Goal: Task Accomplishment & Management: Complete application form

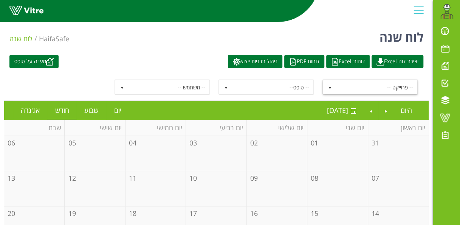
click at [329, 85] on span "select" at bounding box center [330, 88] width 6 height 6
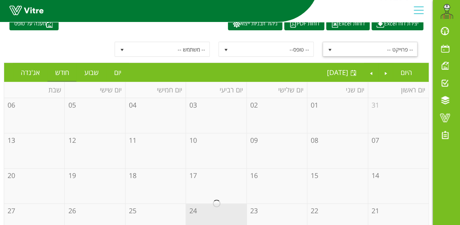
click at [360, 45] on span "-- פרוייקט --" at bounding box center [376, 49] width 81 height 14
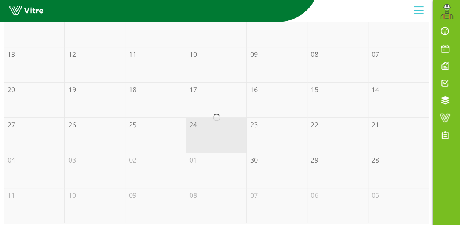
scroll to position [0, 0]
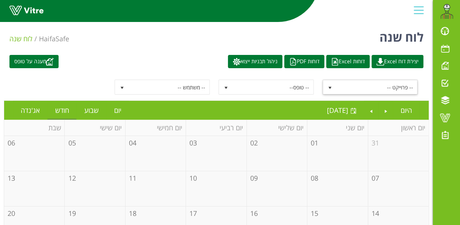
click at [330, 83] on span "select" at bounding box center [330, 87] width 14 height 14
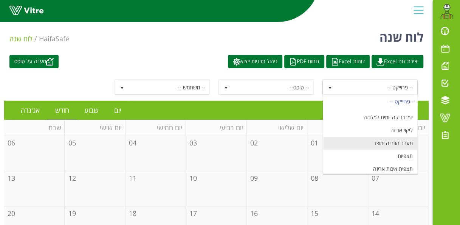
click at [381, 138] on li "מעבר הזמנה ומוצר" at bounding box center [370, 142] width 94 height 13
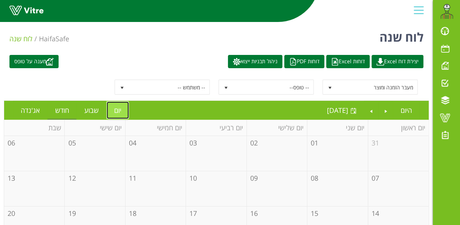
click at [119, 107] on link "יום" at bounding box center [118, 109] width 22 height 17
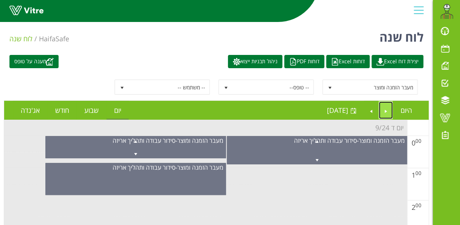
click at [386, 110] on link "Previous" at bounding box center [386, 109] width 14 height 17
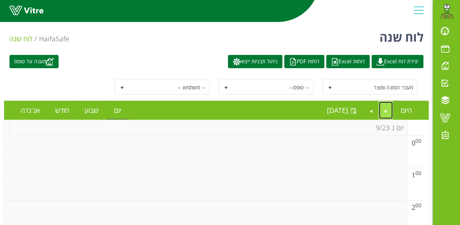
click at [386, 110] on link "Previous" at bounding box center [386, 109] width 14 height 17
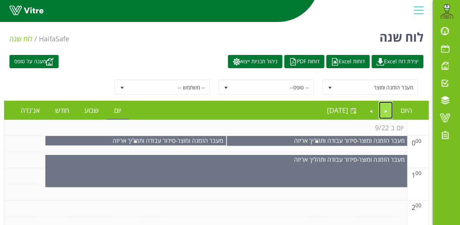
click at [386, 110] on link "Previous" at bounding box center [386, 109] width 14 height 17
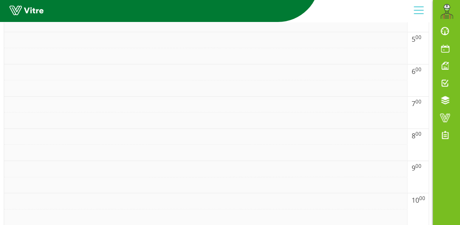
scroll to position [491, 0]
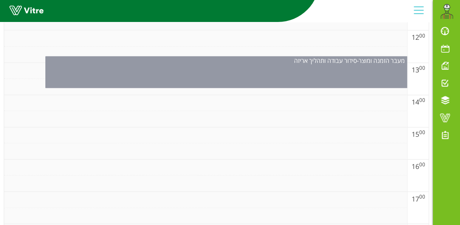
click at [282, 76] on div "מעבר הזמנה ומוצר - סידור עבודה ותהליך אריזה" at bounding box center [226, 72] width 362 height 32
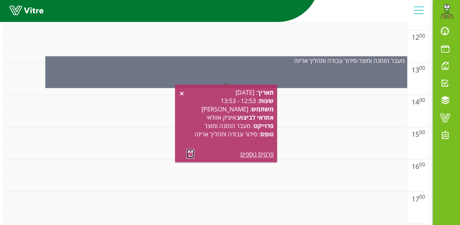
click at [190, 152] on link at bounding box center [190, 153] width 8 height 9
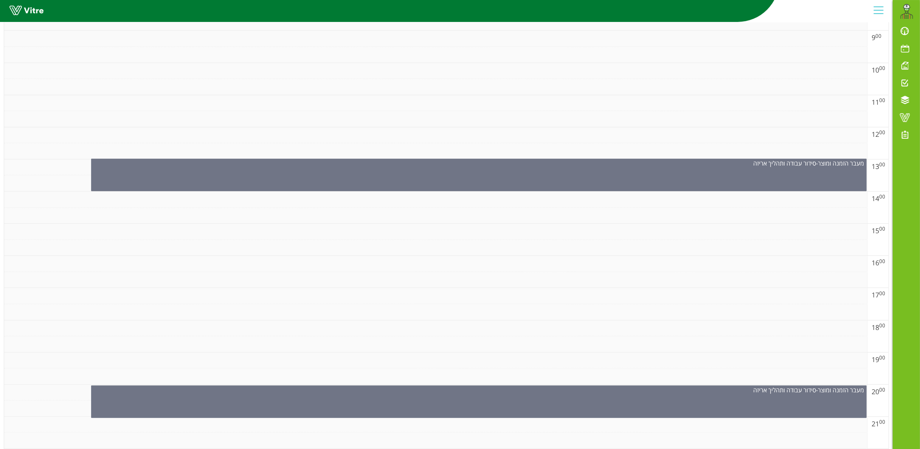
scroll to position [470, 0]
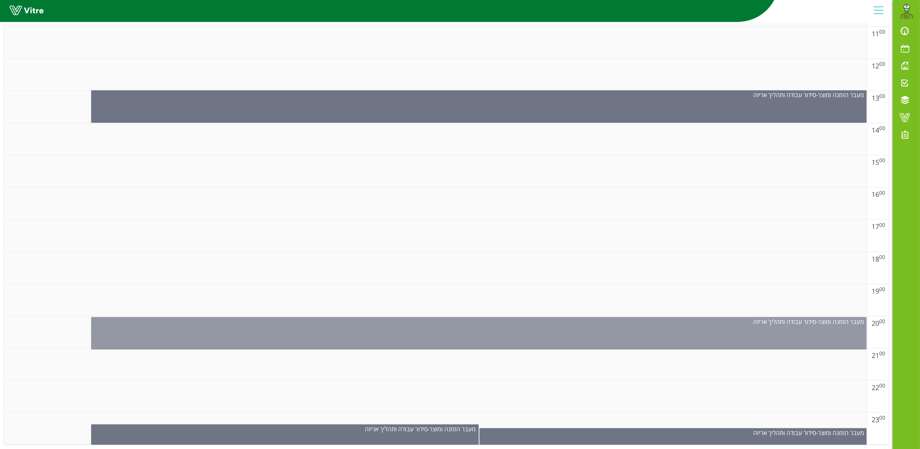
click at [460, 224] on div "מעבר הזמנה ומוצר - סידור עבודה ותהליך אריזה" at bounding box center [478, 333] width 775 height 33
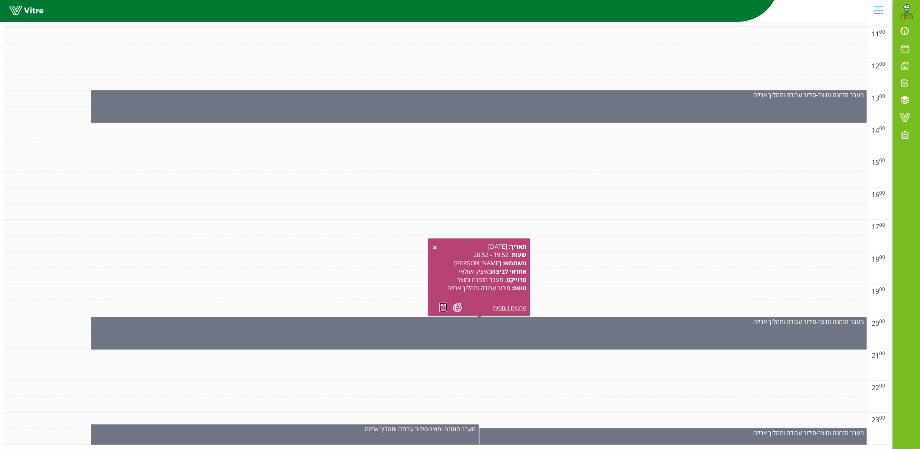
click at [443, 224] on link at bounding box center [443, 307] width 8 height 9
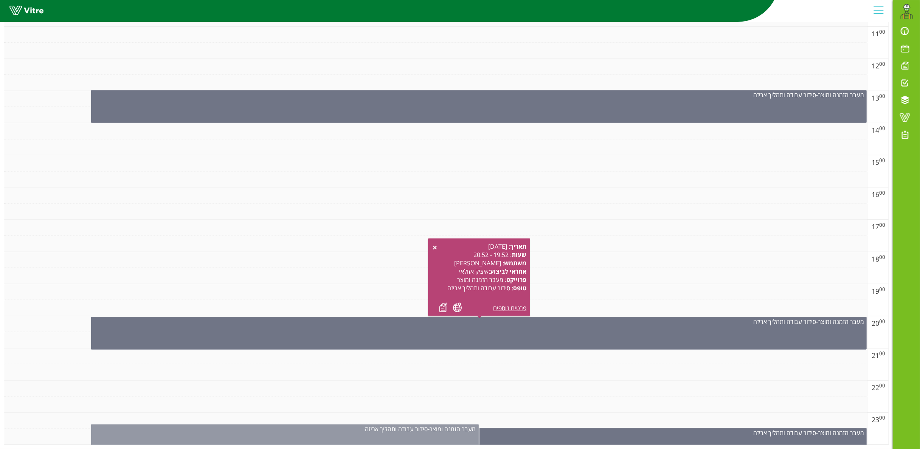
click at [272, 224] on div "מעבר הזמנה ומוצר - סידור עבודה ותהליך אריזה" at bounding box center [284, 438] width 387 height 26
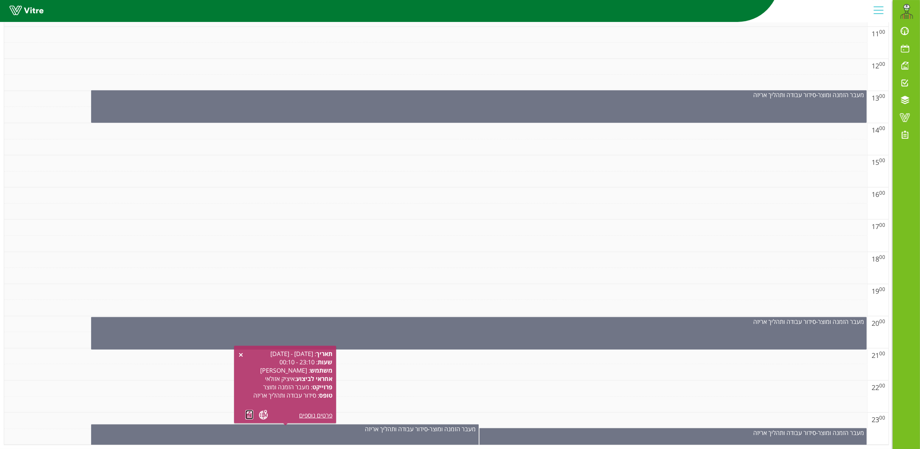
click at [246, 224] on link at bounding box center [249, 414] width 8 height 9
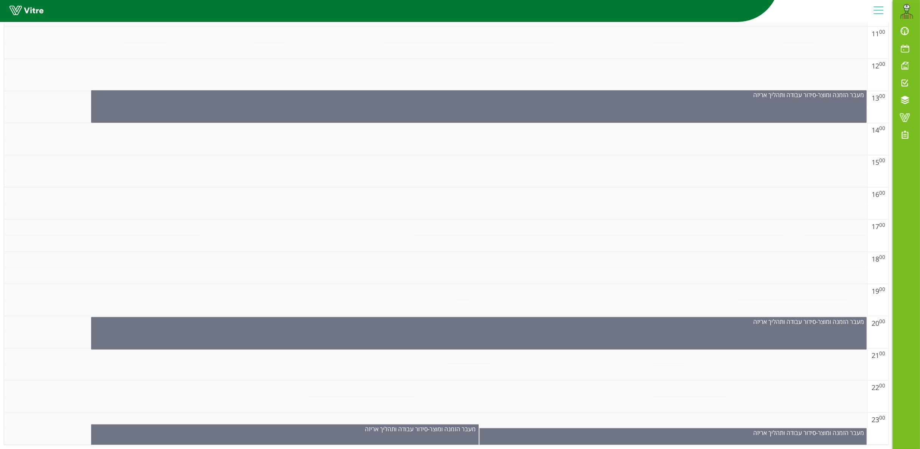
scroll to position [0, 0]
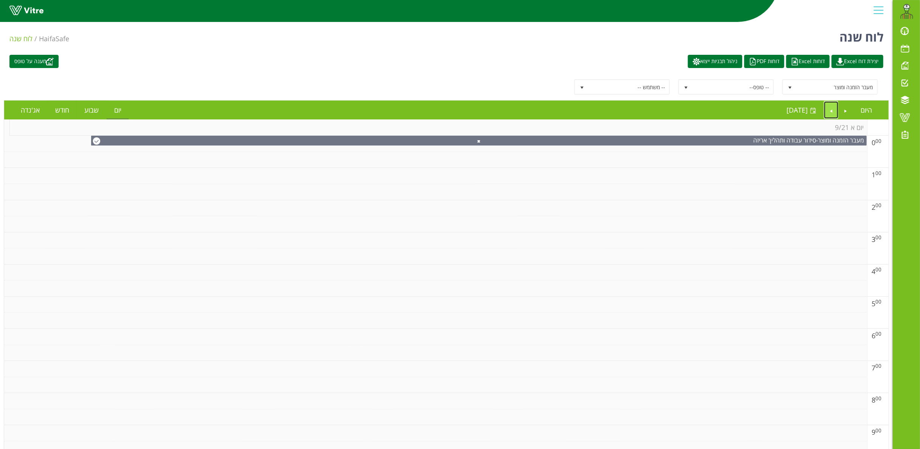
click at [460, 110] on link "Next" at bounding box center [831, 109] width 14 height 17
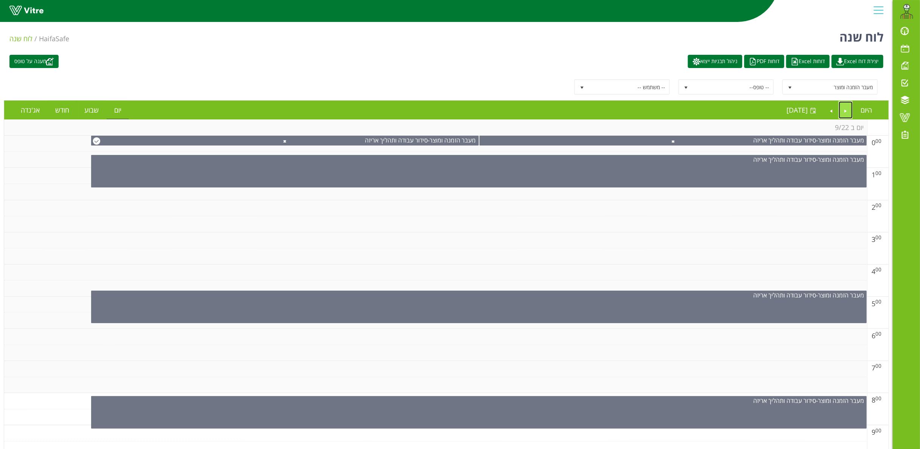
click at [460, 112] on link "Previous" at bounding box center [846, 109] width 14 height 17
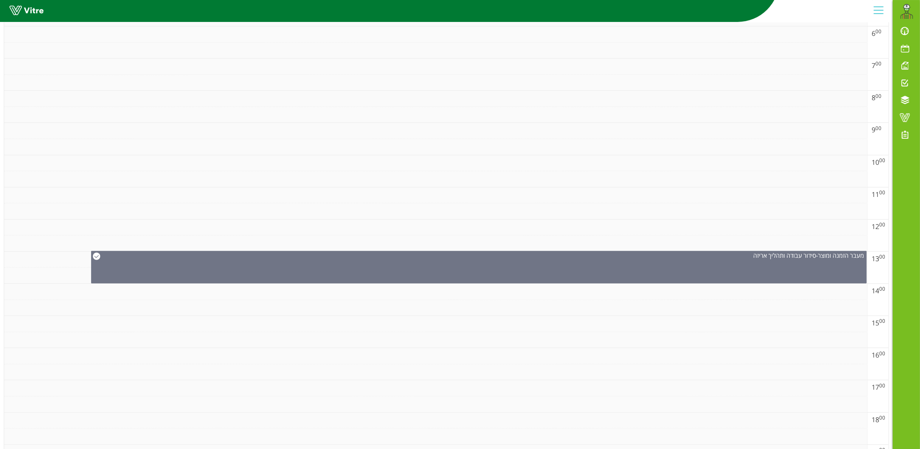
scroll to position [470, 0]
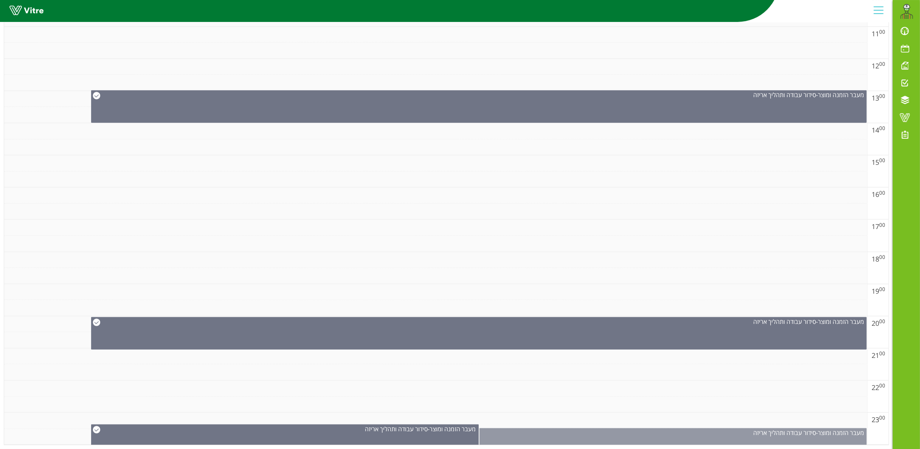
click at [460, 224] on div "מעבר הזמנה ומוצר - סידור עבודה ותהליך אריזה" at bounding box center [672, 439] width 387 height 22
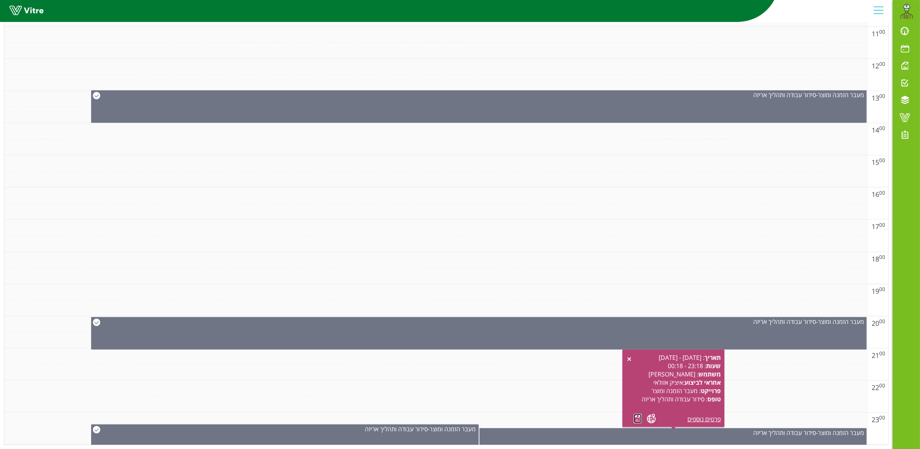
click at [460, 224] on link at bounding box center [638, 418] width 8 height 9
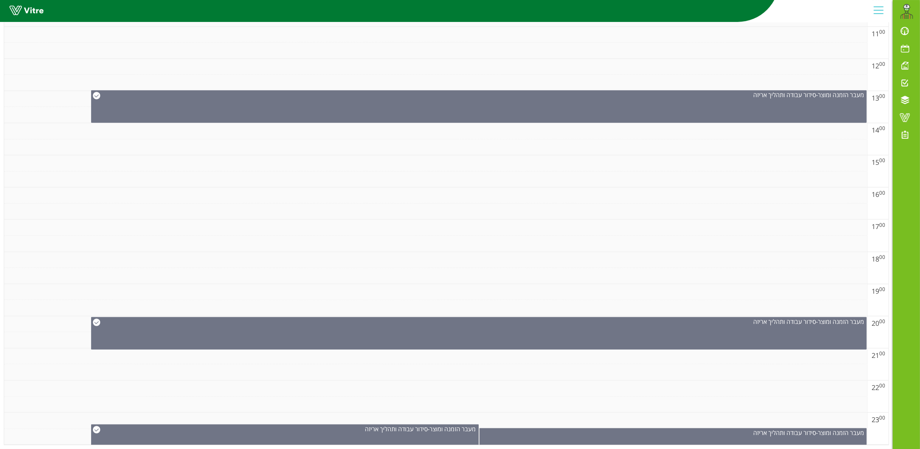
scroll to position [17, 0]
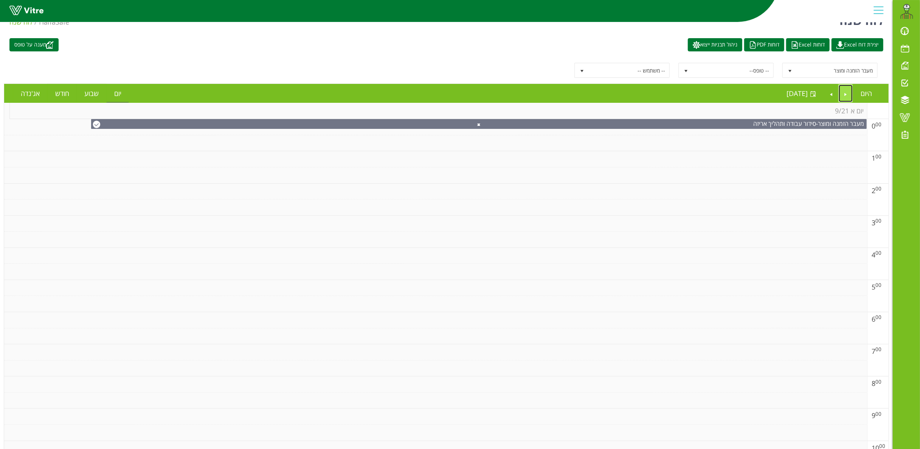
click at [460, 94] on link "Previous" at bounding box center [846, 93] width 14 height 17
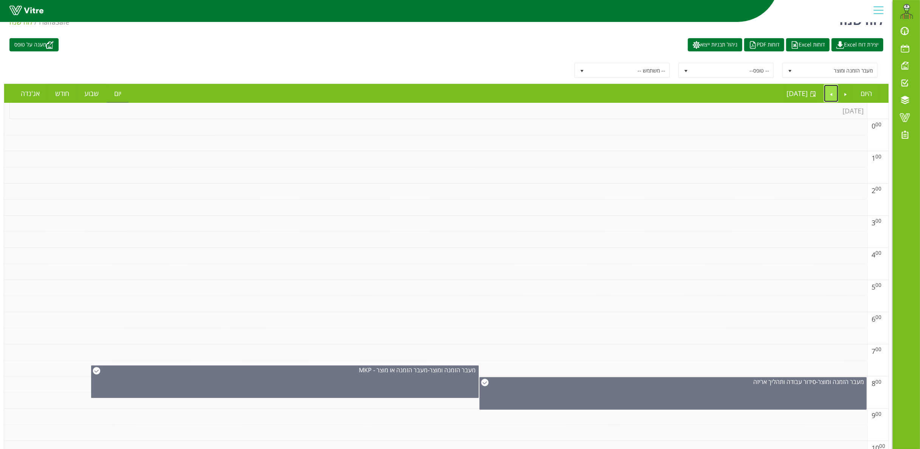
click at [460, 94] on link "Next" at bounding box center [831, 93] width 14 height 17
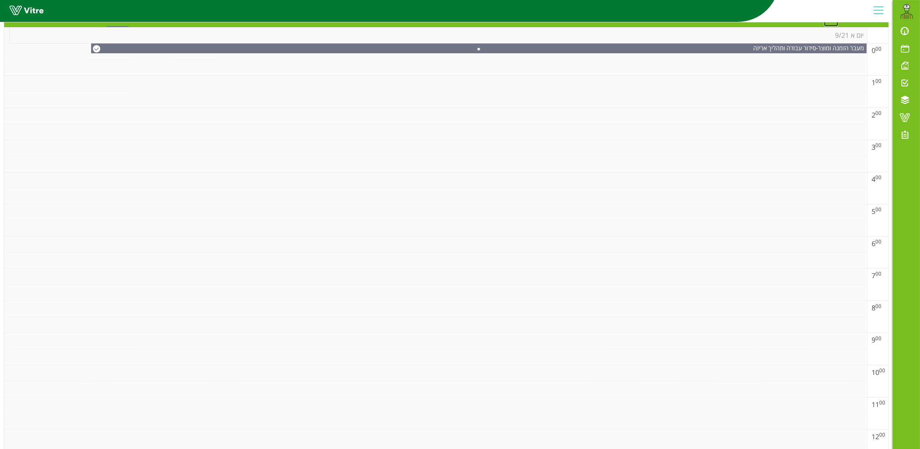
scroll to position [0, 0]
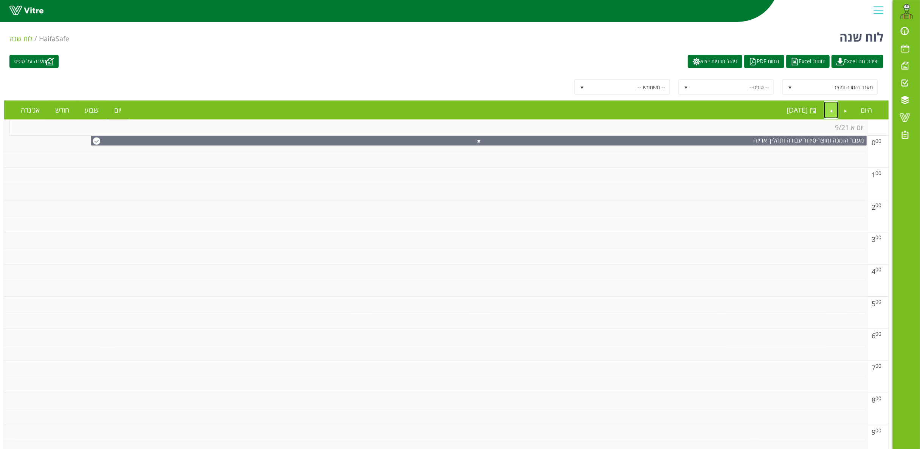
click at [460, 105] on link "Next" at bounding box center [831, 109] width 14 height 17
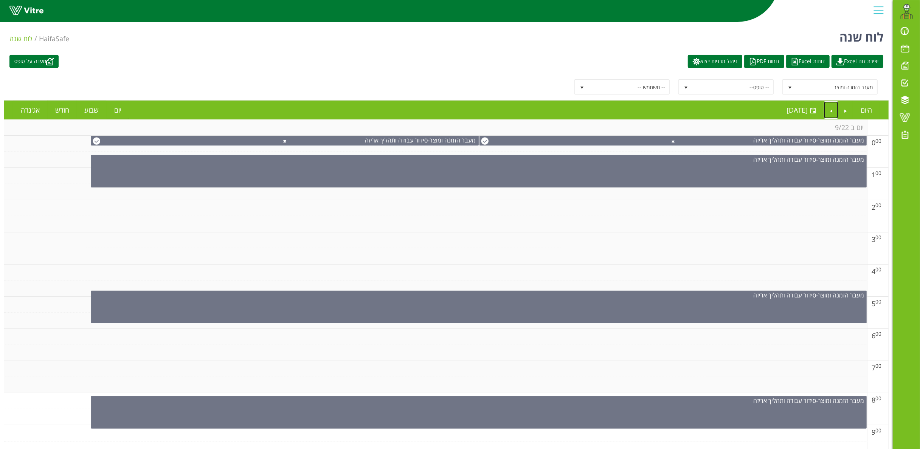
click at [460, 190] on td at bounding box center [435, 192] width 863 height 16
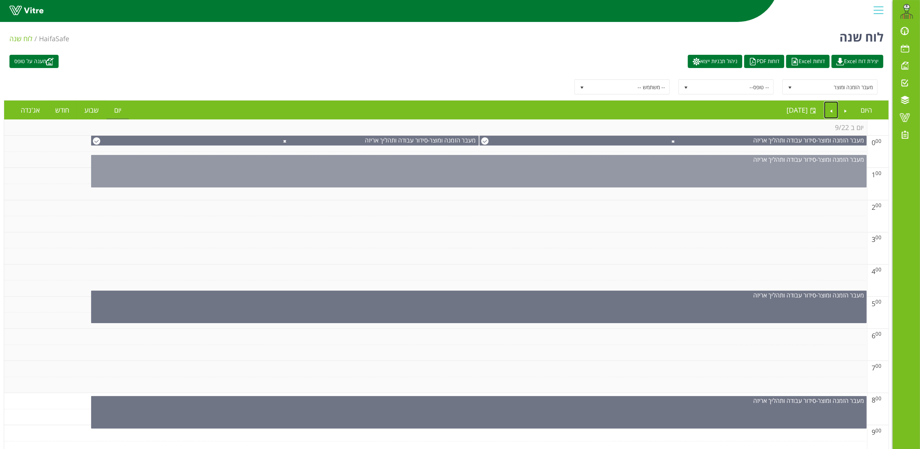
click at [460, 179] on div "מעבר הזמנה ומוצר - סידור עבודה ותהליך אריזה" at bounding box center [478, 171] width 775 height 33
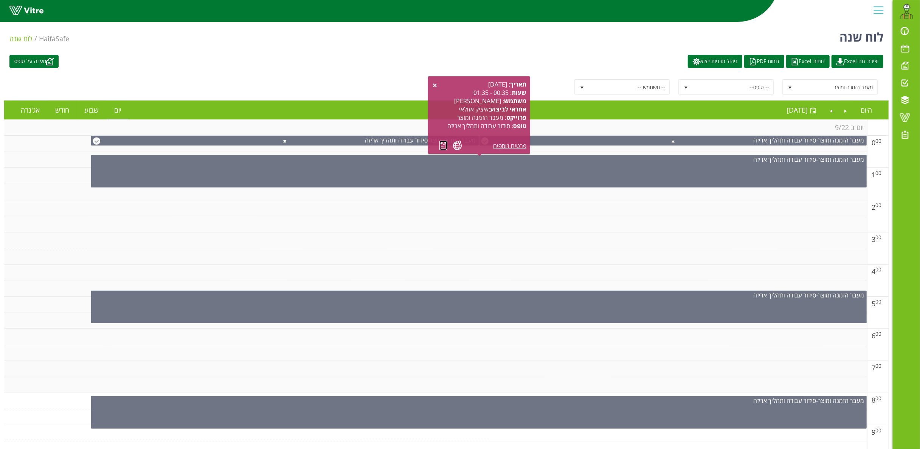
click at [442, 144] on link at bounding box center [443, 145] width 8 height 9
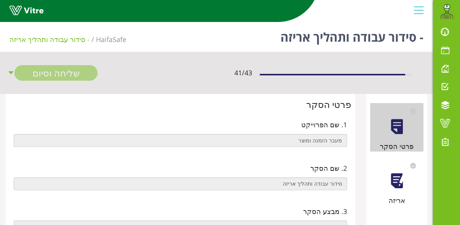
click at [399, 179] on div at bounding box center [396, 180] width 17 height 17
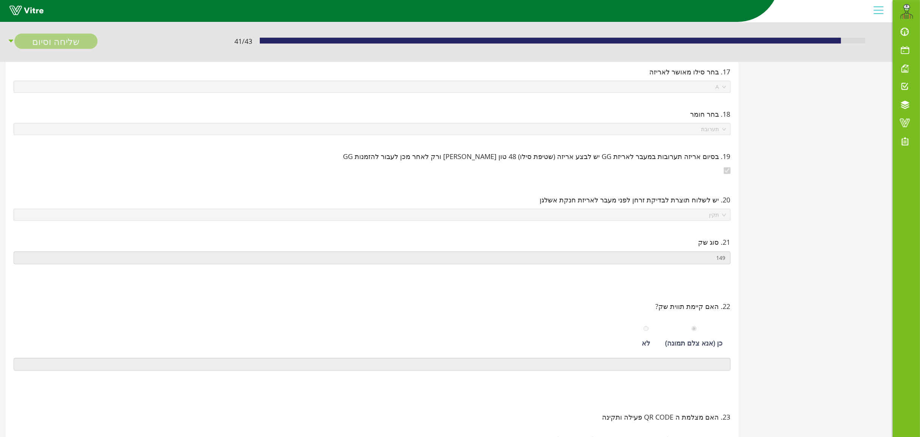
scroll to position [0, -6]
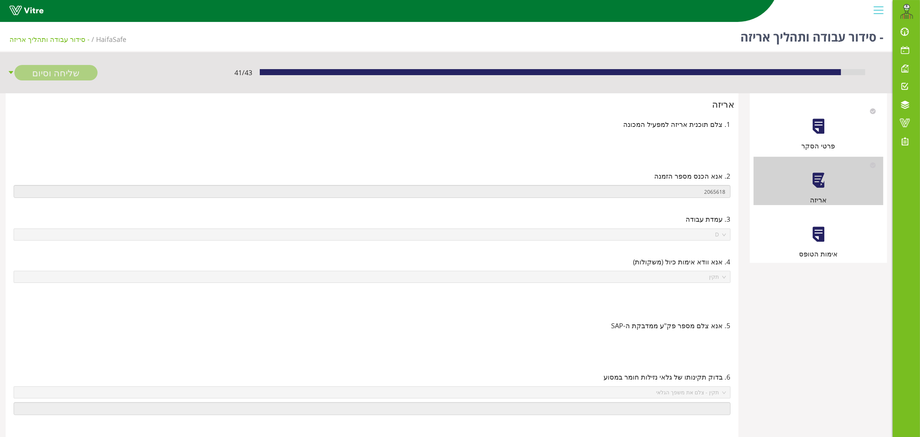
click at [465, 224] on div "אימות הטופס" at bounding box center [818, 235] width 130 height 48
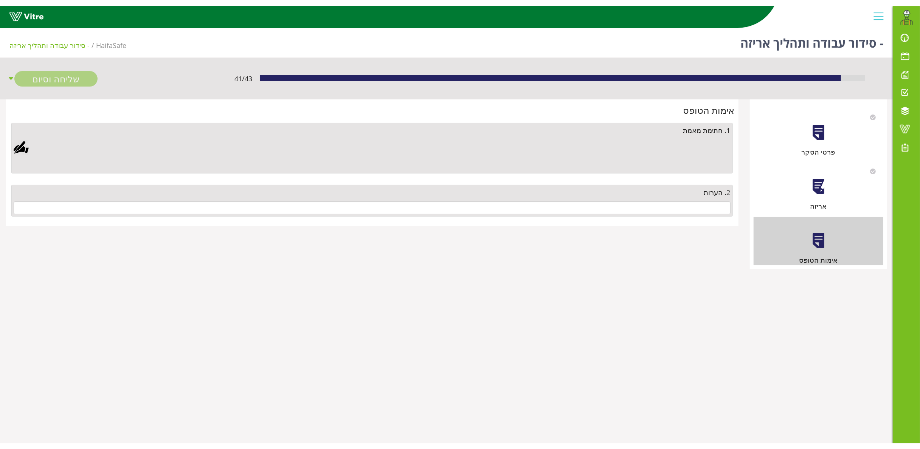
scroll to position [0, 0]
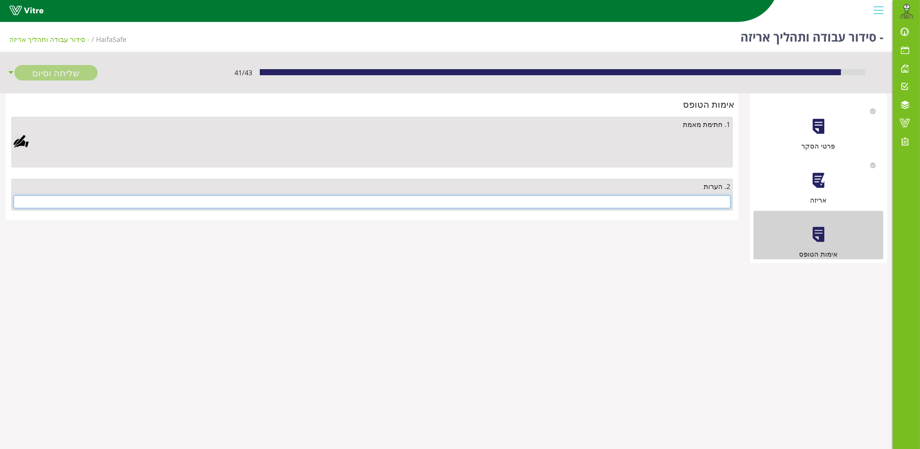
click at [465, 200] on input "text" at bounding box center [372, 201] width 717 height 13
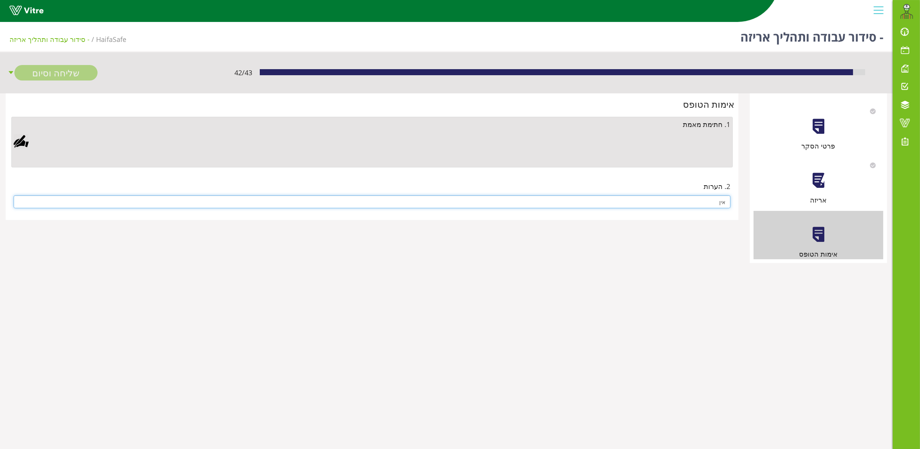
type input "אין"
click at [25, 141] on div at bounding box center [21, 141] width 15 height 15
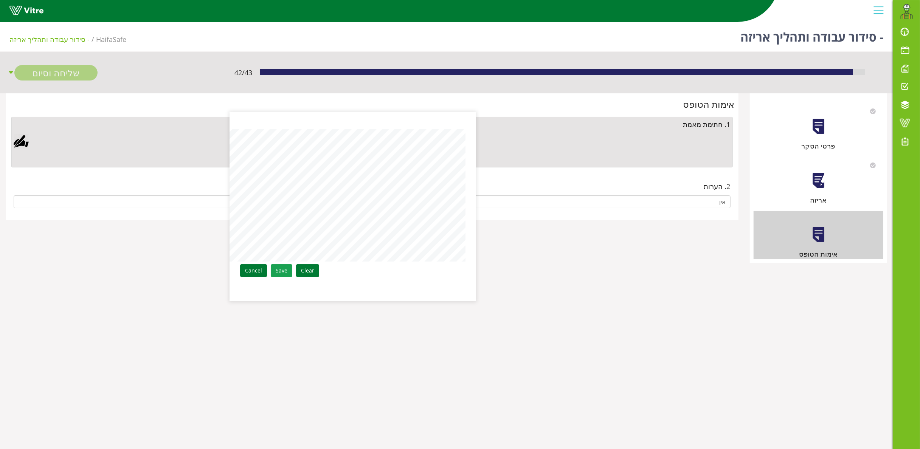
click at [282, 224] on link "Save" at bounding box center [282, 270] width 22 height 13
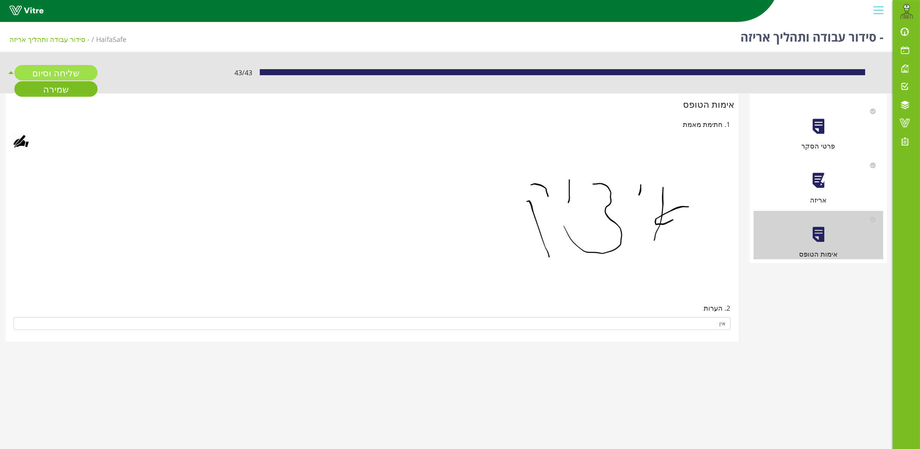
click at [65, 65] on link "שליחה וסיום" at bounding box center [55, 72] width 83 height 15
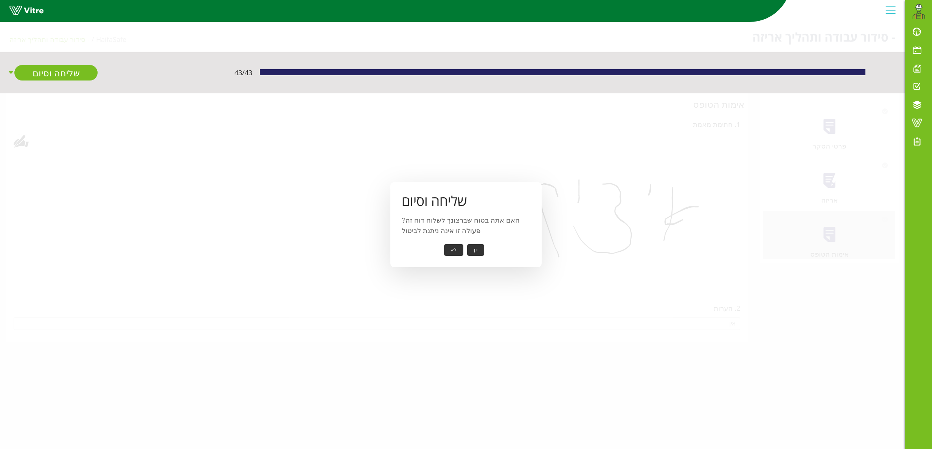
click at [465, 224] on button "כן" at bounding box center [475, 250] width 17 height 12
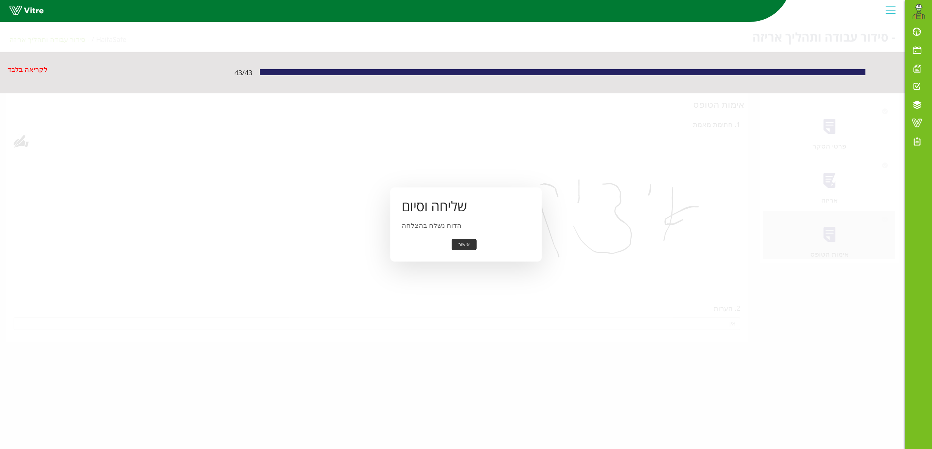
click at [463, 224] on button "אישור" at bounding box center [463, 245] width 25 height 12
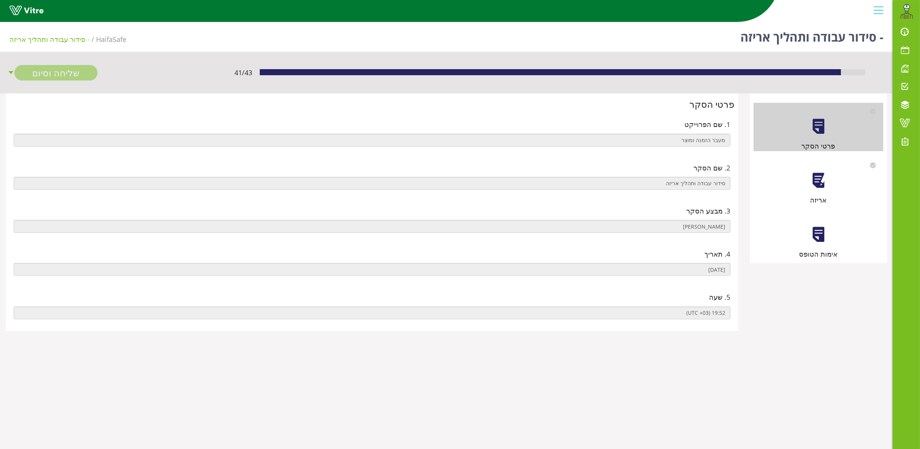
click at [821, 180] on div at bounding box center [818, 180] width 17 height 17
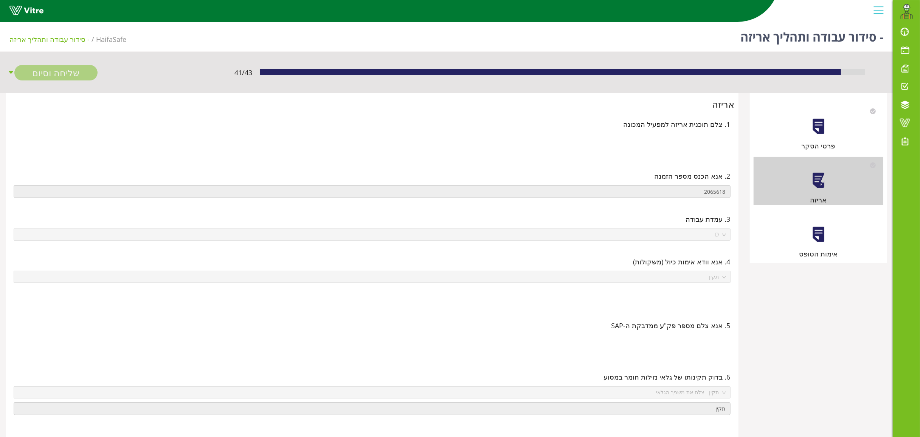
click at [821, 235] on div at bounding box center [818, 234] width 17 height 17
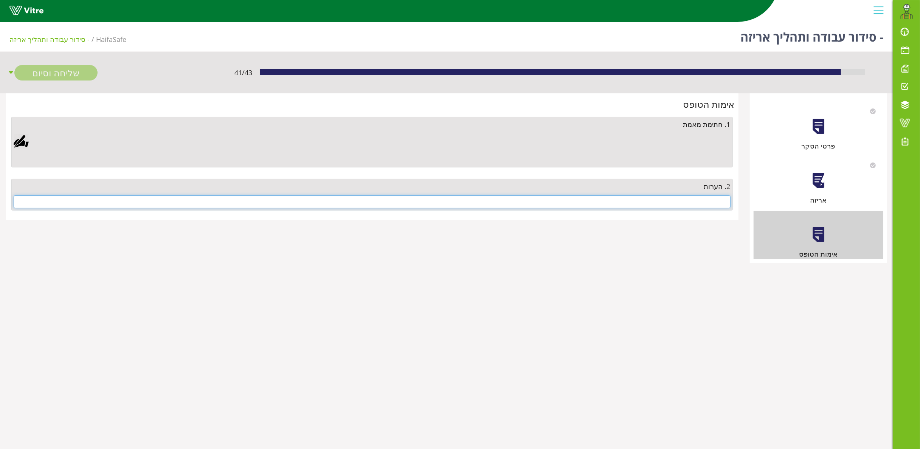
click at [694, 203] on input "text" at bounding box center [372, 201] width 717 height 13
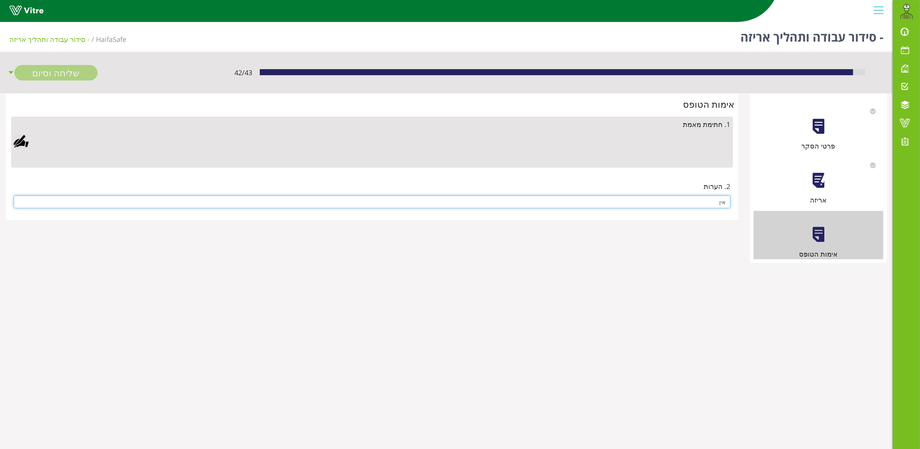
type input "אין"
drag, startPoint x: 14, startPoint y: 136, endPoint x: 19, endPoint y: 137, distance: 4.2
click at [14, 135] on div at bounding box center [21, 141] width 15 height 15
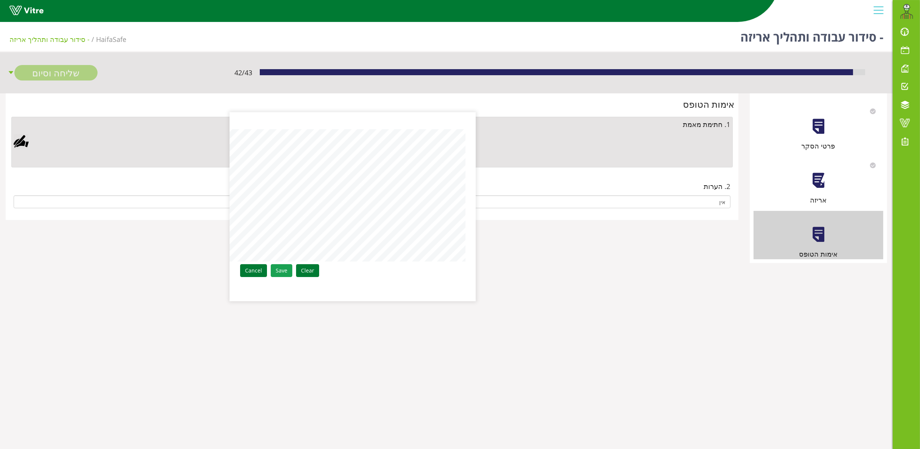
click at [288, 270] on link "Save" at bounding box center [282, 270] width 22 height 13
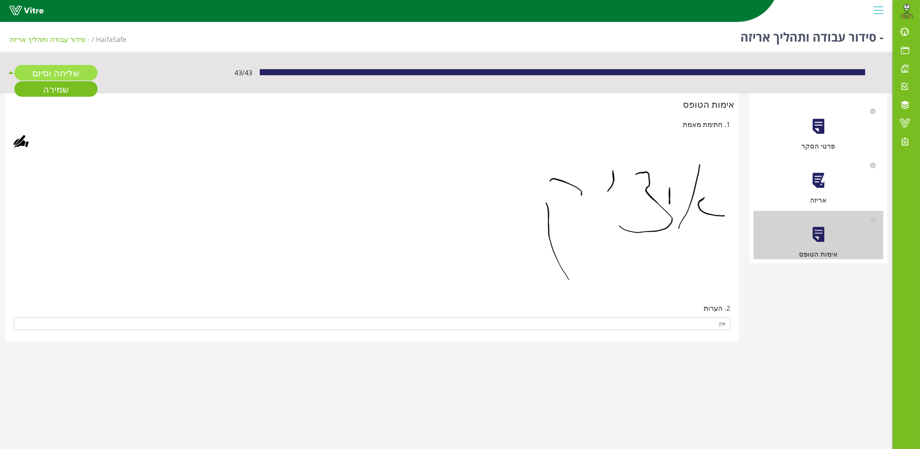
click at [66, 72] on link "שליחה וסיום" at bounding box center [55, 72] width 83 height 15
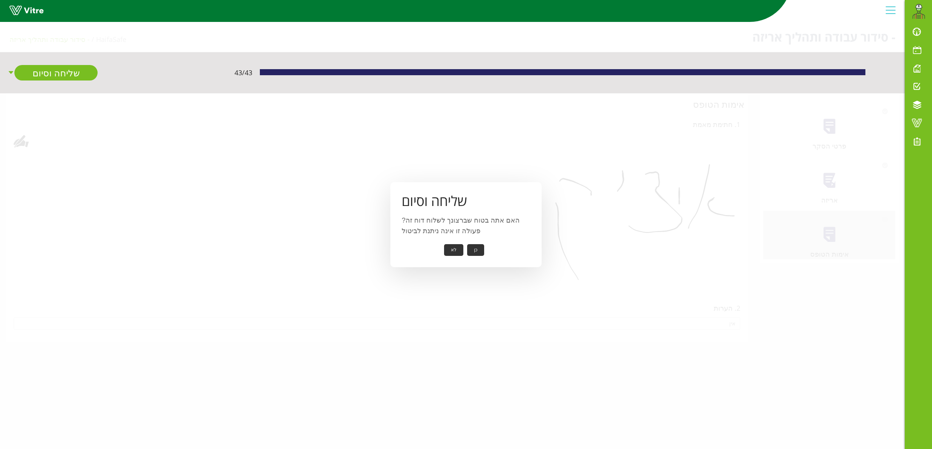
drag, startPoint x: 487, startPoint y: 248, endPoint x: 483, endPoint y: 250, distance: 4.4
click at [485, 250] on div "כן לא" at bounding box center [465, 250] width 129 height 12
click at [479, 253] on button "כן" at bounding box center [475, 250] width 17 height 12
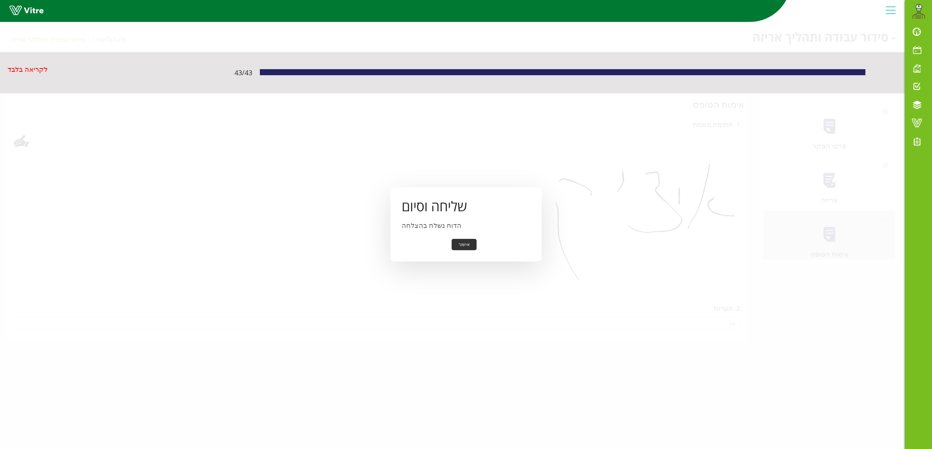
click at [463, 247] on button "אישור" at bounding box center [463, 245] width 25 height 12
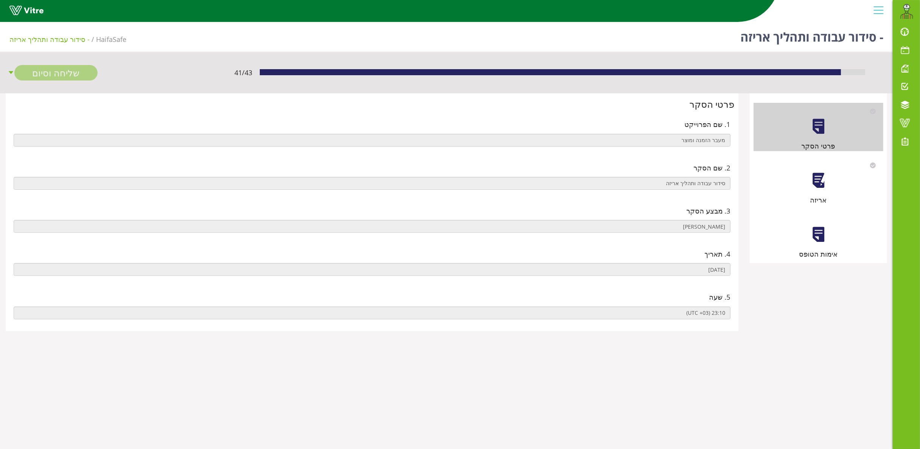
click at [811, 176] on div at bounding box center [818, 180] width 17 height 17
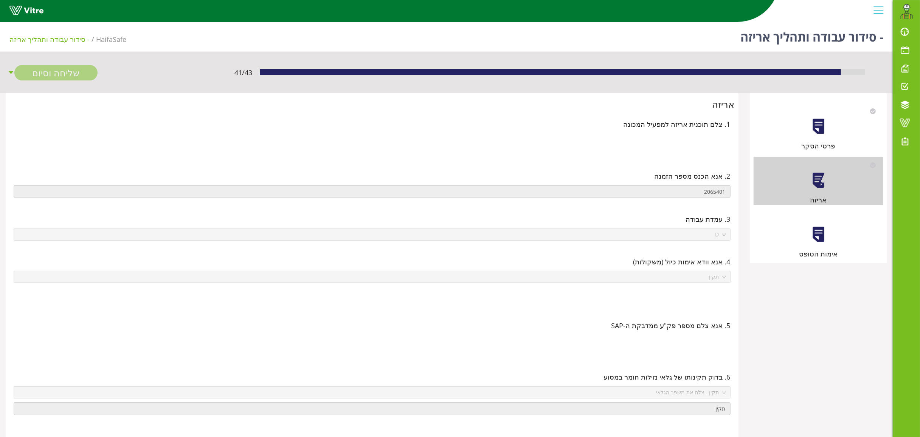
click at [818, 243] on div "אימות הטופס" at bounding box center [818, 235] width 130 height 48
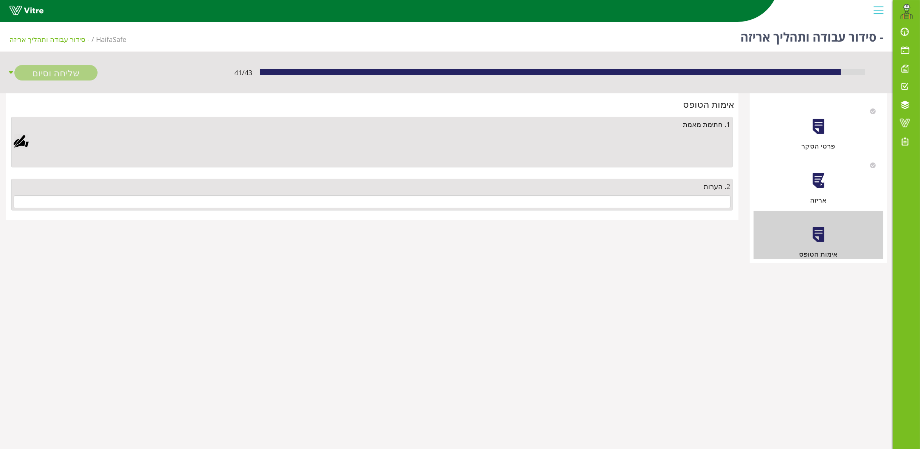
click at [669, 194] on div "2. הערות" at bounding box center [371, 195] width 721 height 32
click at [669, 203] on input "text" at bounding box center [372, 201] width 717 height 13
type input "ט"
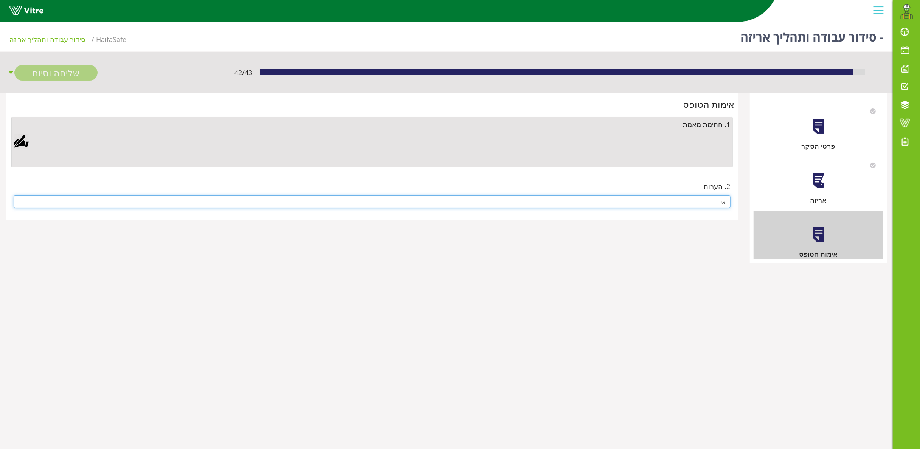
type input "אין"
click at [22, 139] on div at bounding box center [21, 141] width 15 height 15
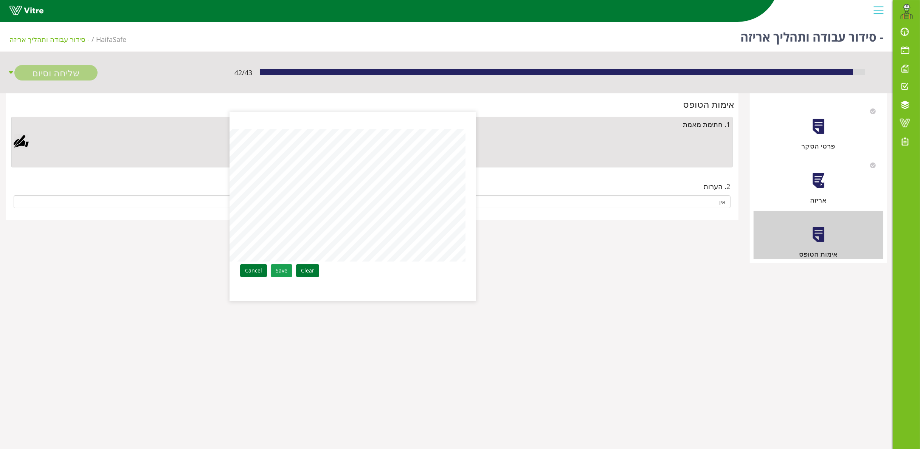
click at [284, 268] on link "Save" at bounding box center [282, 270] width 22 height 13
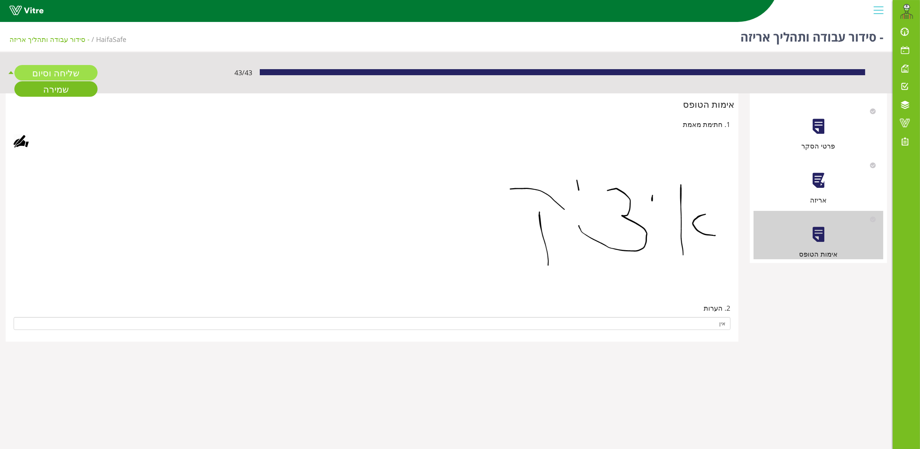
click at [85, 76] on link "שליחה וסיום" at bounding box center [55, 72] width 83 height 15
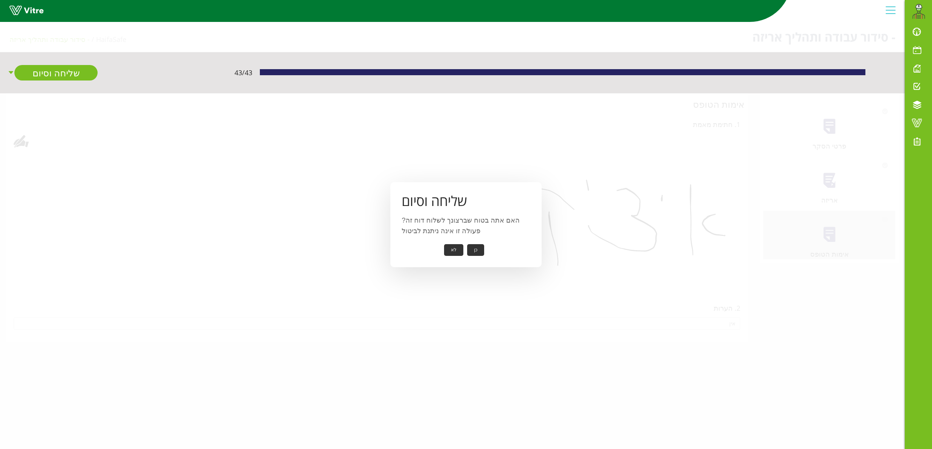
click at [474, 246] on button "כן" at bounding box center [475, 250] width 17 height 12
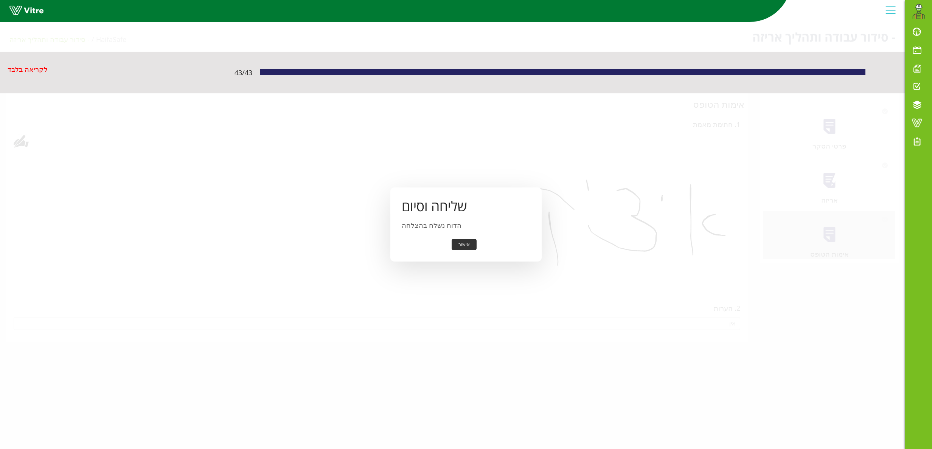
click at [457, 243] on button "אישור" at bounding box center [463, 245] width 25 height 12
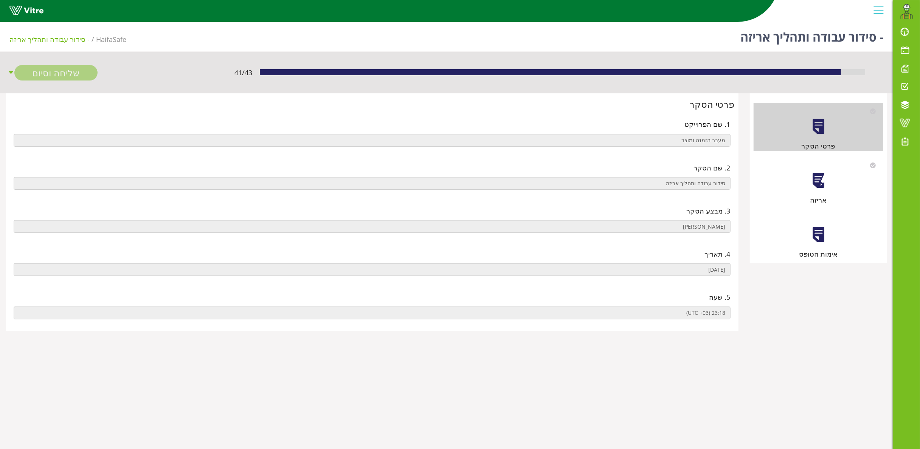
click at [815, 181] on div at bounding box center [818, 180] width 17 height 17
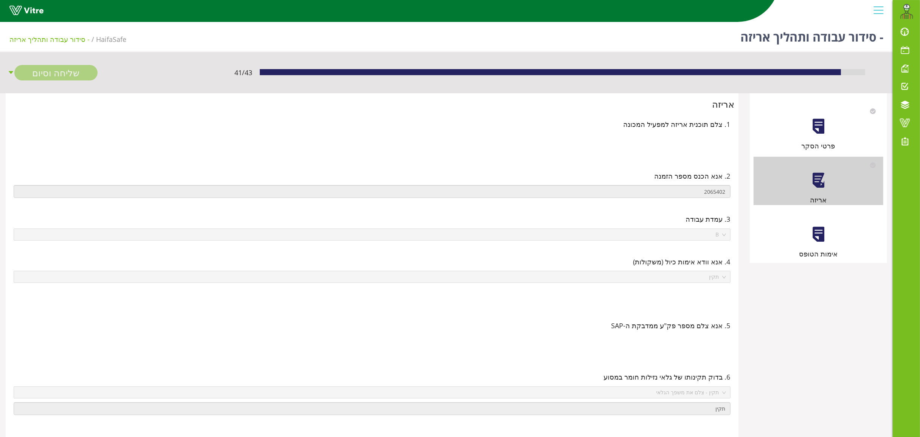
click at [827, 239] on div "אימות הטופס" at bounding box center [818, 235] width 130 height 48
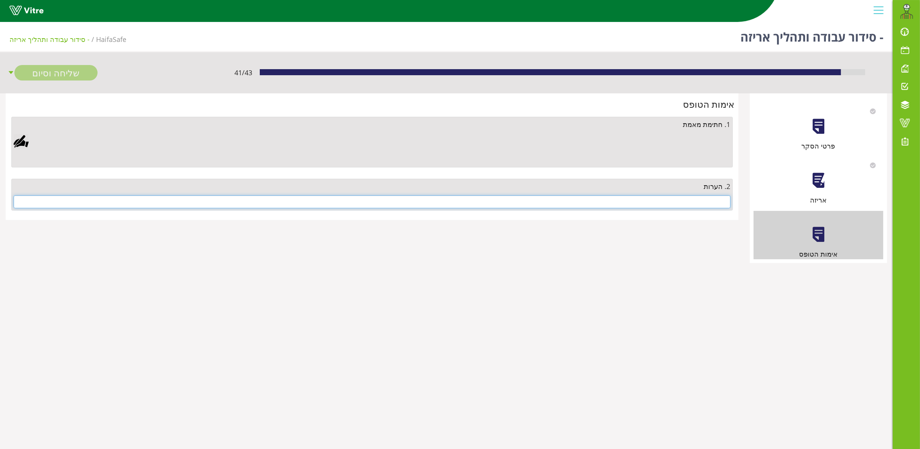
click at [612, 203] on input "text" at bounding box center [372, 201] width 717 height 13
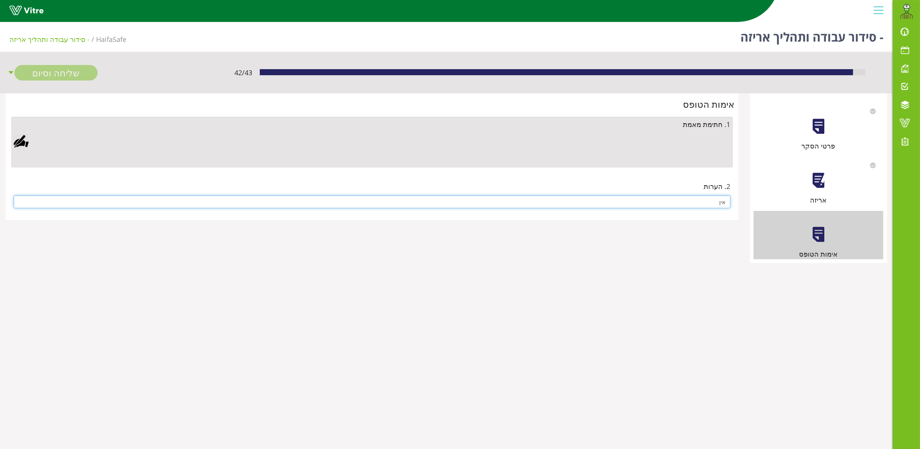
type input "אין"
click at [21, 141] on div at bounding box center [21, 141] width 15 height 15
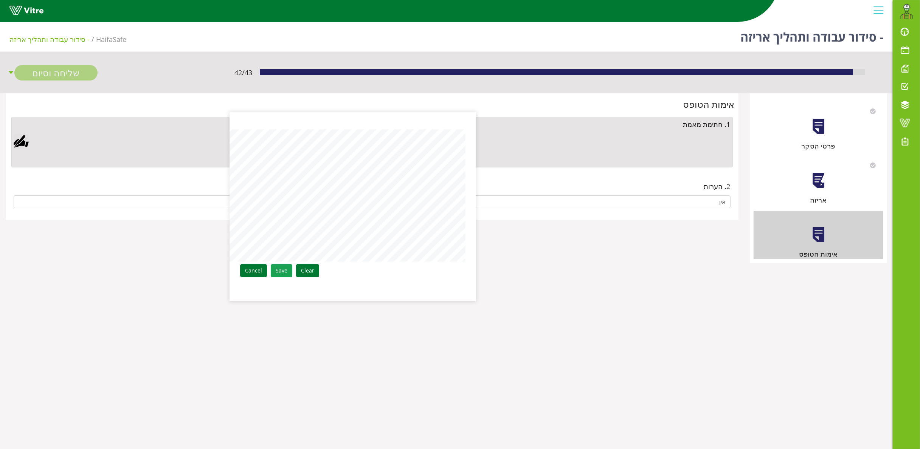
click at [275, 268] on link "Save" at bounding box center [282, 270] width 22 height 13
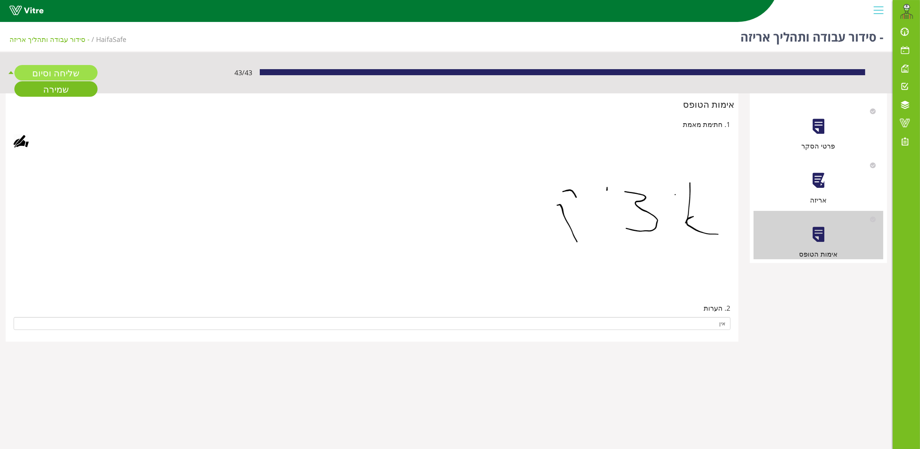
click at [60, 71] on link "שליחה וסיום" at bounding box center [55, 72] width 83 height 15
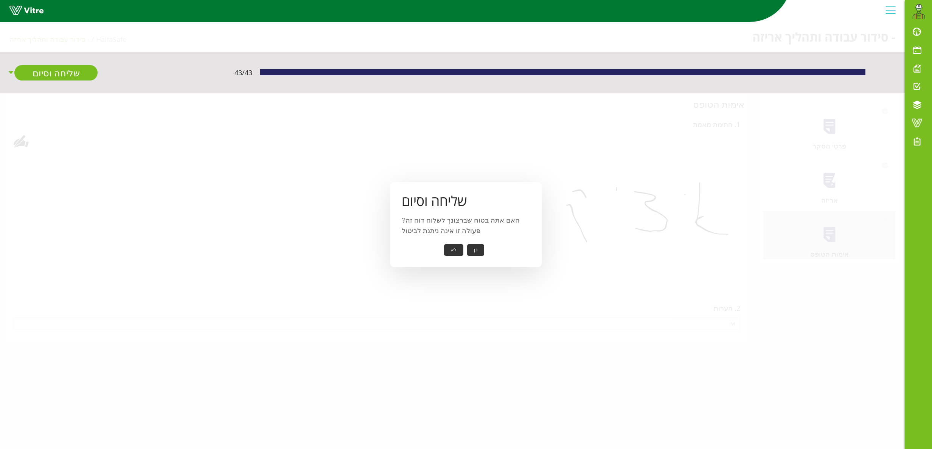
click at [476, 246] on button "כן" at bounding box center [475, 250] width 17 height 12
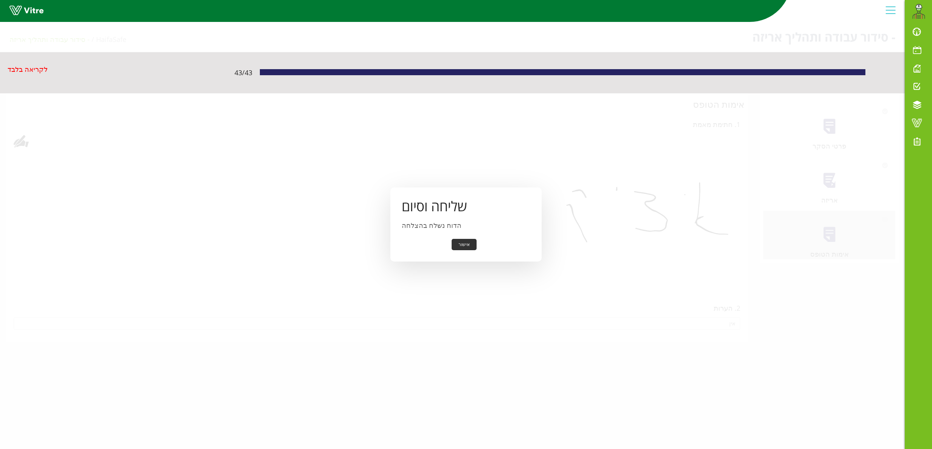
click at [466, 241] on button "אישור" at bounding box center [463, 245] width 25 height 12
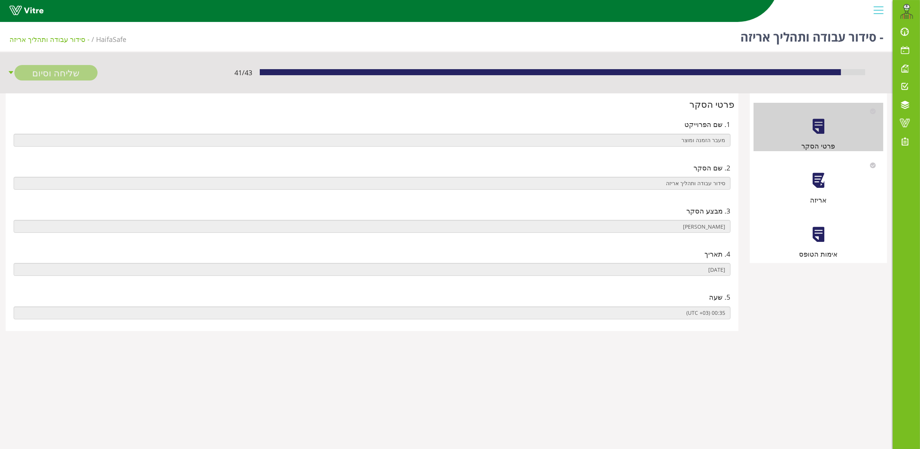
click at [822, 182] on div at bounding box center [818, 180] width 17 height 17
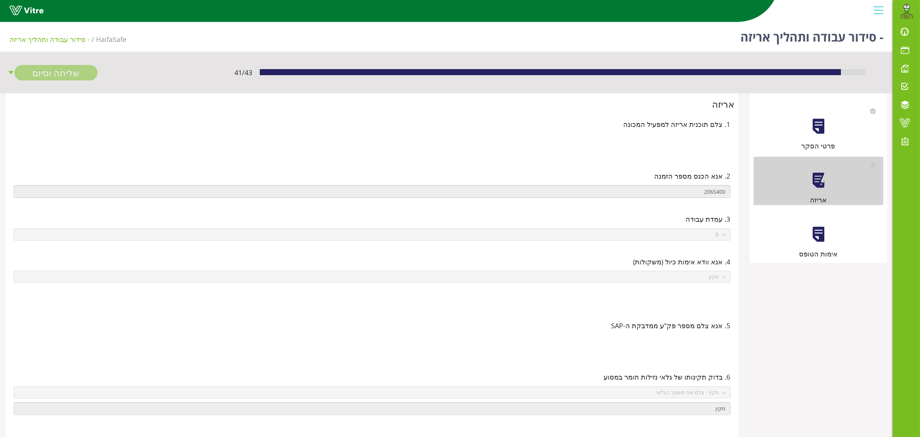
click at [819, 233] on div at bounding box center [818, 234] width 17 height 17
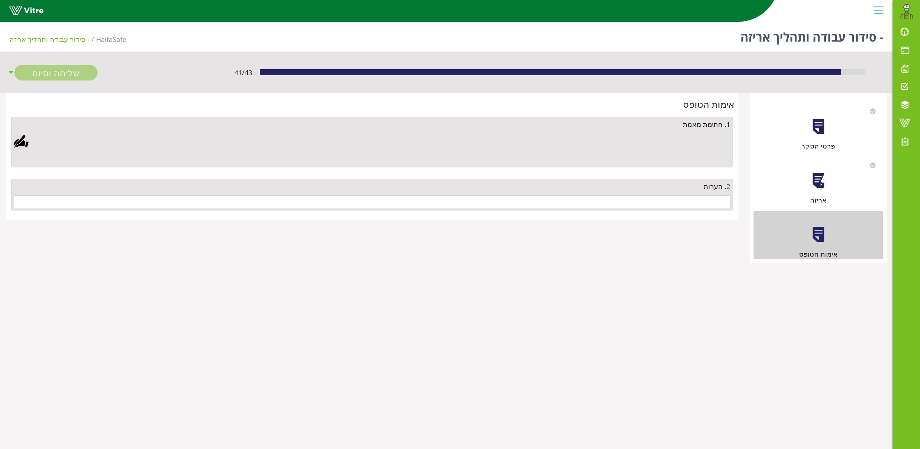
click at [673, 193] on div "2. הערות" at bounding box center [371, 195] width 721 height 32
click at [673, 198] on input "text" at bounding box center [372, 201] width 717 height 13
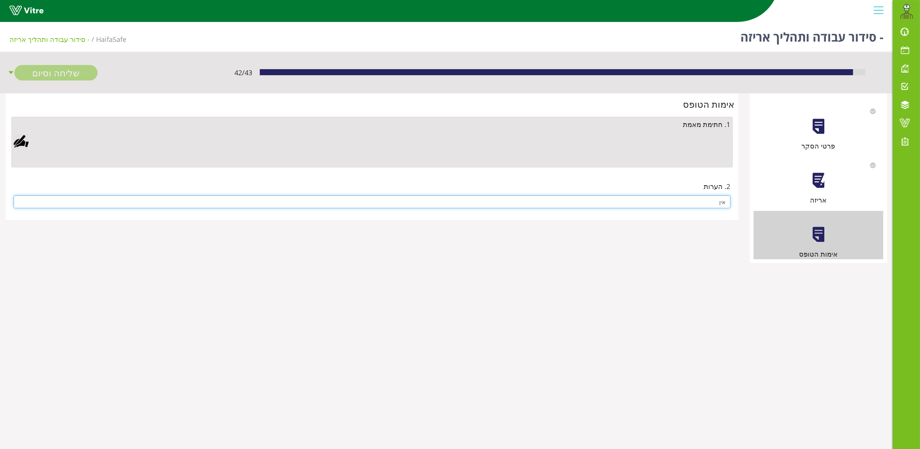
type input "אין"
click at [17, 140] on div at bounding box center [21, 141] width 15 height 15
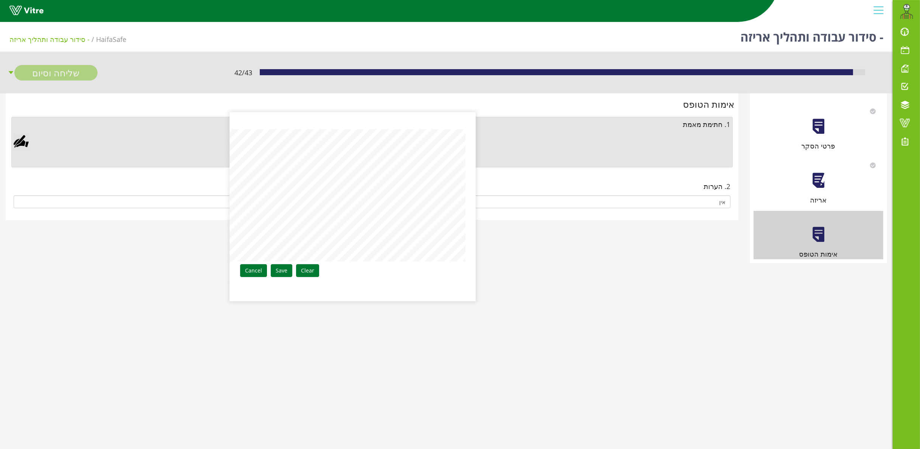
click at [483, 200] on aside "Clear Save Cancel" at bounding box center [460, 224] width 920 height 449
click at [286, 271] on link "Save" at bounding box center [282, 270] width 22 height 13
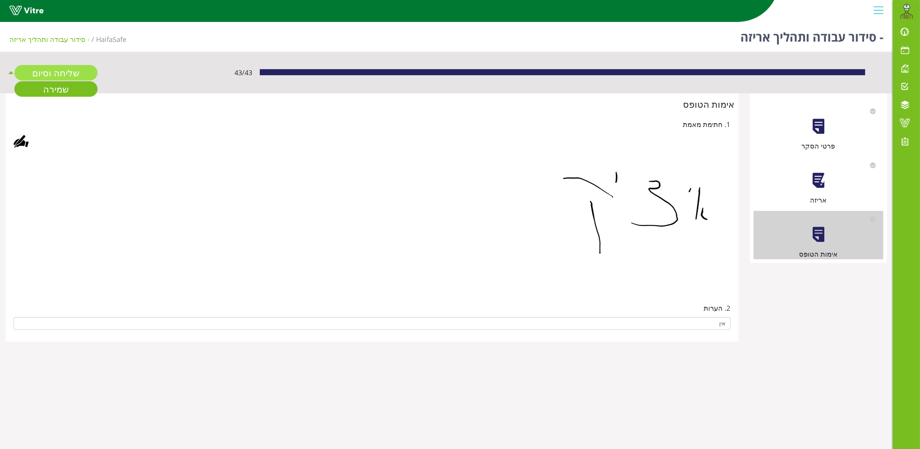
click at [61, 73] on link "שליחה וסיום" at bounding box center [55, 72] width 83 height 15
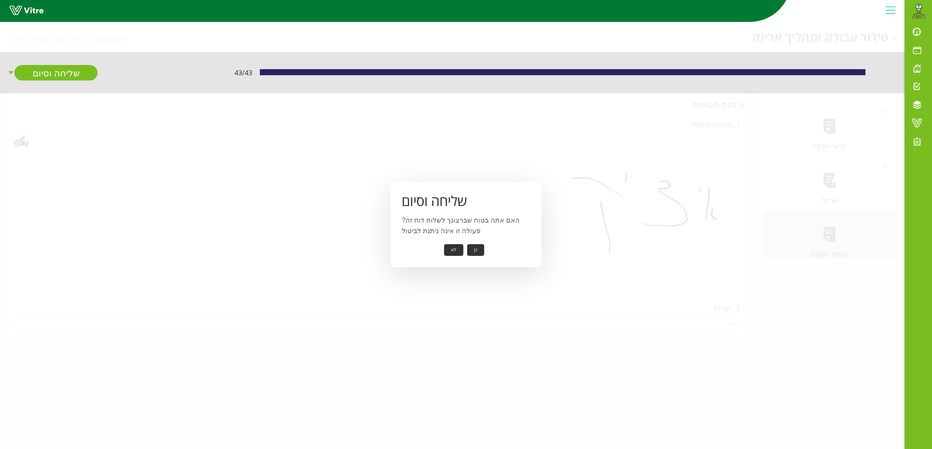
click at [472, 246] on button "כן" at bounding box center [475, 250] width 17 height 12
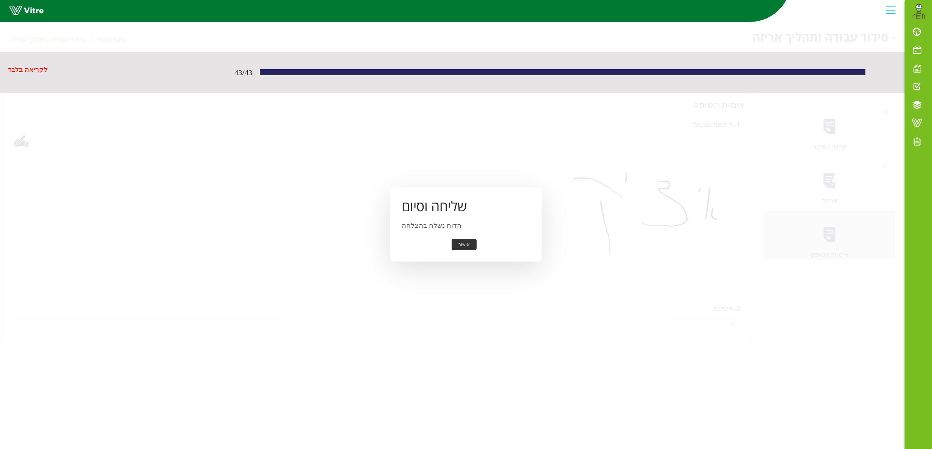
click at [462, 241] on button "אישור" at bounding box center [463, 245] width 25 height 12
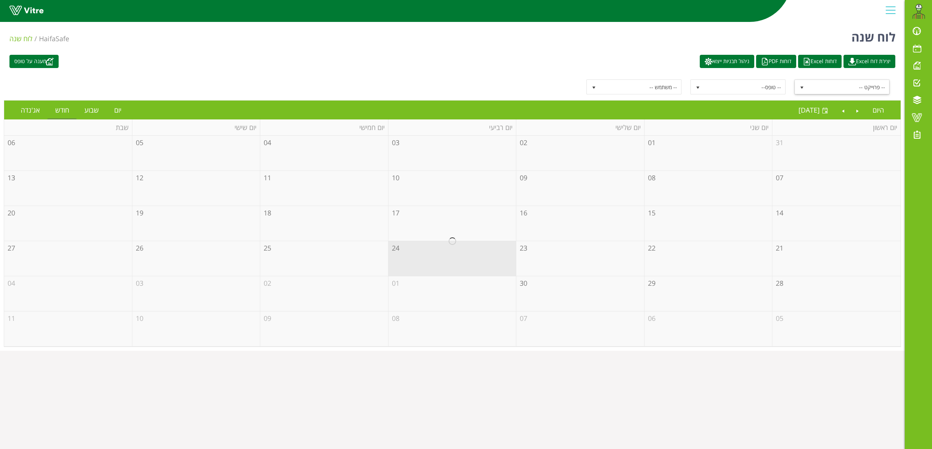
click at [800, 82] on span "select" at bounding box center [802, 87] width 14 height 14
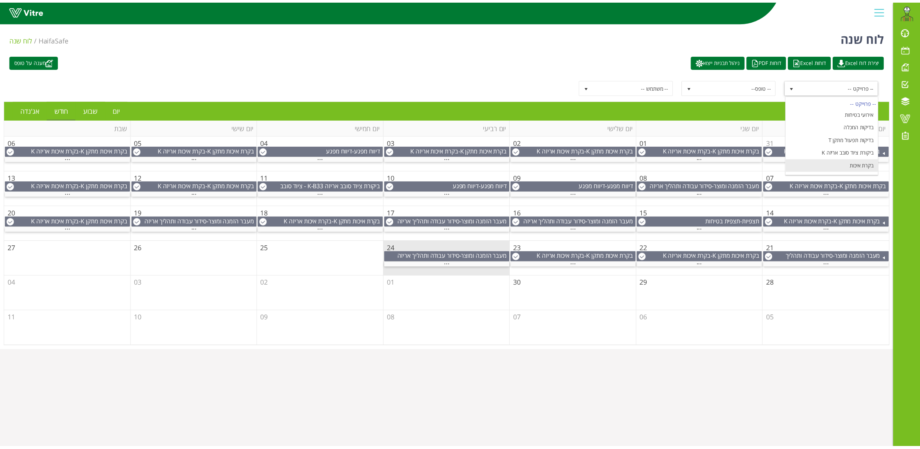
scroll to position [92, 0]
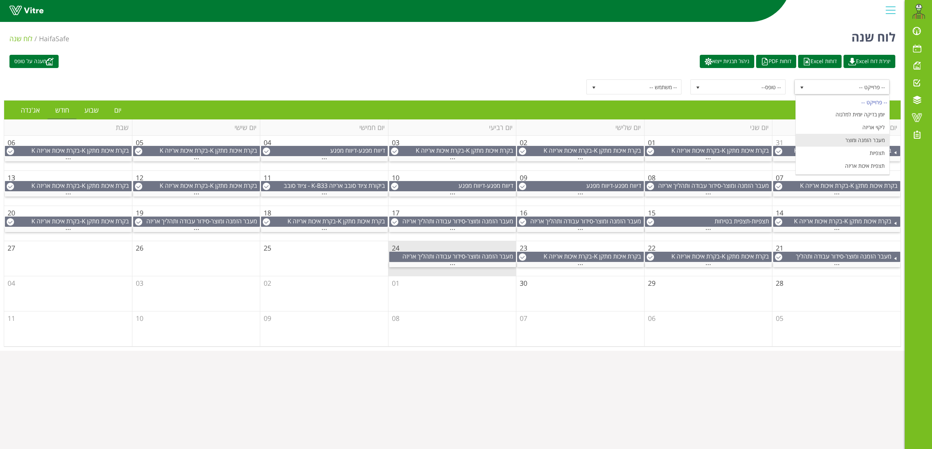
click at [864, 144] on li "מעבר הזמנה ומוצר" at bounding box center [841, 140] width 93 height 13
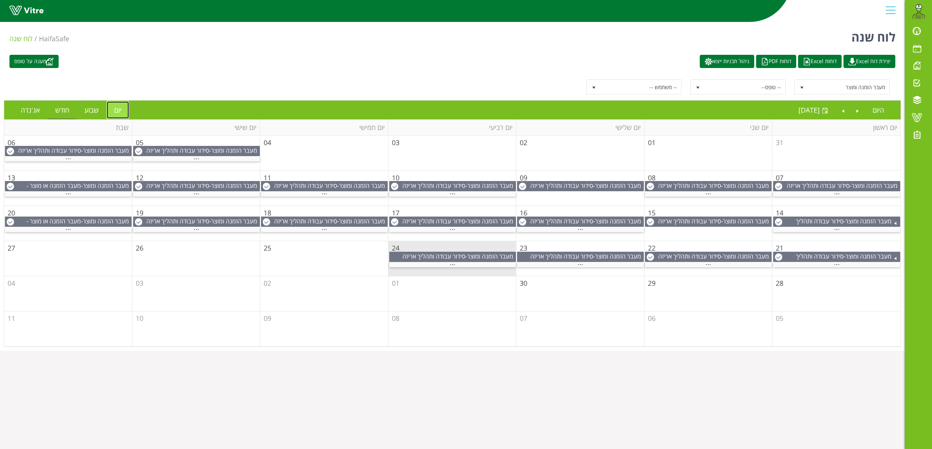
click at [116, 108] on link "יום" at bounding box center [118, 109] width 22 height 17
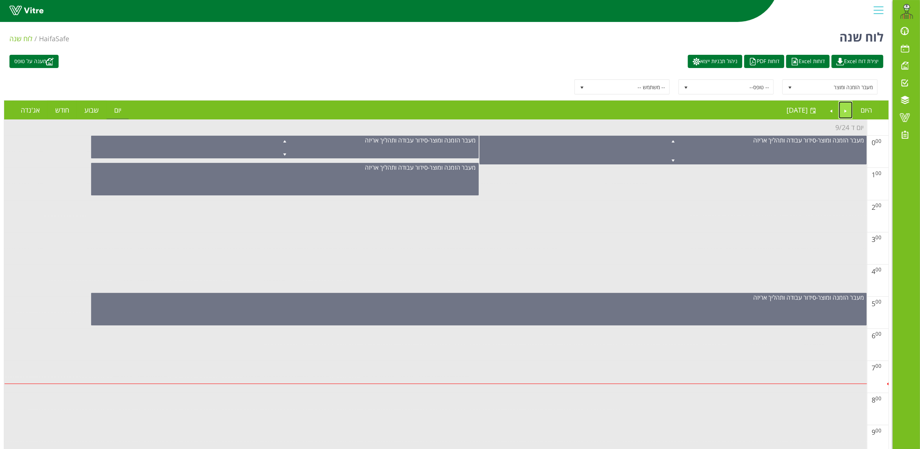
click at [847, 110] on link "Previous" at bounding box center [846, 109] width 14 height 17
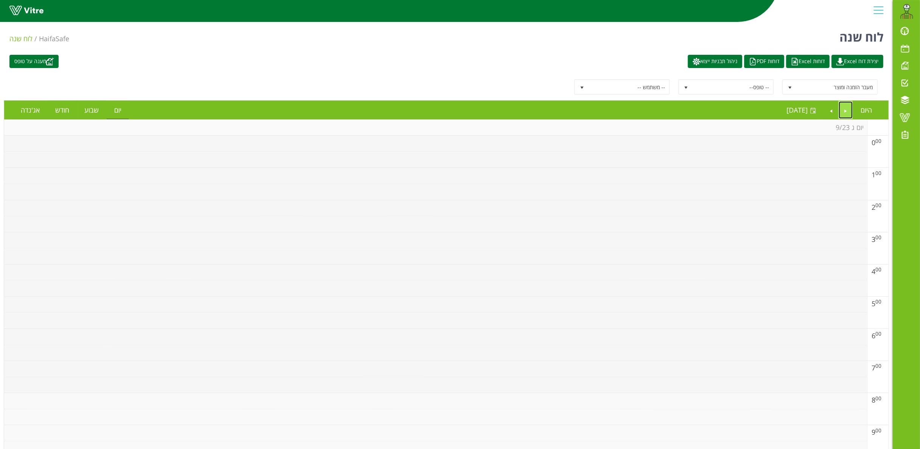
click at [847, 110] on link "Previous" at bounding box center [846, 109] width 14 height 17
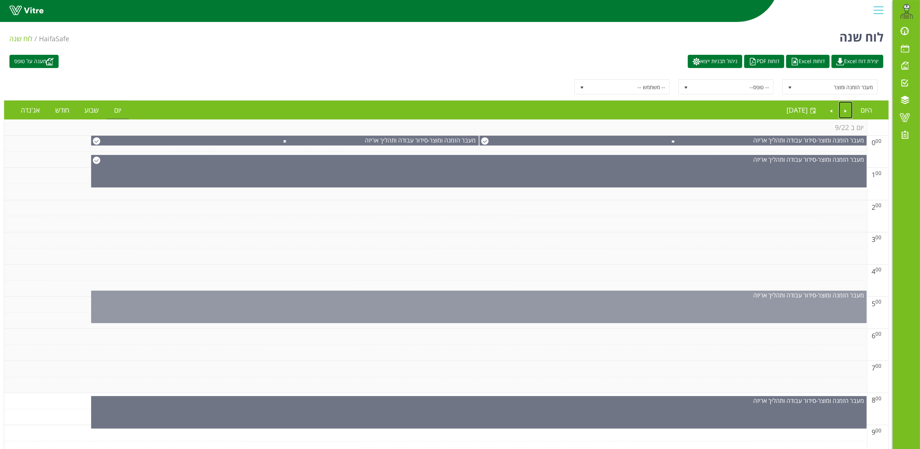
click at [500, 306] on div "מעבר הזמנה ומוצר - סידור עבודה ותהליך אריזה" at bounding box center [478, 307] width 775 height 33
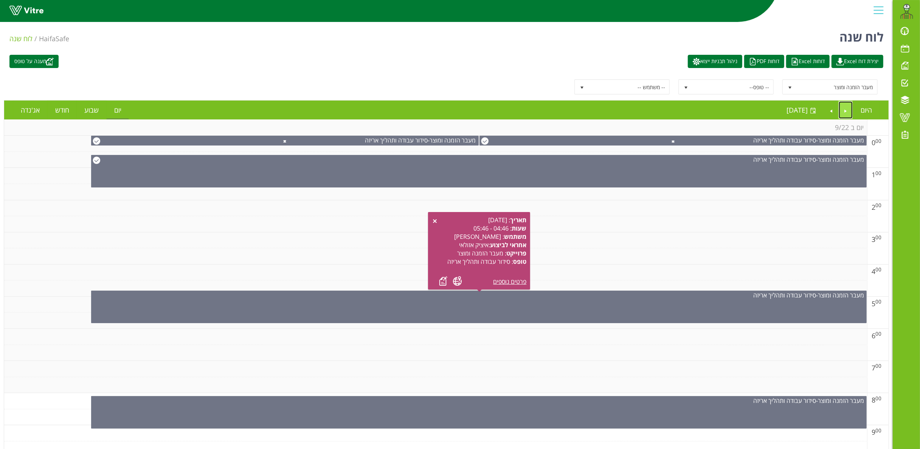
click at [846, 111] on link "Previous" at bounding box center [846, 109] width 14 height 17
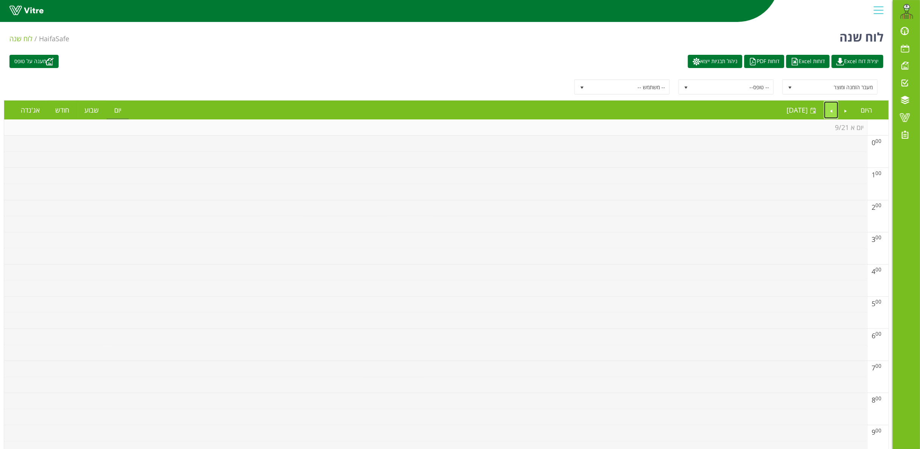
click at [832, 111] on link "Next" at bounding box center [831, 109] width 14 height 17
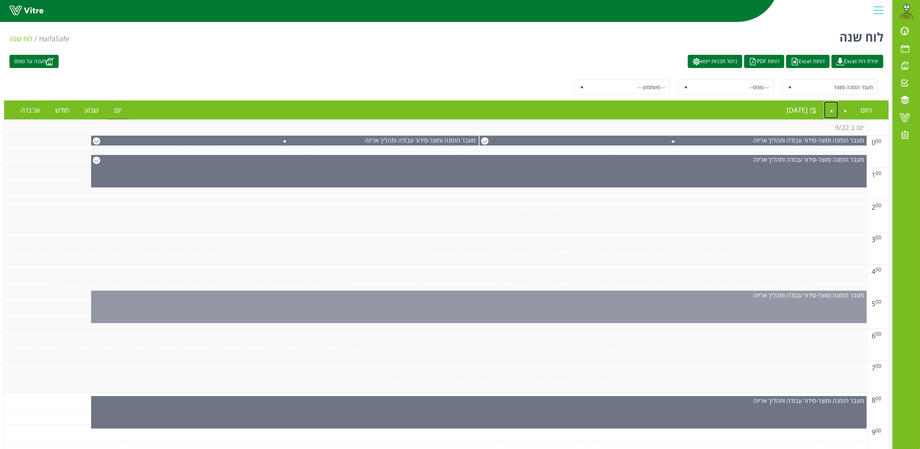
click at [527, 306] on div "מעבר הזמנה ומוצר - סידור עבודה ותהליך אריזה" at bounding box center [478, 307] width 775 height 33
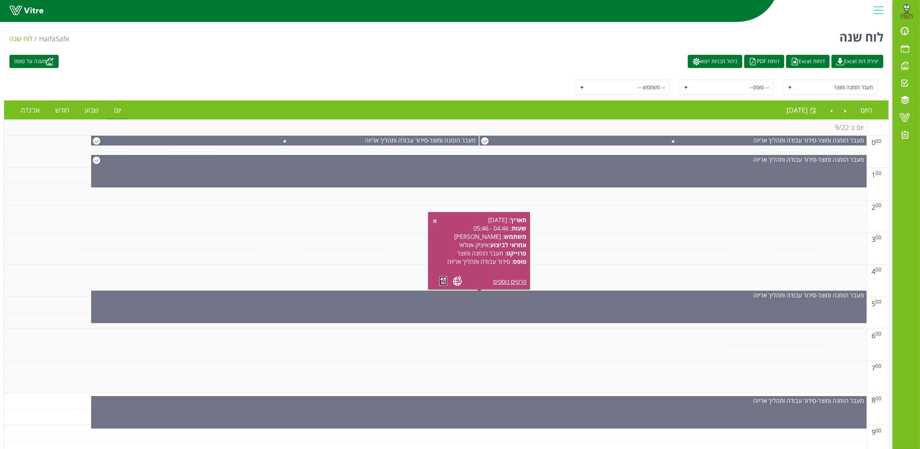
click at [443, 282] on link at bounding box center [443, 280] width 8 height 9
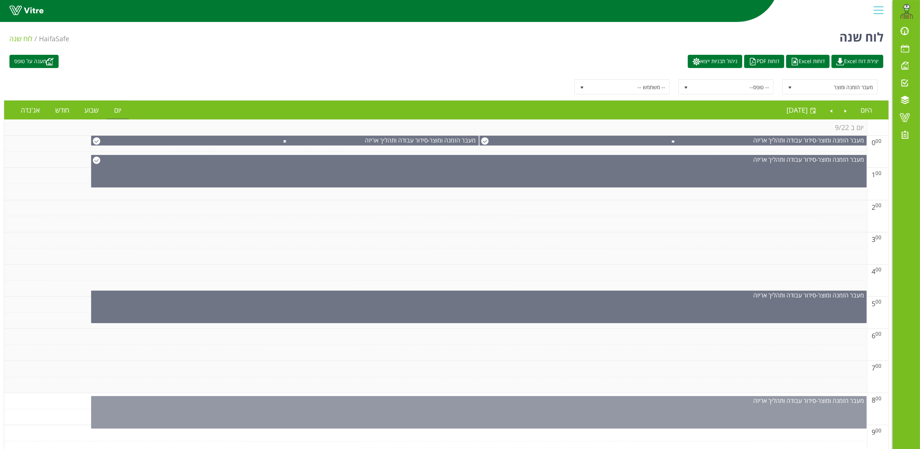
click at [547, 404] on div "מעבר הזמנה ומוצר - סידור עבודה ותהליך אריזה" at bounding box center [478, 401] width 775 height 8
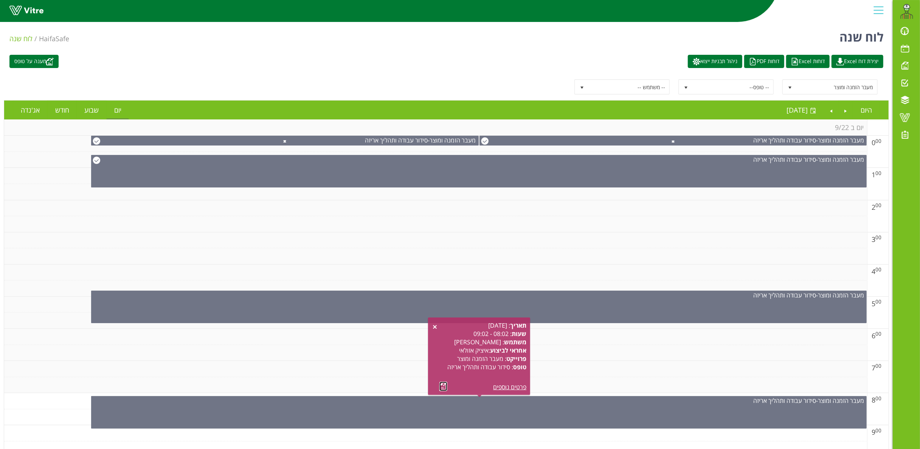
click at [443, 385] on link at bounding box center [443, 386] width 8 height 9
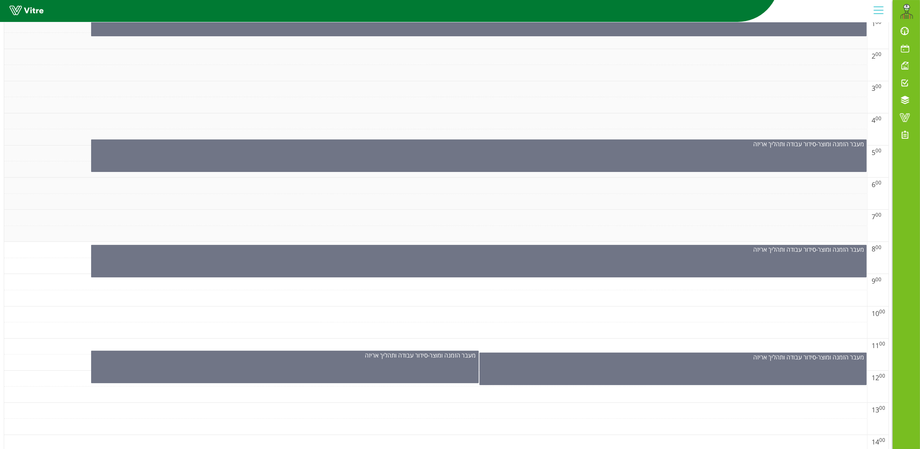
scroll to position [0, 0]
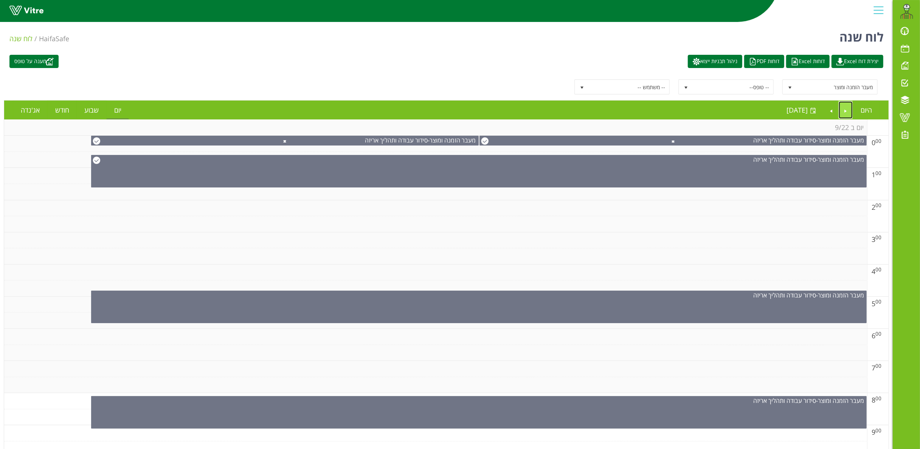
click at [842, 109] on link "Previous" at bounding box center [846, 109] width 14 height 17
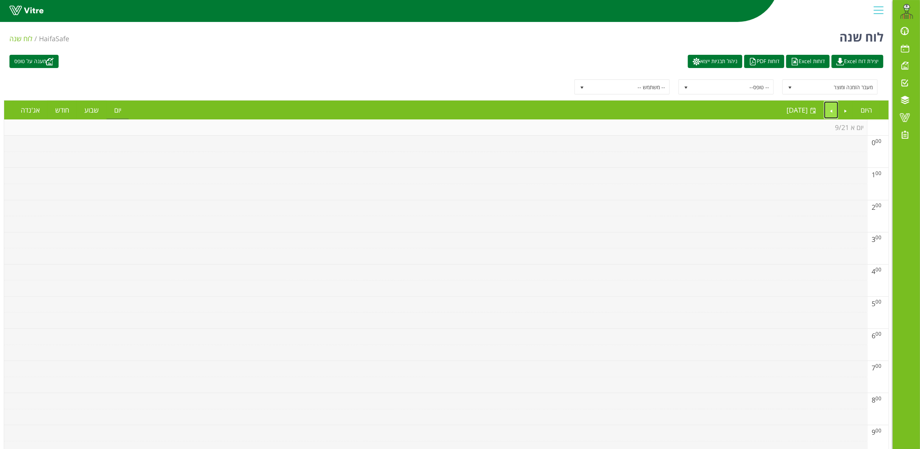
click at [832, 111] on link "Next" at bounding box center [831, 109] width 14 height 17
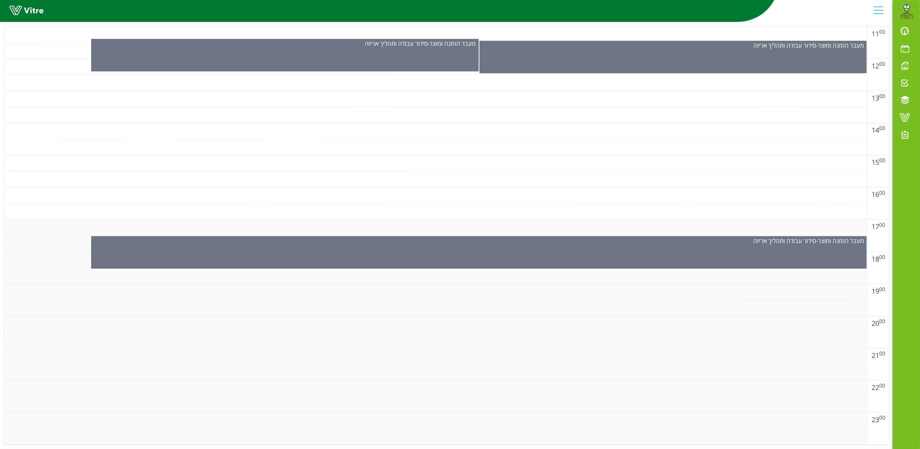
scroll to position [319, 0]
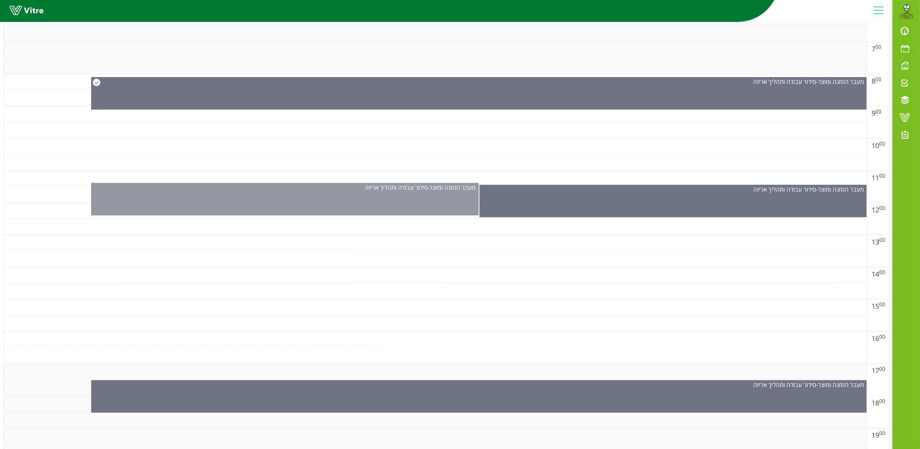
click at [409, 209] on div "מעבר הזמנה ומוצר - סידור עבודה ותהליך אריזה" at bounding box center [284, 199] width 387 height 33
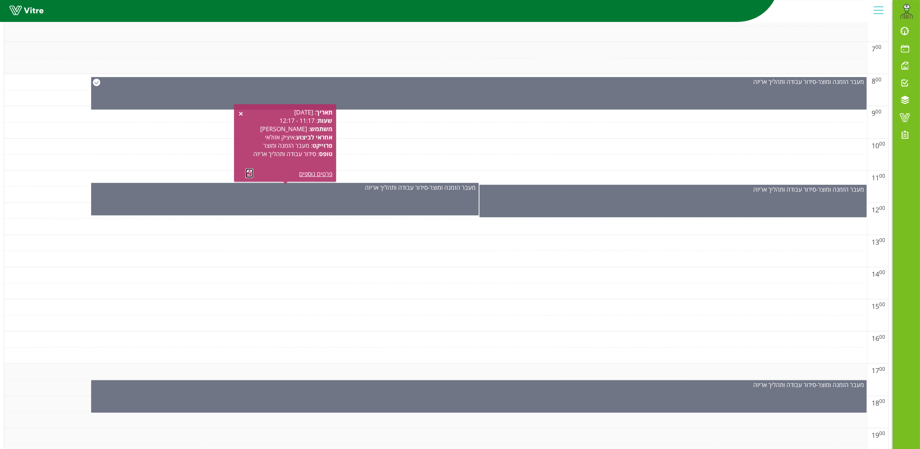
click at [250, 173] on link at bounding box center [249, 173] width 8 height 9
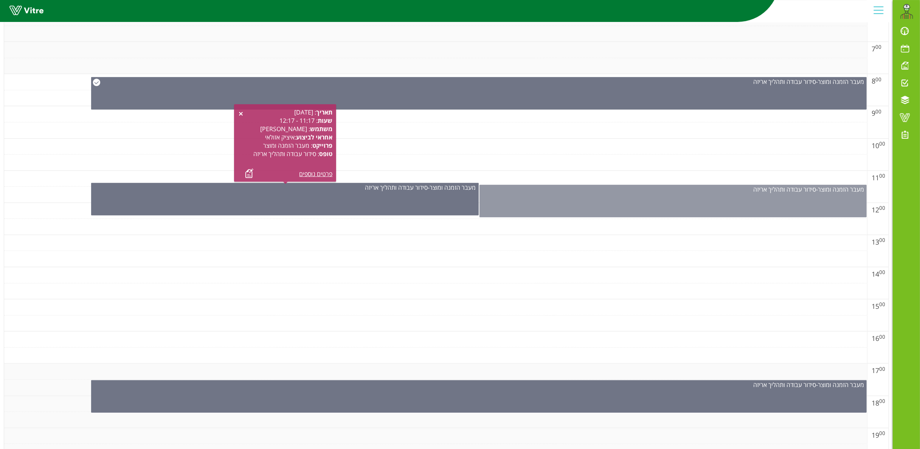
click at [632, 204] on div "מעבר הזמנה ומוצר - סידור עבודה ותהליך אריזה" at bounding box center [672, 201] width 387 height 33
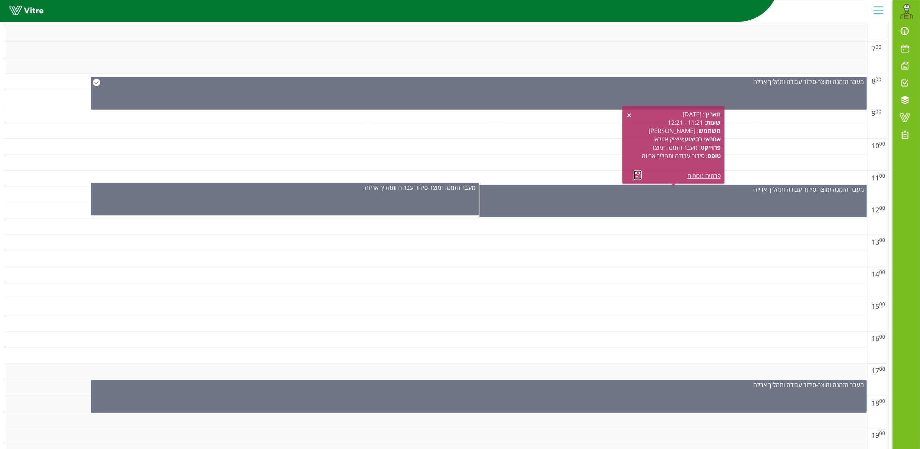
click at [635, 173] on link at bounding box center [638, 174] width 8 height 9
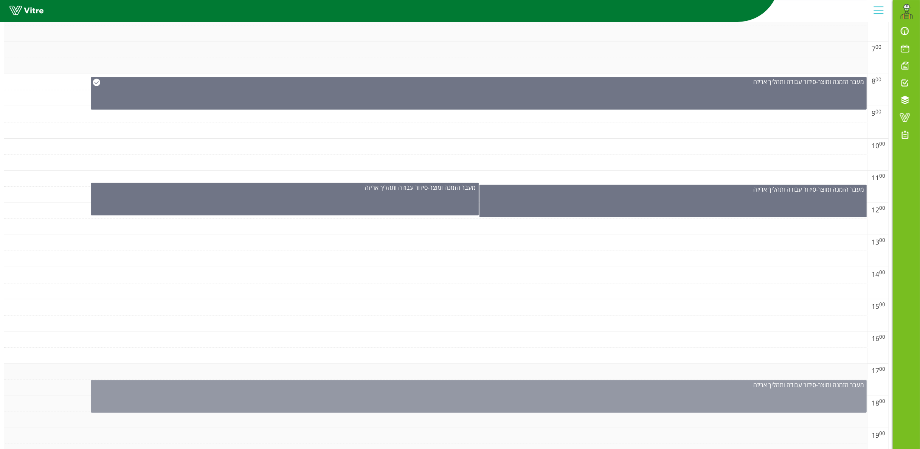
click at [453, 404] on div "מעבר הזמנה ומוצר - סידור עבודה ותהליך אריזה" at bounding box center [478, 396] width 775 height 33
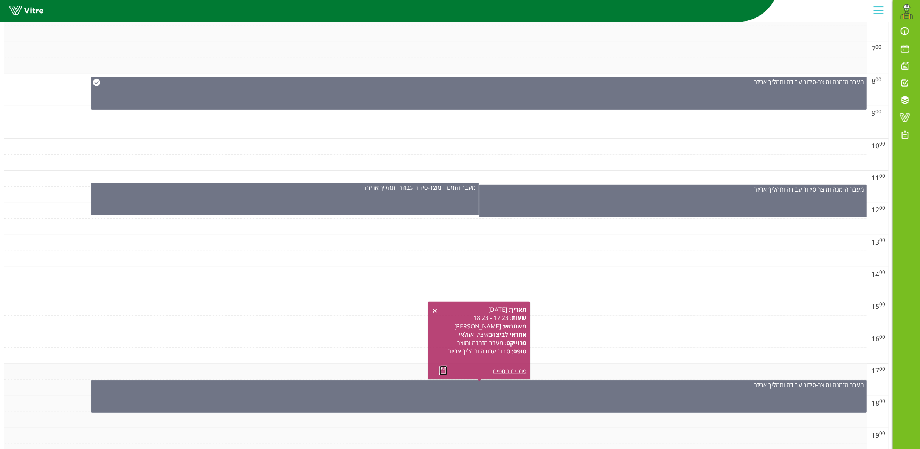
click at [442, 371] on link at bounding box center [443, 370] width 8 height 9
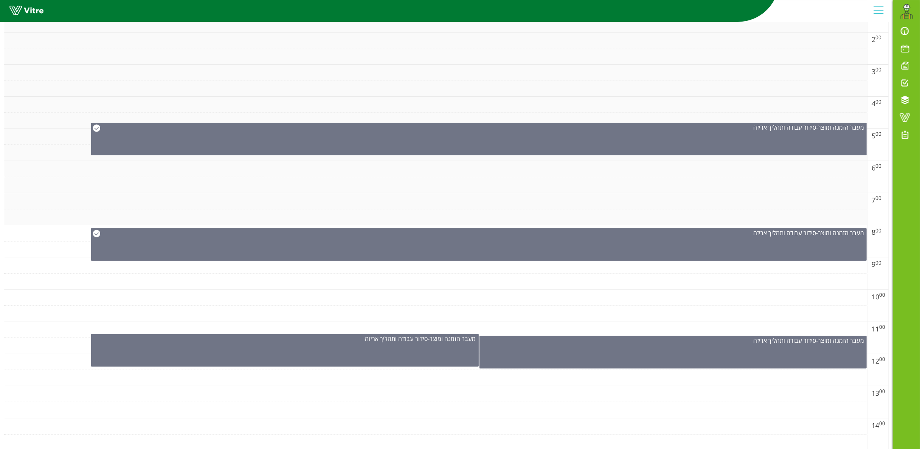
scroll to position [0, 0]
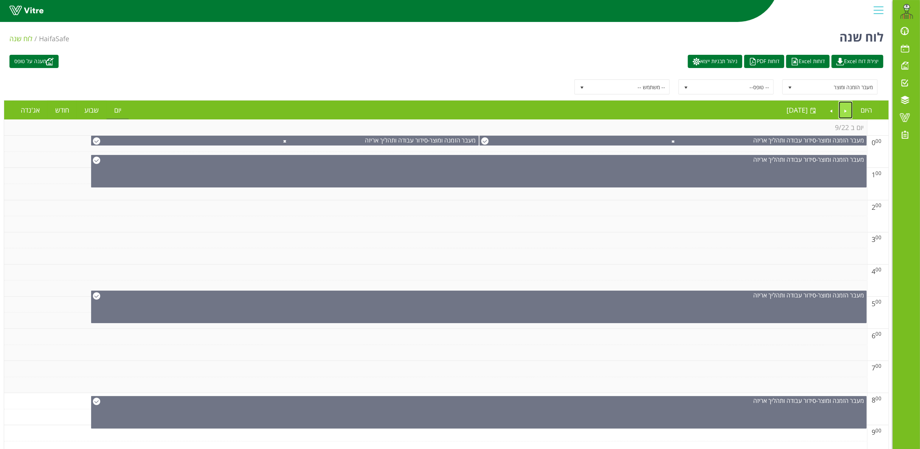
click at [847, 110] on link "Previous" at bounding box center [846, 109] width 14 height 17
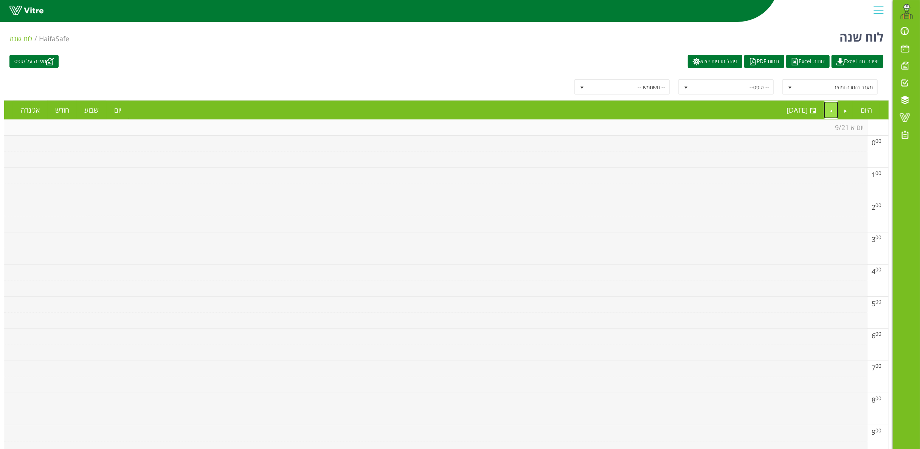
click at [830, 110] on link "Next" at bounding box center [831, 109] width 14 height 17
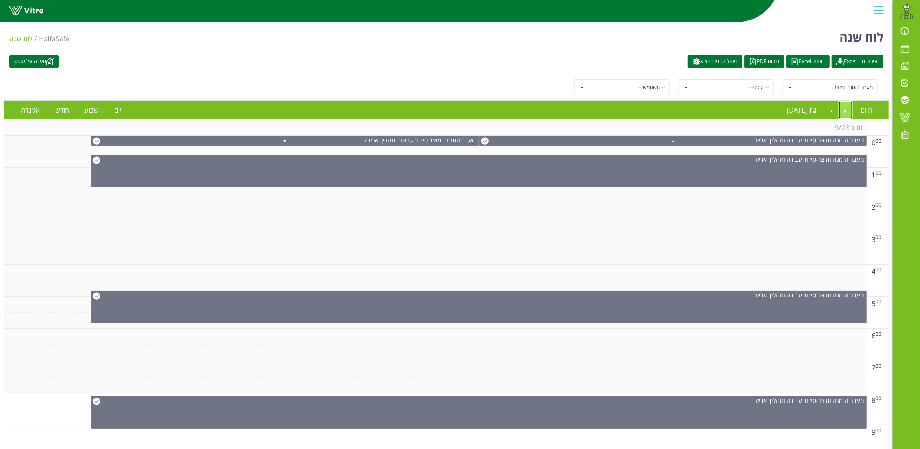
click at [843, 110] on link "Previous" at bounding box center [846, 109] width 14 height 17
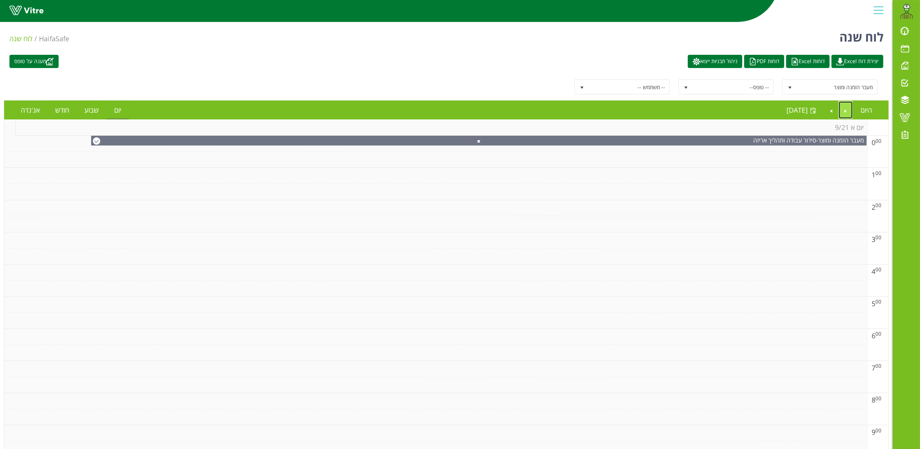
click at [843, 113] on link "Previous" at bounding box center [846, 109] width 14 height 17
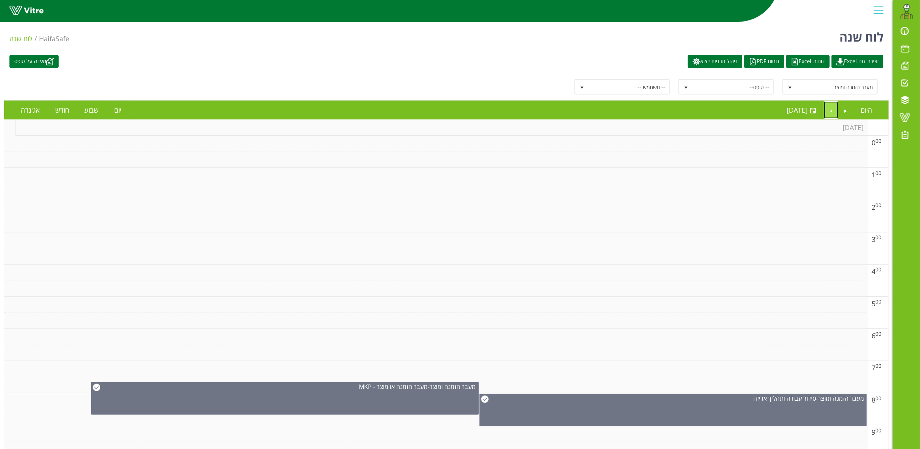
click at [829, 116] on link "Next" at bounding box center [831, 109] width 14 height 17
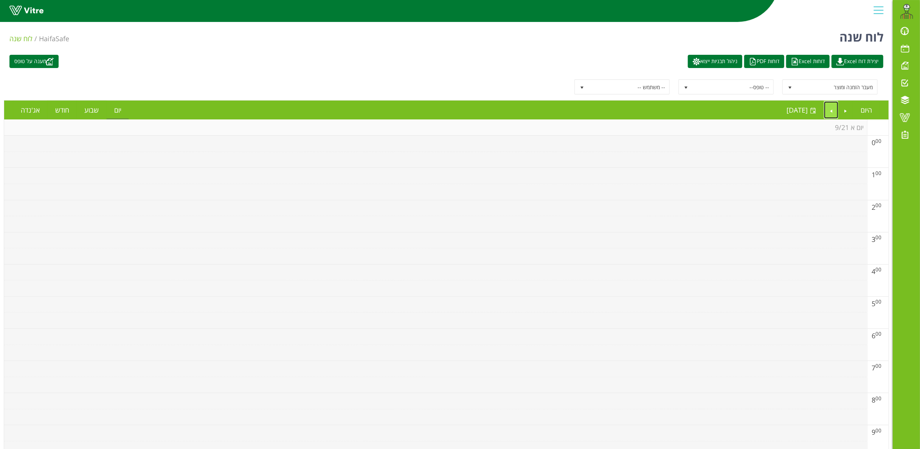
click at [829, 112] on link "Next" at bounding box center [831, 109] width 14 height 17
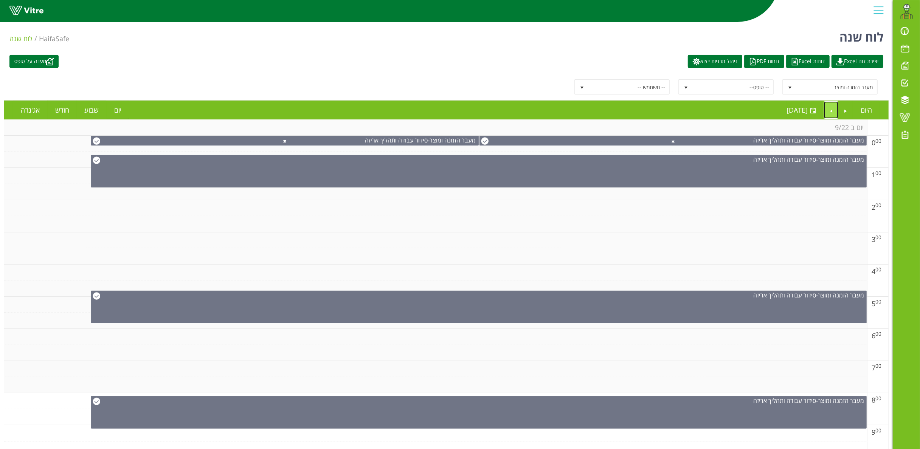
click at [831, 107] on link "Next" at bounding box center [831, 109] width 14 height 17
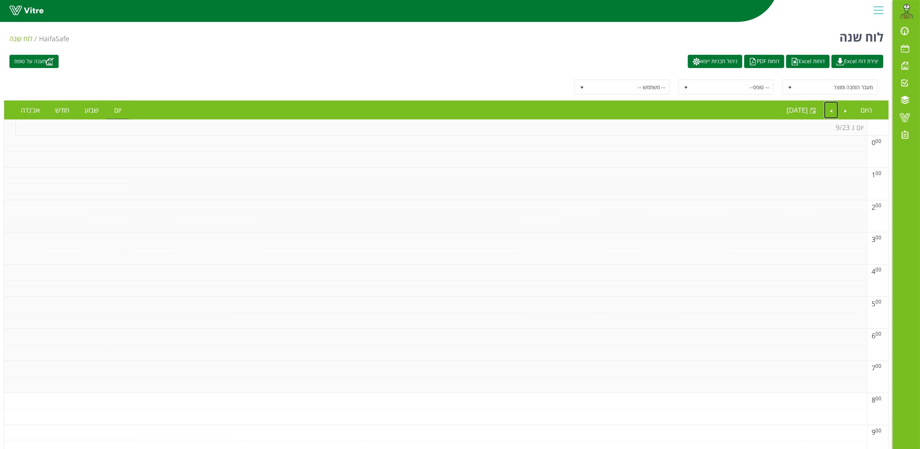
scroll to position [6, 0]
click at [843, 108] on link "Previous" at bounding box center [846, 109] width 14 height 17
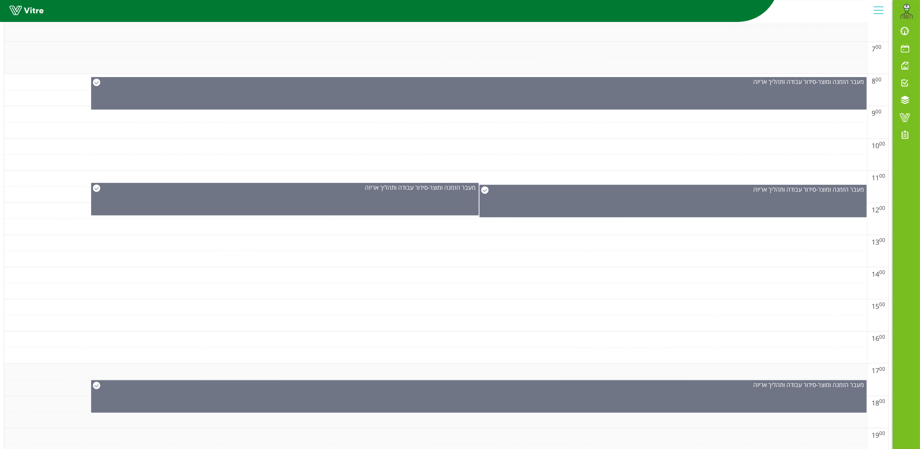
scroll to position [0, 0]
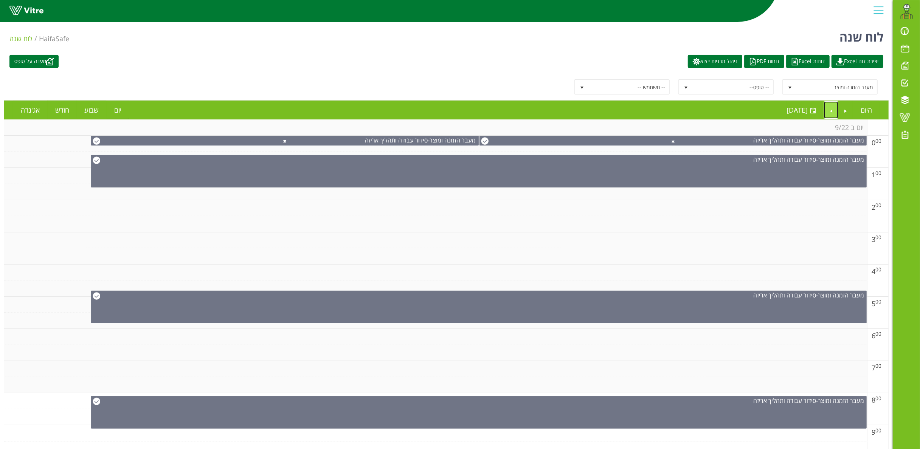
click at [829, 110] on link "Next" at bounding box center [831, 109] width 14 height 17
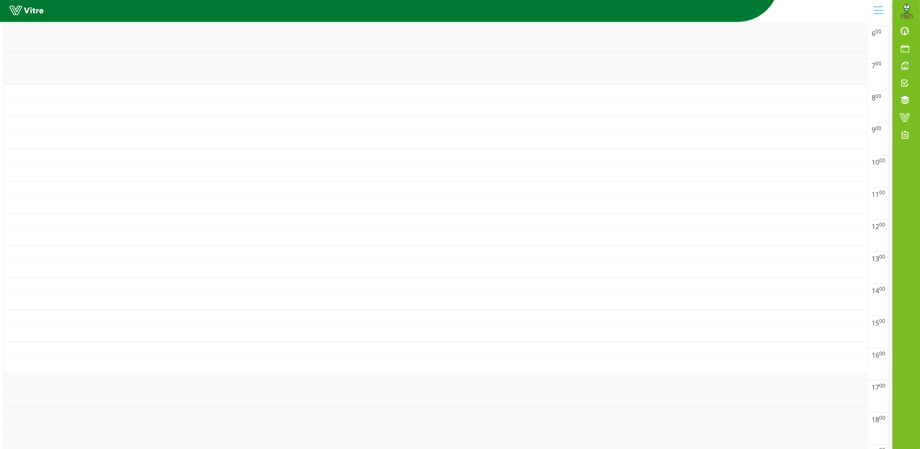
scroll to position [470, 0]
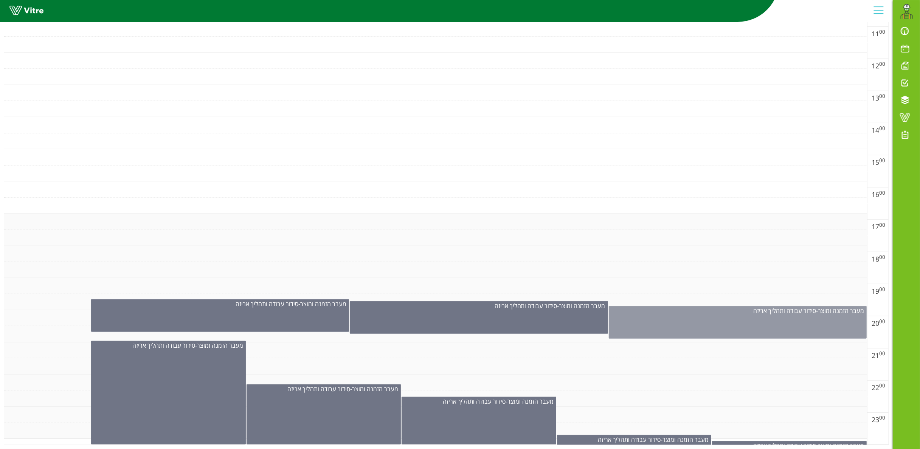
click at [765, 318] on div "מעבר הזמנה ומוצר - סידור עבודה ותהליך אריזה" at bounding box center [738, 322] width 258 height 33
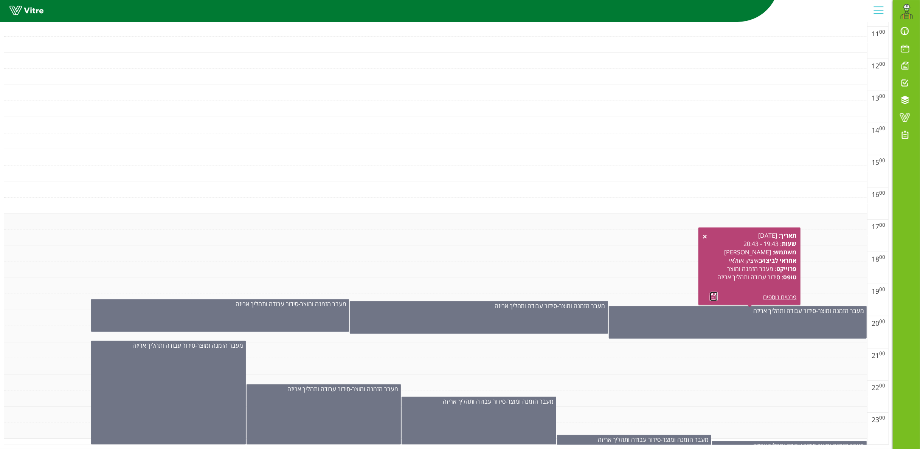
click at [712, 292] on link at bounding box center [714, 296] width 8 height 9
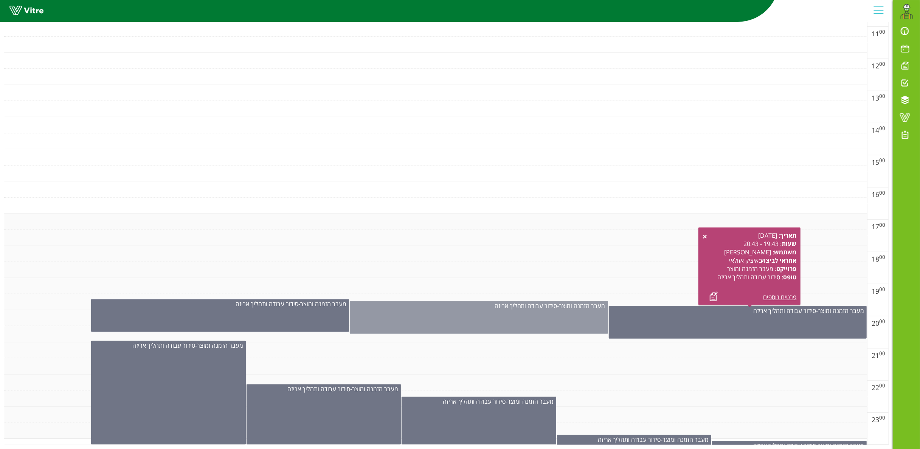
click at [468, 312] on div "מעבר הזמנה ומוצר - סידור עבודה ותהליך אריזה" at bounding box center [479, 317] width 258 height 33
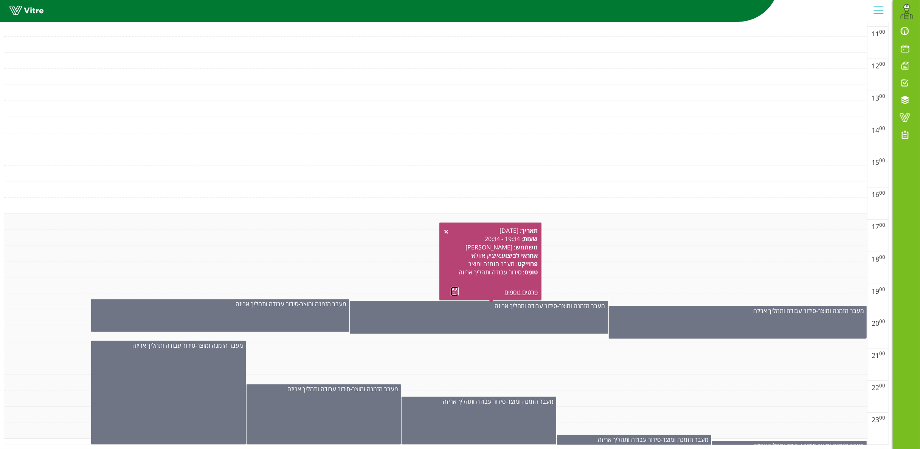
click at [454, 287] on link at bounding box center [455, 291] width 8 height 9
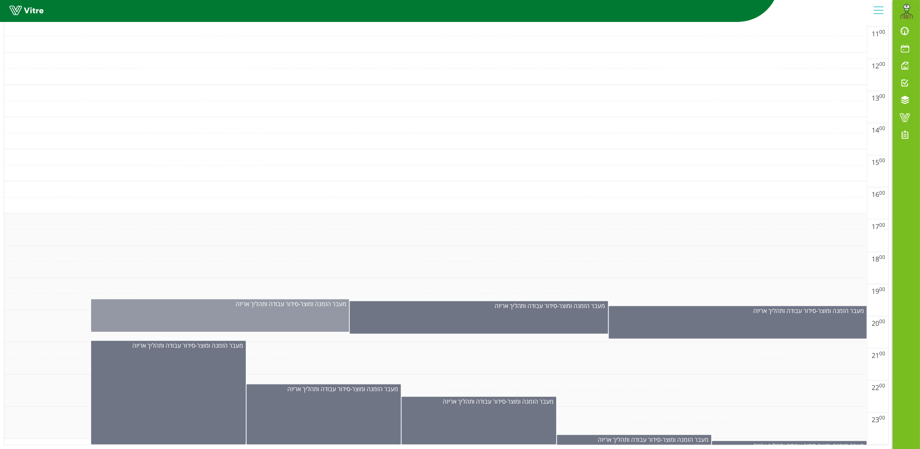
click at [224, 300] on div "מעבר הזמנה ומוצר - סידור עבודה ותהליך אריזה" at bounding box center [219, 304] width 257 height 8
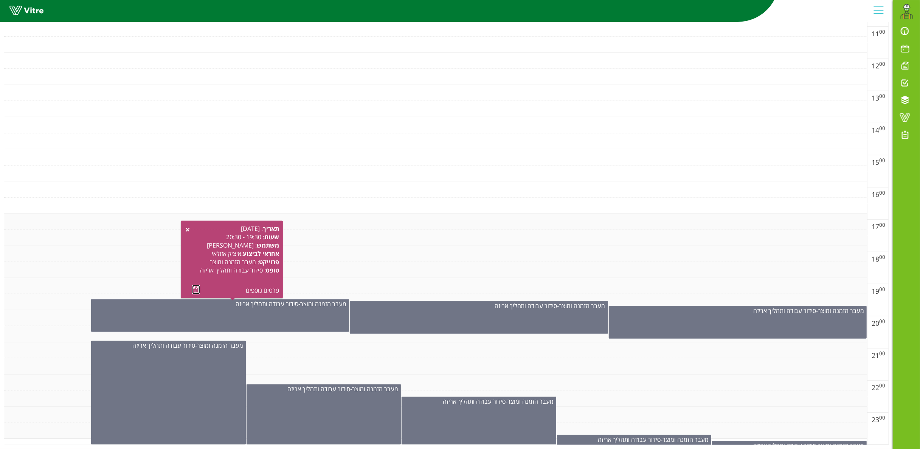
click at [194, 285] on link at bounding box center [196, 289] width 8 height 9
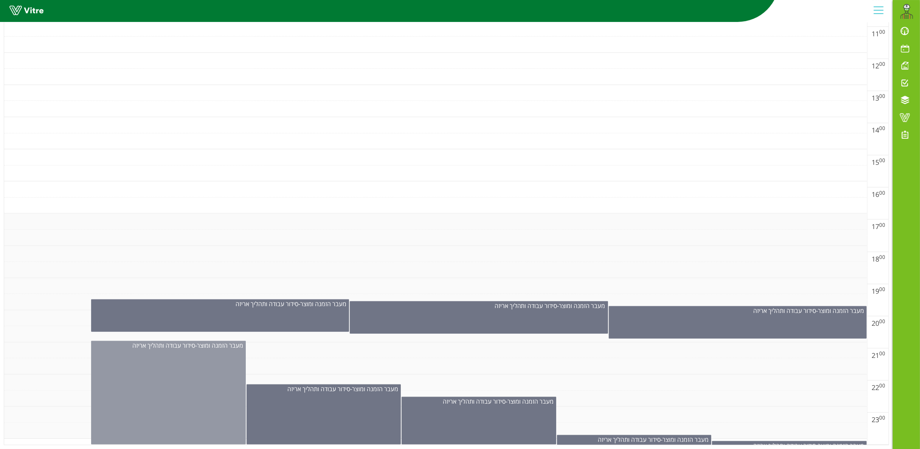
click at [163, 370] on div "מעבר הזמנה ומוצר - סידור עבודה ותהליך אריזה" at bounding box center [168, 393] width 155 height 104
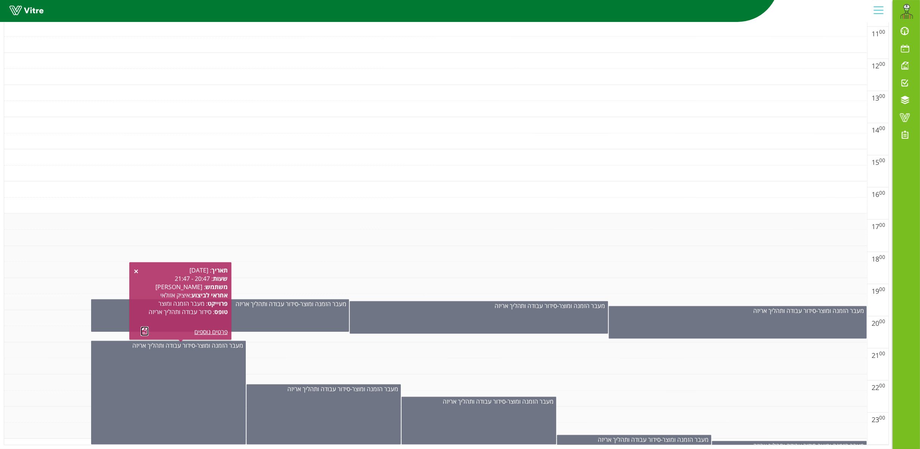
click at [142, 327] on link at bounding box center [145, 331] width 8 height 9
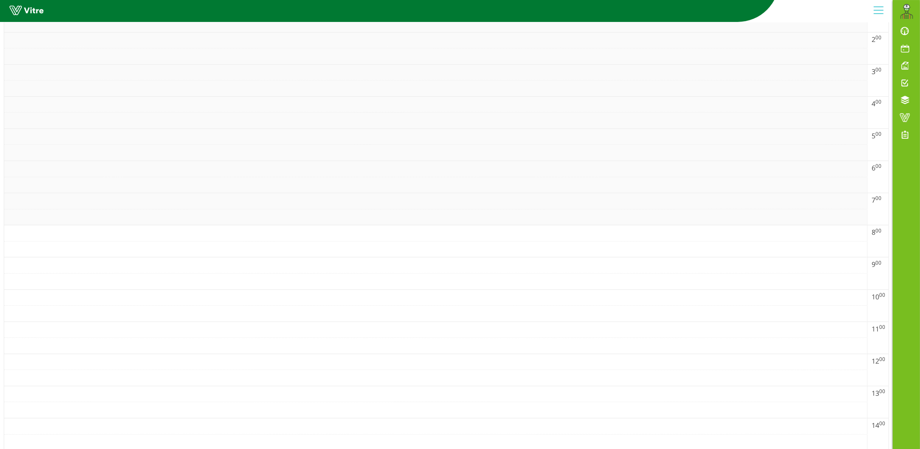
scroll to position [0, 0]
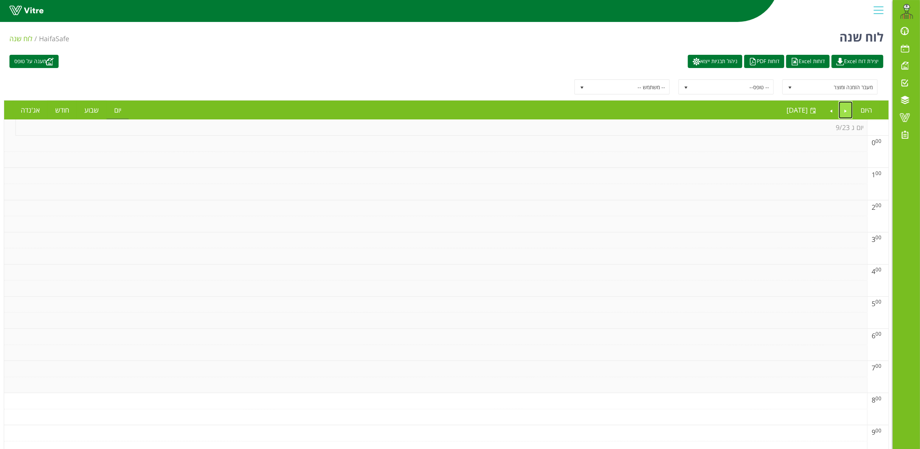
click at [842, 108] on link "Previous" at bounding box center [846, 109] width 14 height 17
click at [832, 109] on link "Next" at bounding box center [831, 109] width 14 height 17
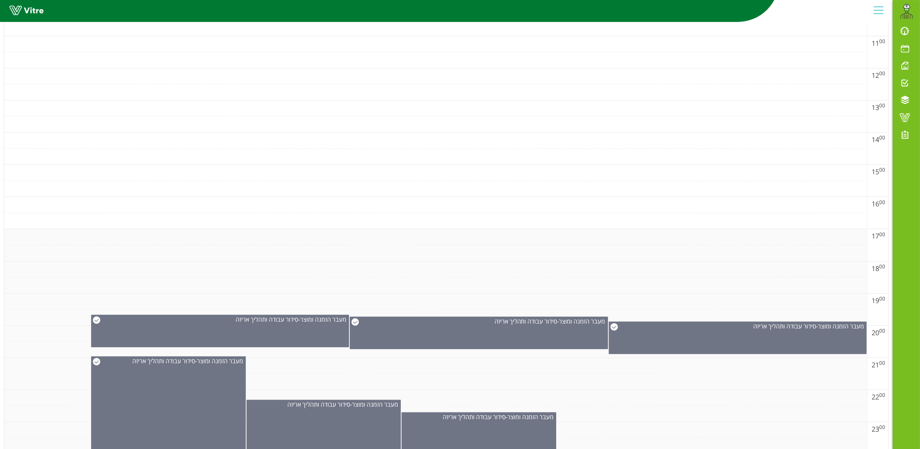
scroll to position [6, 0]
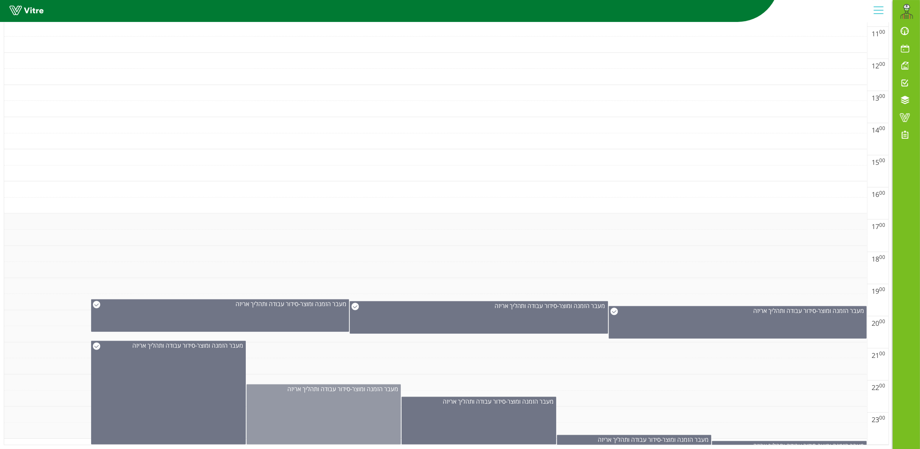
click at [348, 403] on div "מעבר הזמנה ומוצר - סידור עבודה ותהליך אריזה" at bounding box center [323, 414] width 155 height 60
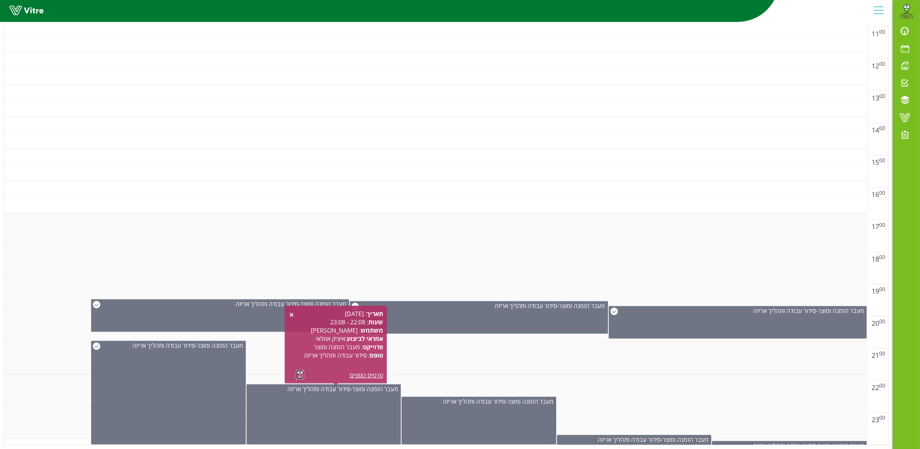
click at [297, 370] on link at bounding box center [300, 374] width 8 height 9
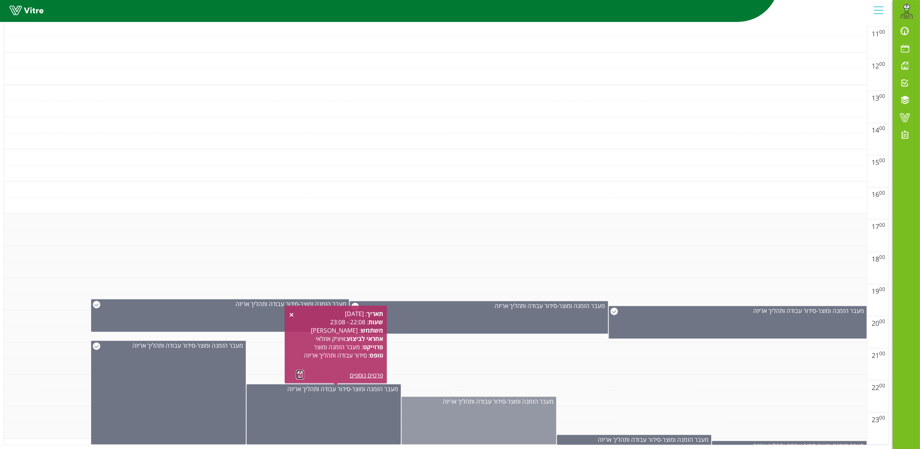
click at [484, 406] on div "מעבר הזמנה ומוצר - סידור עבודה ותהליך אריזה" at bounding box center [478, 421] width 155 height 48
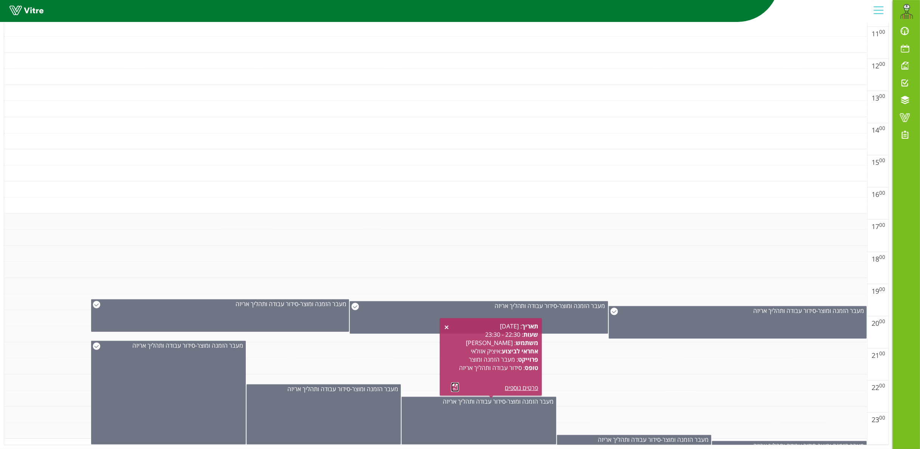
click at [455, 383] on link at bounding box center [455, 387] width 8 height 9
click at [660, 436] on span "סידור עבודה ותהליך אריזה" at bounding box center [629, 440] width 63 height 8
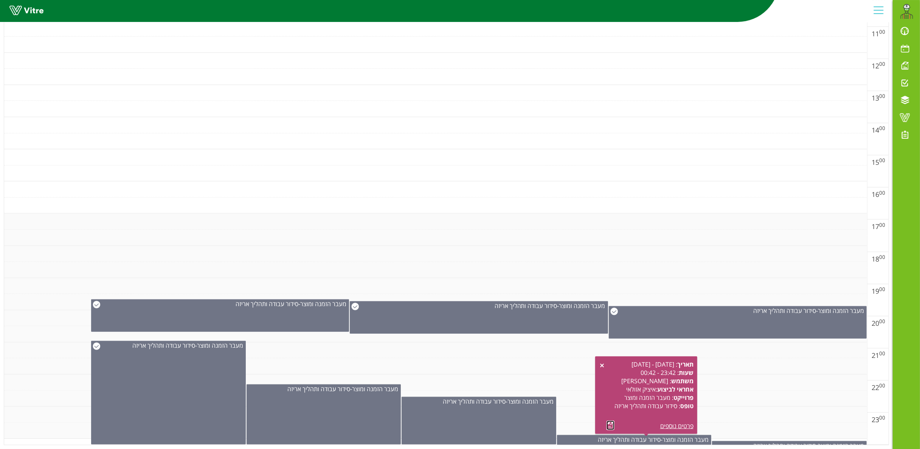
click at [611, 421] on link at bounding box center [610, 425] width 8 height 9
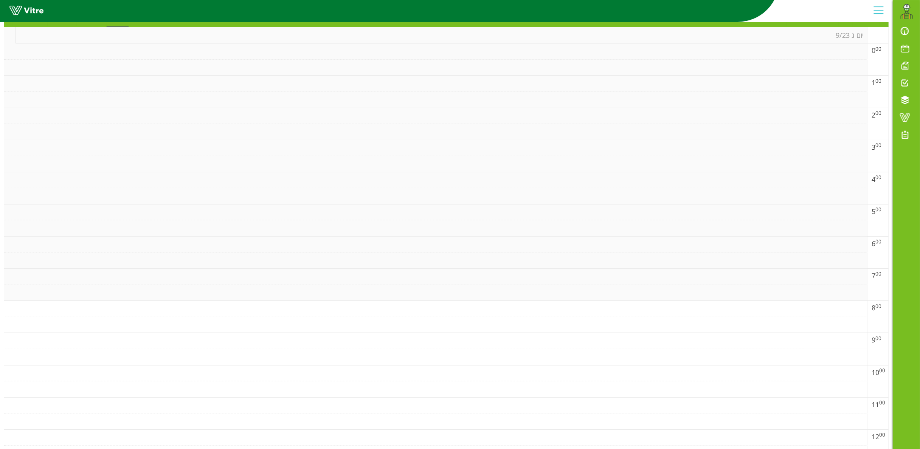
scroll to position [0, 0]
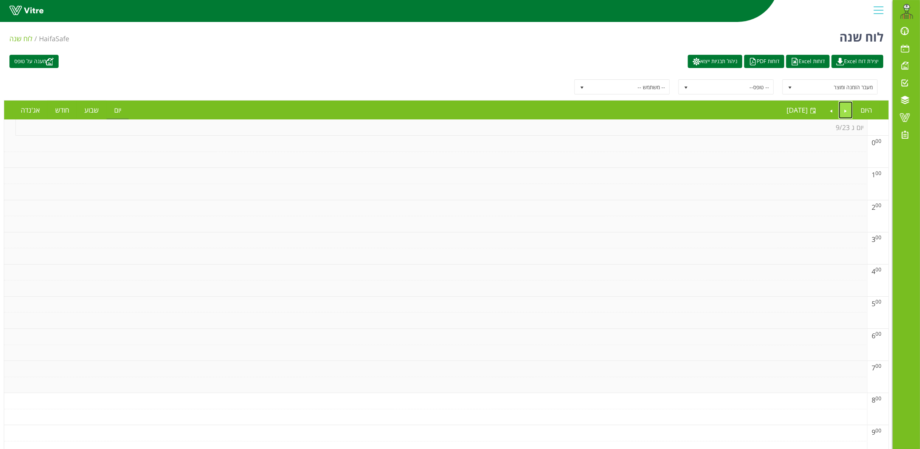
click at [848, 111] on link "Previous" at bounding box center [846, 109] width 14 height 17
click at [829, 109] on link "Next" at bounding box center [831, 109] width 14 height 17
click at [831, 108] on link "Next" at bounding box center [831, 109] width 14 height 17
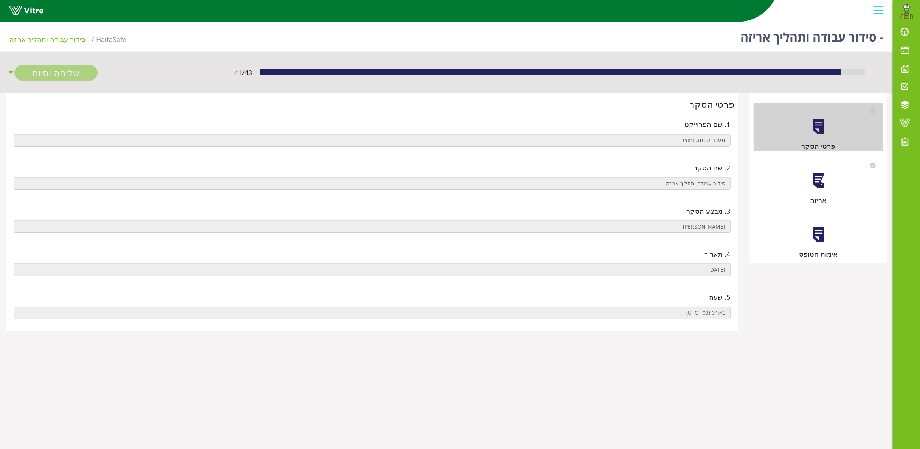
click at [826, 175] on div at bounding box center [818, 180] width 17 height 17
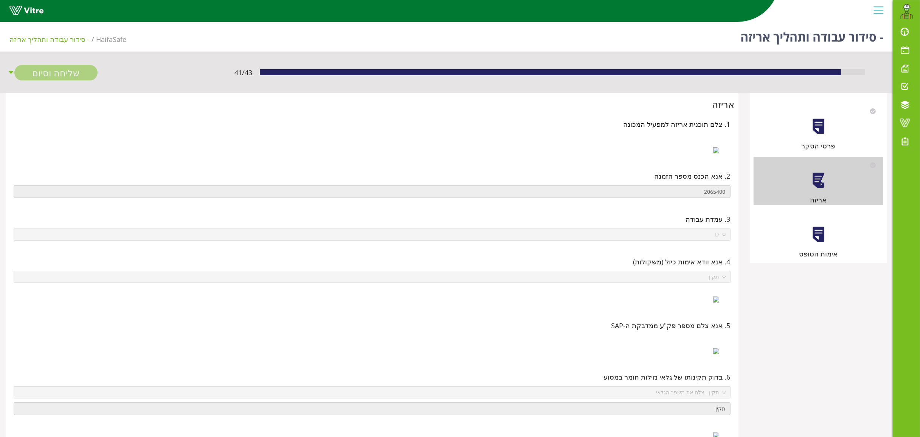
click at [814, 237] on div at bounding box center [818, 234] width 17 height 17
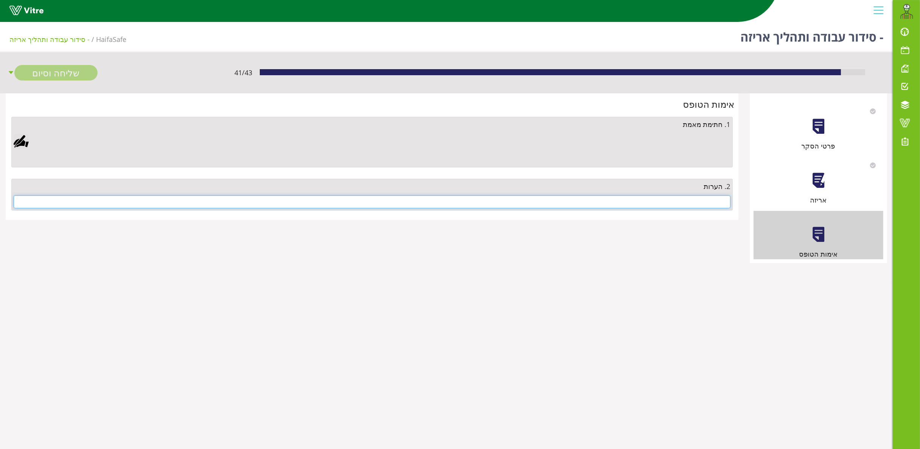
click at [643, 203] on input "text" at bounding box center [372, 201] width 717 height 13
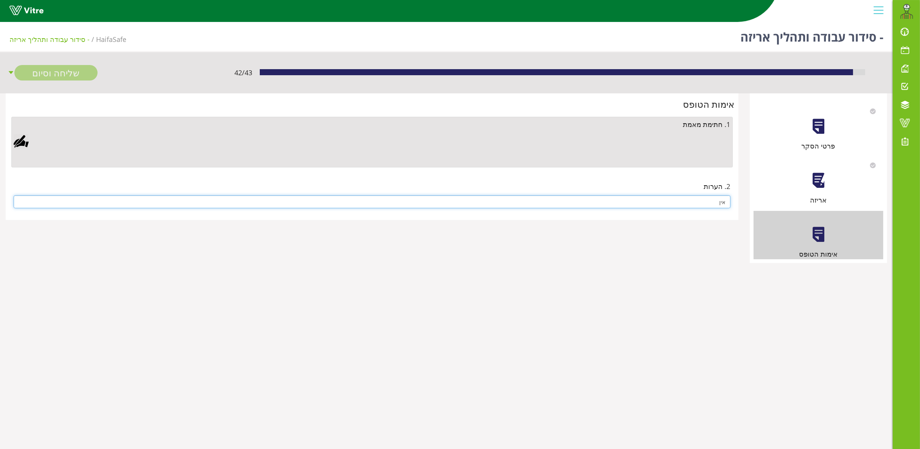
type input "אין"
click at [23, 141] on div at bounding box center [21, 141] width 15 height 15
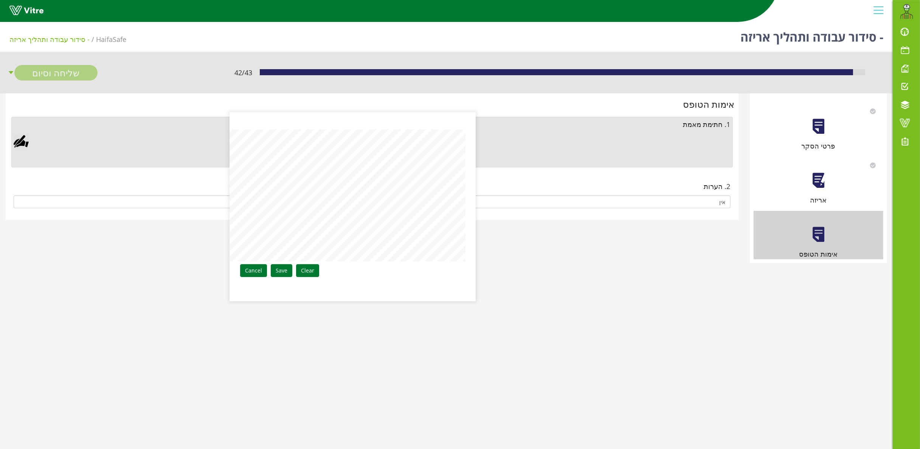
click at [475, 176] on div "Clear Save Cancel" at bounding box center [353, 206] width 246 height 189
click at [285, 270] on link "Save" at bounding box center [282, 270] width 22 height 13
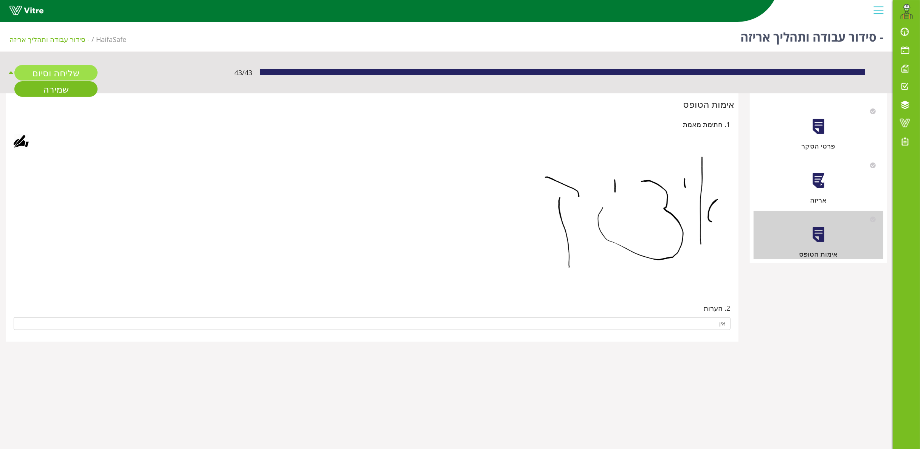
click at [68, 71] on link "שליחה וסיום" at bounding box center [55, 72] width 83 height 15
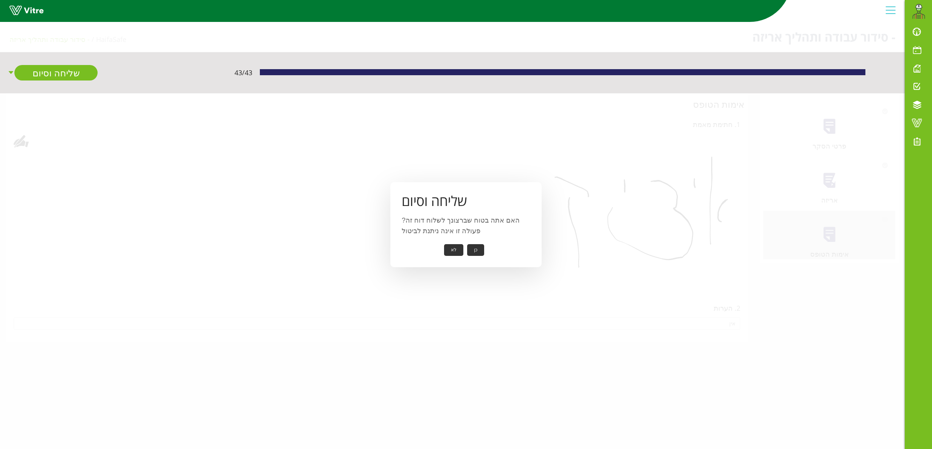
click at [472, 247] on button "כן" at bounding box center [475, 250] width 17 height 12
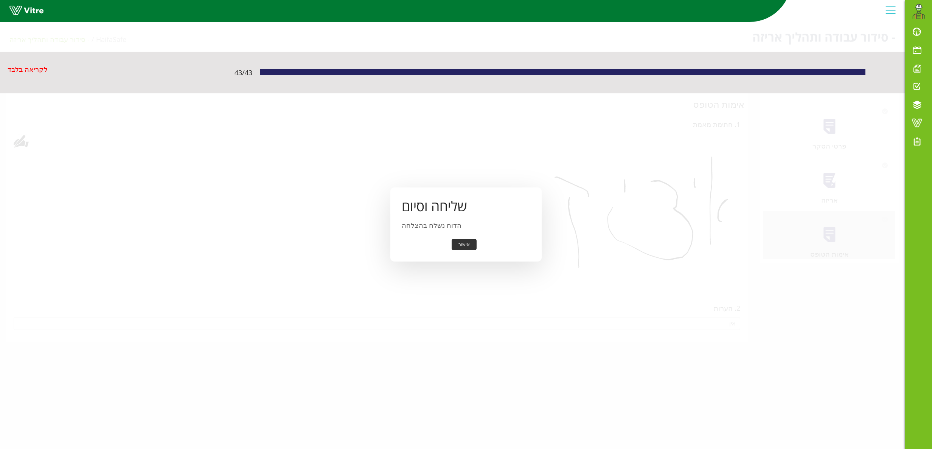
click at [468, 244] on button "אישור" at bounding box center [463, 245] width 25 height 12
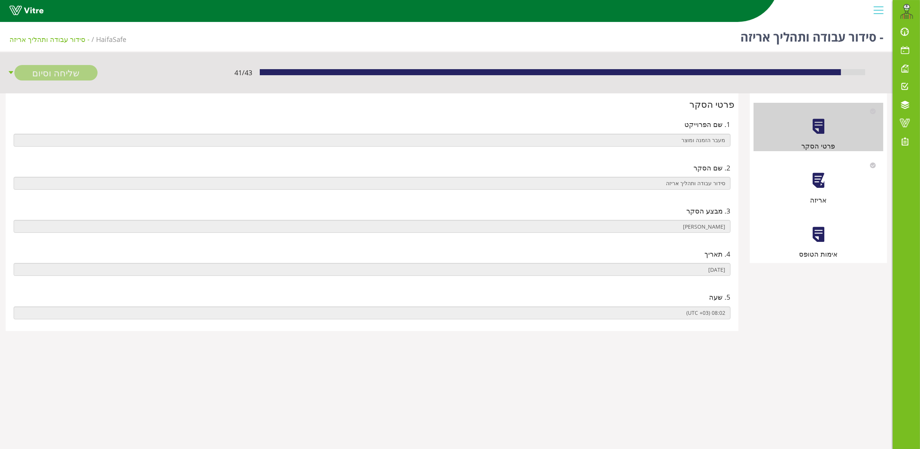
click at [815, 177] on div at bounding box center [818, 180] width 17 height 17
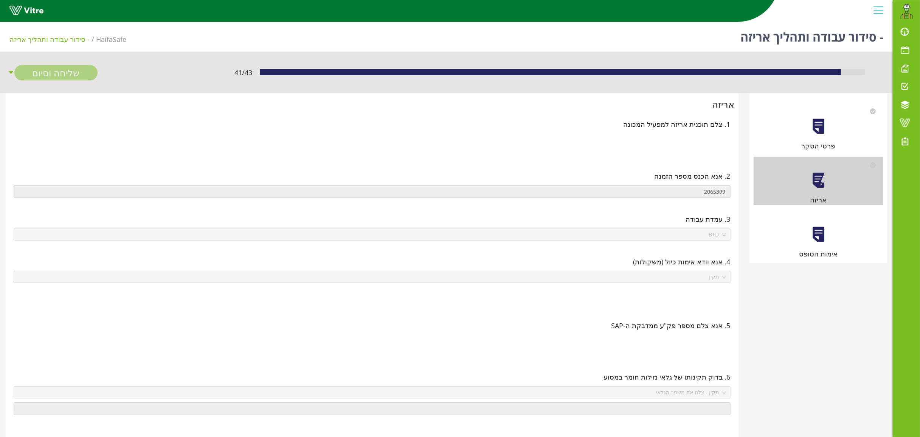
click at [820, 237] on div at bounding box center [818, 234] width 17 height 17
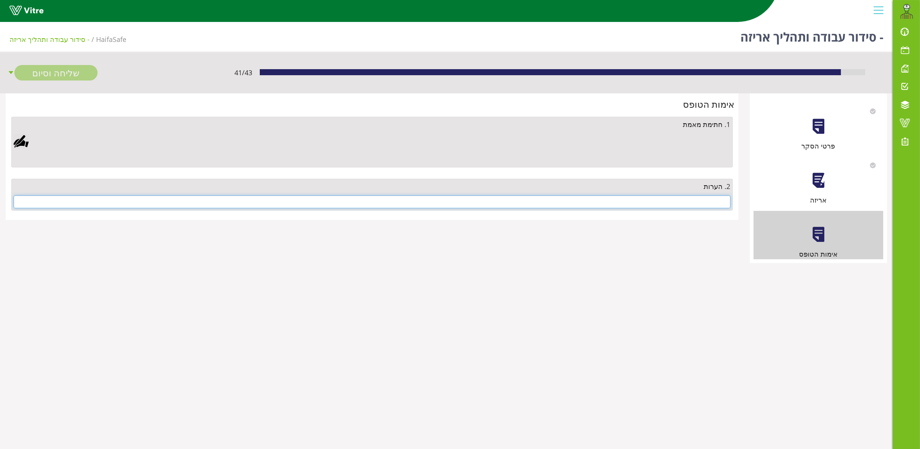
click at [673, 206] on input "text" at bounding box center [372, 201] width 717 height 13
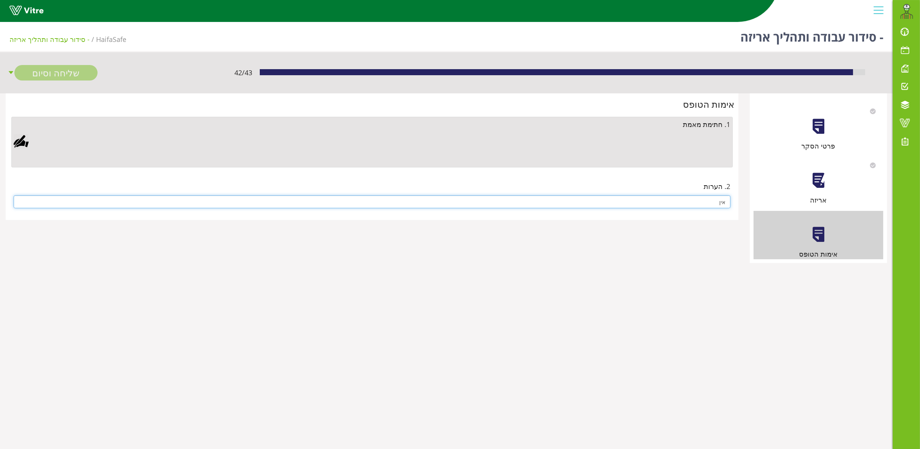
type input "אין"
click at [18, 142] on div at bounding box center [21, 141] width 15 height 15
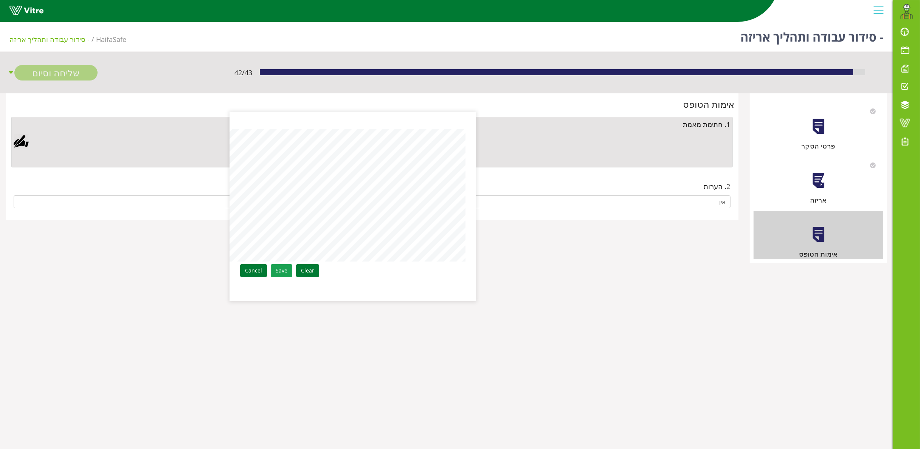
click at [280, 268] on link "Save" at bounding box center [282, 270] width 22 height 13
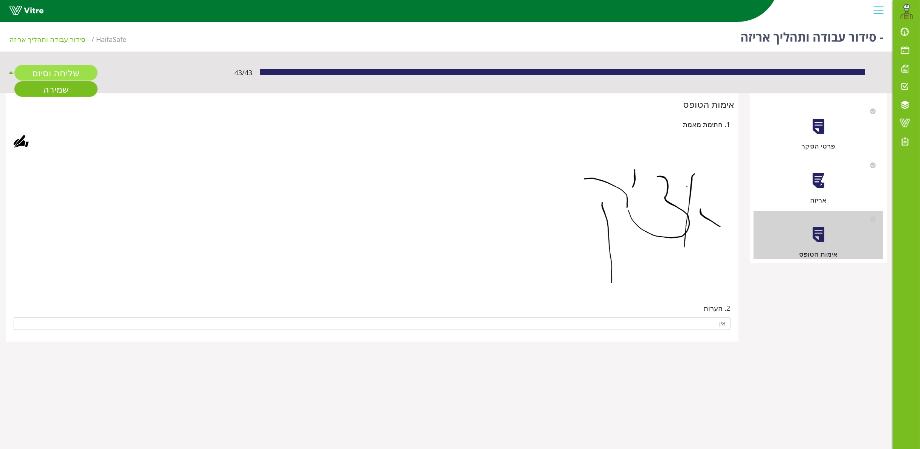
click at [63, 69] on link "שליחה וסיום" at bounding box center [55, 72] width 83 height 15
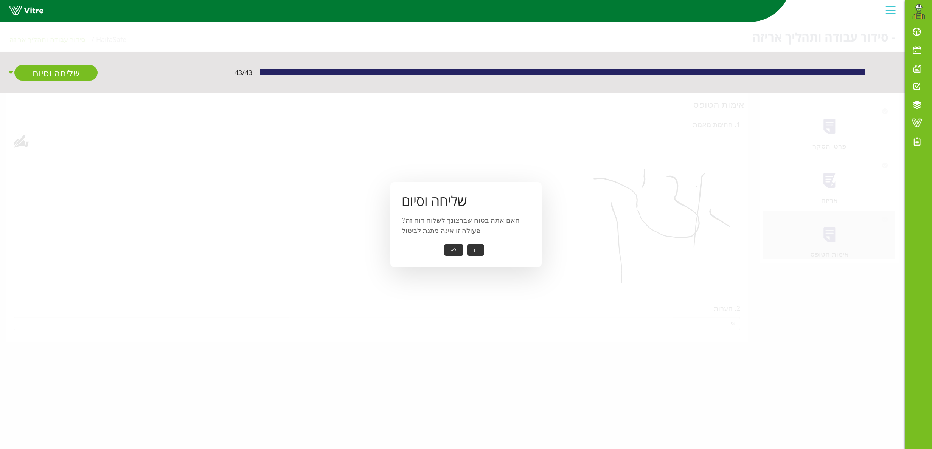
click at [481, 250] on button "כן" at bounding box center [475, 250] width 17 height 12
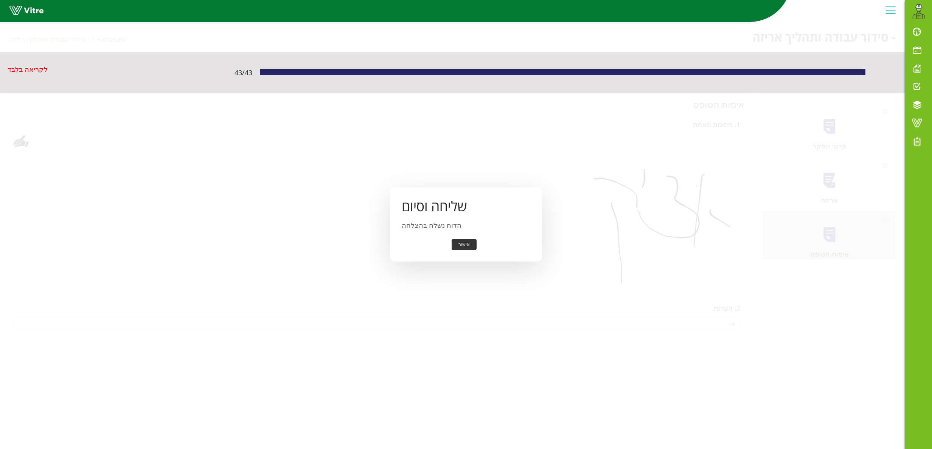
click at [463, 244] on button "אישור" at bounding box center [463, 245] width 25 height 12
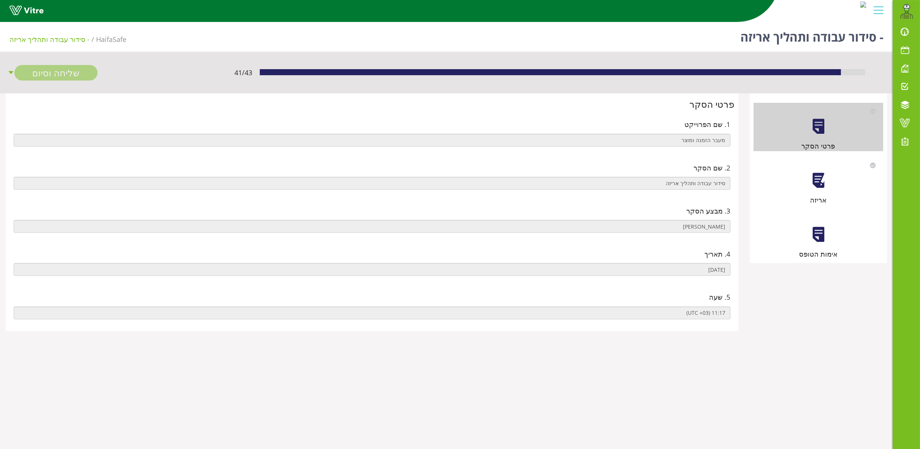
click at [820, 180] on div at bounding box center [818, 180] width 17 height 17
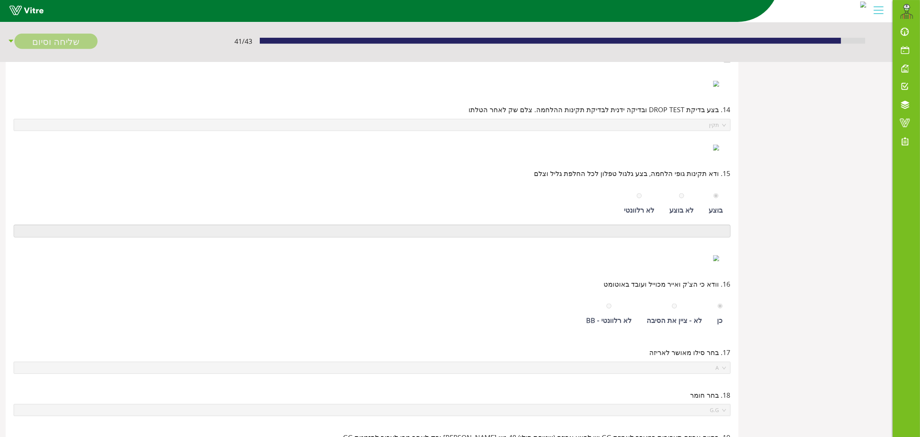
scroll to position [147, 0]
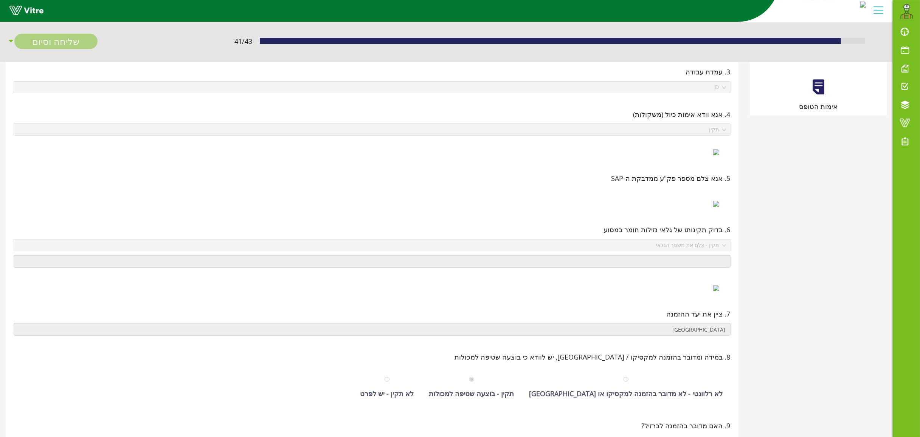
click at [818, 88] on div at bounding box center [818, 87] width 17 height 17
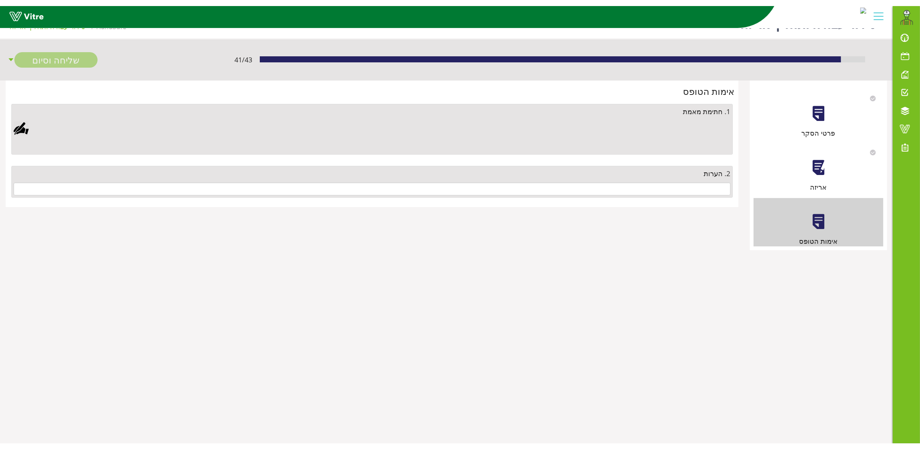
scroll to position [0, 0]
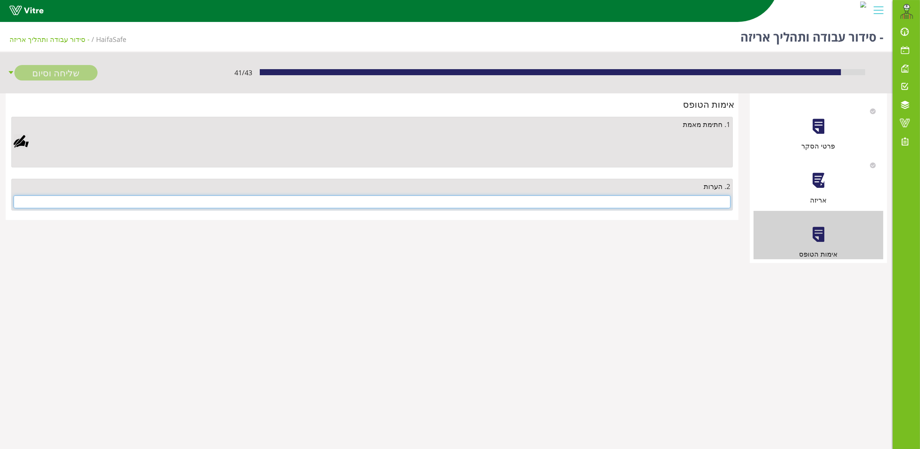
click at [643, 203] on input "text" at bounding box center [372, 201] width 717 height 13
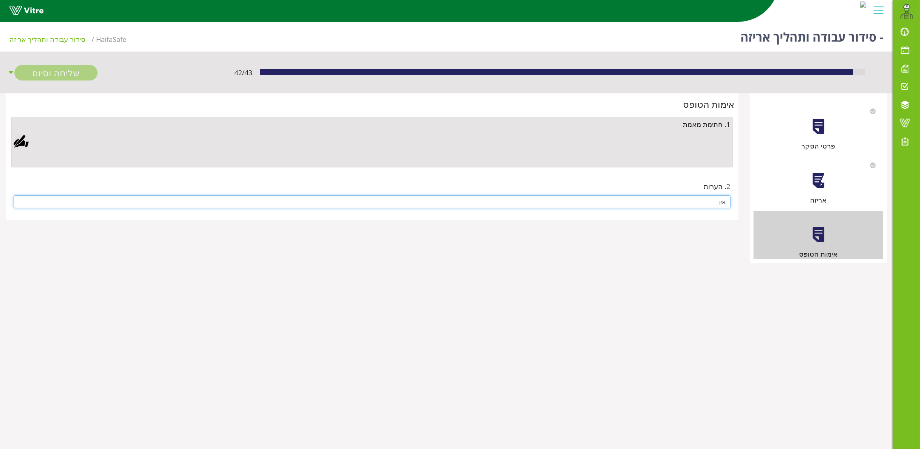
type input "אין"
click at [24, 138] on div at bounding box center [21, 141] width 15 height 15
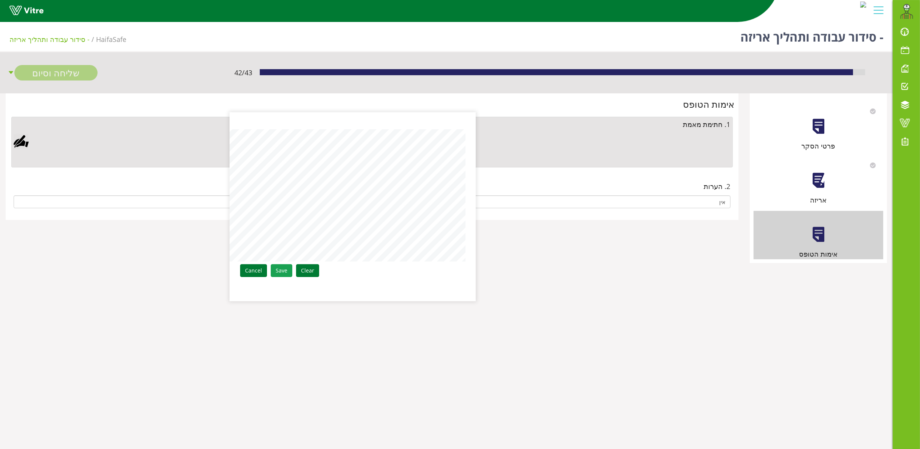
click at [280, 268] on link "Save" at bounding box center [282, 270] width 22 height 13
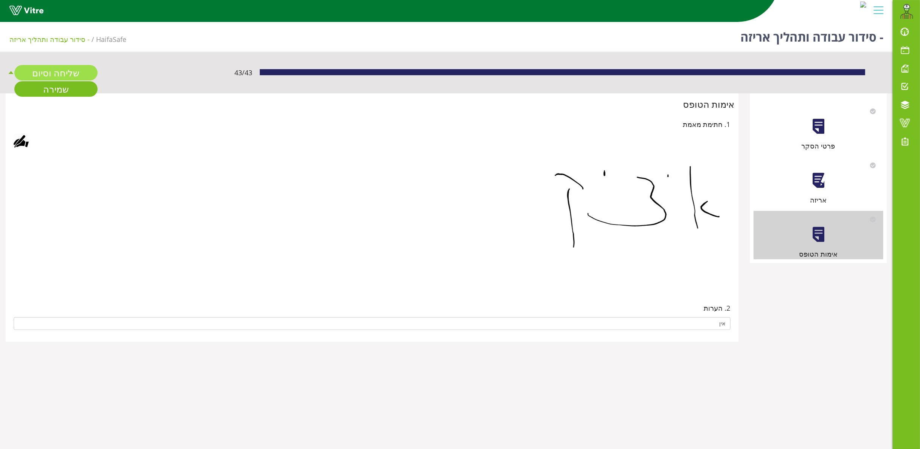
click at [62, 73] on link "שליחה וסיום" at bounding box center [55, 72] width 83 height 15
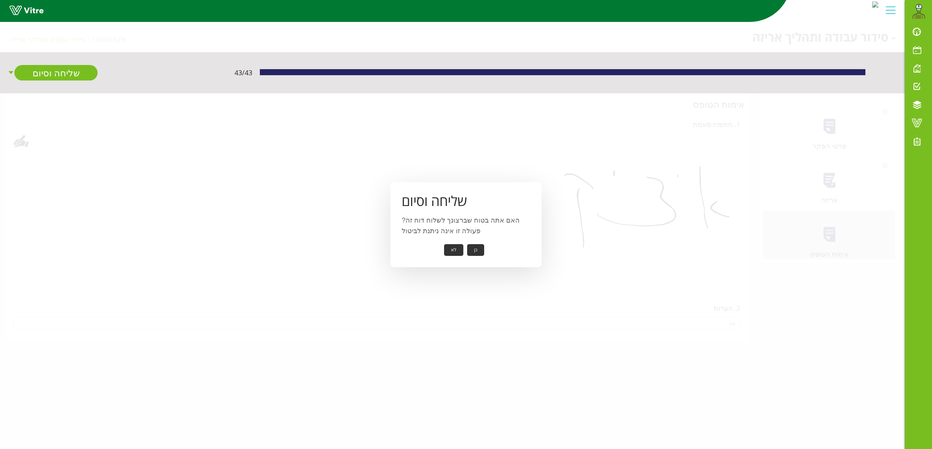
click at [478, 246] on button "כן" at bounding box center [475, 250] width 17 height 12
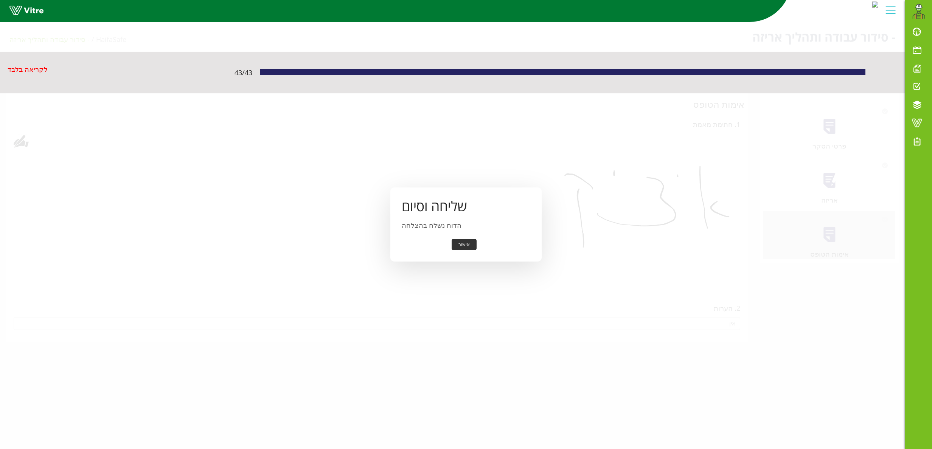
click at [465, 245] on button "אישור" at bounding box center [463, 245] width 25 height 12
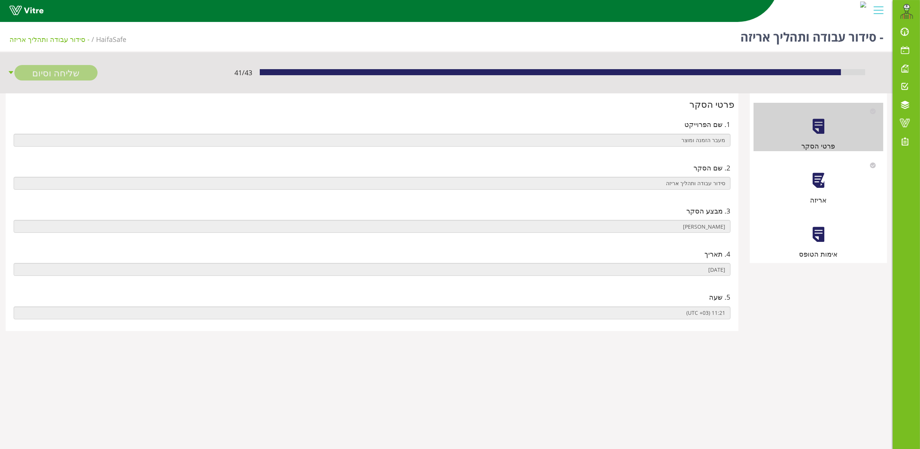
click at [820, 175] on div at bounding box center [818, 180] width 17 height 17
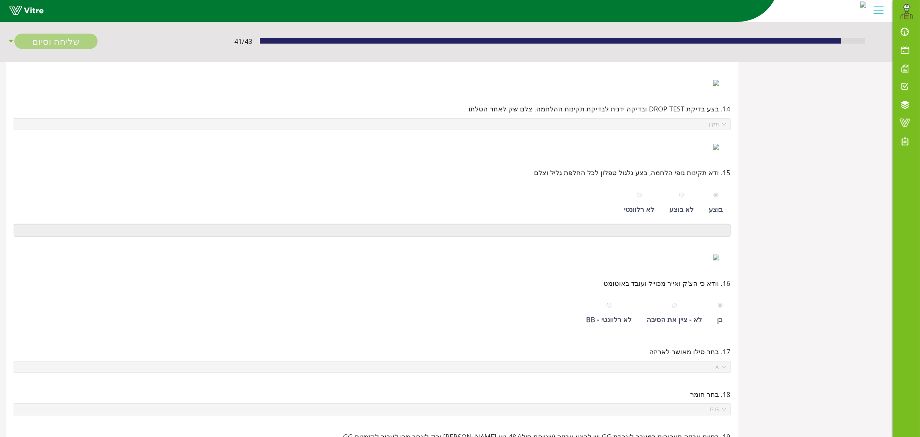
scroll to position [147, 0]
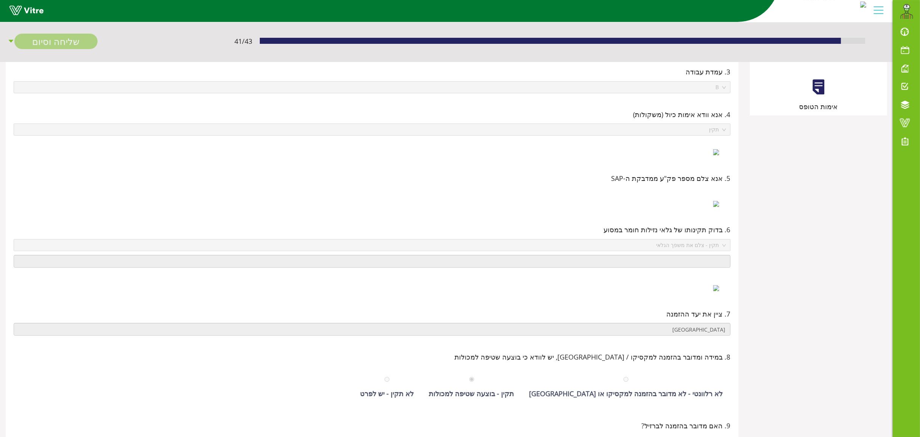
click at [824, 83] on div at bounding box center [818, 87] width 17 height 17
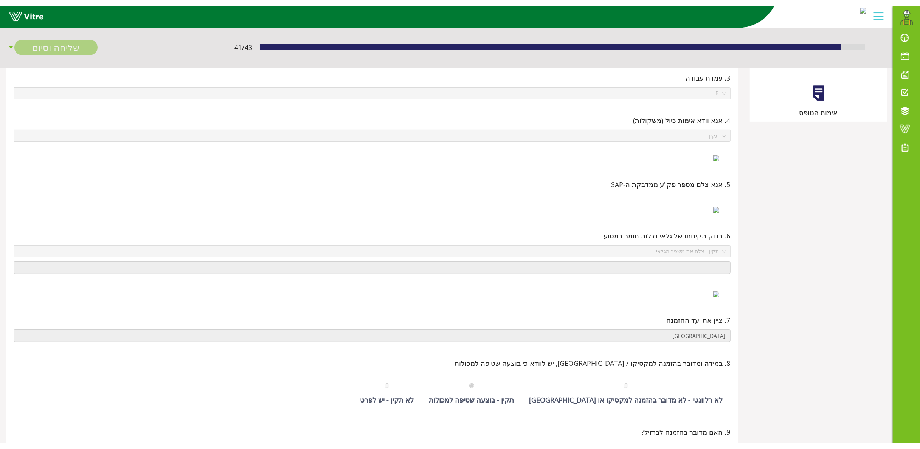
scroll to position [0, 0]
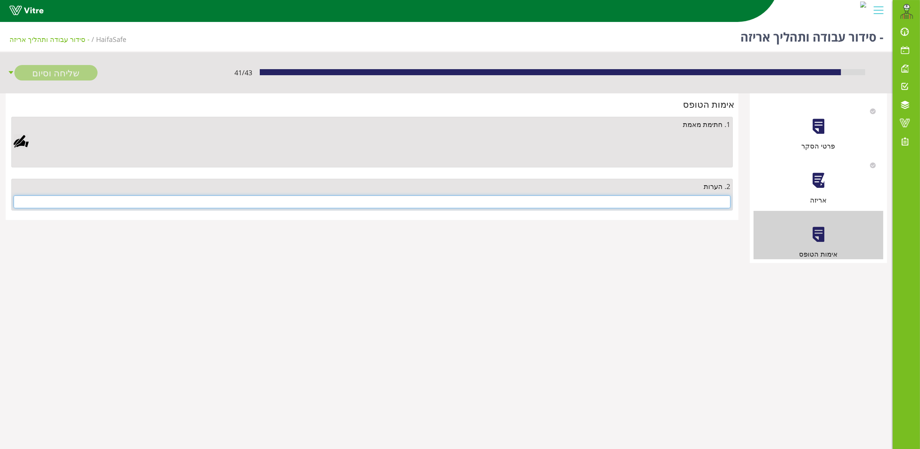
click at [626, 206] on input "text" at bounding box center [372, 201] width 717 height 13
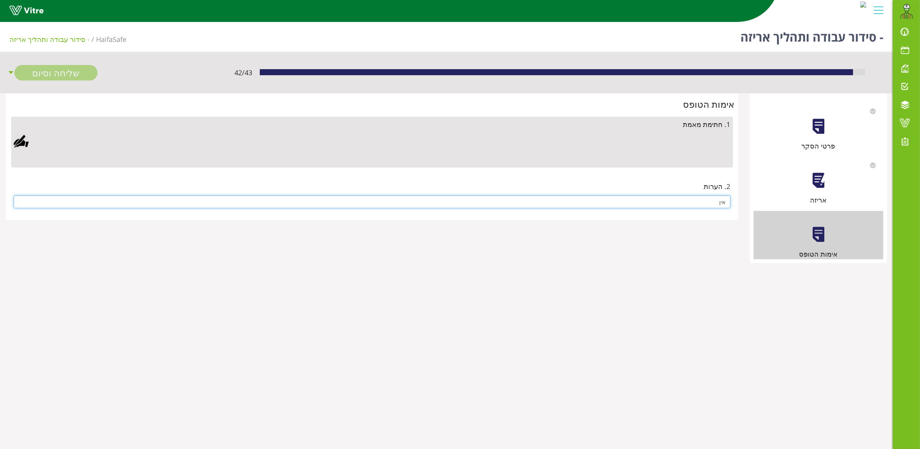
type input "אין"
click at [23, 135] on div at bounding box center [21, 141] width 15 height 15
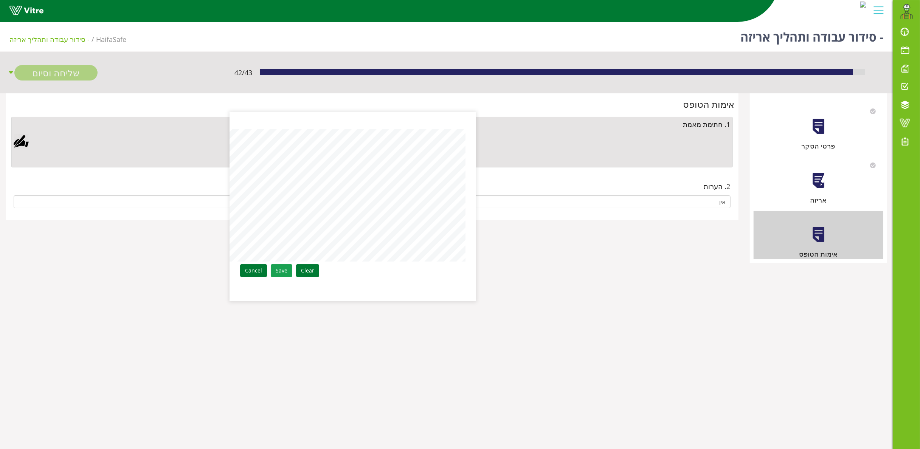
click at [279, 275] on link "Save" at bounding box center [282, 270] width 22 height 13
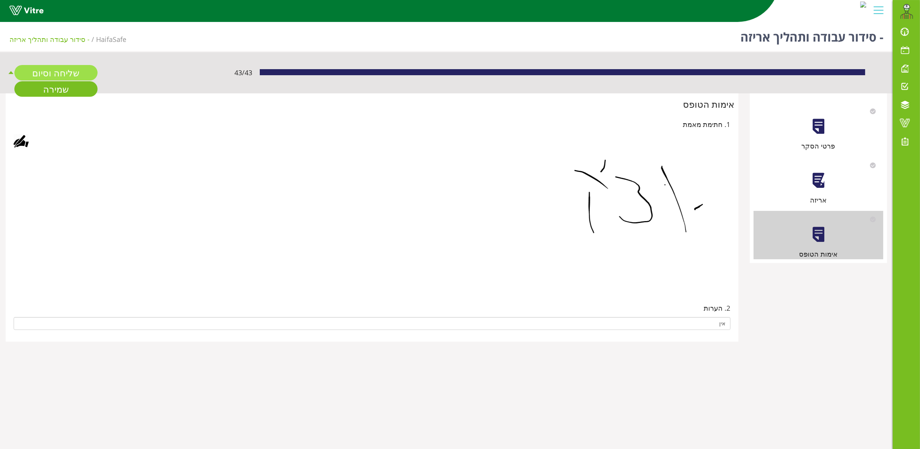
click at [50, 73] on link "שליחה וסיום" at bounding box center [55, 72] width 83 height 15
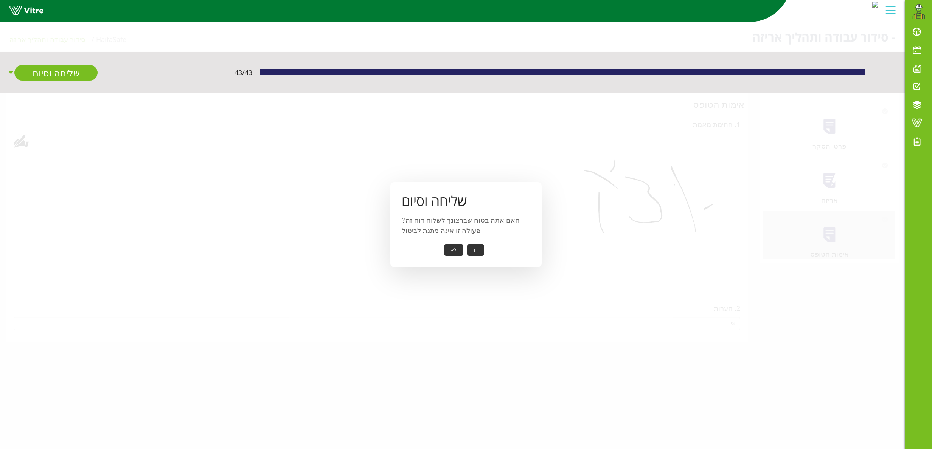
click at [475, 249] on button "כן" at bounding box center [475, 250] width 17 height 12
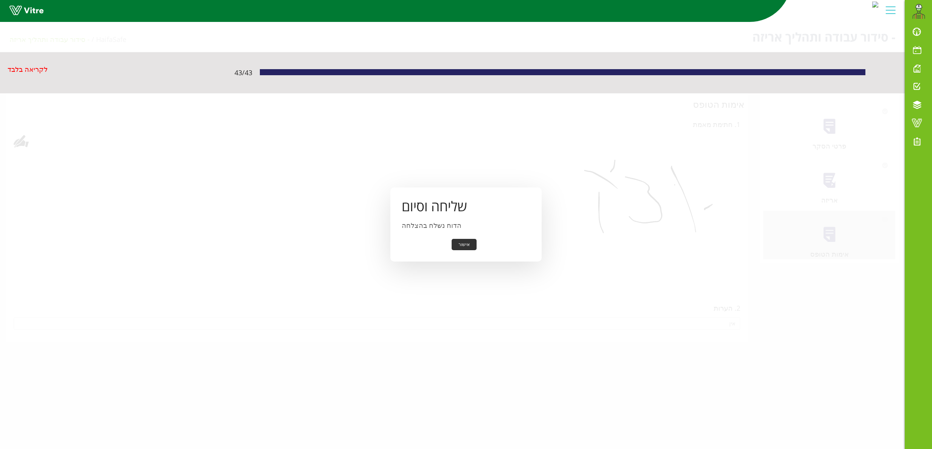
click at [460, 243] on button "אישור" at bounding box center [463, 245] width 25 height 12
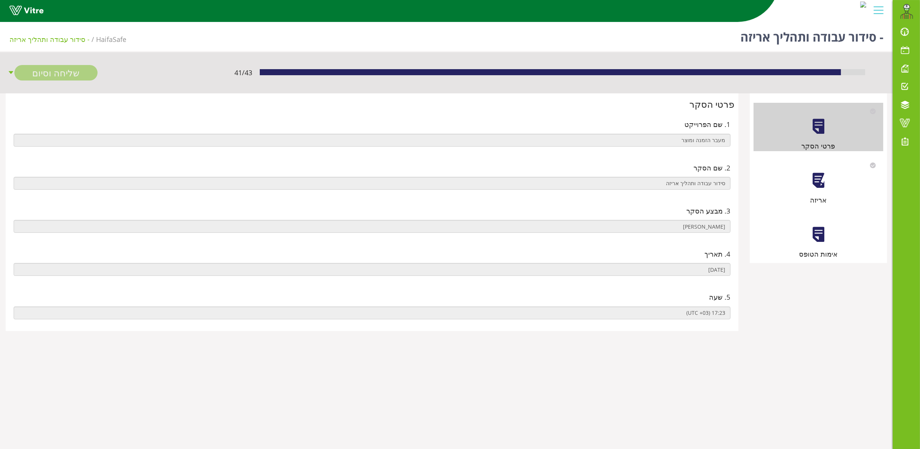
click at [821, 178] on div at bounding box center [818, 180] width 17 height 17
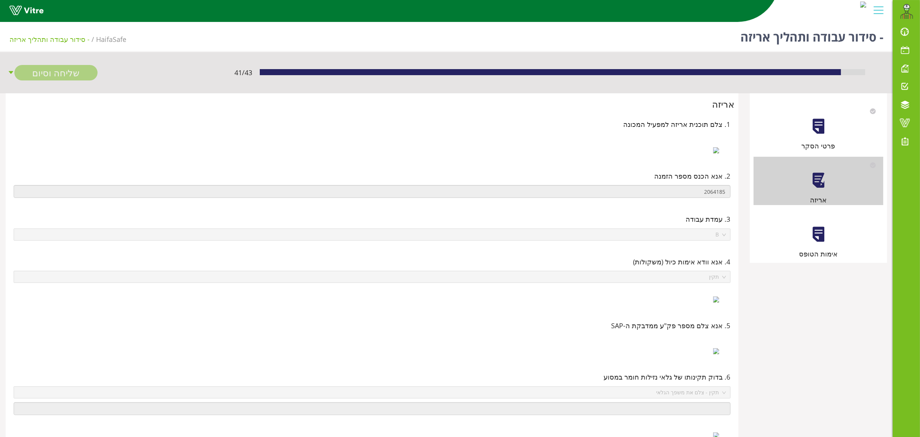
click at [814, 235] on div at bounding box center [818, 234] width 17 height 17
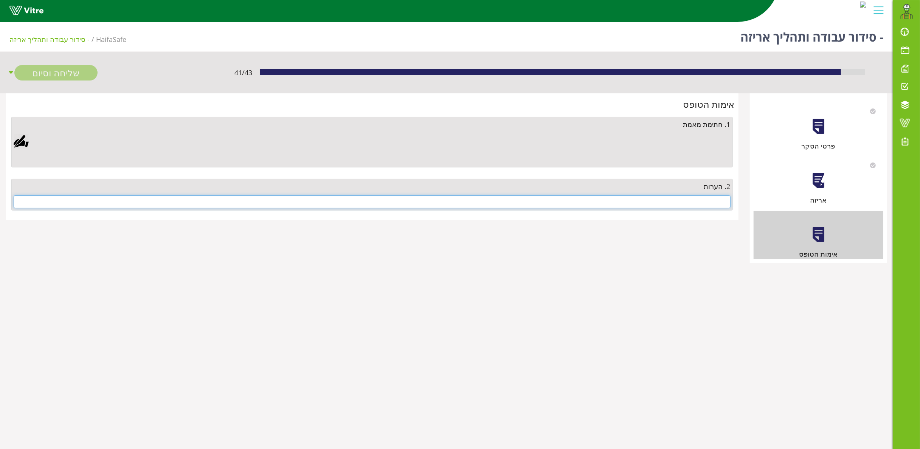
click at [689, 205] on input "text" at bounding box center [372, 201] width 717 height 13
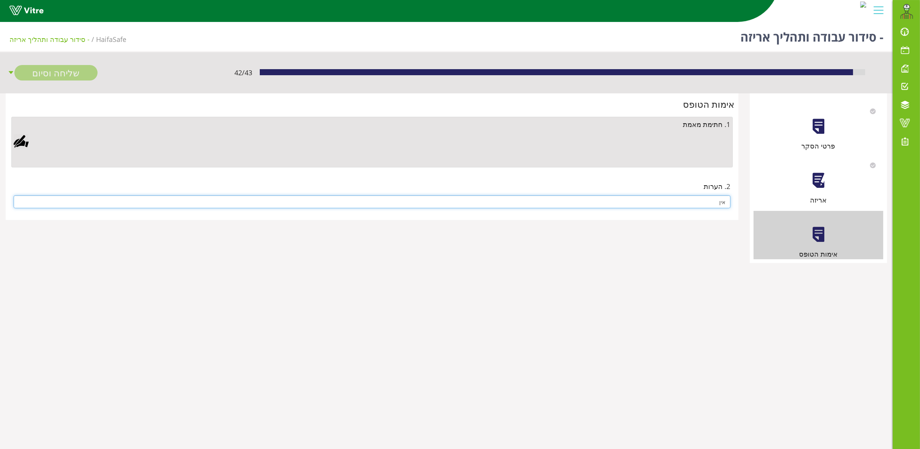
type input "אין"
click at [21, 141] on div at bounding box center [21, 141] width 15 height 15
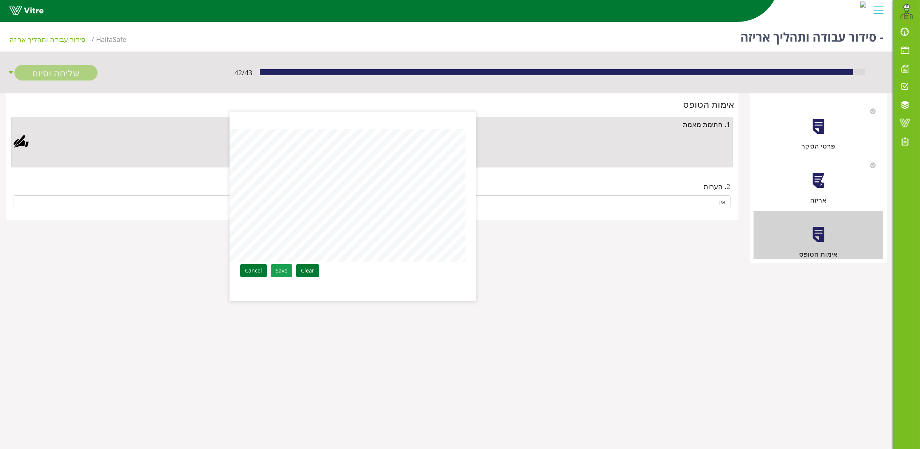
click at [277, 267] on link "Save" at bounding box center [282, 270] width 22 height 13
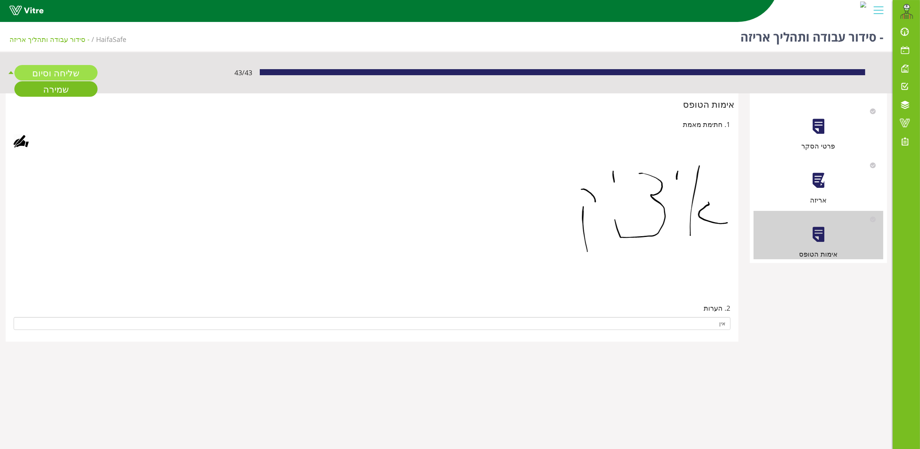
click at [47, 69] on link "שליחה וסיום" at bounding box center [55, 72] width 83 height 15
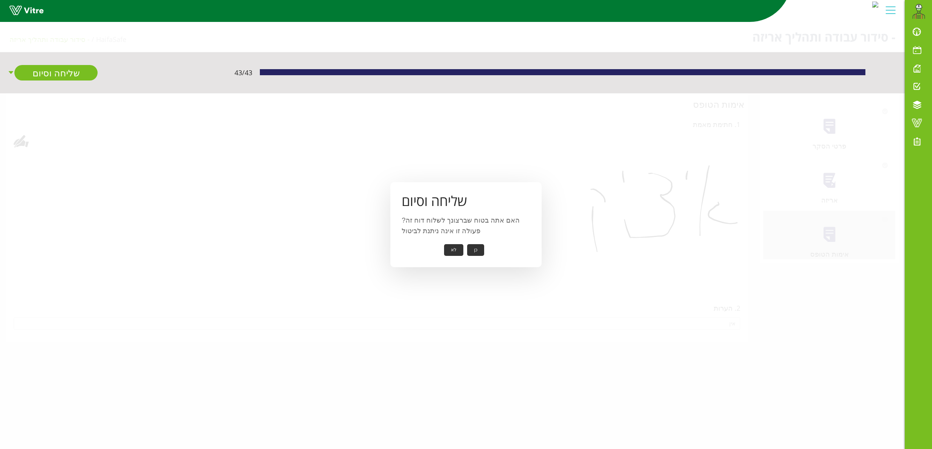
click at [470, 247] on button "כן" at bounding box center [475, 250] width 17 height 12
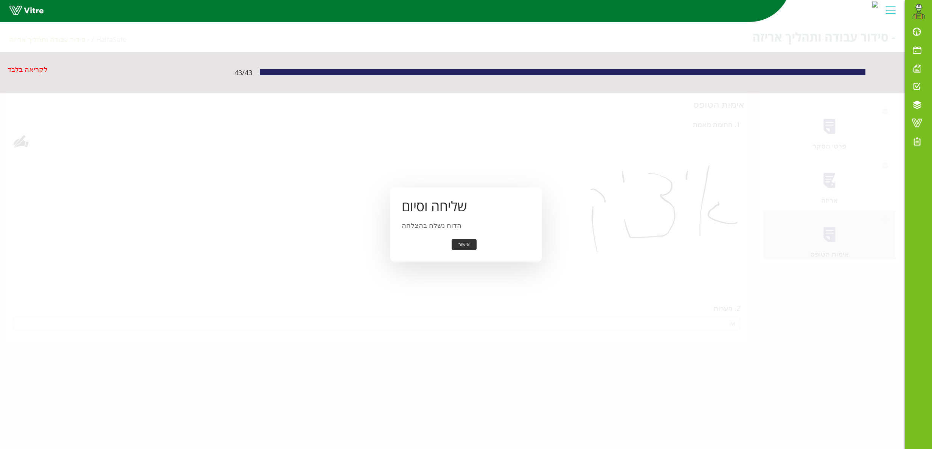
click at [462, 246] on button "אישור" at bounding box center [463, 245] width 25 height 12
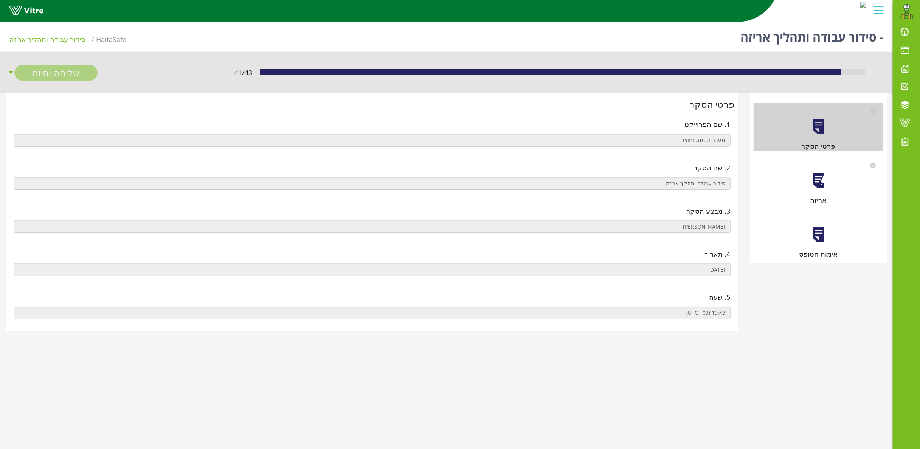
click at [817, 191] on div "אריזה" at bounding box center [818, 181] width 130 height 48
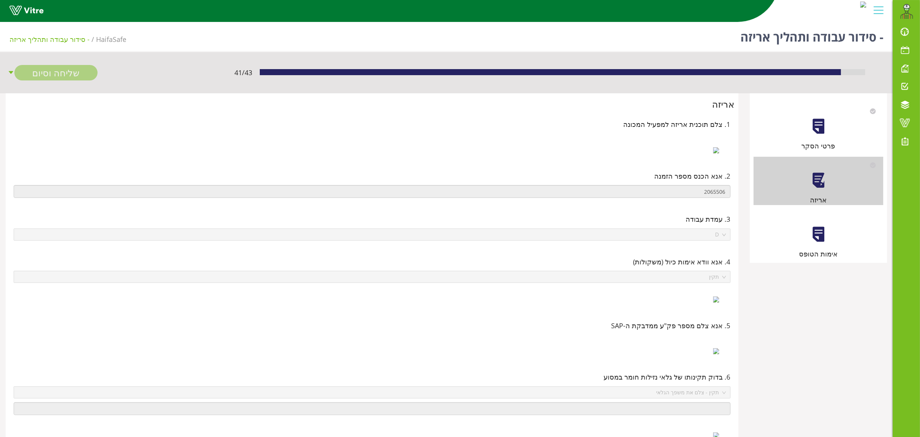
click at [820, 246] on div "אימות הטופס" at bounding box center [818, 235] width 130 height 48
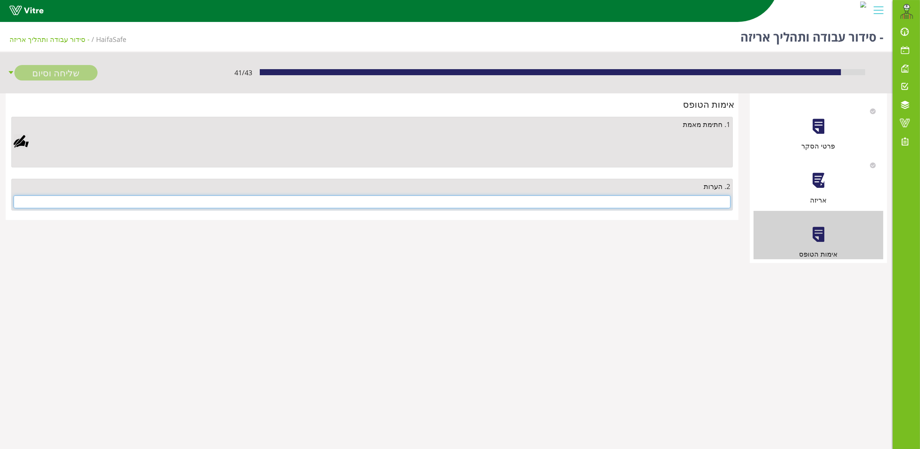
click at [684, 202] on input "text" at bounding box center [372, 201] width 717 height 13
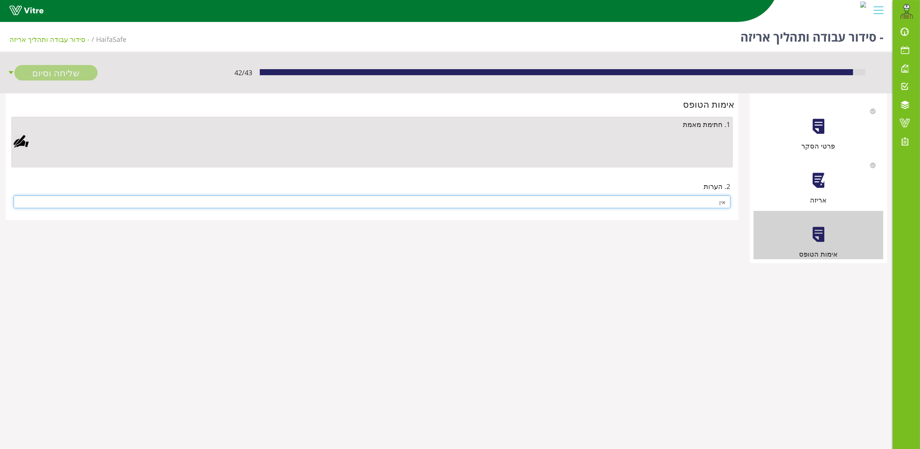
type input "אין"
click at [22, 146] on div at bounding box center [21, 141] width 15 height 15
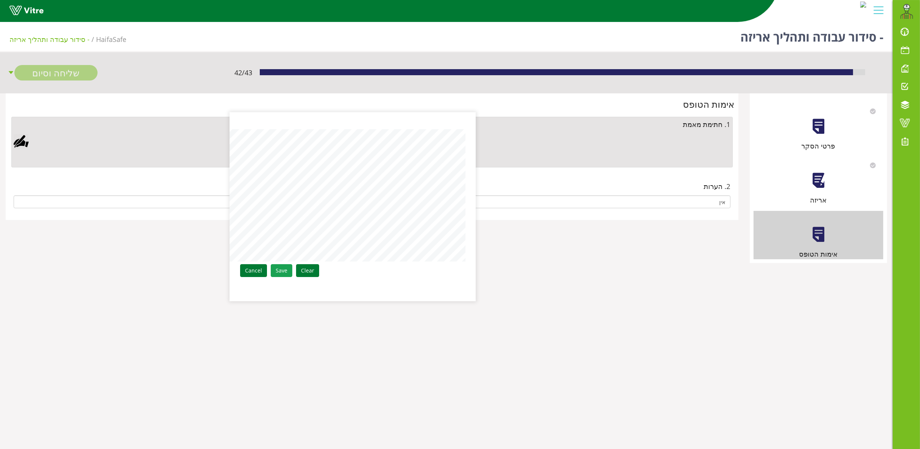
click at [273, 270] on link "Save" at bounding box center [282, 270] width 22 height 13
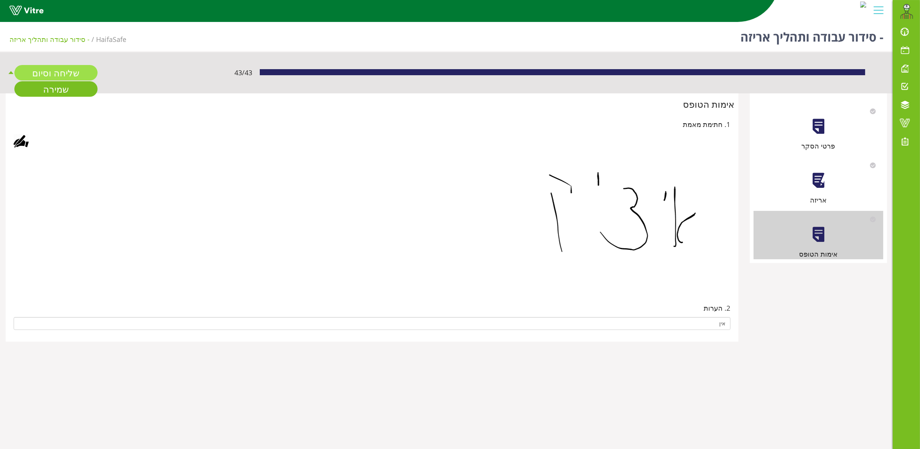
click at [55, 73] on link "שליחה וסיום" at bounding box center [55, 72] width 83 height 15
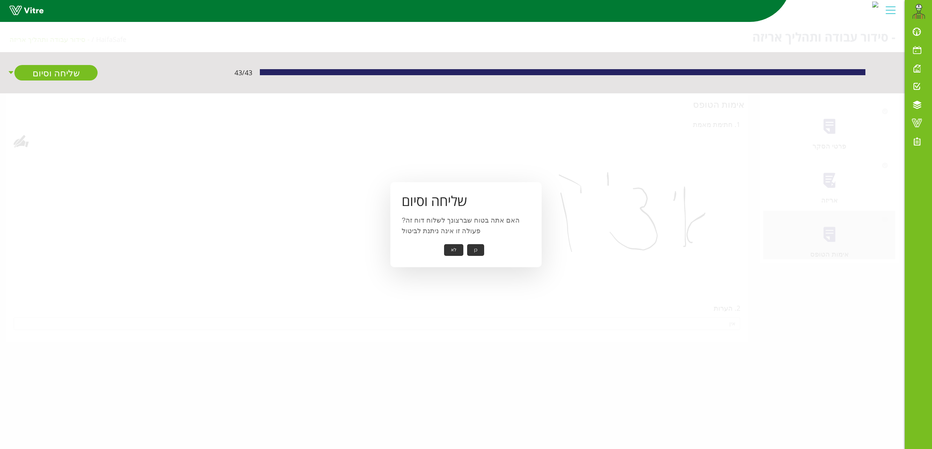
click at [475, 245] on button "כן" at bounding box center [475, 250] width 17 height 12
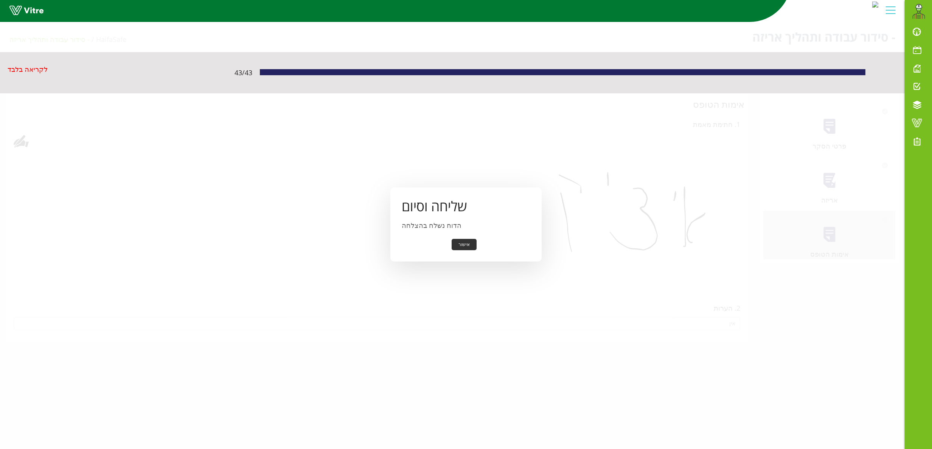
click at [468, 245] on button "אישור" at bounding box center [463, 245] width 25 height 12
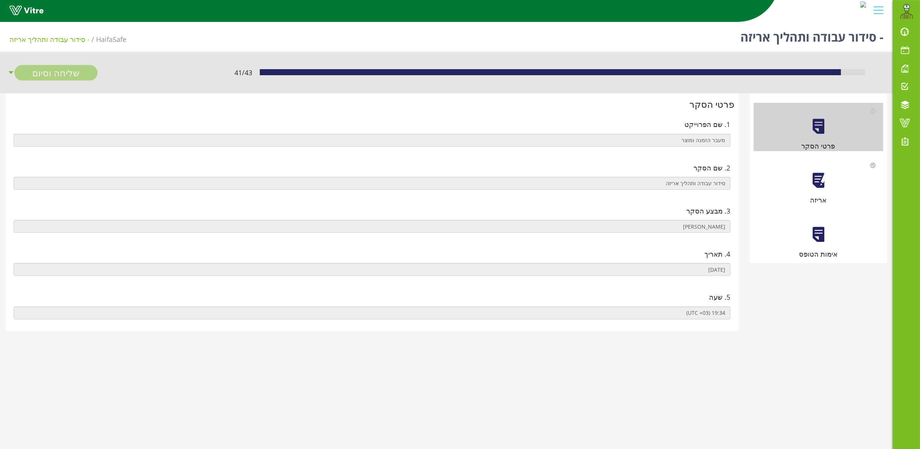
click at [818, 170] on div "אריזה" at bounding box center [818, 181] width 130 height 48
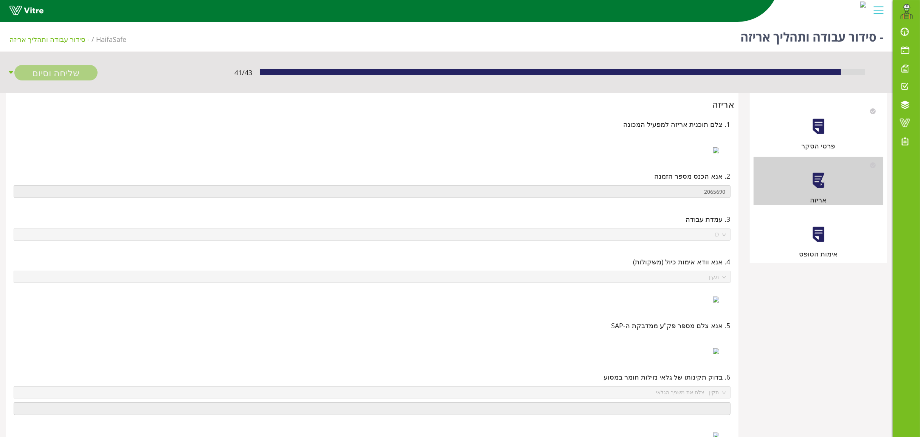
click at [828, 232] on div "אימות הטופס" at bounding box center [818, 235] width 130 height 48
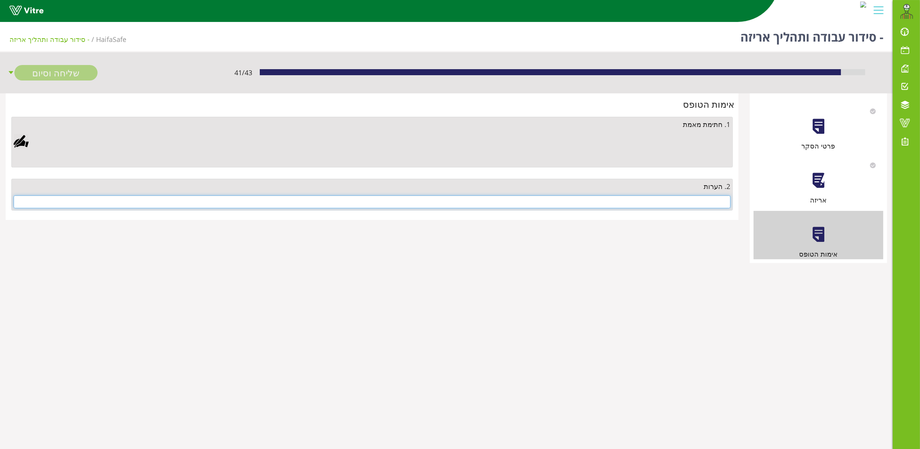
click at [678, 201] on input "text" at bounding box center [372, 201] width 717 height 13
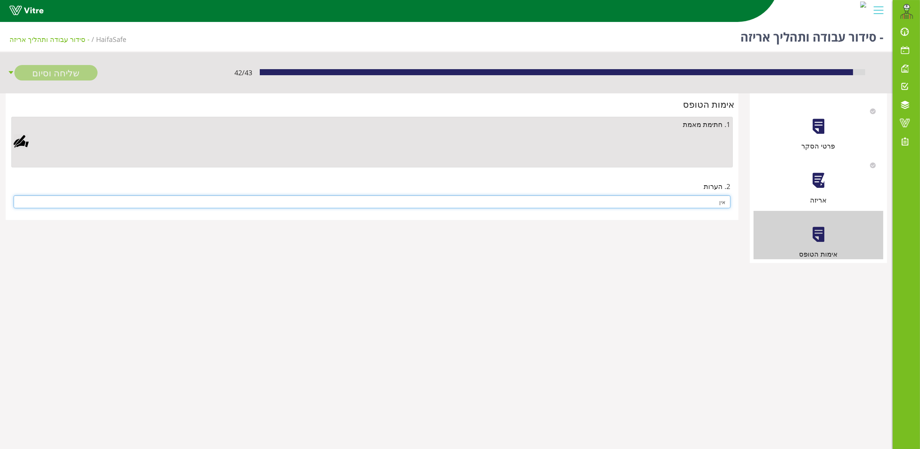
type input "אין"
click at [19, 141] on div at bounding box center [21, 141] width 15 height 15
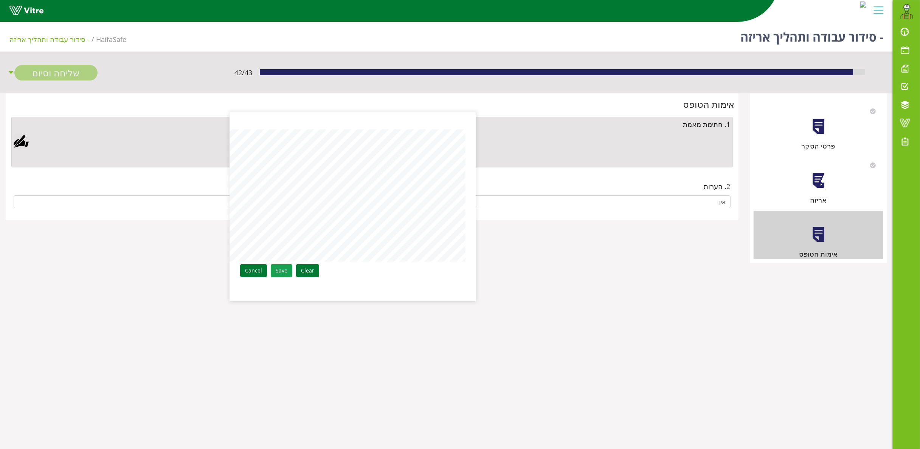
click at [281, 271] on link "Save" at bounding box center [282, 270] width 22 height 13
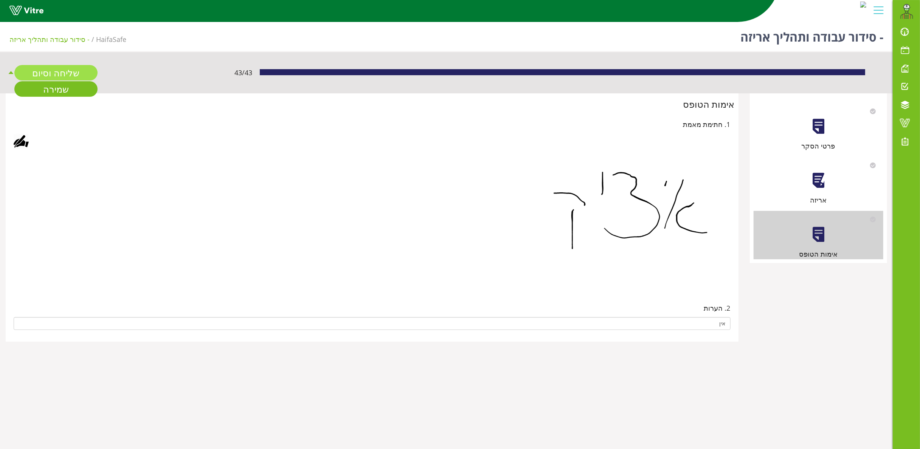
click at [60, 71] on link "שליחה וסיום" at bounding box center [55, 72] width 83 height 15
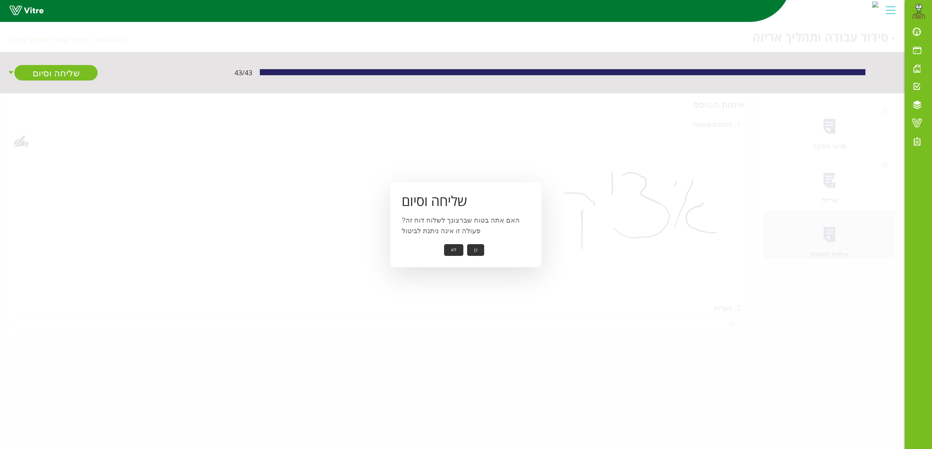
click at [474, 247] on button "כן" at bounding box center [475, 250] width 17 height 12
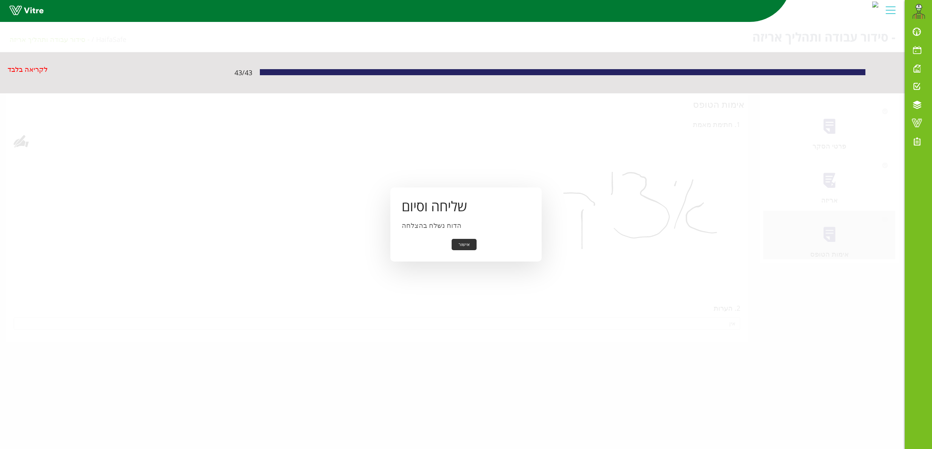
click at [464, 248] on button "אישור" at bounding box center [463, 245] width 25 height 12
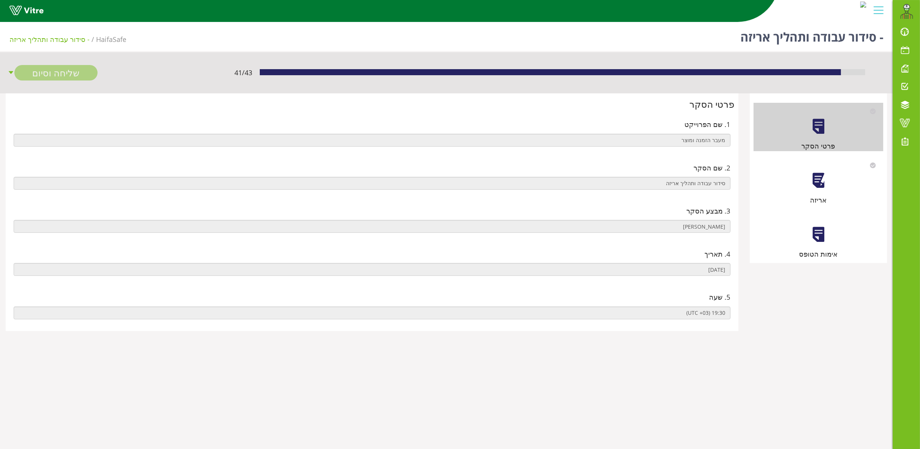
click at [820, 175] on div at bounding box center [818, 180] width 17 height 17
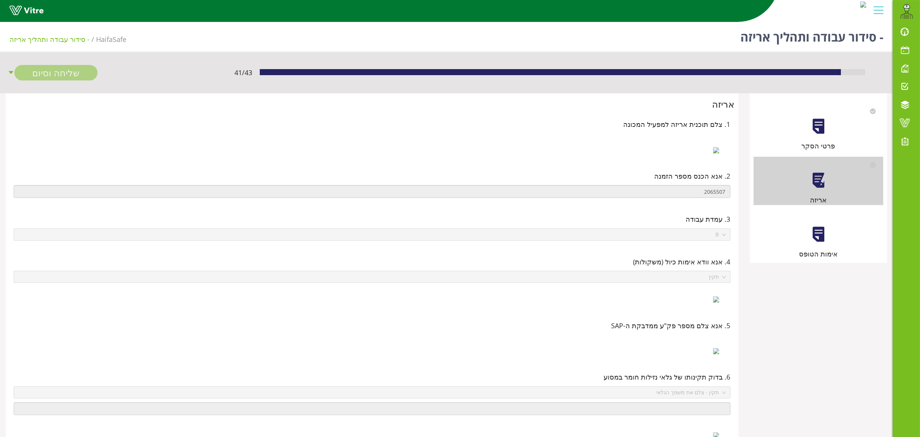
click at [817, 238] on div at bounding box center [818, 234] width 17 height 17
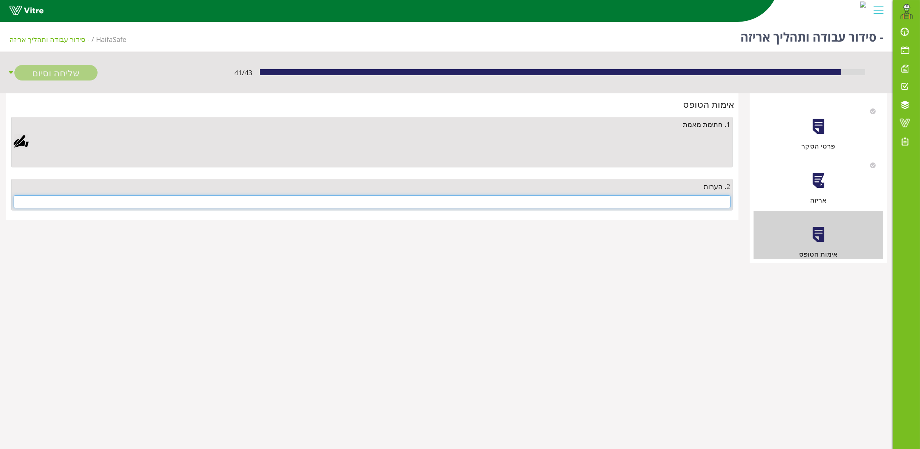
drag, startPoint x: 678, startPoint y: 200, endPoint x: 678, endPoint y: 205, distance: 4.9
click at [678, 205] on input "text" at bounding box center [372, 201] width 717 height 13
type input "ט"
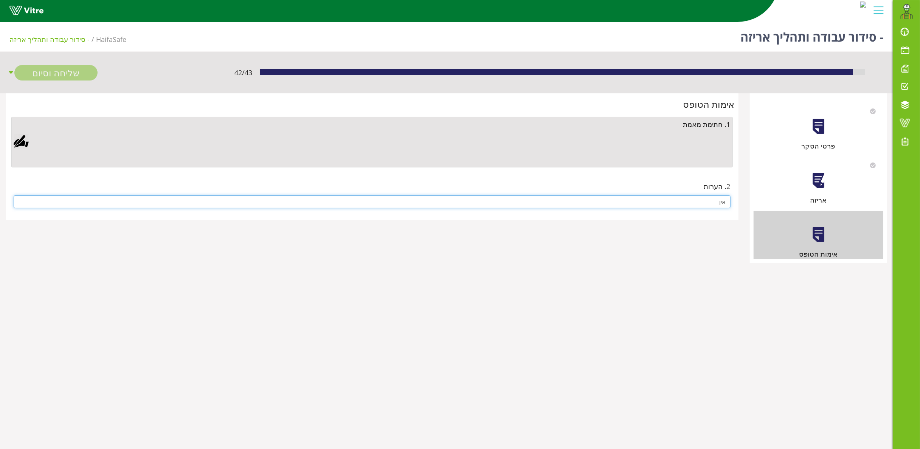
type input "אין"
click at [23, 140] on div at bounding box center [21, 141] width 15 height 15
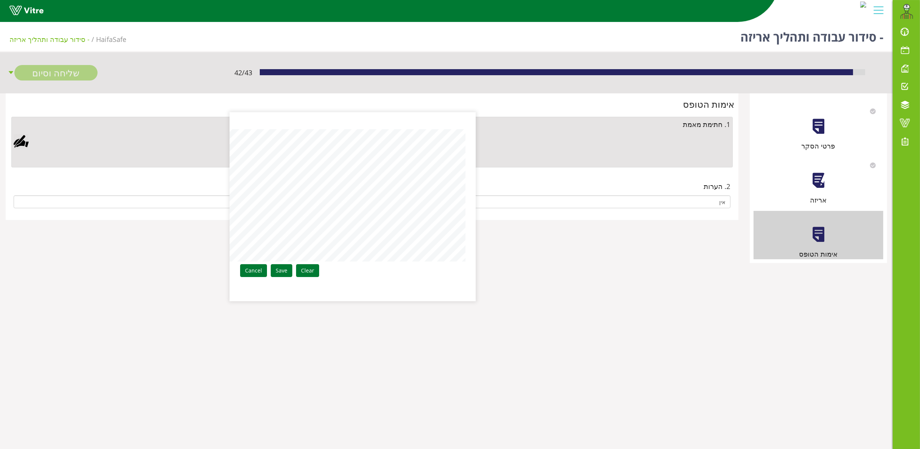
click at [495, 221] on aside "Clear Save Cancel" at bounding box center [460, 224] width 920 height 449
click at [282, 269] on link "Save" at bounding box center [282, 270] width 22 height 13
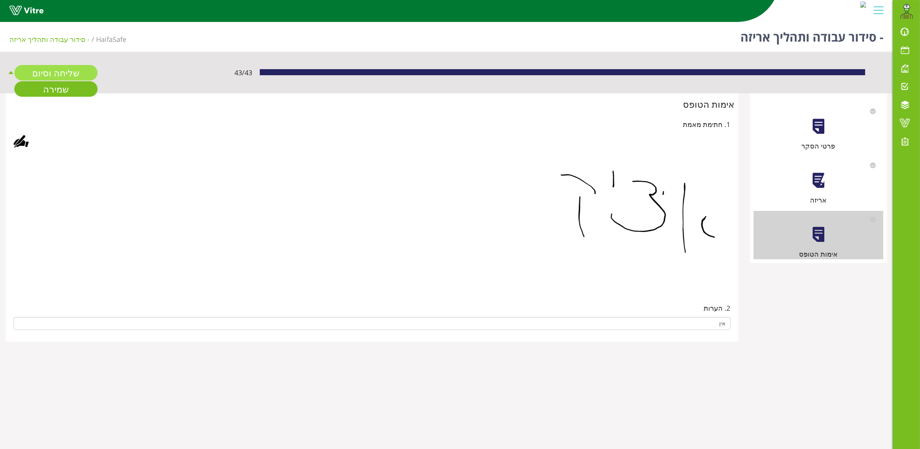
click at [56, 71] on link "שליחה וסיום" at bounding box center [55, 72] width 83 height 15
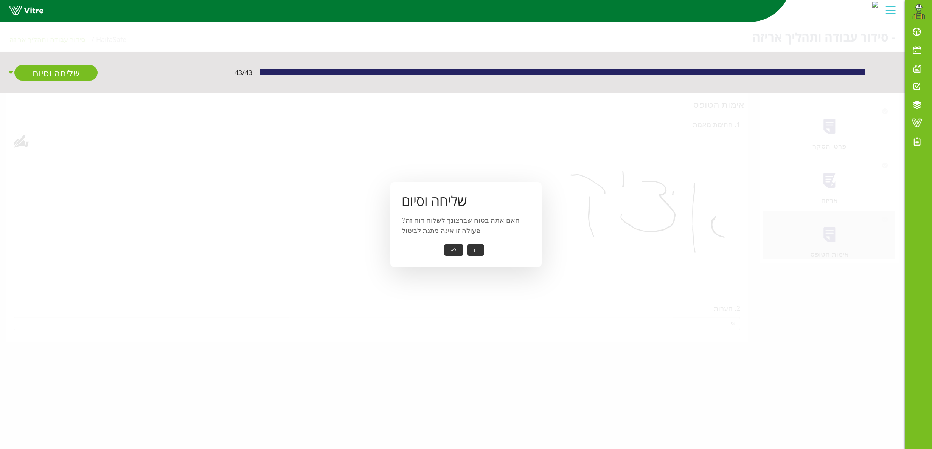
click at [476, 246] on button "כן" at bounding box center [475, 250] width 17 height 12
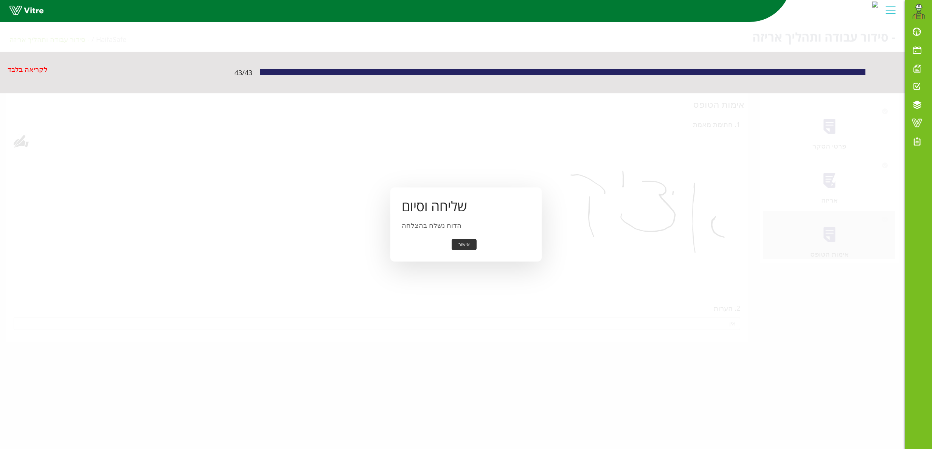
click at [460, 248] on button "אישור" at bounding box center [463, 245] width 25 height 12
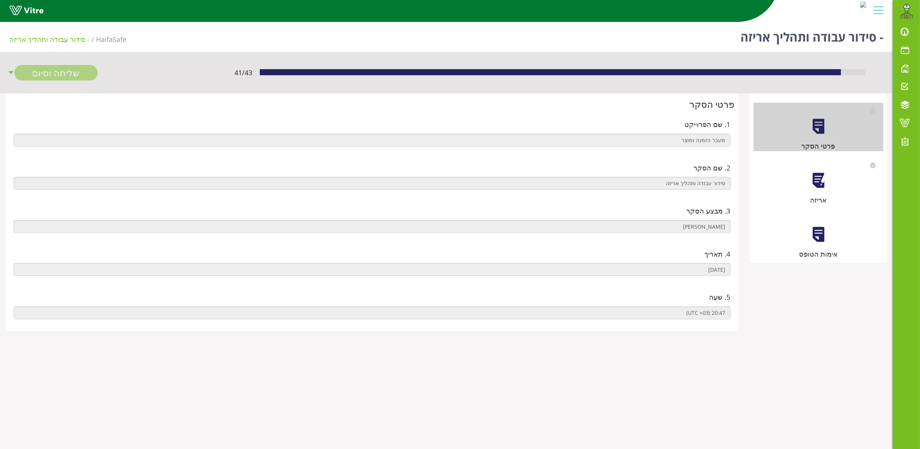
click at [821, 169] on div "אריזה" at bounding box center [818, 181] width 130 height 48
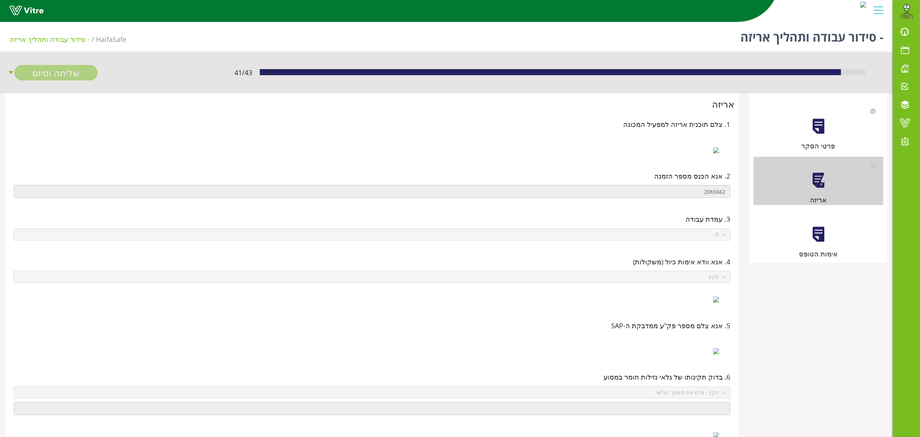
click at [819, 233] on div at bounding box center [818, 234] width 17 height 17
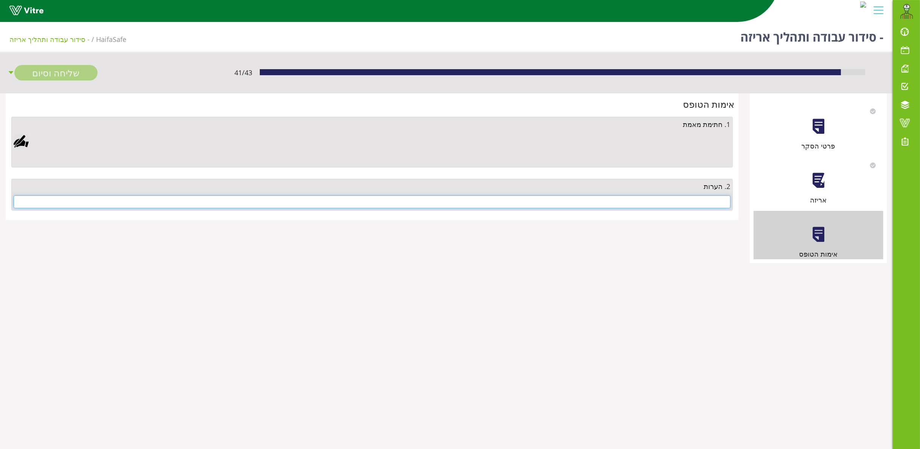
click at [709, 203] on input "text" at bounding box center [372, 201] width 717 height 13
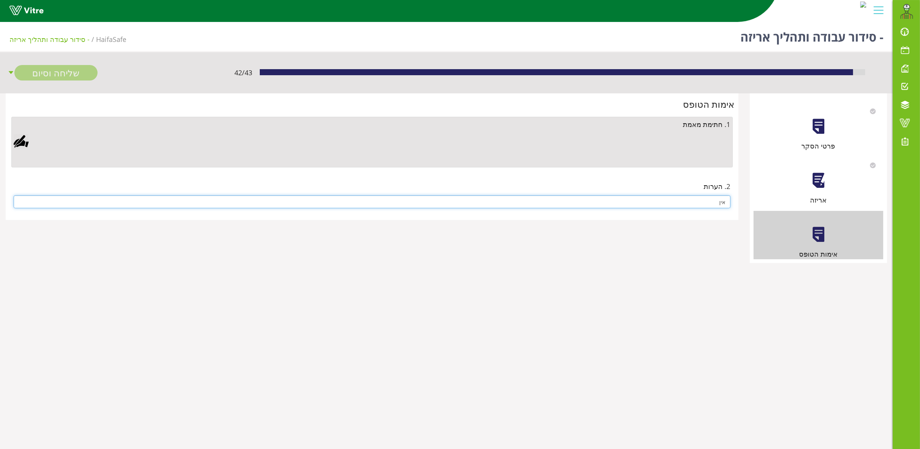
type input "אין"
click at [17, 138] on div at bounding box center [21, 141] width 15 height 15
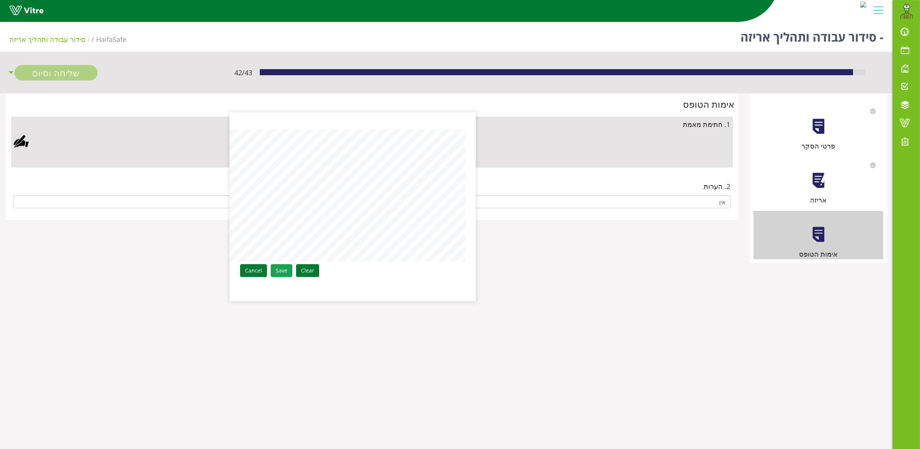
click at [283, 273] on link "Save" at bounding box center [282, 270] width 22 height 13
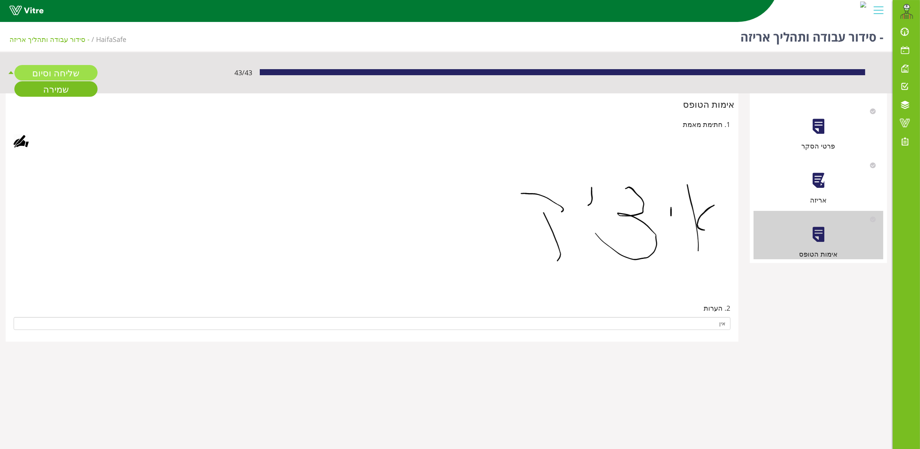
click at [67, 72] on link "שליחה וסיום" at bounding box center [55, 72] width 83 height 15
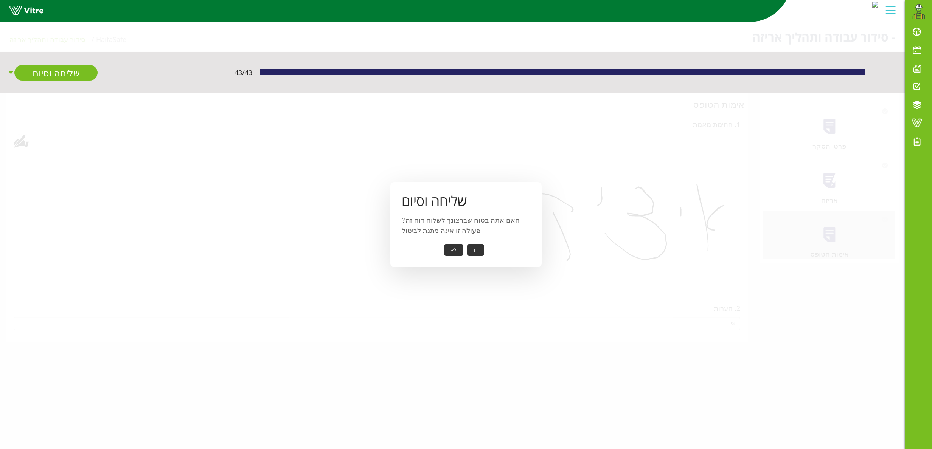
click at [471, 249] on button "כן" at bounding box center [475, 250] width 17 height 12
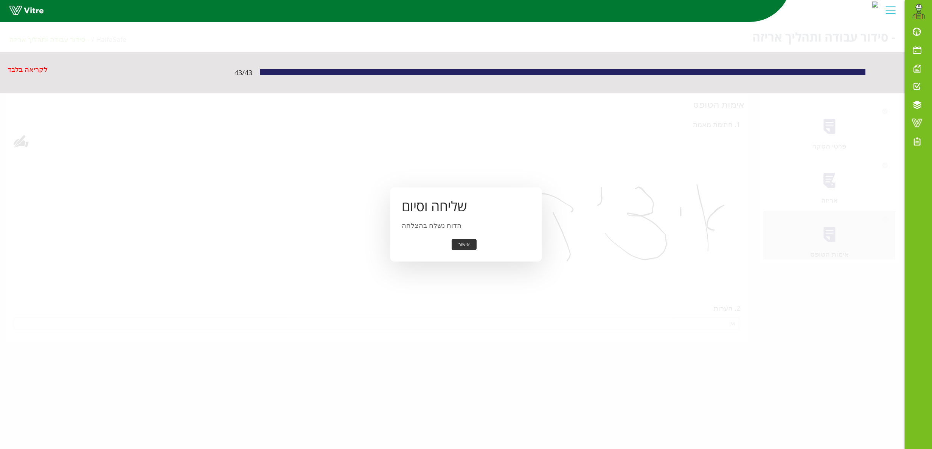
click at [463, 240] on button "אישור" at bounding box center [463, 245] width 25 height 12
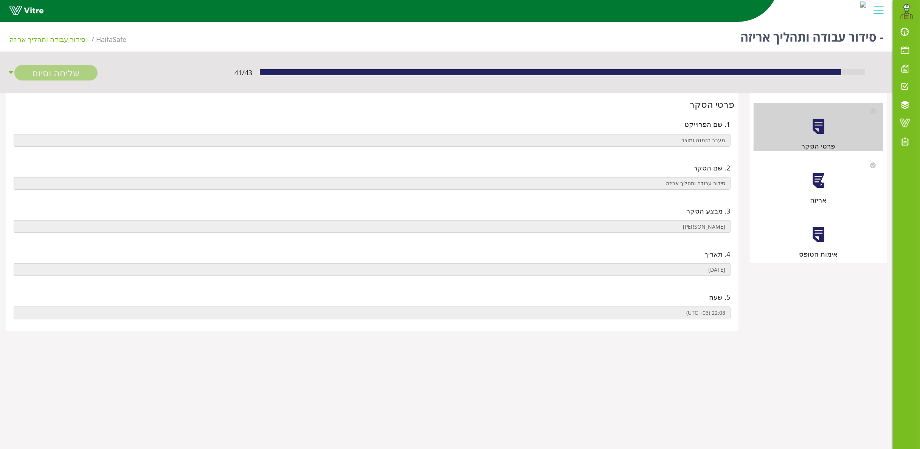
click at [814, 173] on div at bounding box center [818, 180] width 17 height 17
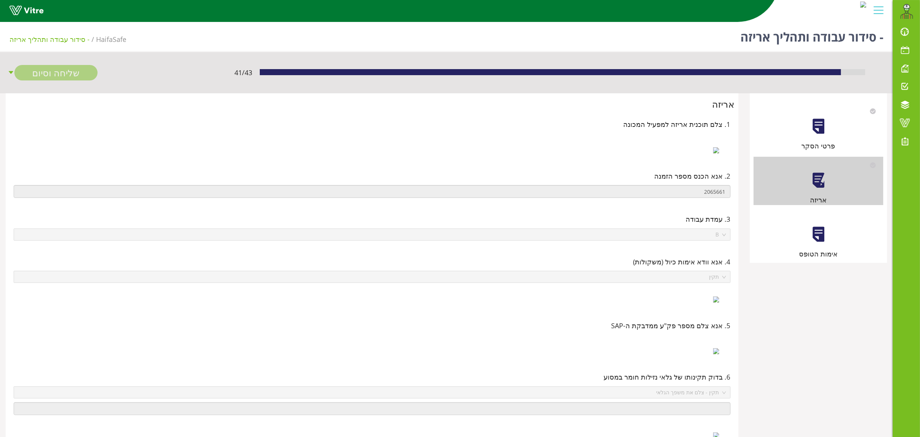
click at [828, 239] on div "אימות הטופס" at bounding box center [818, 235] width 130 height 48
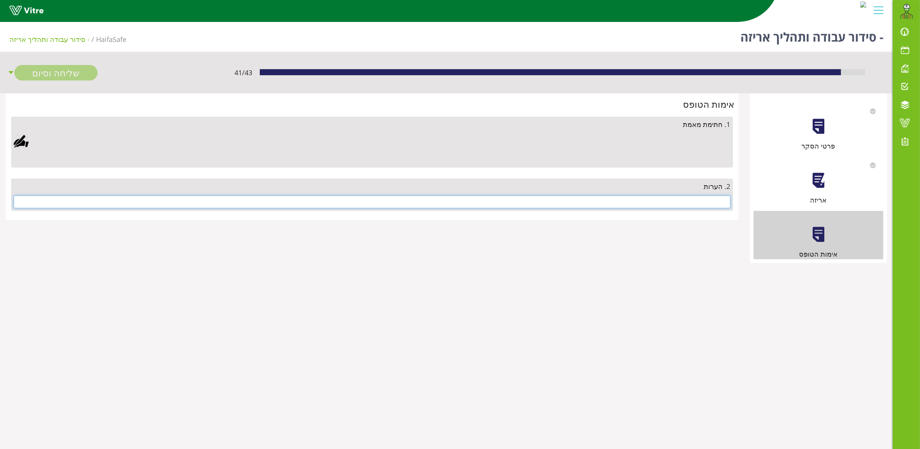
click at [666, 200] on input "text" at bounding box center [372, 201] width 717 height 13
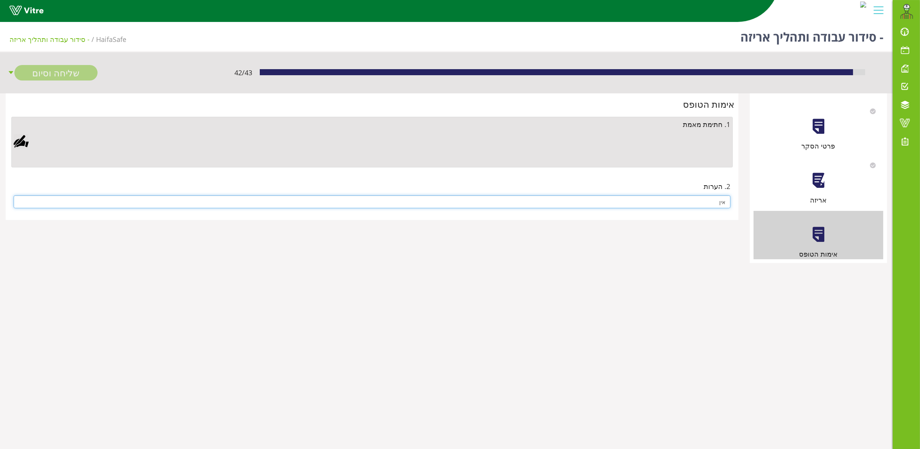
type input "אין"
click at [23, 139] on div at bounding box center [21, 141] width 15 height 15
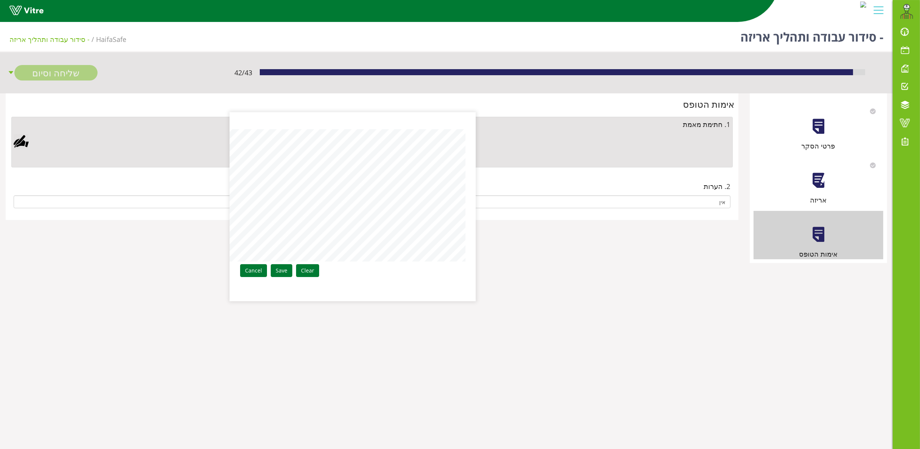
click at [469, 226] on div "Clear Save Cancel" at bounding box center [353, 206] width 246 height 189
click at [276, 267] on link "Save" at bounding box center [282, 270] width 22 height 13
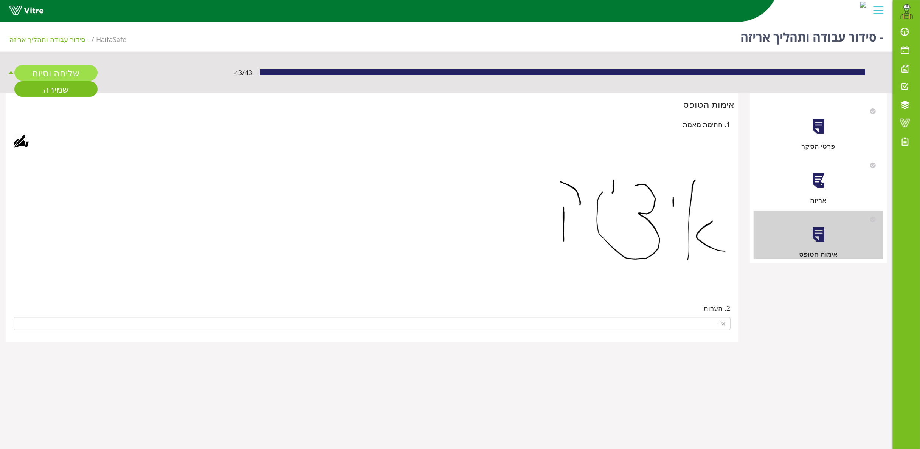
click at [54, 69] on link "שליחה וסיום" at bounding box center [55, 72] width 83 height 15
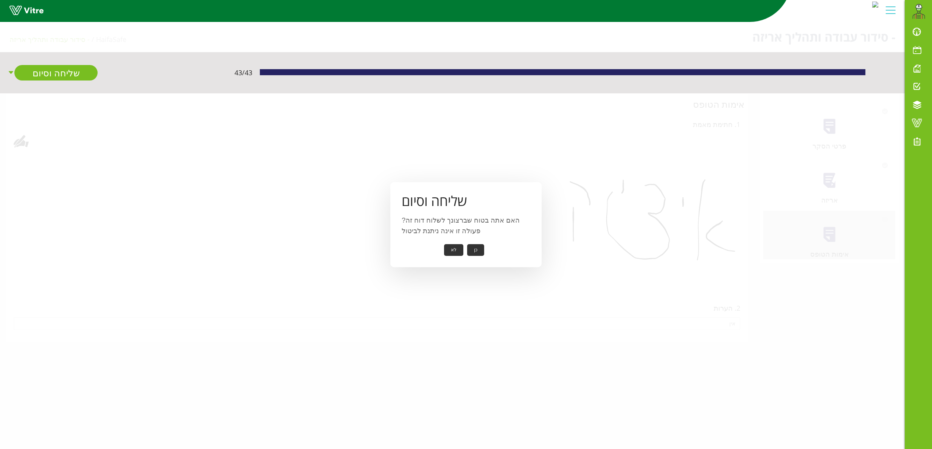
click at [476, 251] on button "כן" at bounding box center [475, 250] width 17 height 12
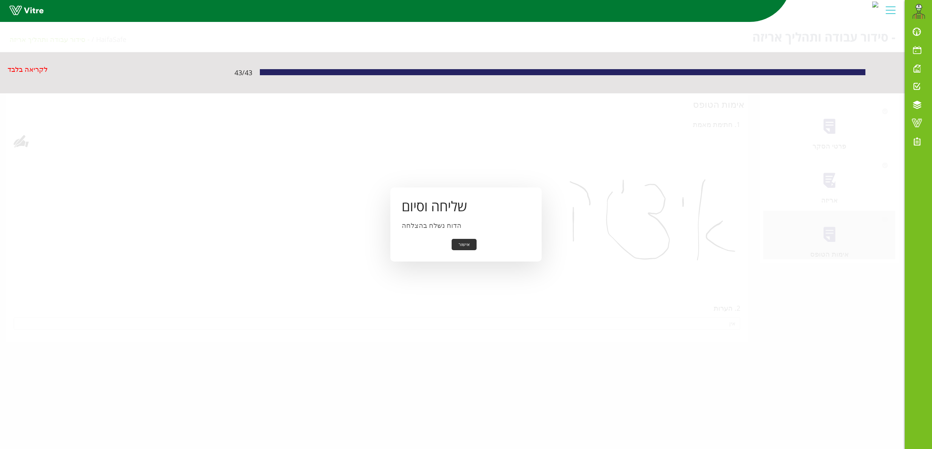
click at [465, 242] on button "אישור" at bounding box center [463, 245] width 25 height 12
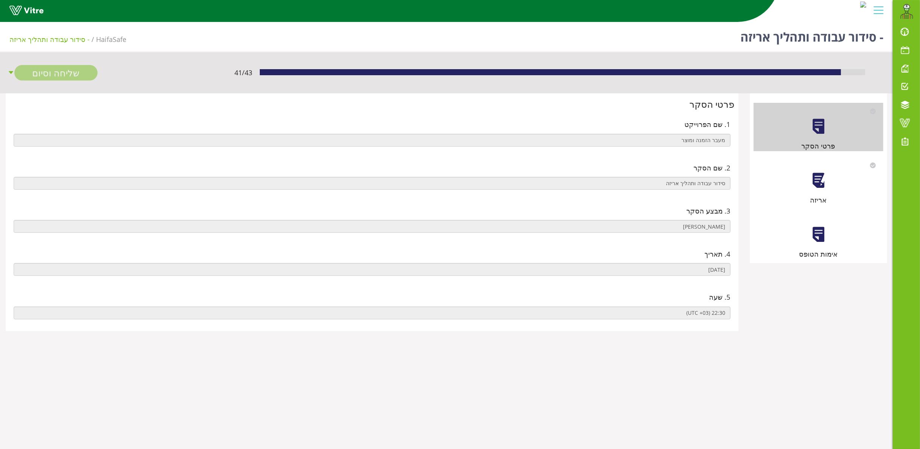
click at [820, 181] on div at bounding box center [818, 180] width 17 height 17
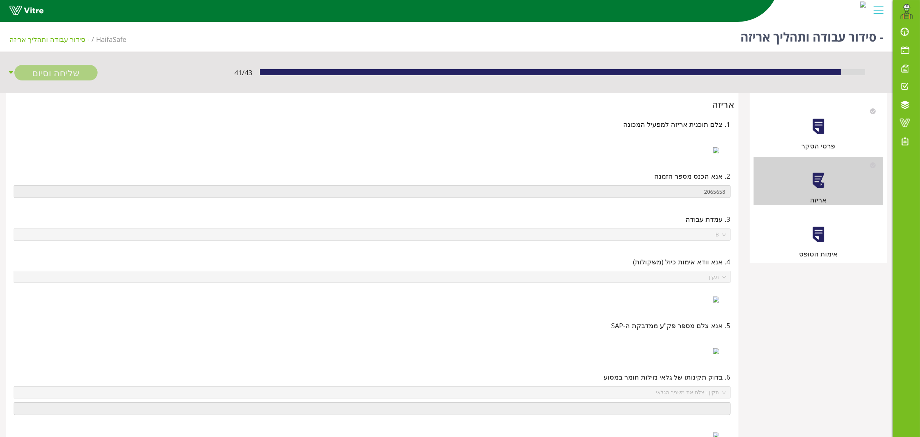
click at [825, 237] on div at bounding box center [818, 234] width 17 height 17
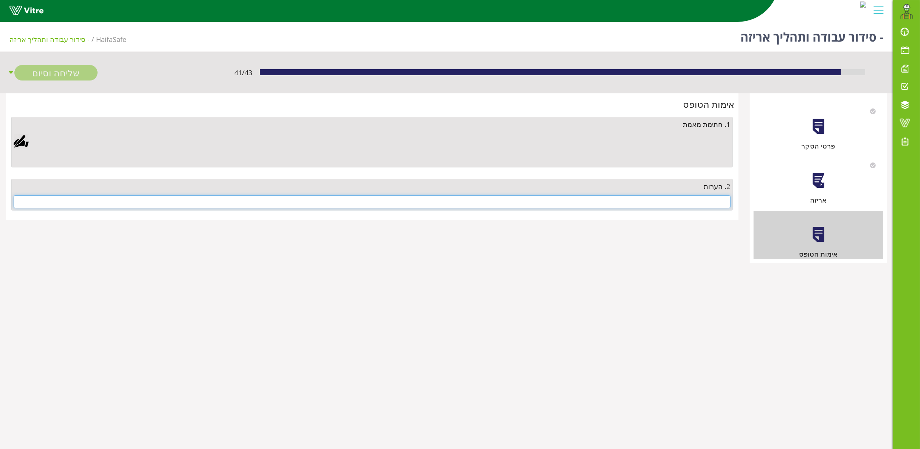
click at [687, 203] on input "text" at bounding box center [372, 201] width 717 height 13
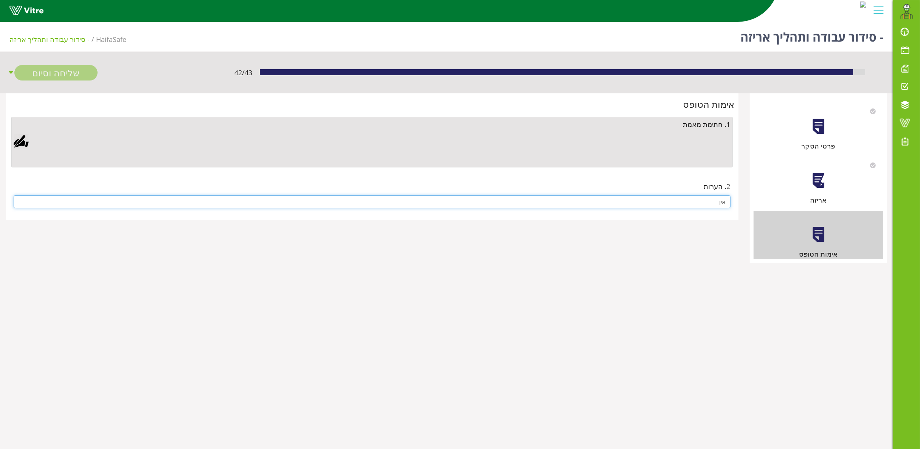
type input "אין"
click at [20, 141] on div at bounding box center [21, 141] width 15 height 15
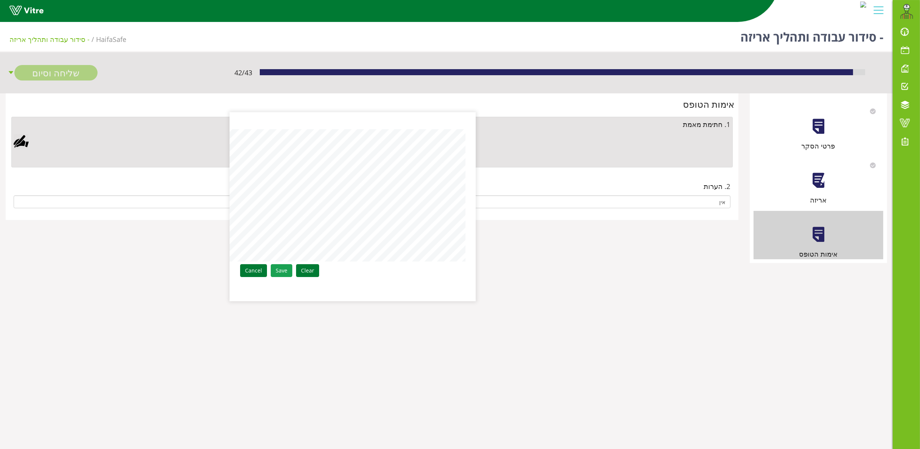
click at [276, 267] on link "Save" at bounding box center [282, 270] width 22 height 13
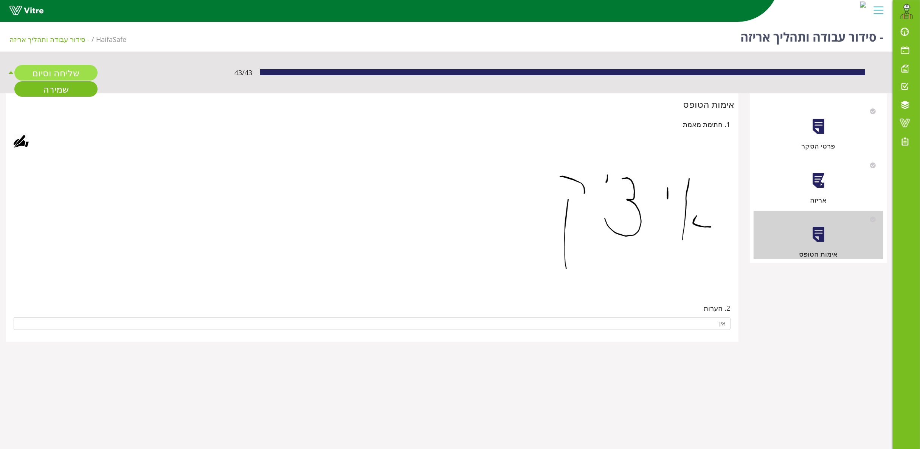
click at [65, 68] on link "שליחה וסיום" at bounding box center [55, 72] width 83 height 15
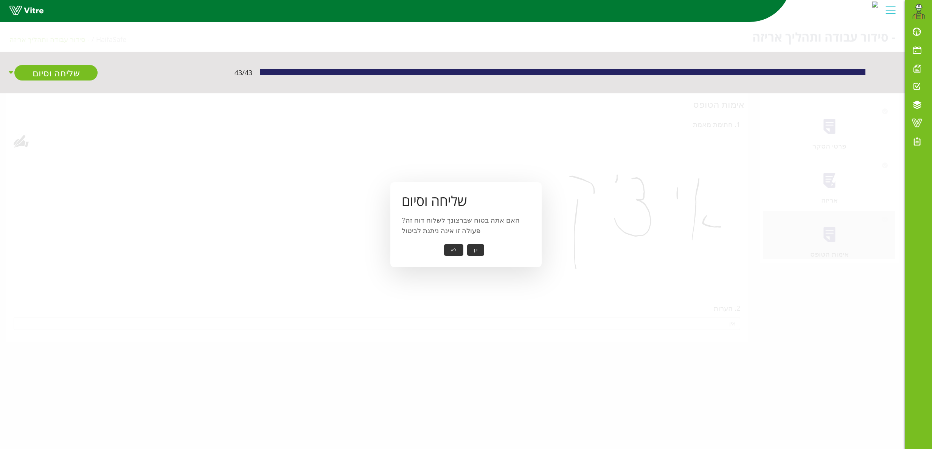
click at [471, 250] on button "כן" at bounding box center [475, 250] width 17 height 12
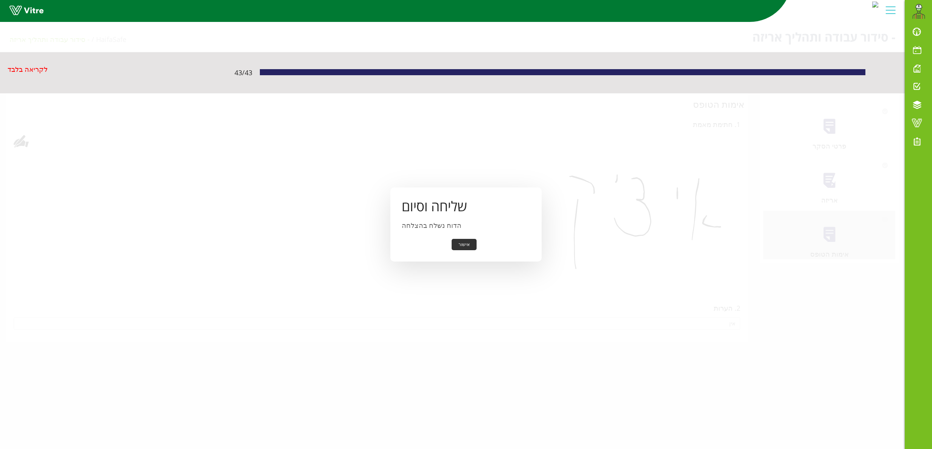
click at [462, 241] on button "אישור" at bounding box center [463, 245] width 25 height 12
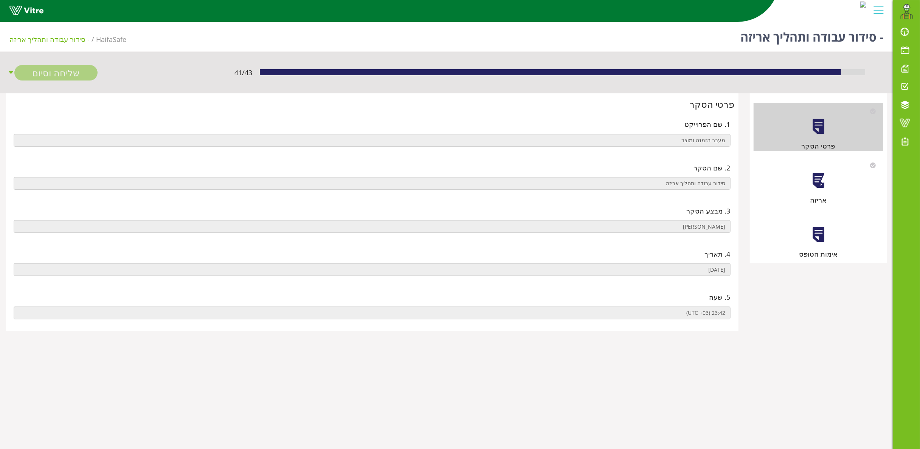
click at [820, 183] on div at bounding box center [818, 180] width 17 height 17
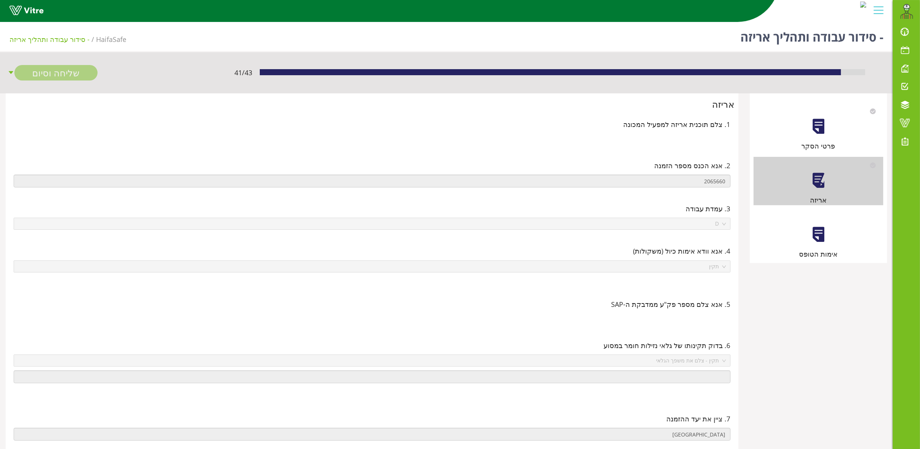
click at [817, 124] on div at bounding box center [818, 126] width 17 height 17
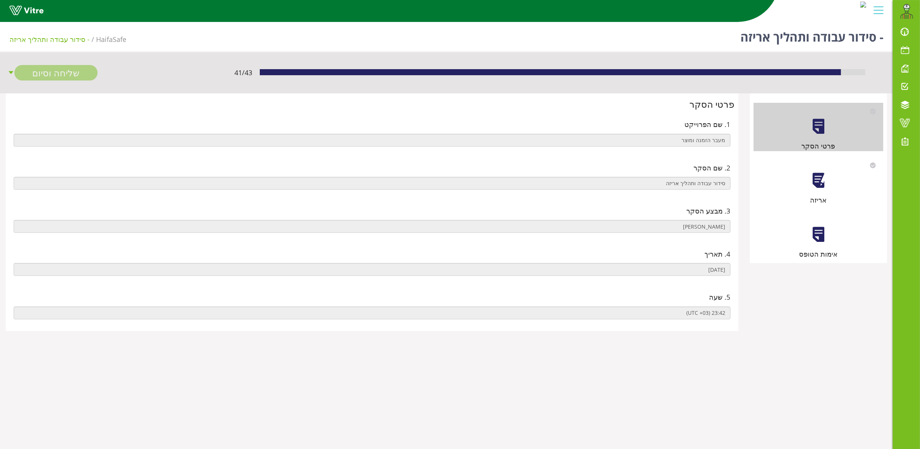
click at [829, 178] on div "אריזה" at bounding box center [818, 181] width 130 height 48
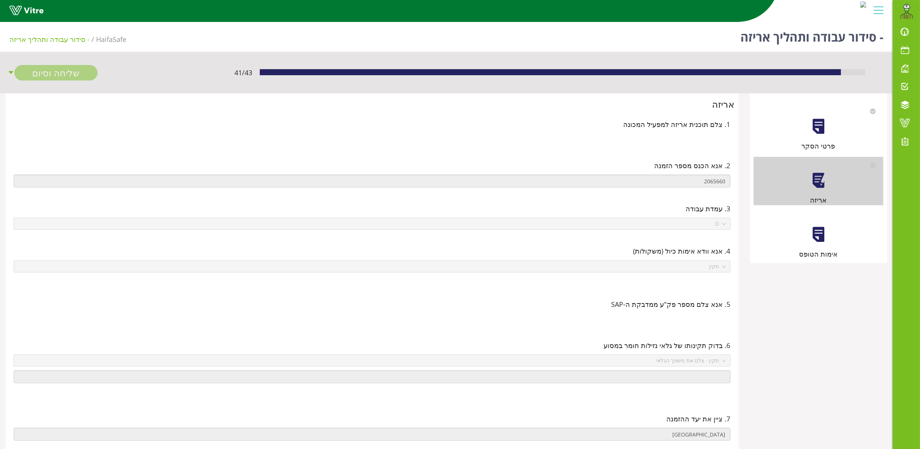
click at [839, 253] on div "אימות הטופס" at bounding box center [818, 254] width 130 height 11
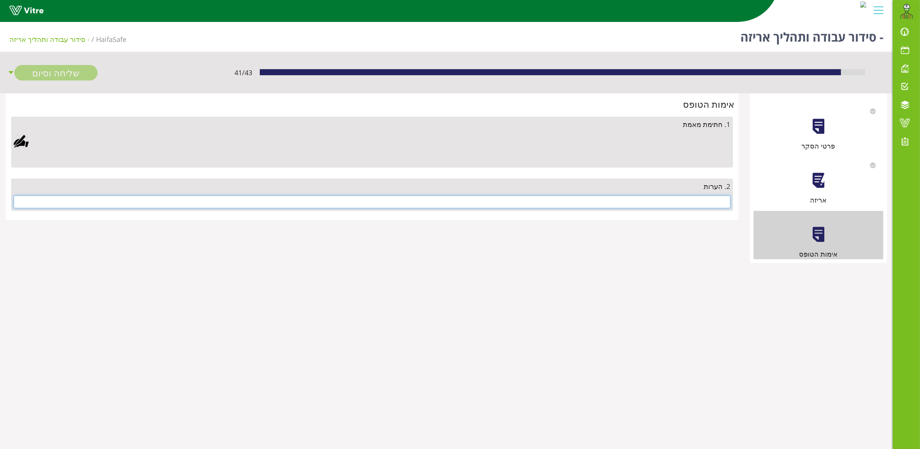
drag, startPoint x: 641, startPoint y: 206, endPoint x: 645, endPoint y: 203, distance: 5.1
click at [643, 206] on input "text" at bounding box center [372, 201] width 717 height 13
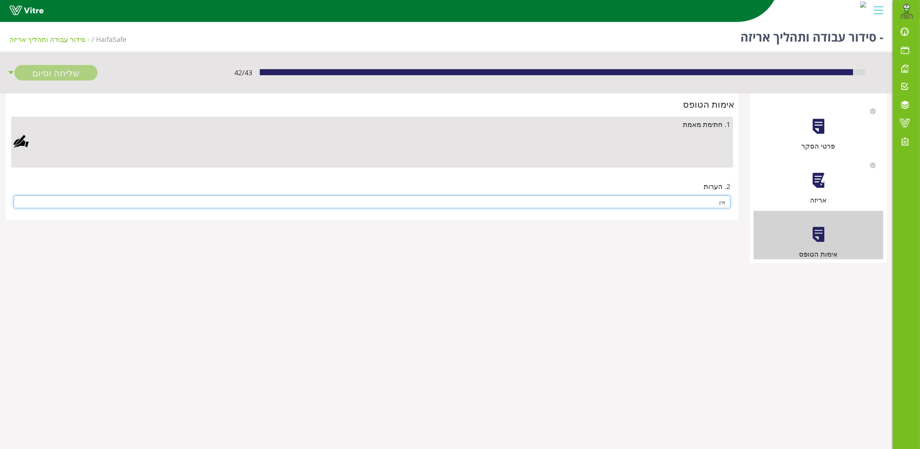
type input "אין"
click at [24, 140] on div at bounding box center [21, 141] width 15 height 15
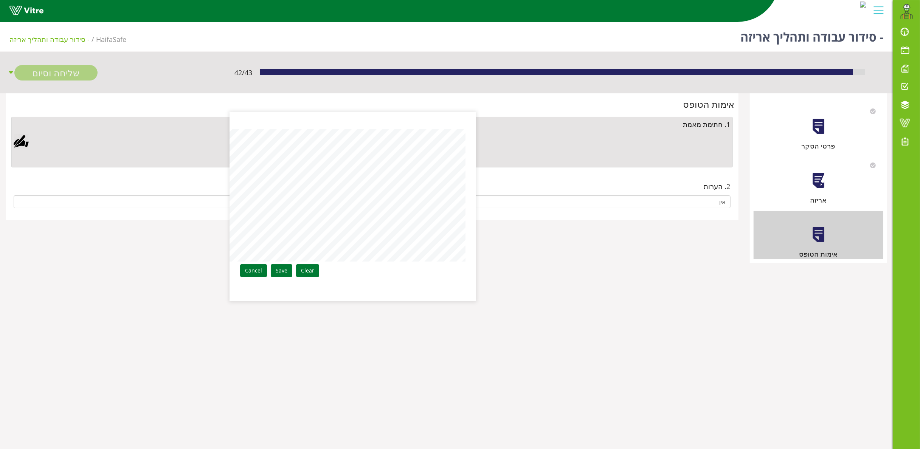
drag, startPoint x: 282, startPoint y: 114, endPoint x: 283, endPoint y: 125, distance: 11.0
click at [284, 122] on div "Clear Save Cancel" at bounding box center [353, 206] width 246 height 189
click at [286, 271] on link "Save" at bounding box center [282, 270] width 22 height 13
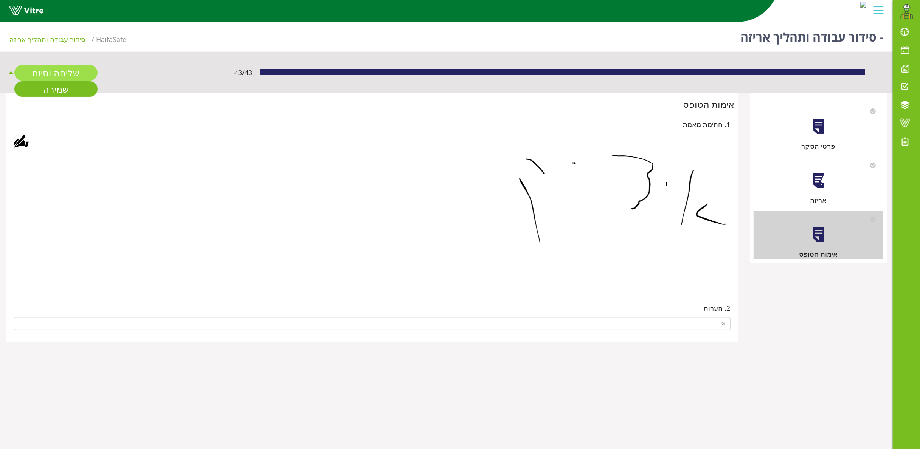
drag, startPoint x: 79, startPoint y: 80, endPoint x: 76, endPoint y: 77, distance: 4.8
click at [79, 79] on div "שליחה וסיום שמירה" at bounding box center [55, 72] width 83 height 15
click at [76, 70] on link "שליחה וסיום" at bounding box center [55, 72] width 83 height 15
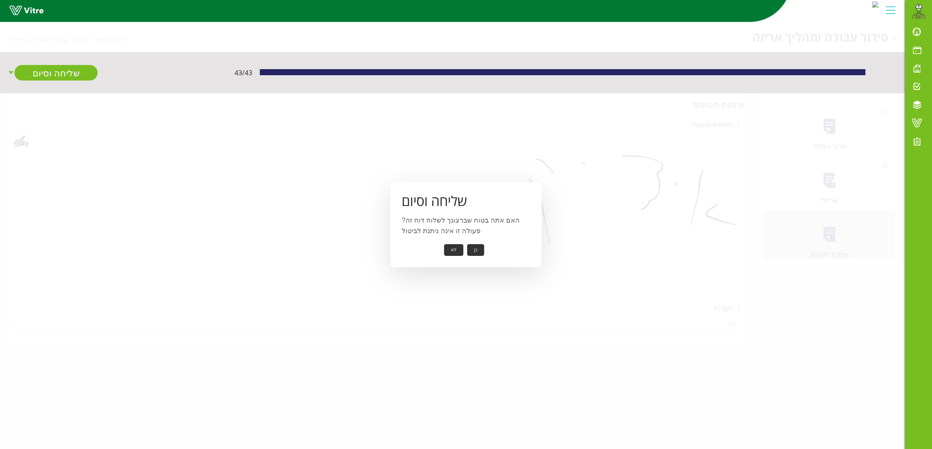
click at [476, 249] on button "כן" at bounding box center [475, 250] width 17 height 12
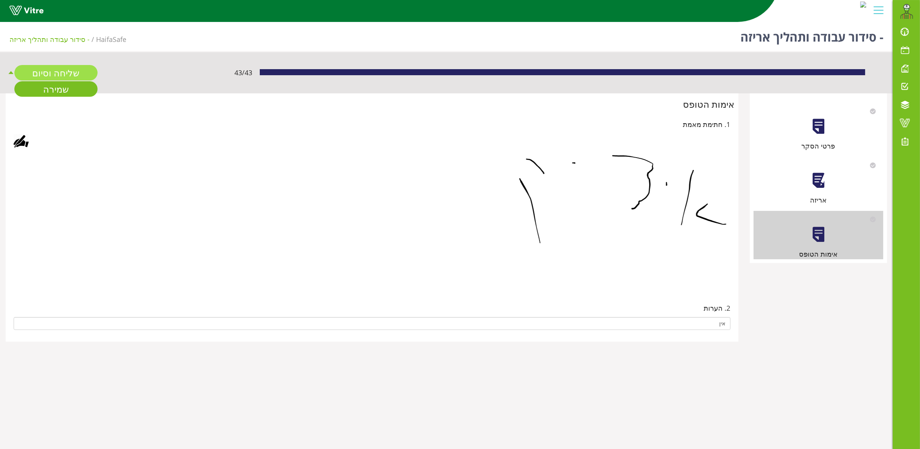
click at [72, 67] on link "שליחה וסיום" at bounding box center [55, 72] width 83 height 15
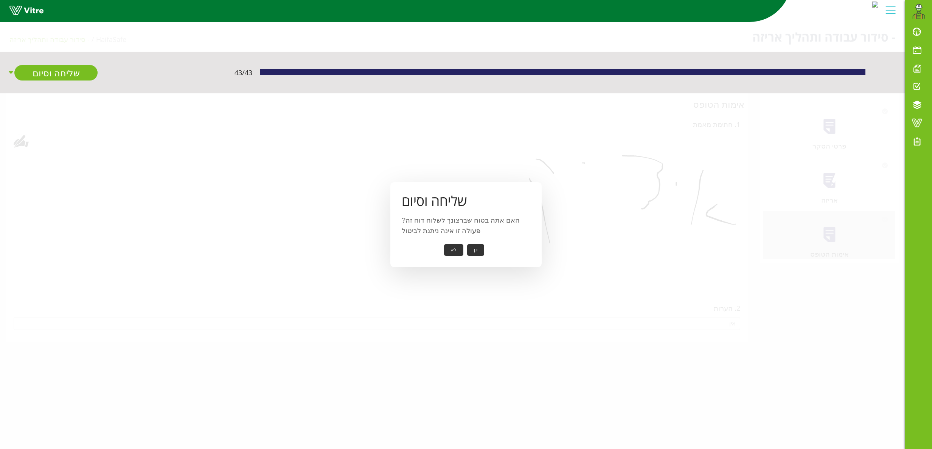
click at [475, 248] on button "כן" at bounding box center [475, 250] width 17 height 12
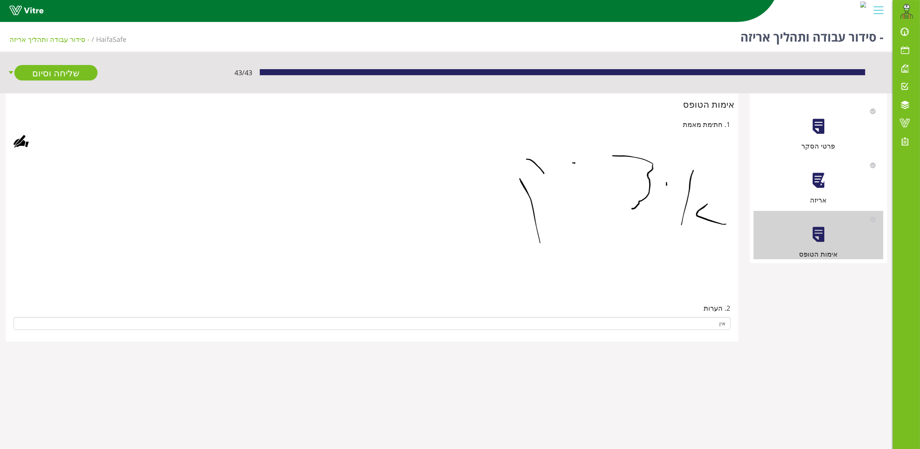
click at [812, 189] on div "אריזה" at bounding box center [818, 181] width 130 height 48
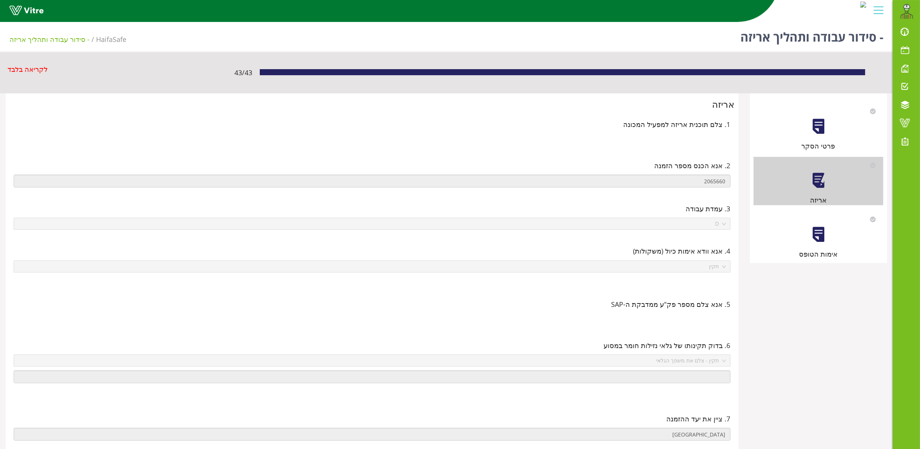
click at [822, 129] on div at bounding box center [818, 126] width 17 height 17
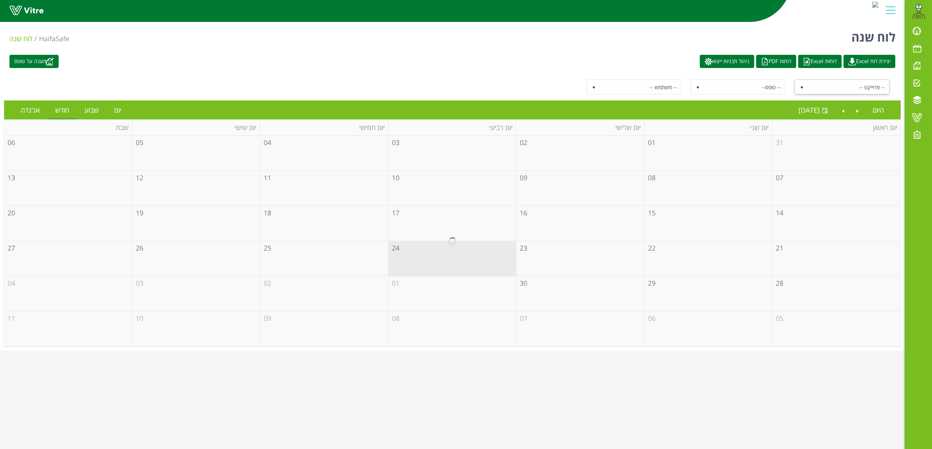
click at [840, 85] on span "-- פרוייקט --" at bounding box center [848, 87] width 81 height 14
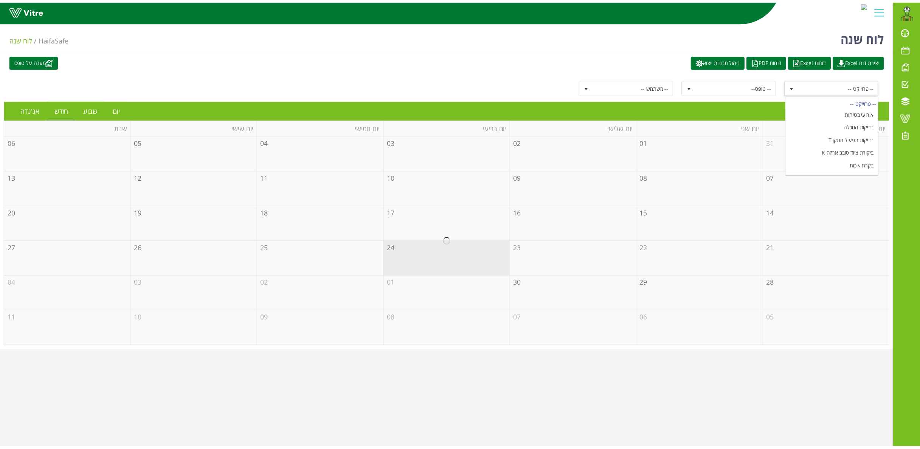
scroll to position [92, 0]
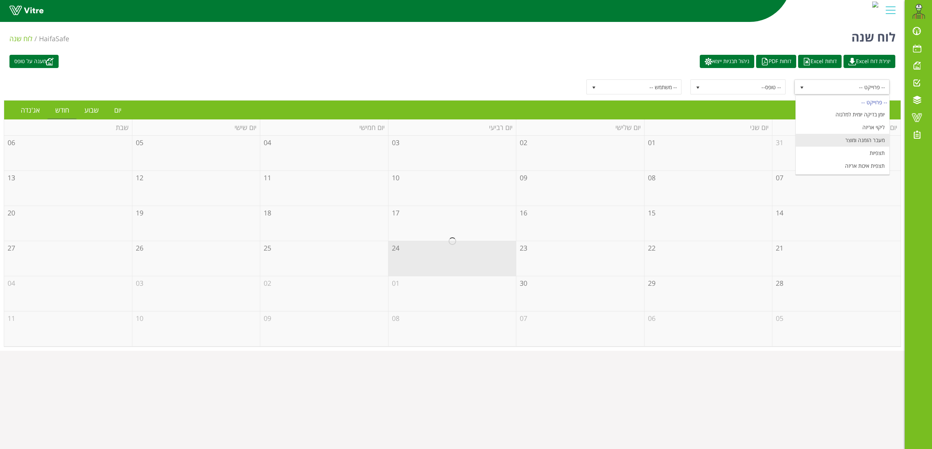
click at [846, 141] on li "מעבר הזמנה ומוצר" at bounding box center [841, 140] width 93 height 13
click at [115, 107] on link "יום" at bounding box center [118, 109] width 22 height 17
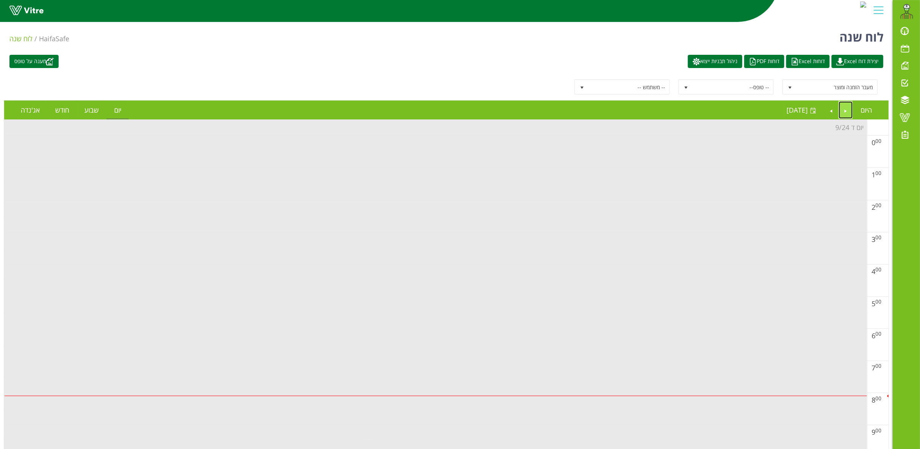
click at [841, 109] on link "Previous" at bounding box center [846, 109] width 14 height 17
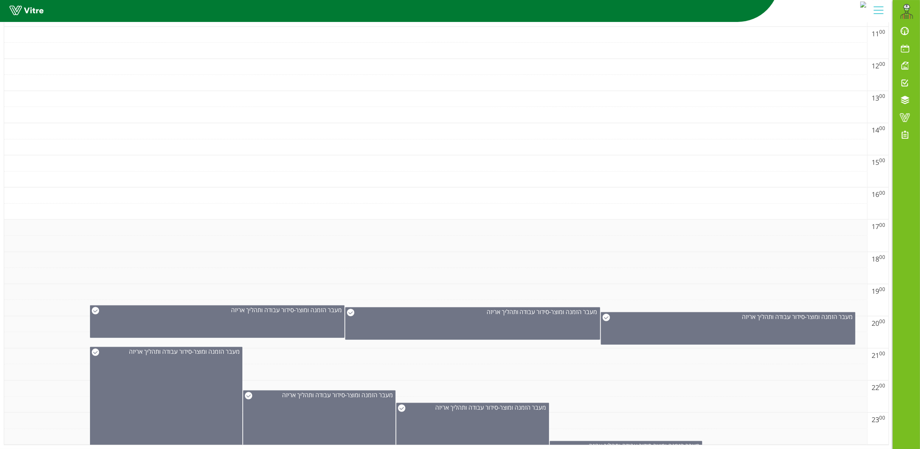
scroll to position [6, 0]
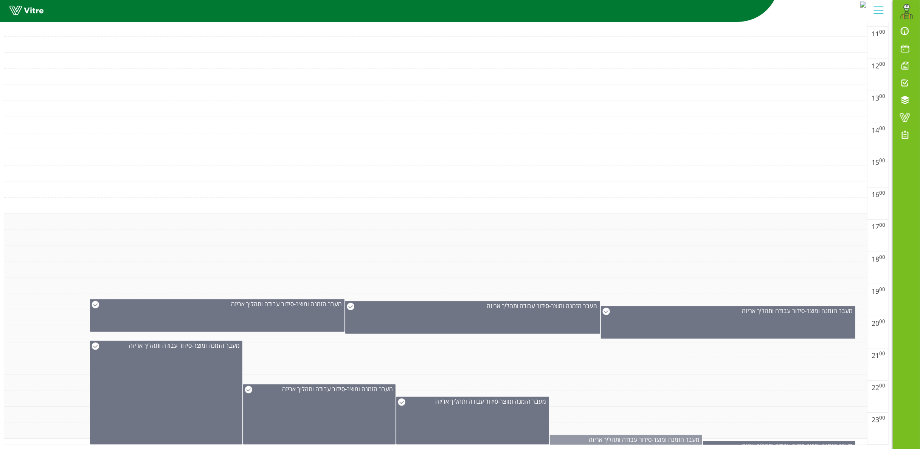
click at [670, 436] on span "מעבר הזמנה ומוצר" at bounding box center [676, 440] width 46 height 8
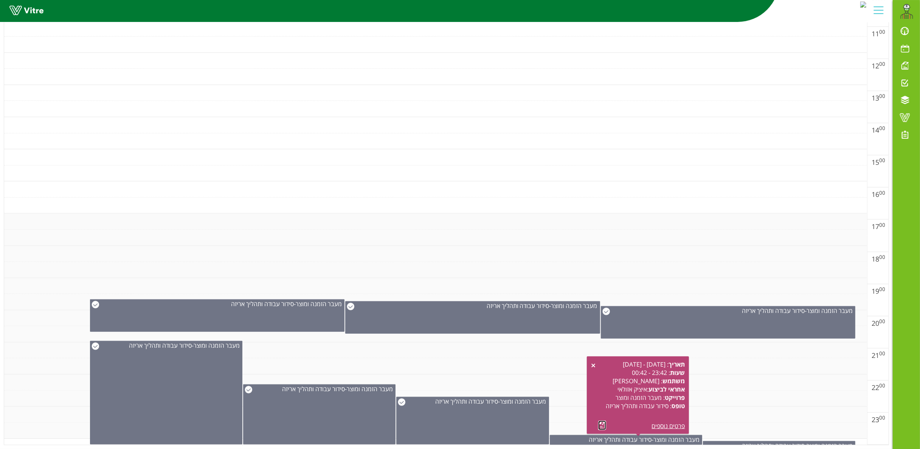
click at [600, 421] on link at bounding box center [602, 425] width 8 height 9
click at [784, 442] on span "סידור עבודה ותהליך אריזה" at bounding box center [773, 446] width 63 height 8
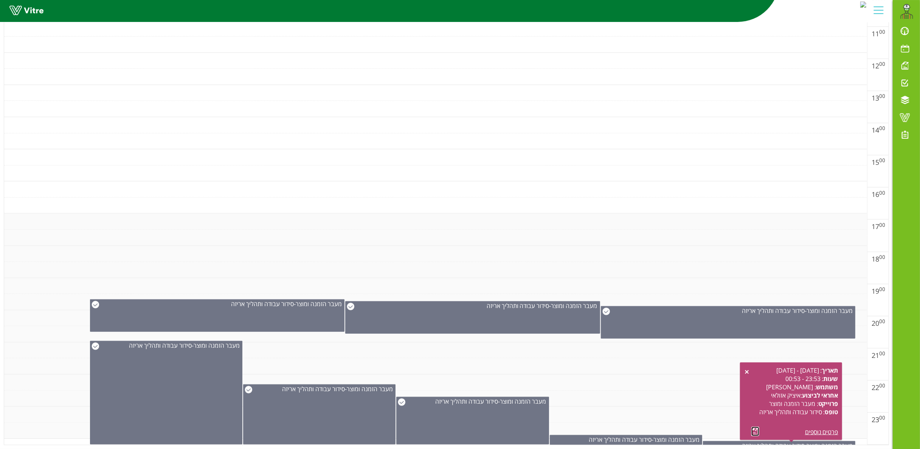
click at [754, 427] on link at bounding box center [755, 431] width 8 height 9
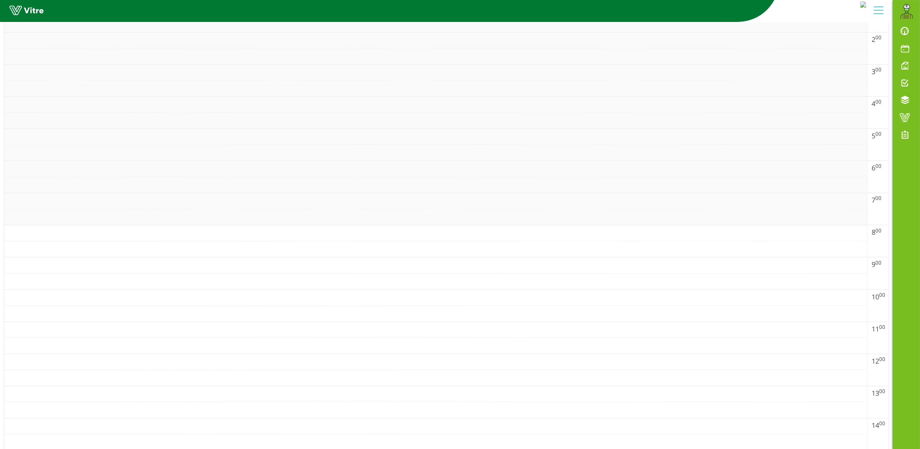
scroll to position [0, 0]
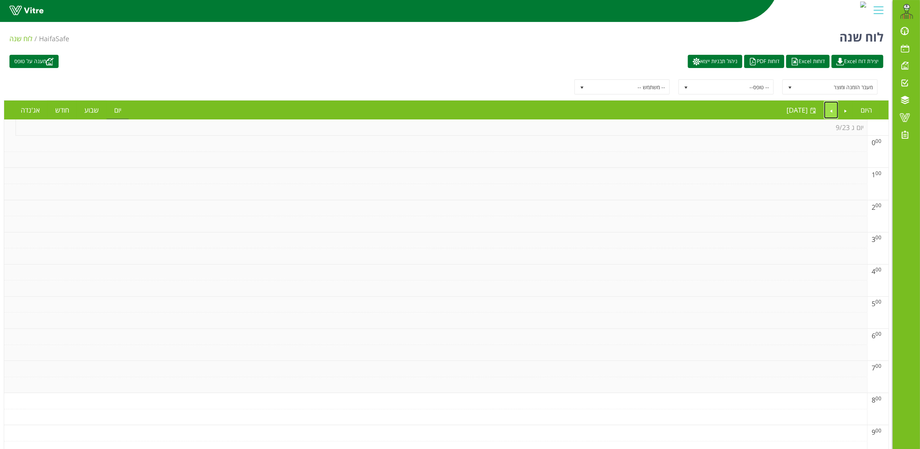
click at [830, 109] on link "Next" at bounding box center [831, 109] width 14 height 17
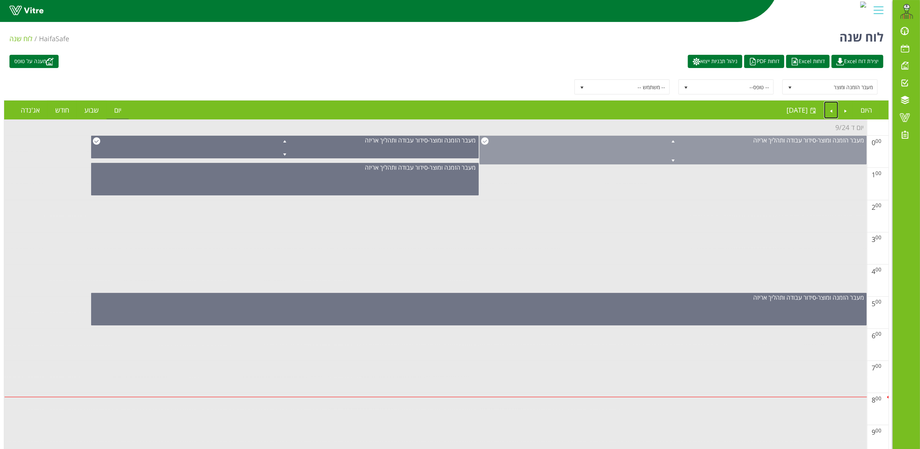
click at [772, 150] on div "מעבר הזמנה ומוצר - סידור עבודה ותהליך אריזה" at bounding box center [672, 150] width 387 height 29
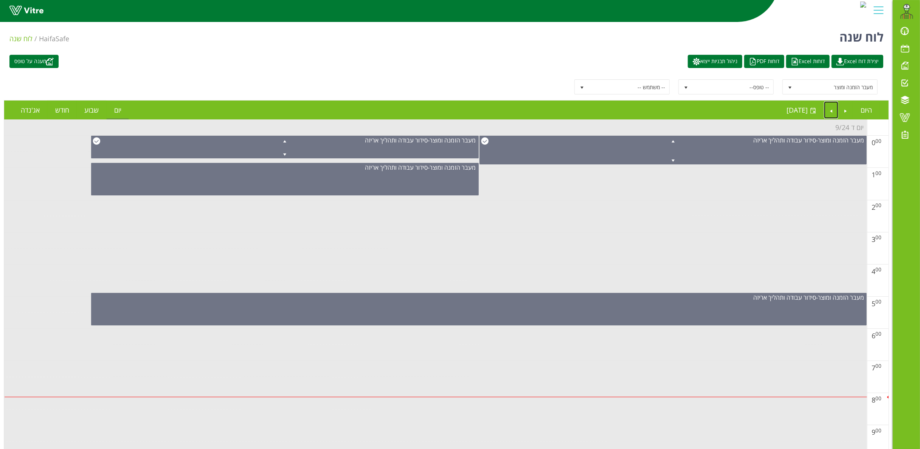
click at [543, 233] on td at bounding box center [435, 240] width 863 height 16
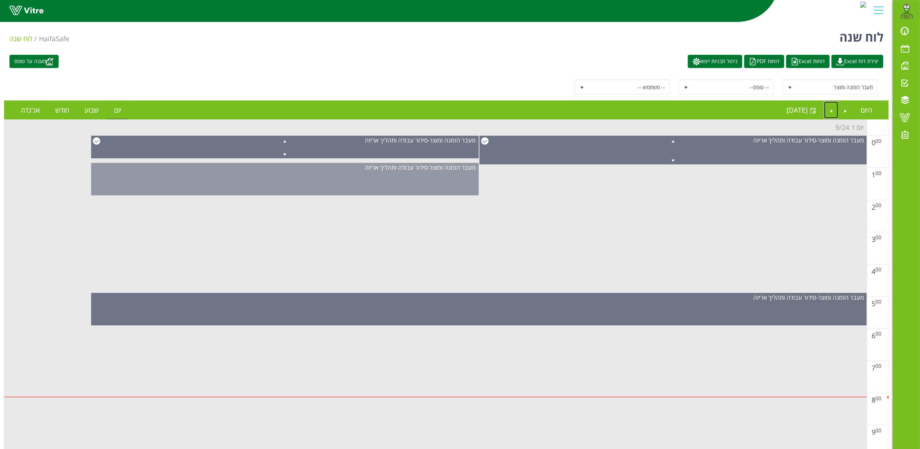
click at [286, 184] on div "מעבר הזמנה ומוצר - סידור עבודה ותהליך אריזה" at bounding box center [284, 179] width 387 height 33
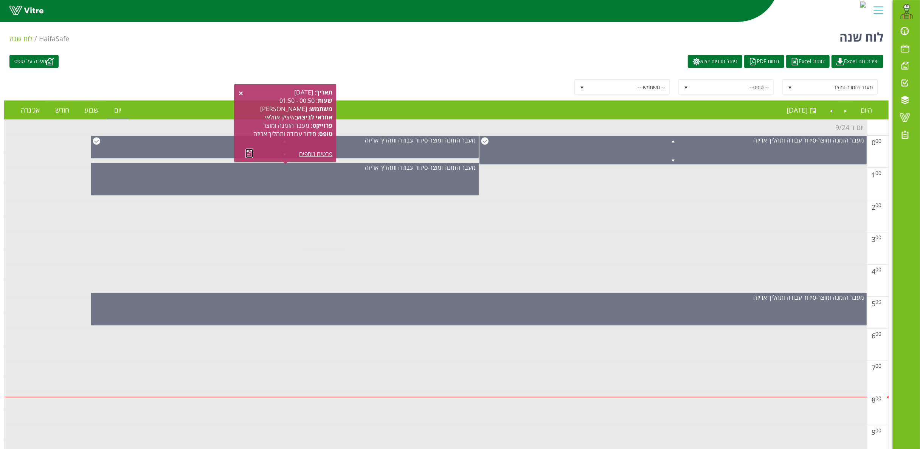
click at [249, 152] on link at bounding box center [249, 153] width 8 height 9
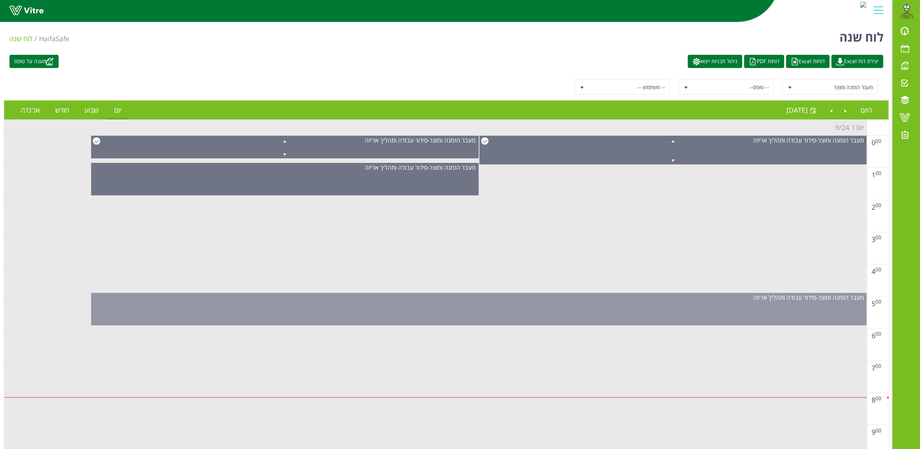
click at [578, 310] on div "מעבר הזמנה ומוצר - סידור עבודה ותהליך אריזה" at bounding box center [478, 309] width 775 height 33
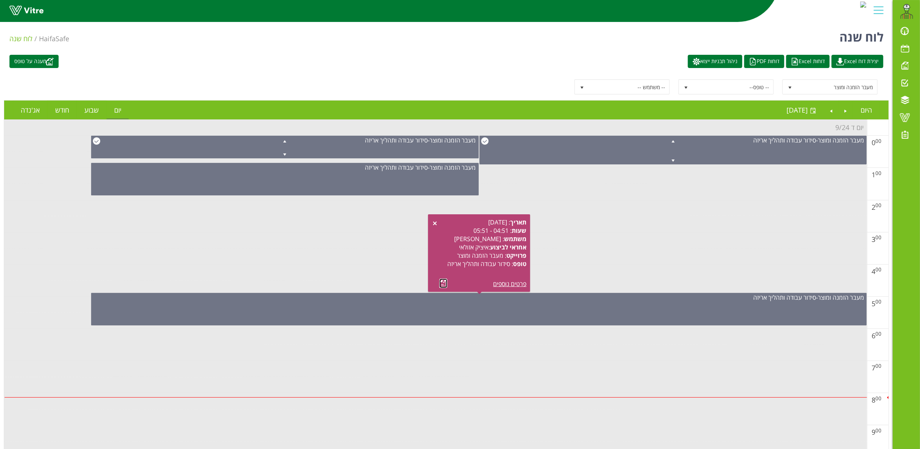
click at [441, 283] on link at bounding box center [443, 283] width 8 height 9
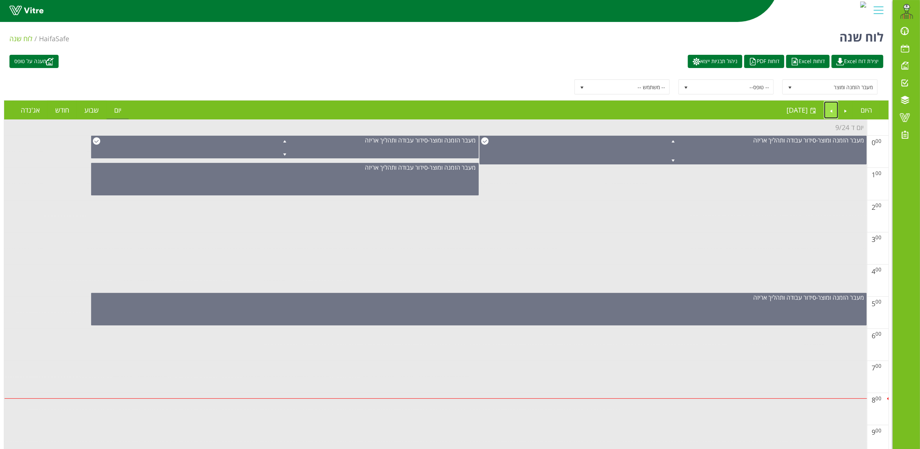
click at [831, 108] on link "Next" at bounding box center [831, 109] width 14 height 17
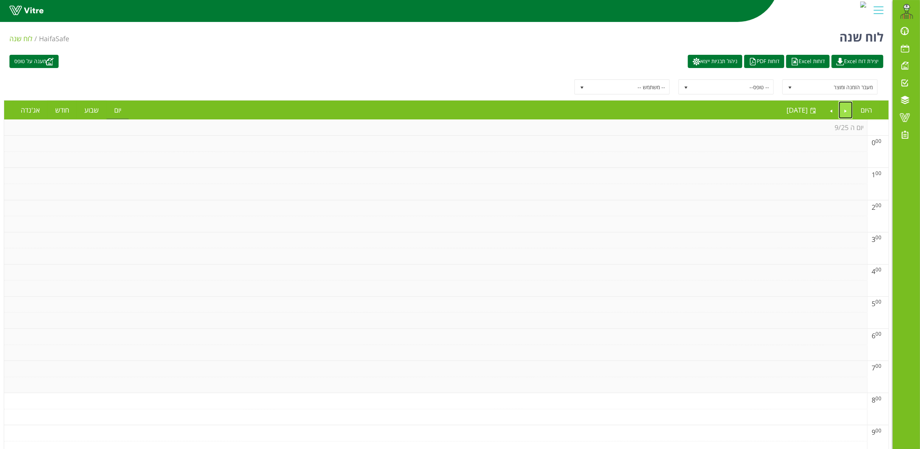
click at [844, 110] on link "Previous" at bounding box center [846, 109] width 14 height 17
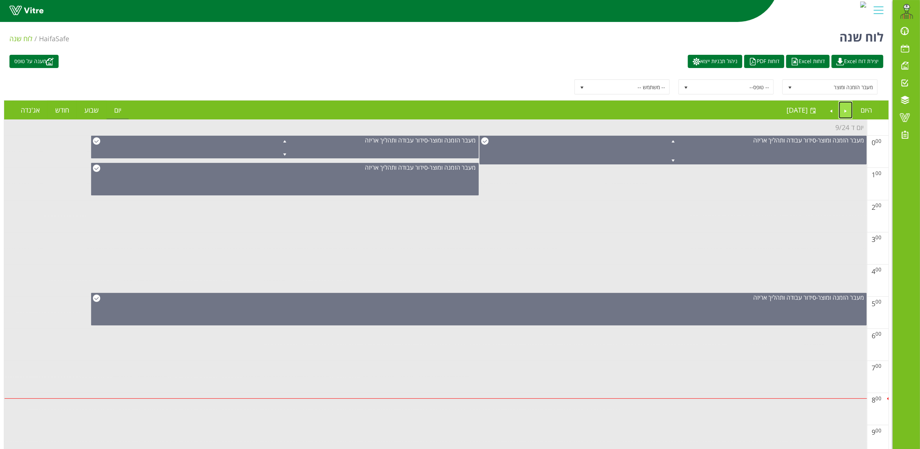
click at [845, 111] on link "Previous" at bounding box center [846, 109] width 14 height 17
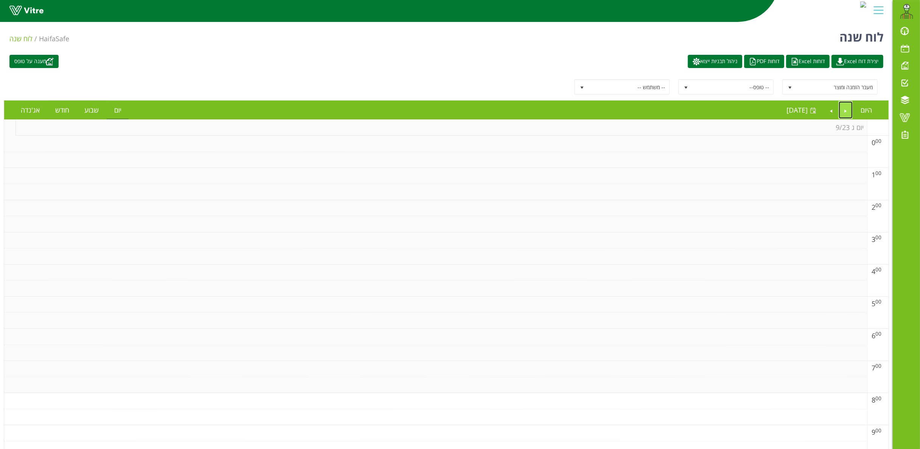
click at [842, 110] on link "Previous" at bounding box center [846, 109] width 14 height 17
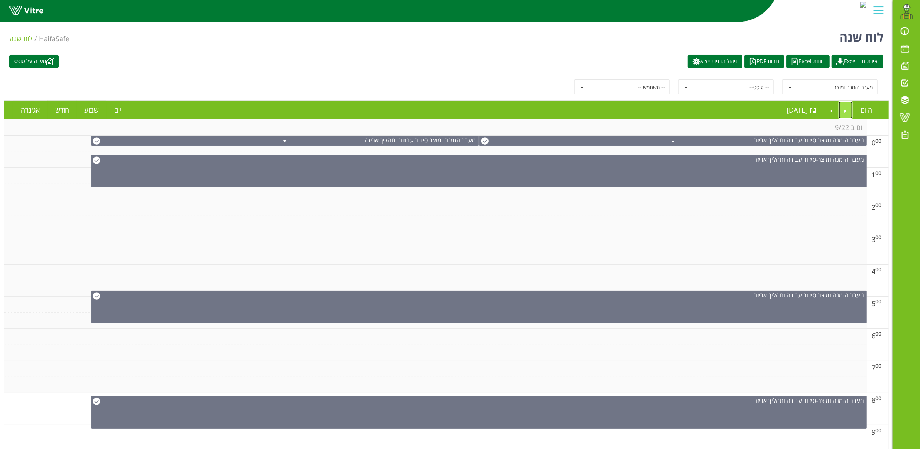
click at [843, 109] on link "Previous" at bounding box center [846, 109] width 14 height 17
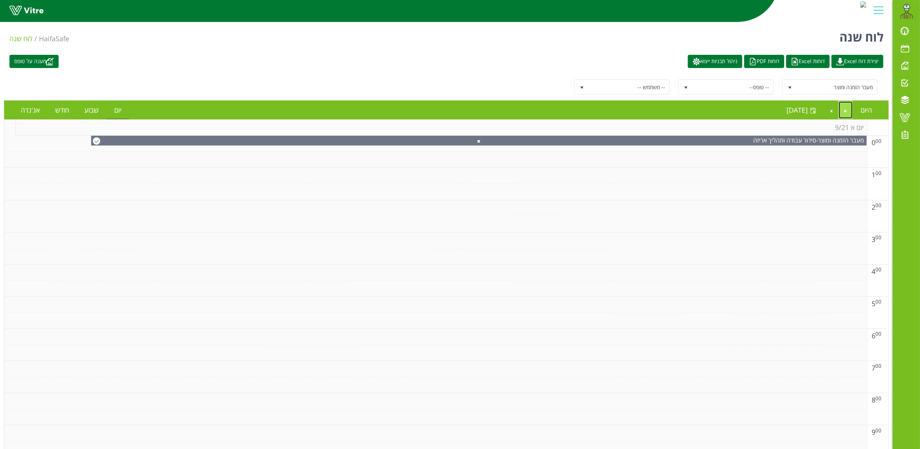
click at [846, 109] on link "Previous" at bounding box center [846, 109] width 14 height 17
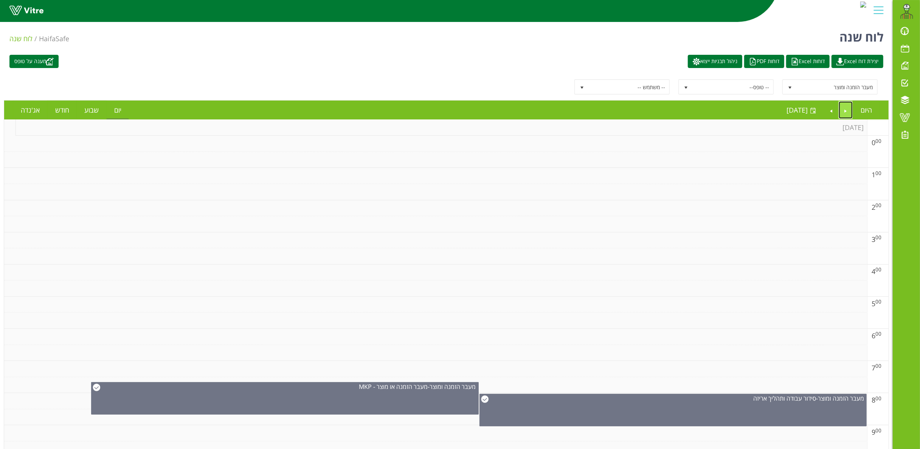
click at [843, 114] on link "Previous" at bounding box center [846, 109] width 14 height 17
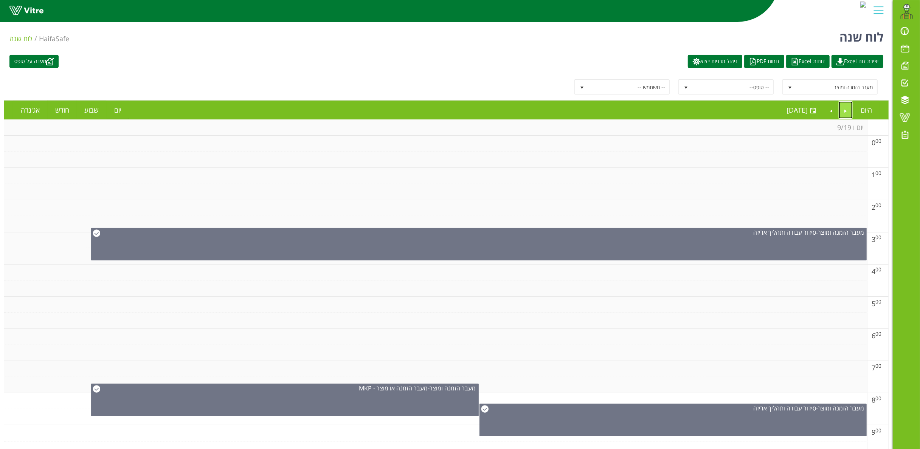
click at [845, 114] on link "Previous" at bounding box center [846, 109] width 14 height 17
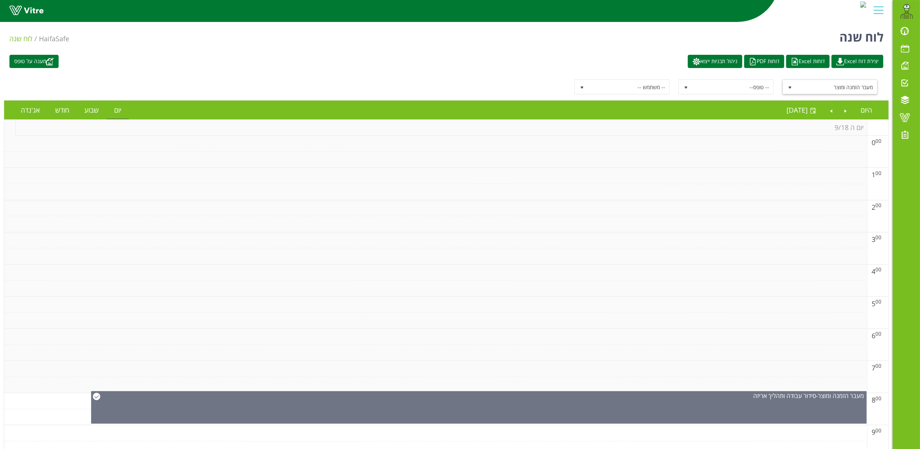
click at [823, 87] on span "מעבר הזמנה ומוצר" at bounding box center [836, 87] width 81 height 14
click at [719, 85] on span "-- טופס--" at bounding box center [732, 87] width 81 height 14
click at [739, 157] on li "סידור עבודה ותהליך אריזה" at bounding box center [726, 163] width 93 height 13
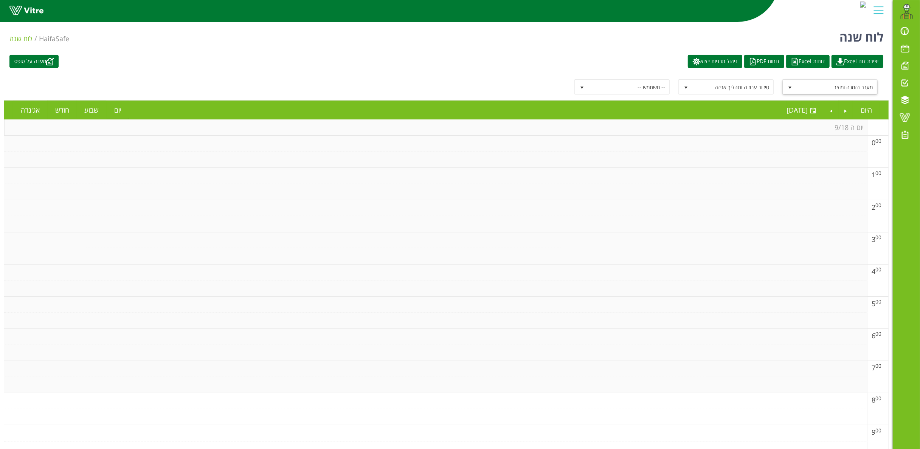
click at [825, 87] on span "מעבר הזמנה ומוצר" at bounding box center [836, 87] width 81 height 14
click at [867, 103] on div "-- פרוייקט --" at bounding box center [830, 102] width 93 height 10
click at [696, 90] on span "-- טופס--" at bounding box center [732, 87] width 81 height 14
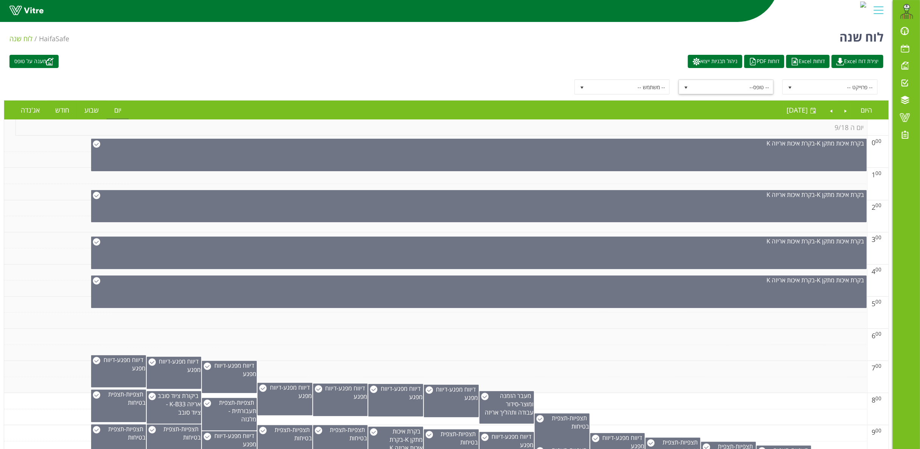
click at [687, 85] on span "select" at bounding box center [686, 88] width 6 height 6
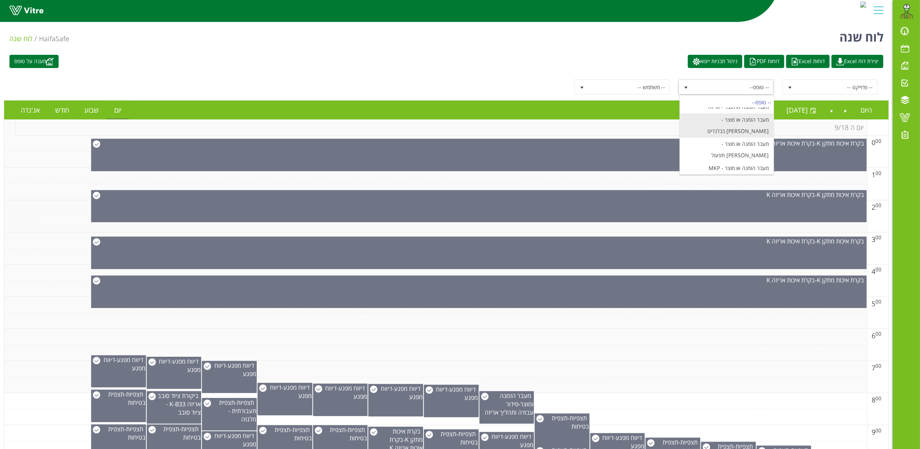
scroll to position [832, 0]
click at [749, 112] on li "מעבר הזמנה ומוצר עמדת BB" at bounding box center [726, 105] width 93 height 13
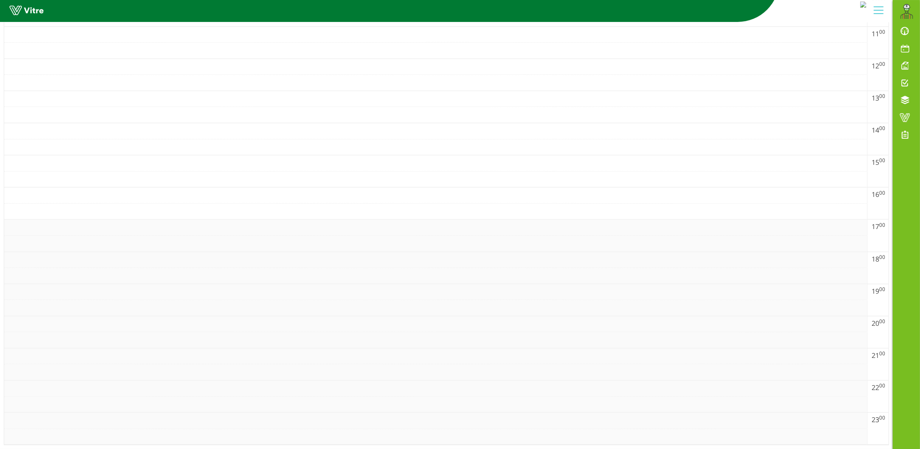
scroll to position [0, 0]
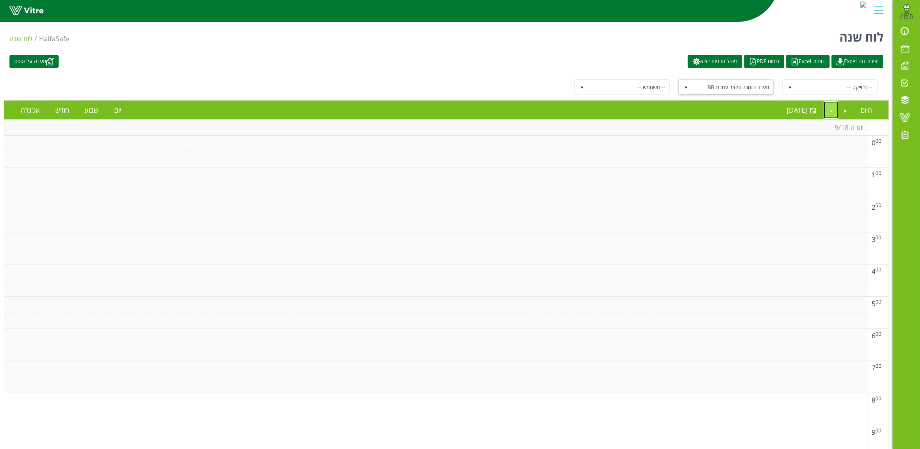
click at [825, 108] on link "Next" at bounding box center [831, 109] width 14 height 17
click at [796, 90] on span "select" at bounding box center [790, 87] width 14 height 14
click at [788, 82] on span "select" at bounding box center [790, 87] width 14 height 14
click at [829, 112] on link "Next" at bounding box center [831, 109] width 14 height 17
click at [829, 107] on link "Next" at bounding box center [831, 109] width 14 height 17
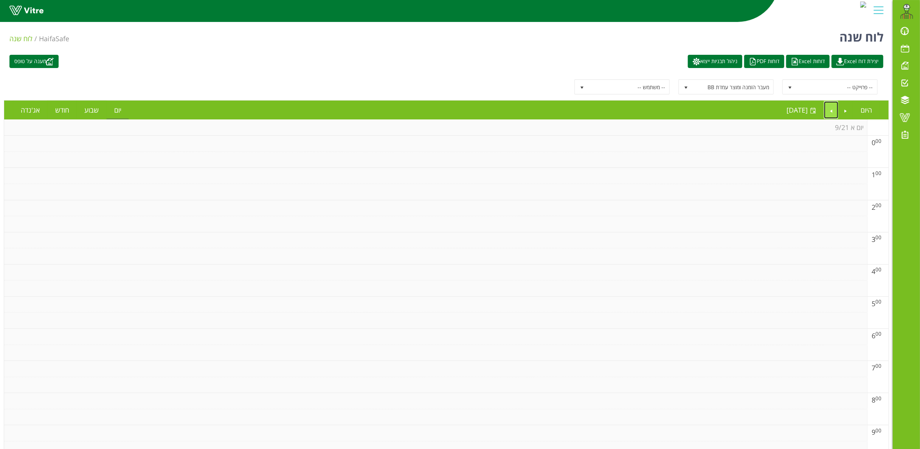
click at [829, 112] on link "Next" at bounding box center [831, 109] width 14 height 17
click at [829, 105] on link "Next" at bounding box center [831, 109] width 14 height 17
click at [687, 85] on span "select" at bounding box center [686, 88] width 6 height 6
click at [755, 104] on div "-- טופס--" at bounding box center [726, 102] width 93 height 10
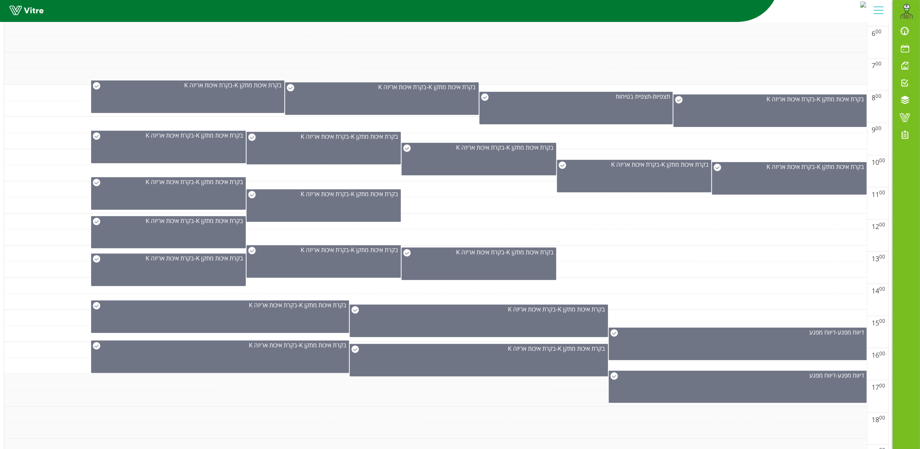
scroll to position [470, 0]
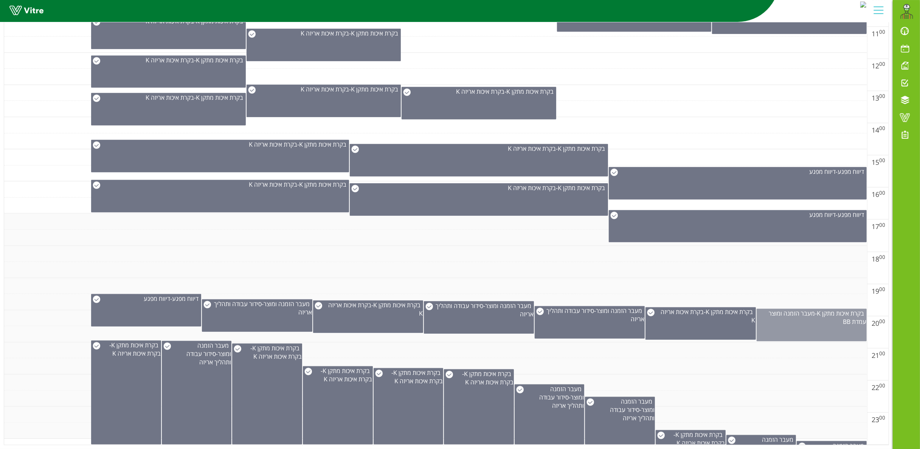
click at [846, 319] on div "בקרת איכות מתקן K - מעבר הזמנה ומוצר עמדת BB" at bounding box center [811, 317] width 109 height 17
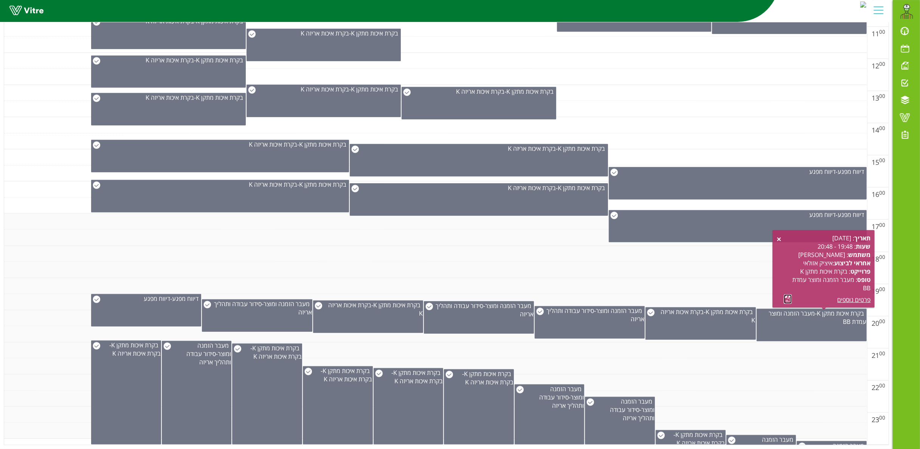
click at [784, 294] on link at bounding box center [788, 298] width 8 height 9
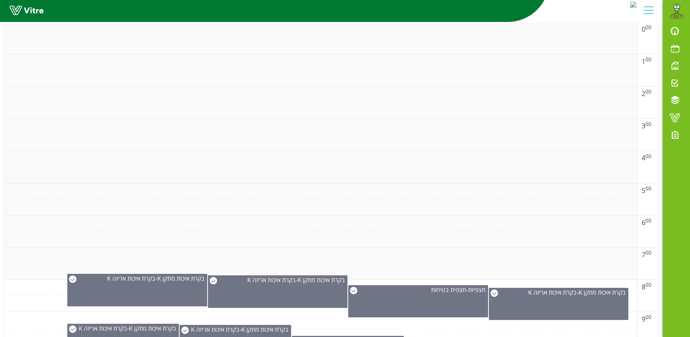
scroll to position [0, 0]
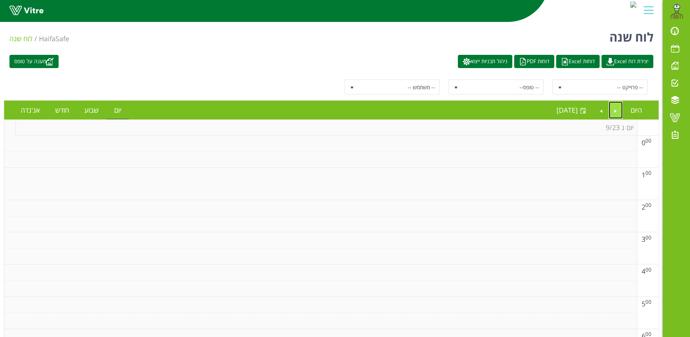
click at [619, 110] on link "Previous" at bounding box center [616, 109] width 14 height 17
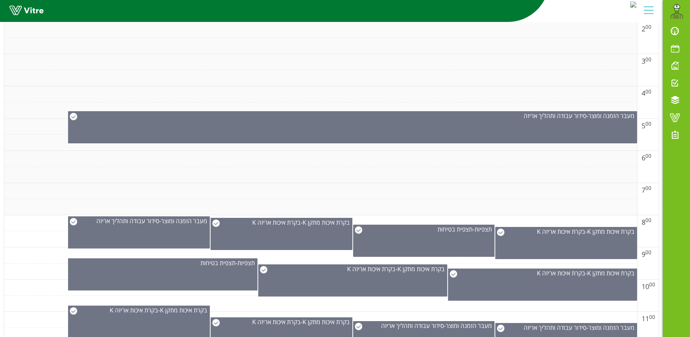
scroll to position [235, 0]
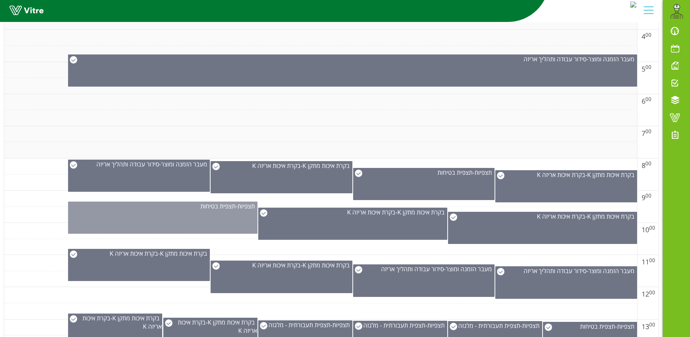
click at [154, 218] on div "תצפיות - תצפית בטיחות" at bounding box center [162, 217] width 189 height 32
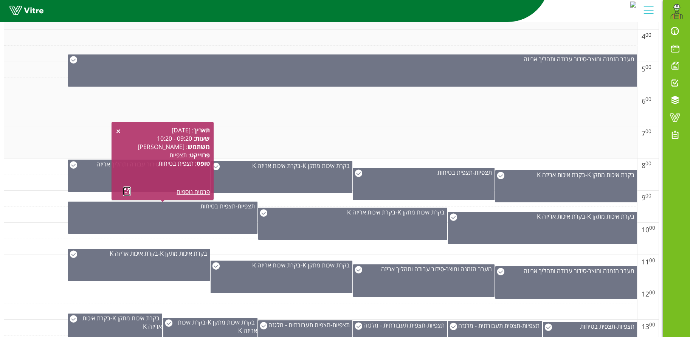
click at [127, 189] on link at bounding box center [127, 190] width 8 height 9
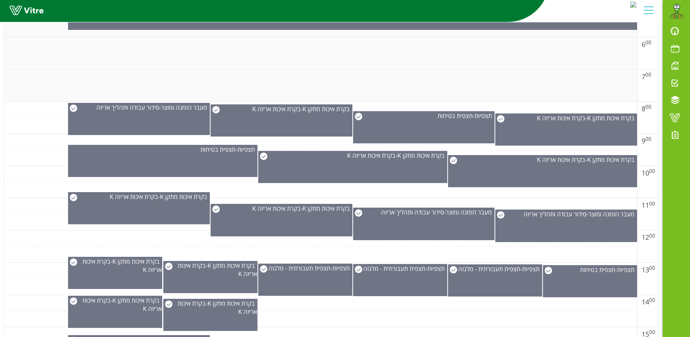
scroll to position [0, 0]
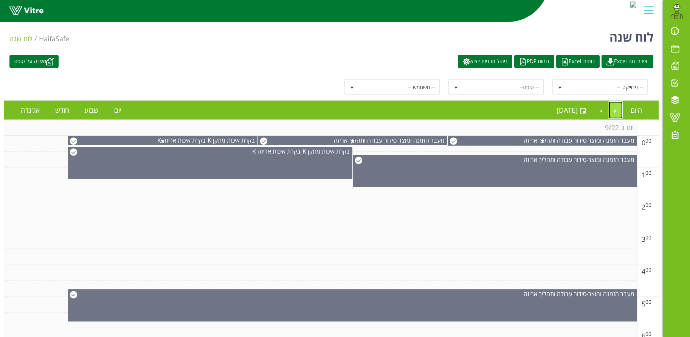
click at [617, 112] on link "Previous" at bounding box center [616, 109] width 14 height 17
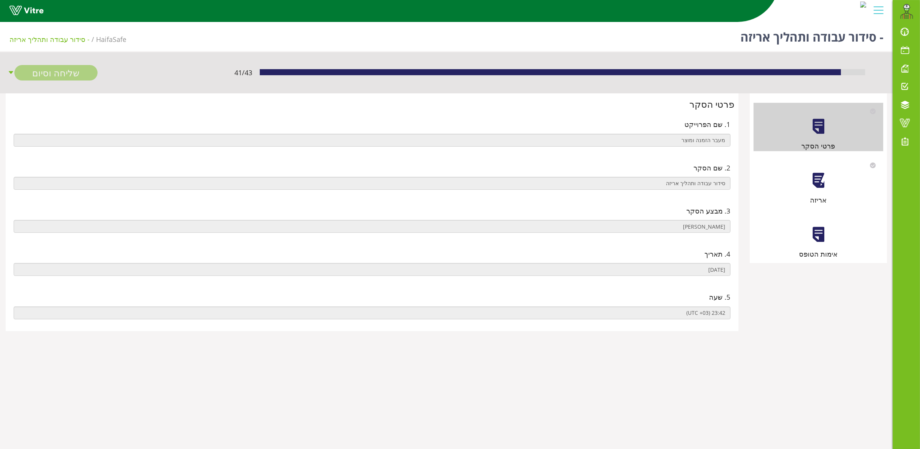
click at [818, 181] on div at bounding box center [818, 180] width 17 height 17
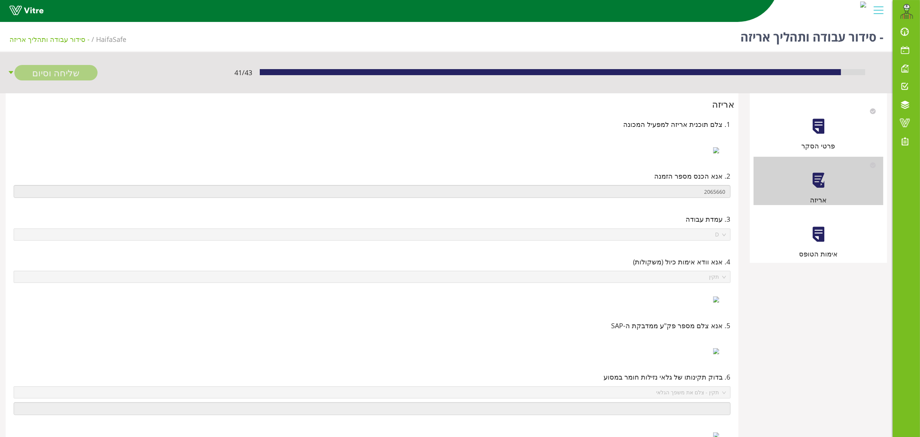
click at [820, 236] on div at bounding box center [818, 234] width 17 height 17
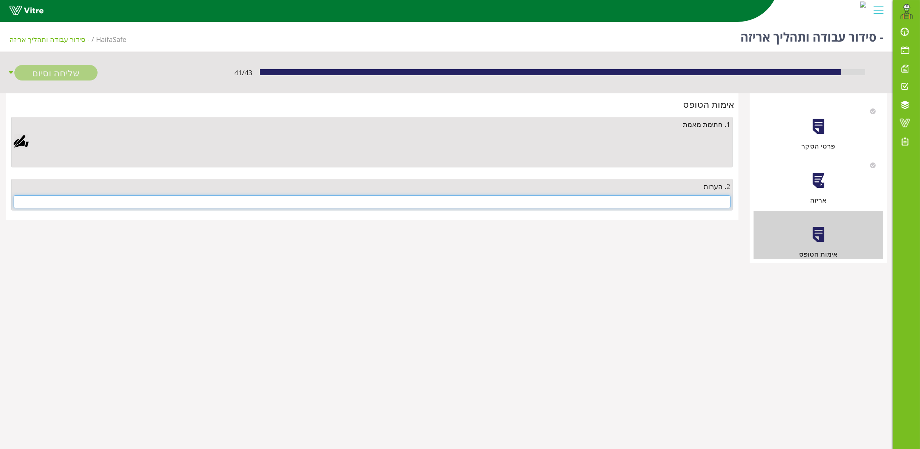
click at [696, 200] on input "text" at bounding box center [372, 201] width 717 height 13
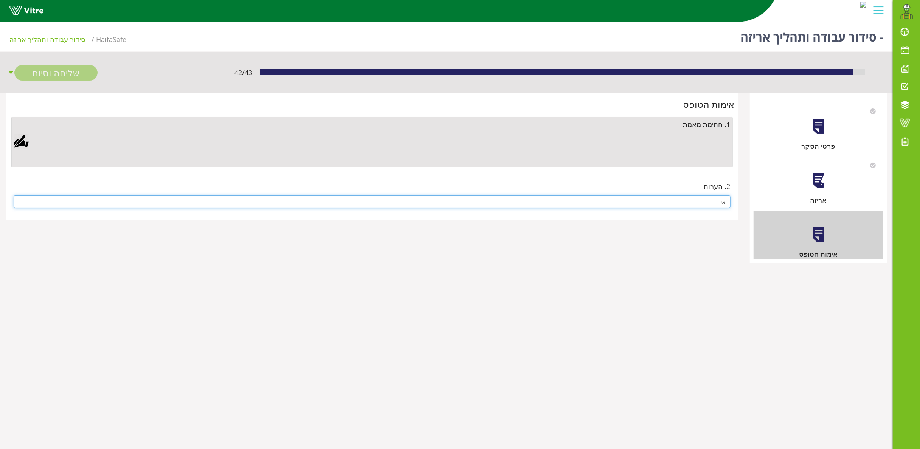
type input "אין"
click at [22, 139] on div at bounding box center [21, 141] width 15 height 15
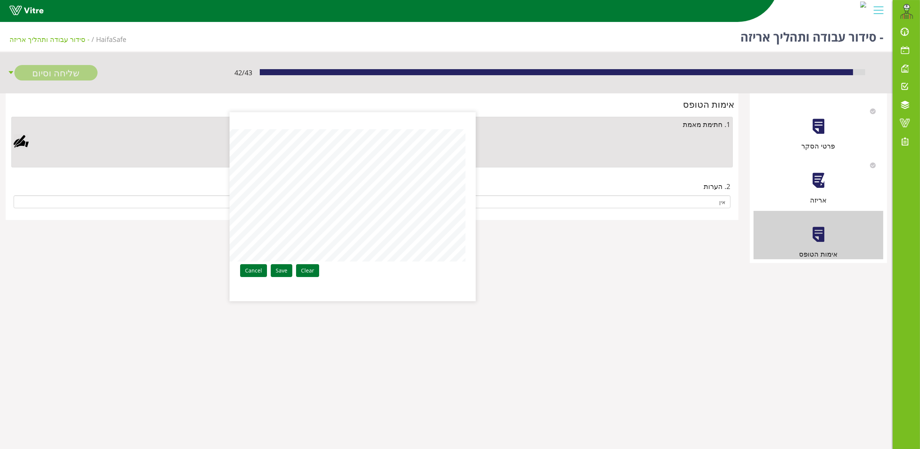
click at [467, 208] on div "Clear Save Cancel" at bounding box center [353, 206] width 246 height 189
click at [282, 274] on link "Save" at bounding box center [282, 270] width 22 height 13
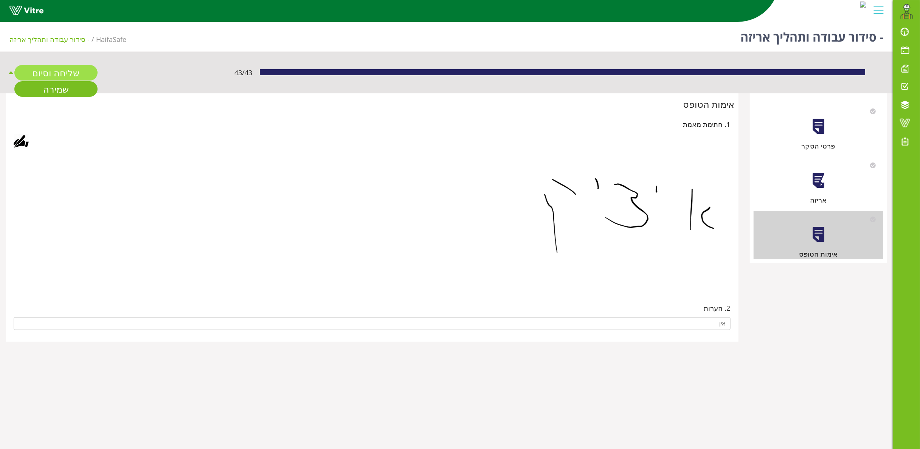
click at [56, 71] on link "שליחה וסיום" at bounding box center [55, 72] width 83 height 15
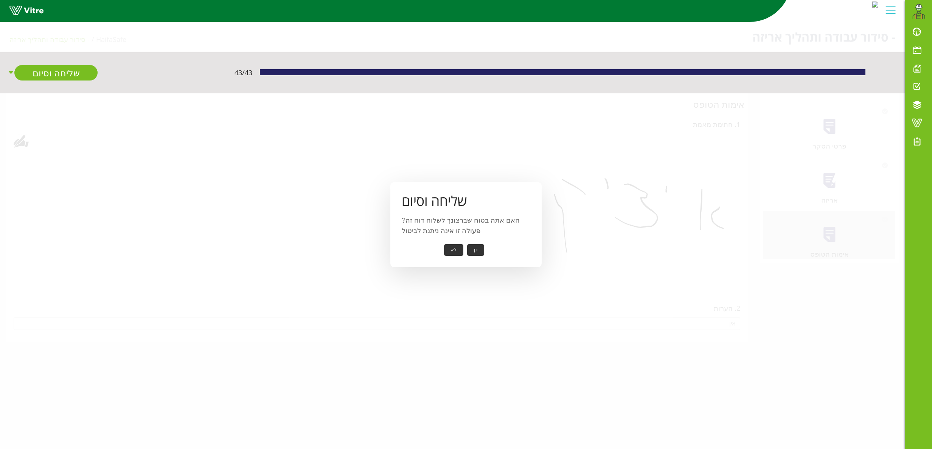
click at [478, 247] on button "כן" at bounding box center [475, 250] width 17 height 12
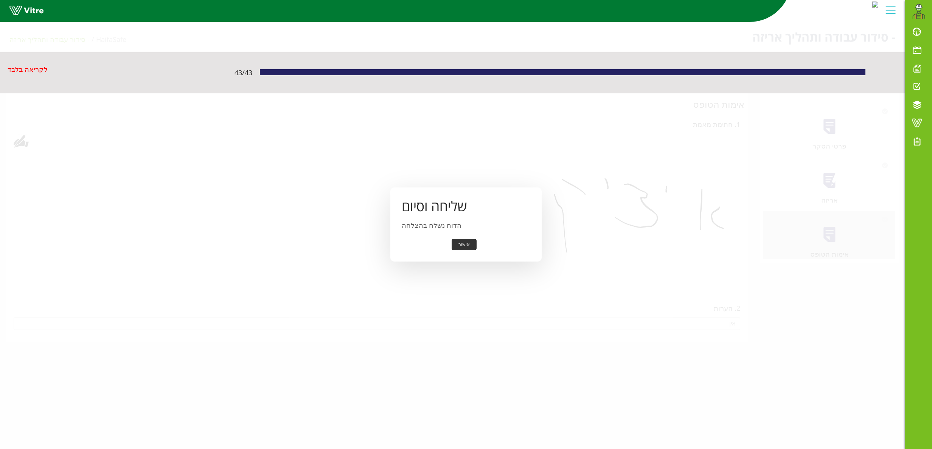
click at [465, 242] on button "אישור" at bounding box center [463, 245] width 25 height 12
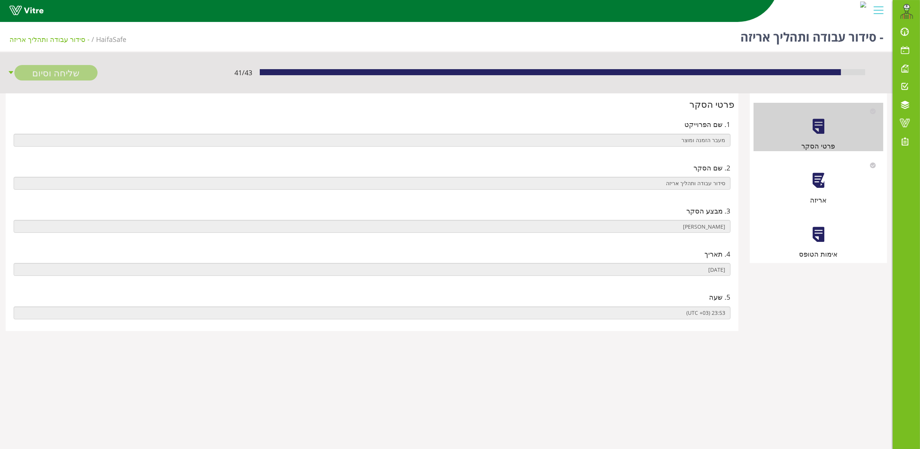
scroll to position [19, 0]
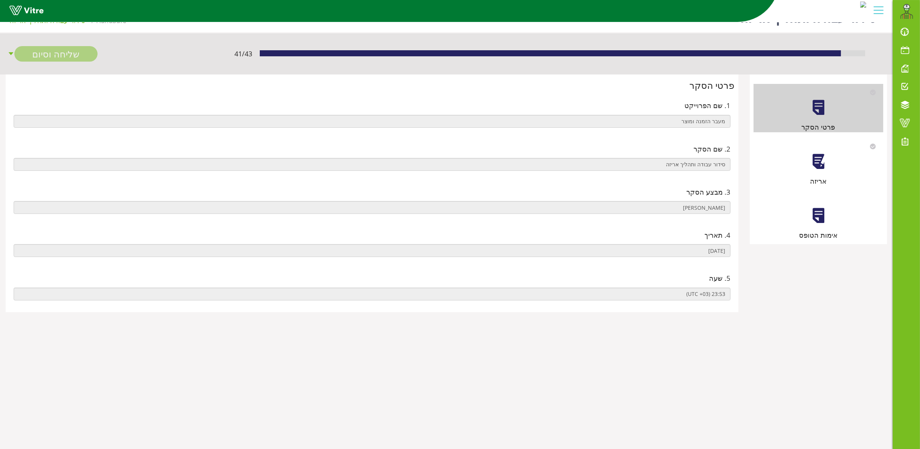
click at [816, 161] on div at bounding box center [818, 161] width 17 height 17
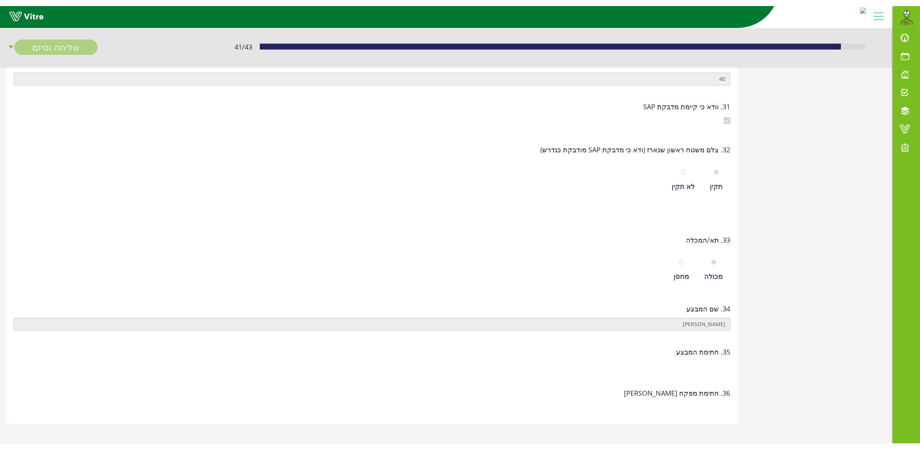
scroll to position [0, 0]
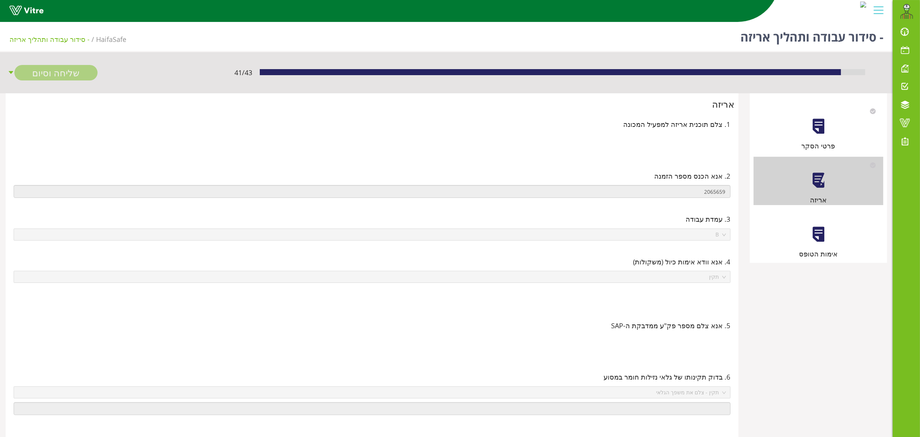
click at [821, 238] on div at bounding box center [818, 234] width 17 height 17
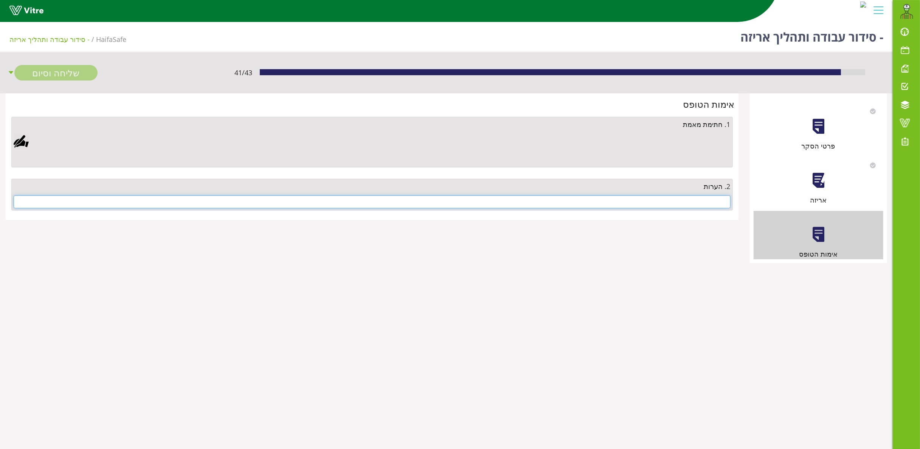
click at [685, 200] on input "text" at bounding box center [372, 201] width 717 height 13
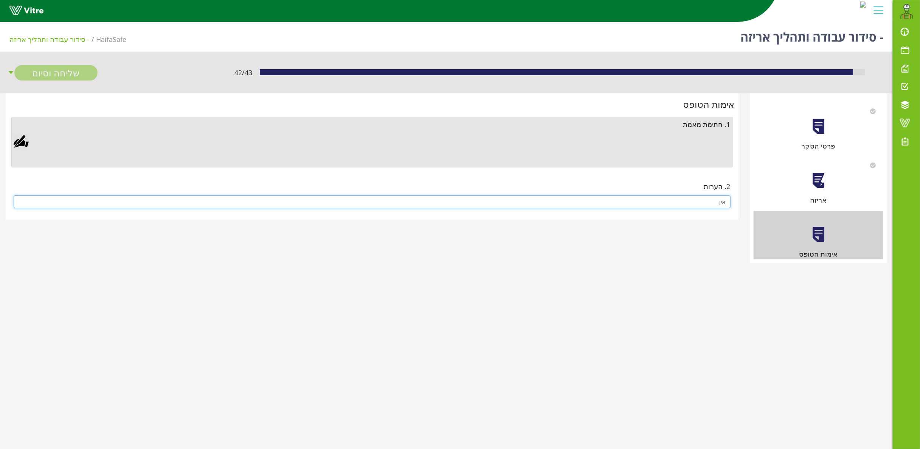
type input "אין"
click at [18, 141] on div at bounding box center [21, 141] width 15 height 15
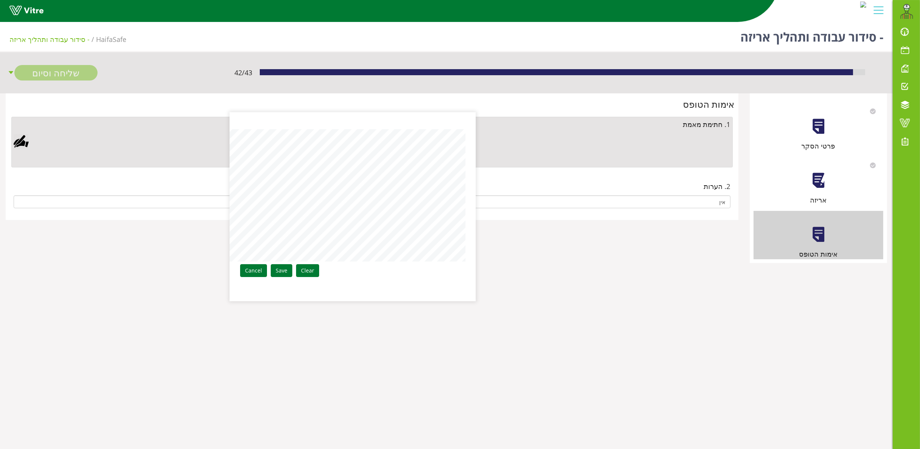
click at [479, 203] on aside "Clear Save Cancel" at bounding box center [460, 224] width 920 height 449
click at [276, 265] on link "Save" at bounding box center [282, 270] width 22 height 13
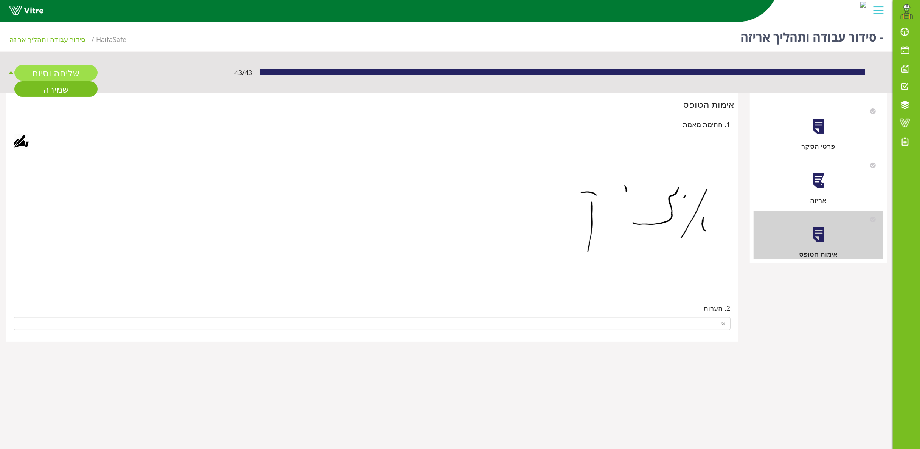
click at [61, 69] on link "שליחה וסיום" at bounding box center [55, 72] width 83 height 15
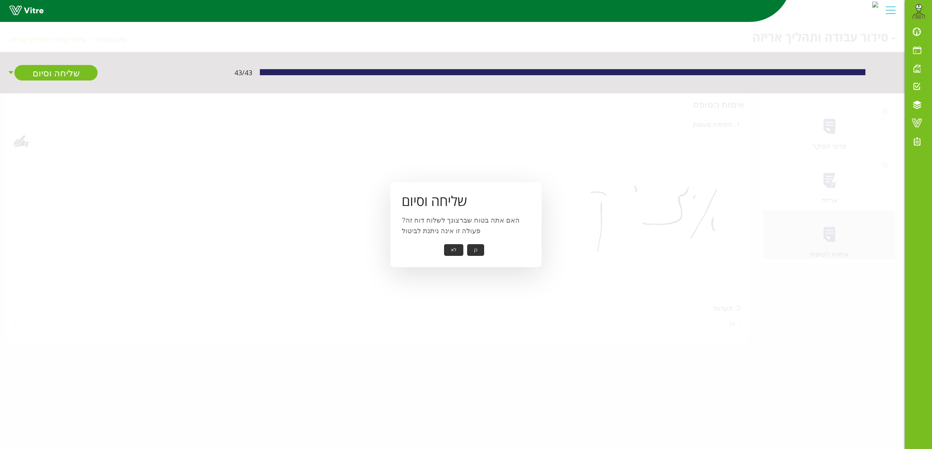
click at [474, 248] on button "כן" at bounding box center [475, 250] width 17 height 12
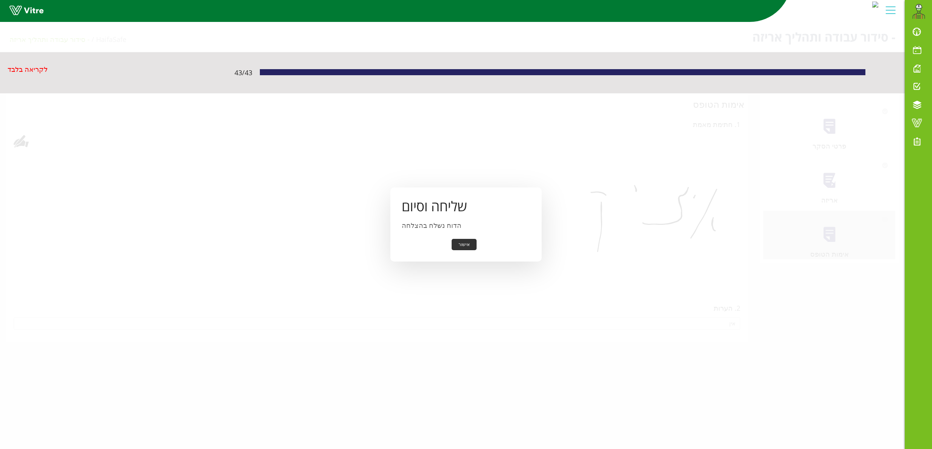
click at [467, 244] on button "אישור" at bounding box center [463, 245] width 25 height 12
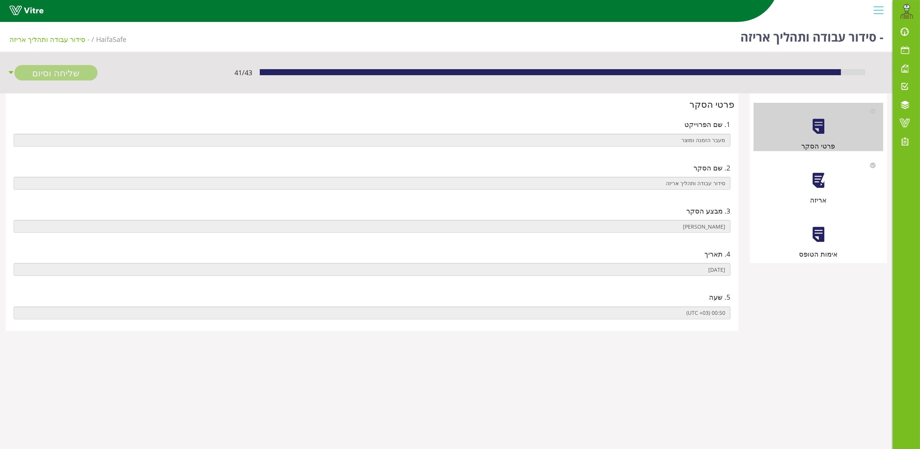
click at [808, 173] on div "אריזה" at bounding box center [818, 181] width 130 height 48
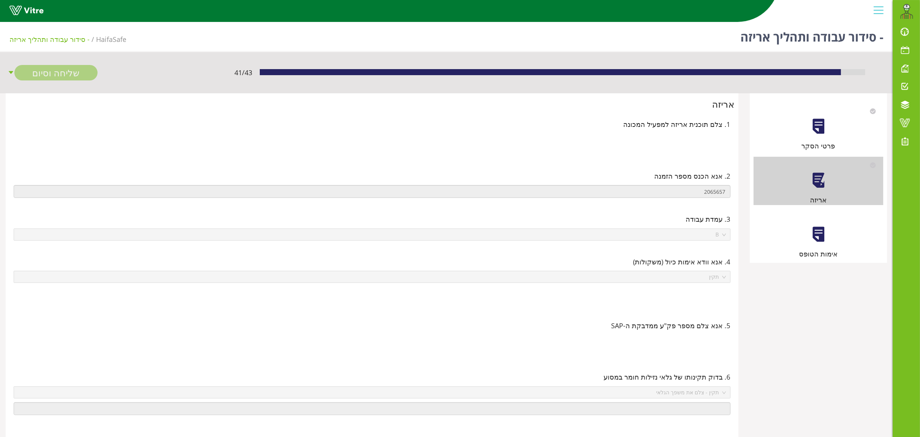
click at [825, 232] on div at bounding box center [818, 234] width 17 height 17
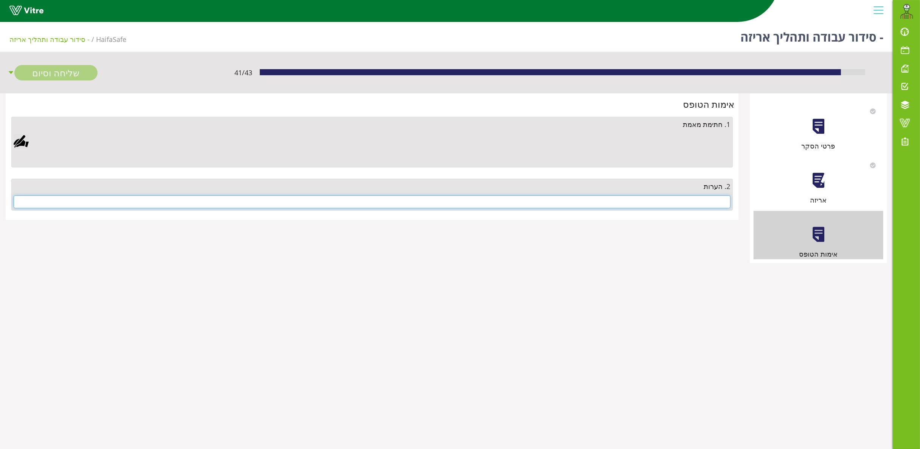
click at [671, 203] on input "text" at bounding box center [372, 201] width 717 height 13
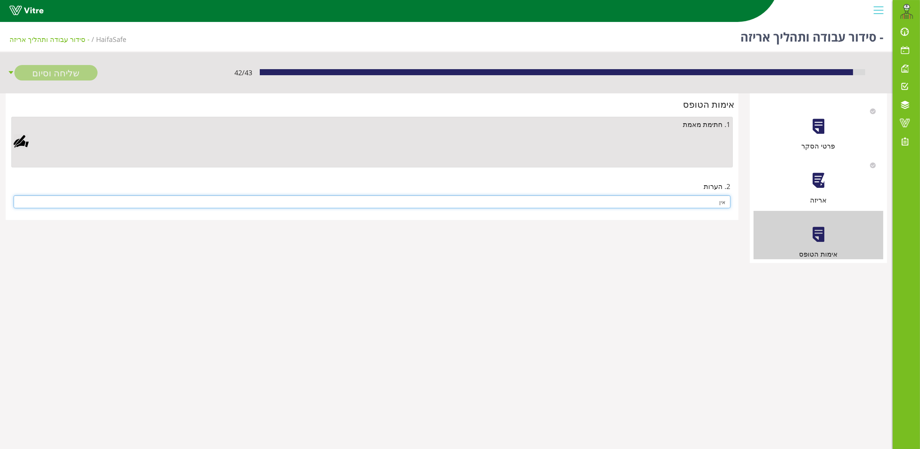
type input "אין"
click at [18, 139] on div at bounding box center [21, 141] width 15 height 15
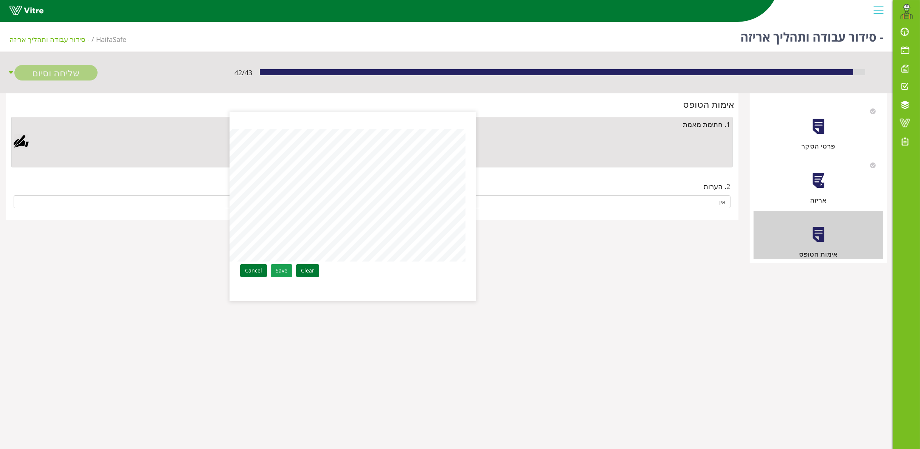
click at [281, 268] on link "Save" at bounding box center [282, 270] width 22 height 13
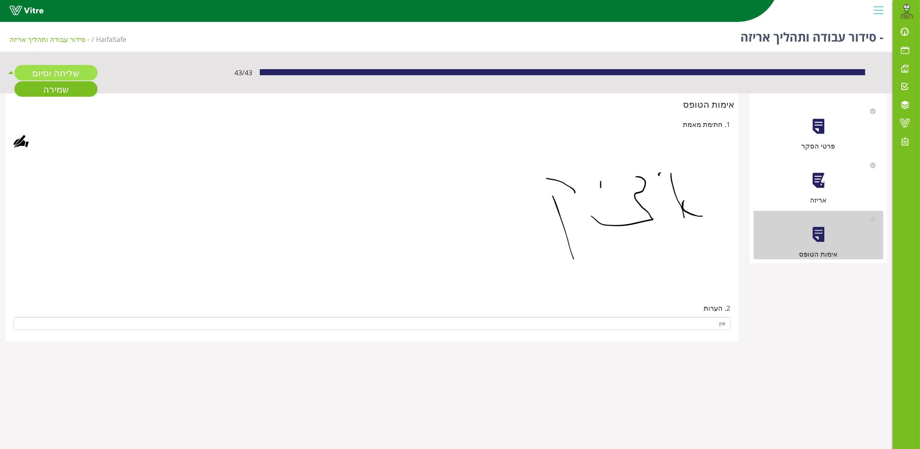
click at [62, 72] on link "שליחה וסיום" at bounding box center [55, 72] width 83 height 15
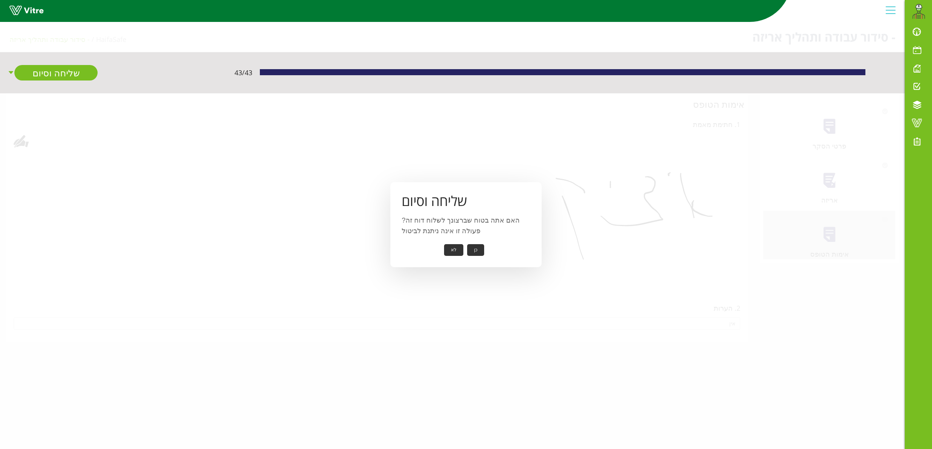
click at [480, 248] on button "כן" at bounding box center [475, 250] width 17 height 12
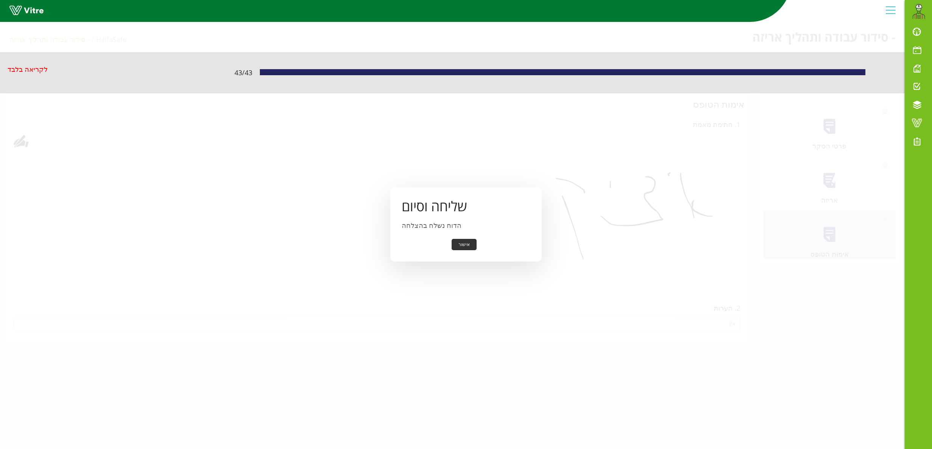
click at [469, 244] on button "אישור" at bounding box center [463, 245] width 25 height 12
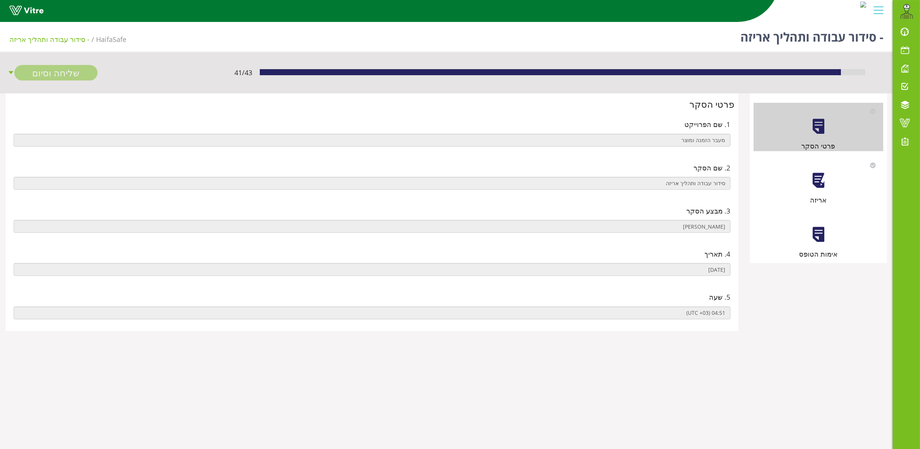
click at [818, 180] on div at bounding box center [818, 180] width 17 height 17
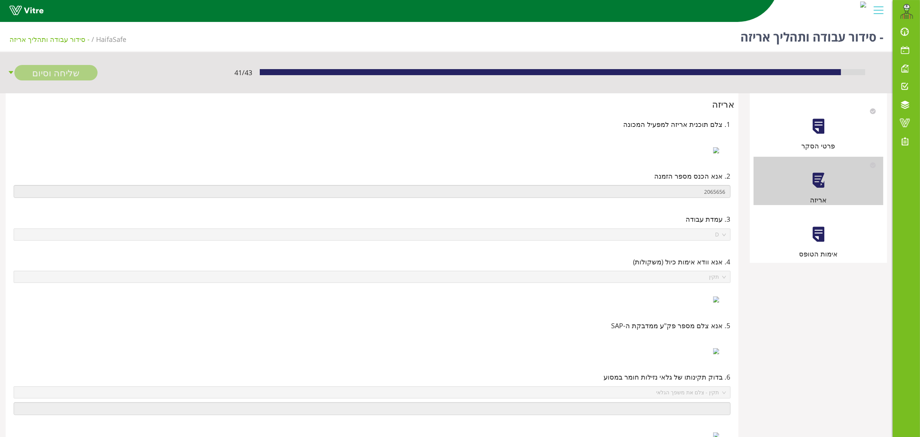
click at [823, 233] on div at bounding box center [818, 234] width 17 height 17
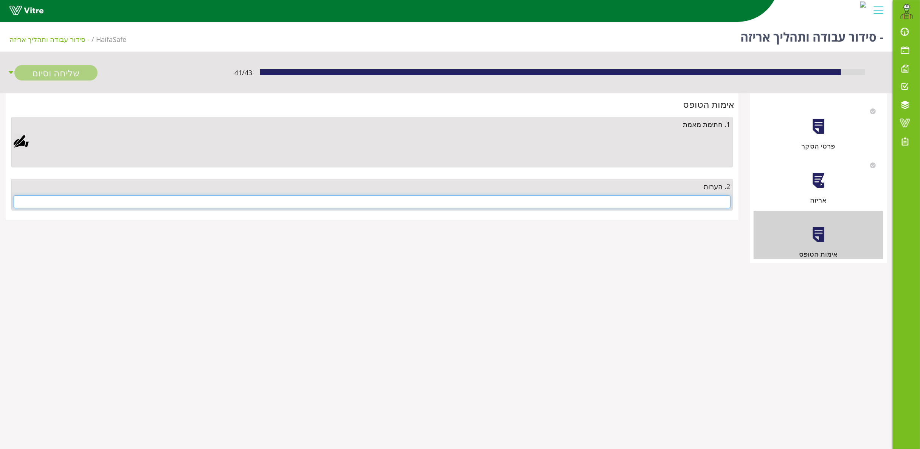
click at [703, 203] on input "text" at bounding box center [372, 201] width 717 height 13
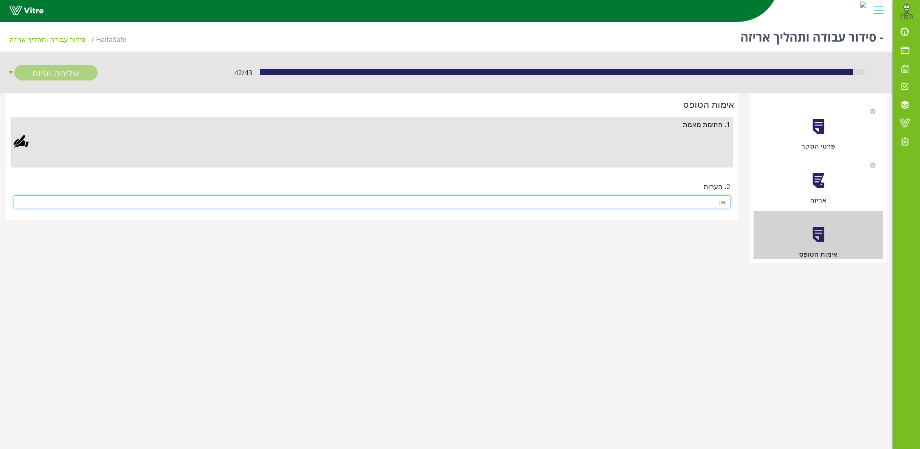
type input "אין"
click at [23, 141] on div at bounding box center [21, 141] width 15 height 15
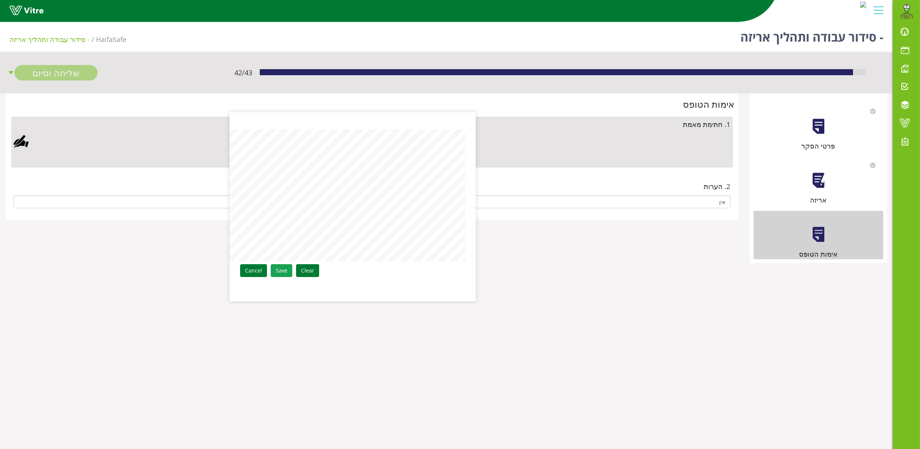
click at [280, 271] on link "Save" at bounding box center [282, 270] width 22 height 13
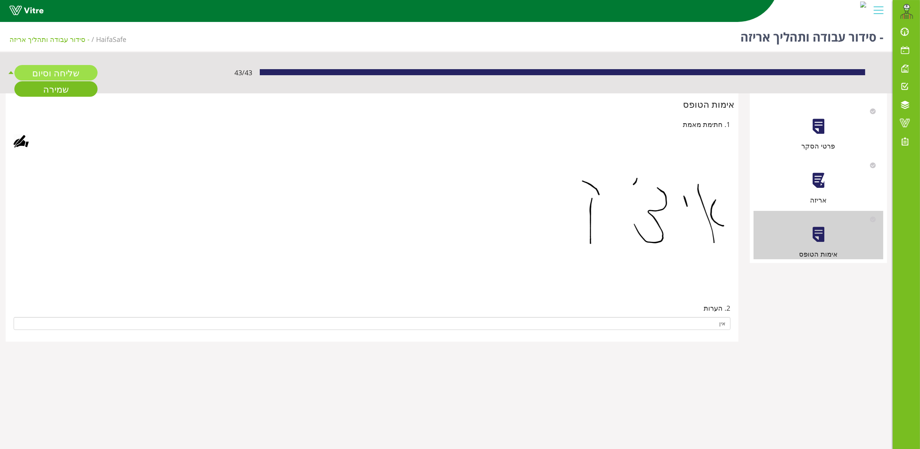
click at [54, 73] on link "שליחה וסיום" at bounding box center [55, 72] width 83 height 15
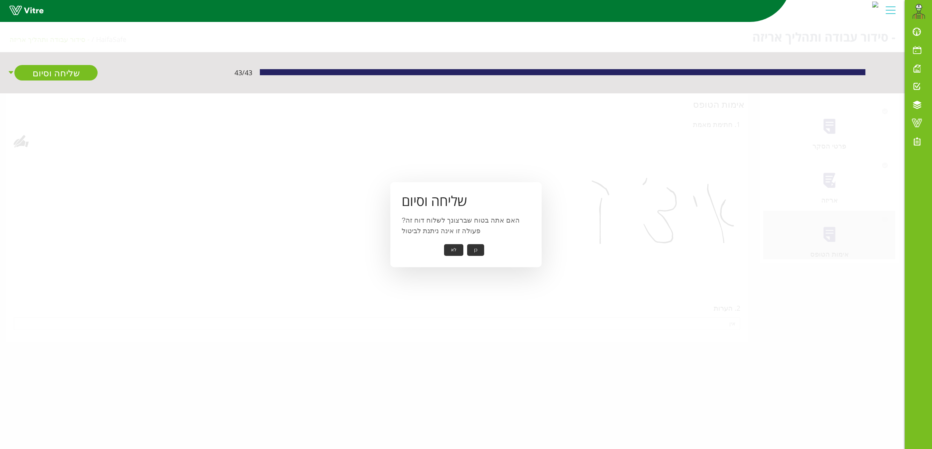
click at [475, 250] on button "כן" at bounding box center [475, 250] width 17 height 12
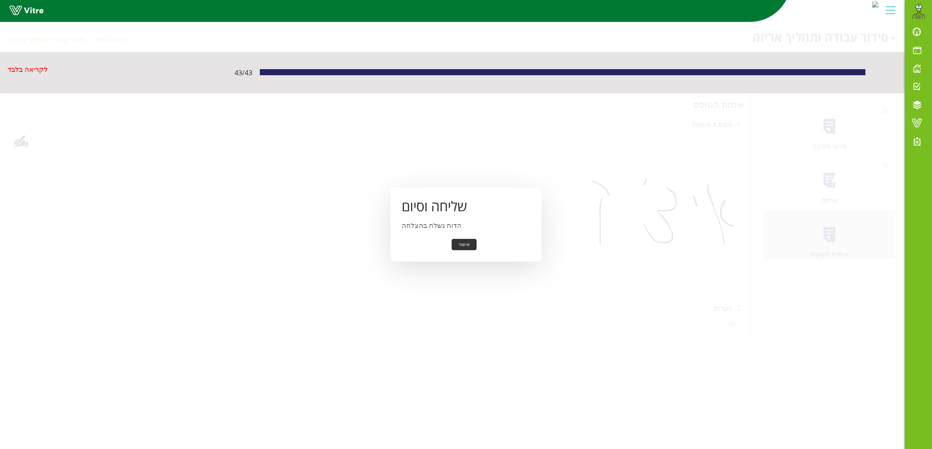
click at [469, 243] on button "אישור" at bounding box center [463, 245] width 25 height 12
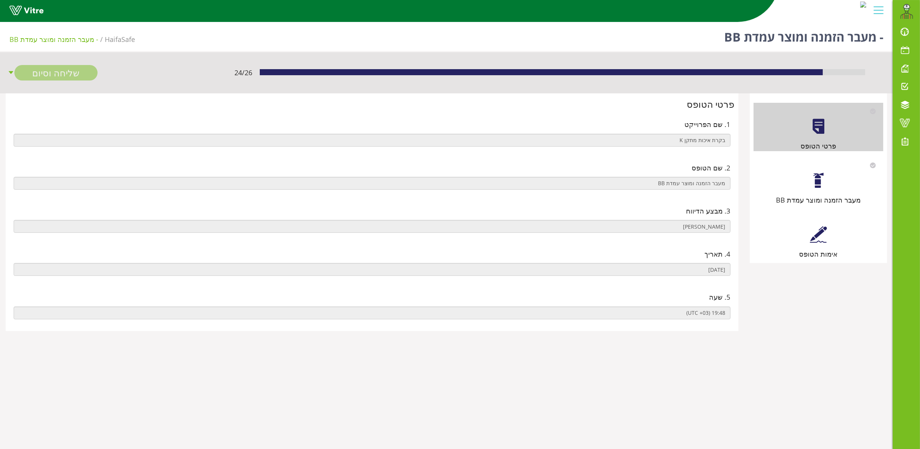
click at [817, 175] on div at bounding box center [818, 180] width 17 height 17
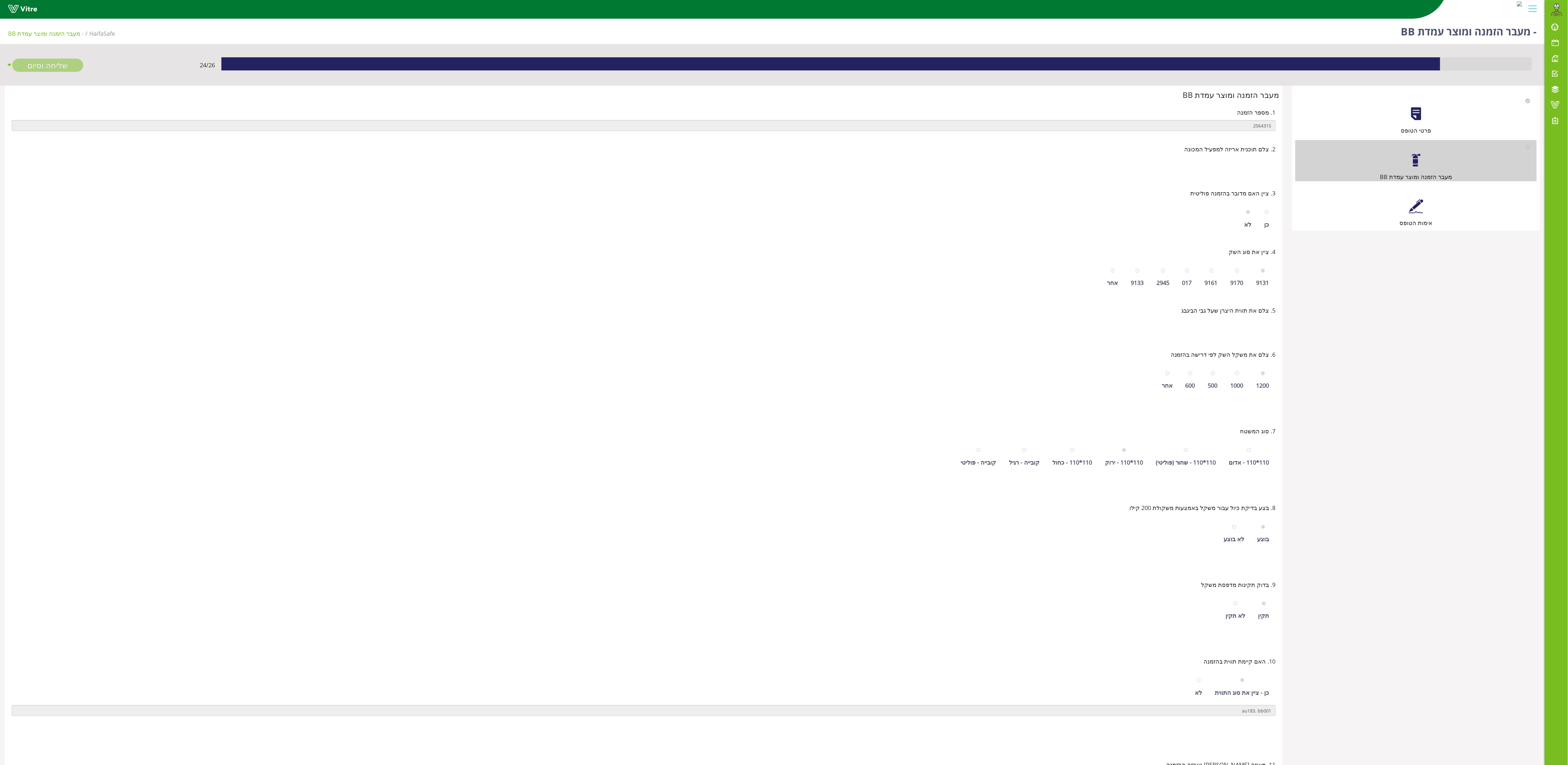
click at [783, 94] on div "פרטי הטופס מעבר הזמנה ומוצר עמדת BB אימות הטופס" at bounding box center [1415, 158] width 248 height 145
click at [783, 118] on div at bounding box center [1415, 113] width 14 height 14
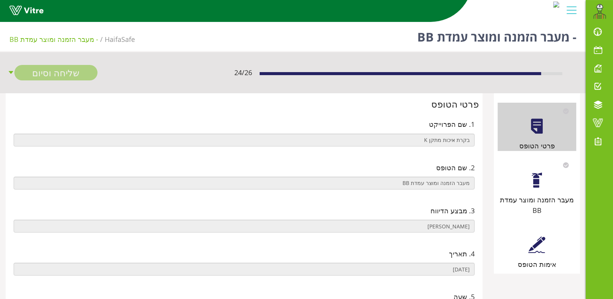
scroll to position [50, 0]
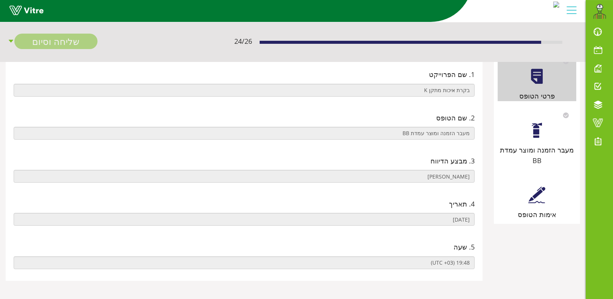
click at [544, 127] on div at bounding box center [537, 130] width 17 height 17
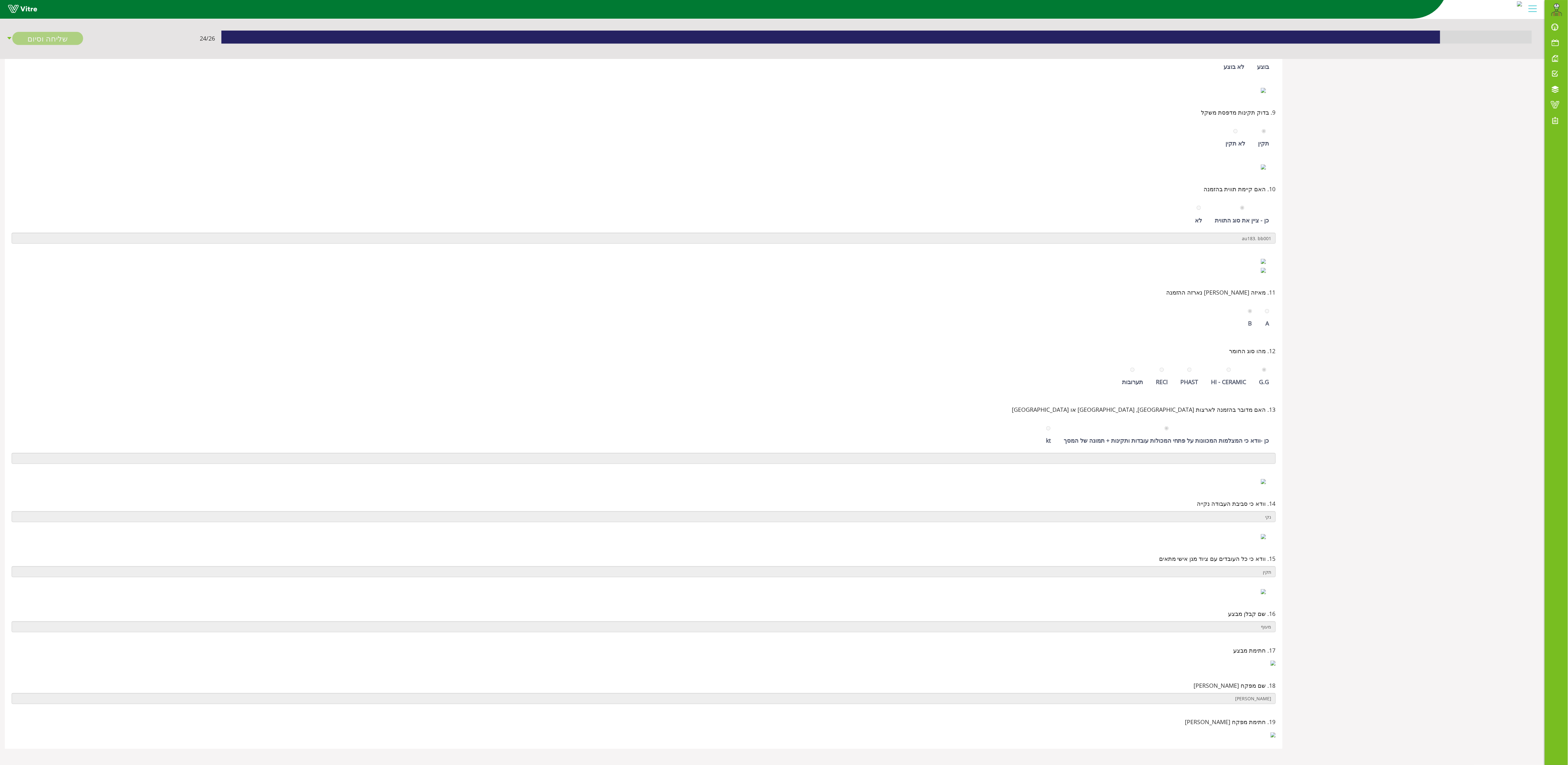
scroll to position [0, 0]
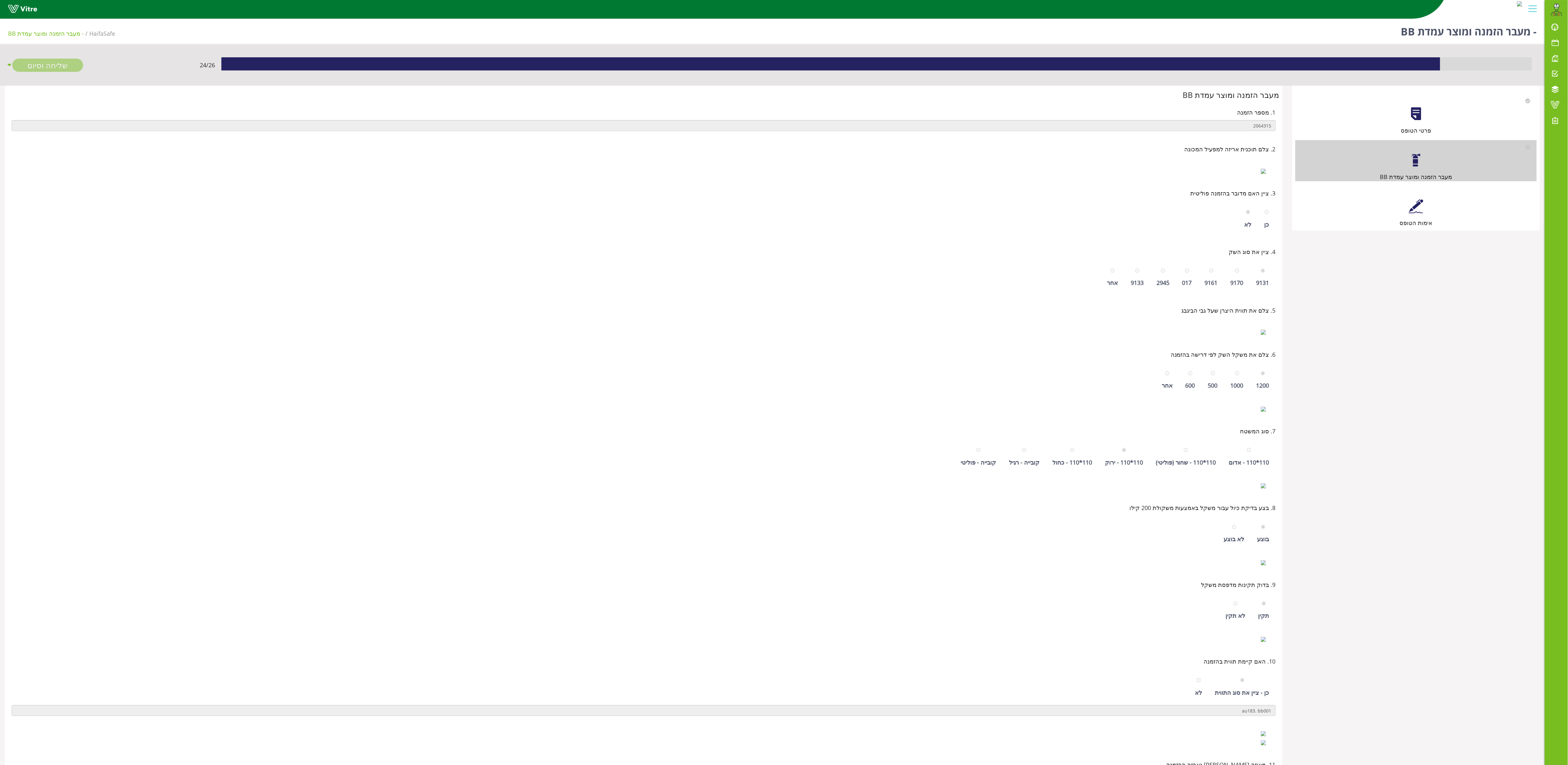
drag, startPoint x: 1426, startPoint y: 204, endPoint x: 1421, endPoint y: 204, distance: 5.0
click at [783, 204] on div "אימות הטופס" at bounding box center [1415, 207] width 241 height 41
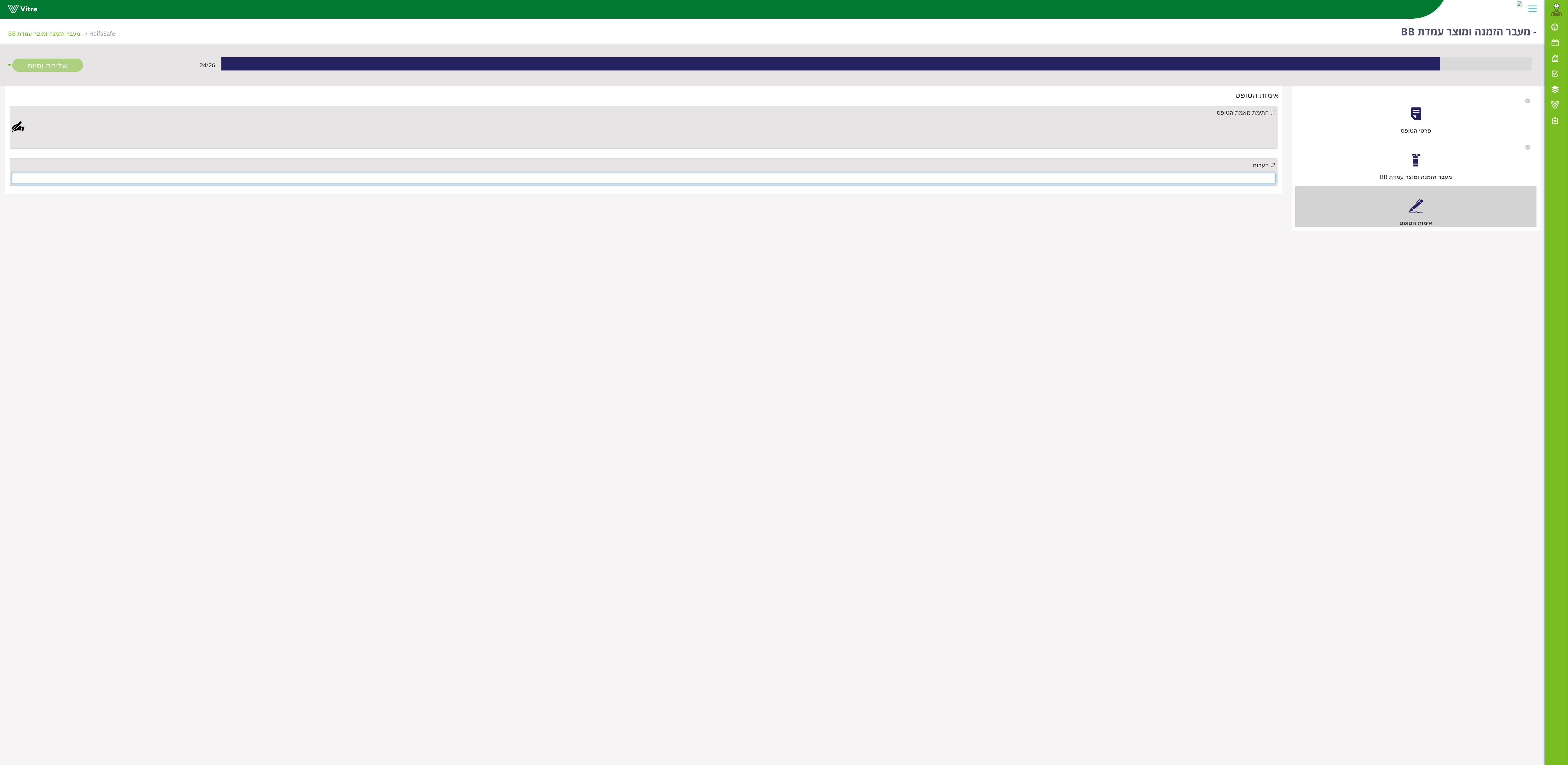
click at [783, 184] on input "text" at bounding box center [643, 178] width 1264 height 11
click at [783, 178] on input "text" at bounding box center [643, 178] width 1264 height 11
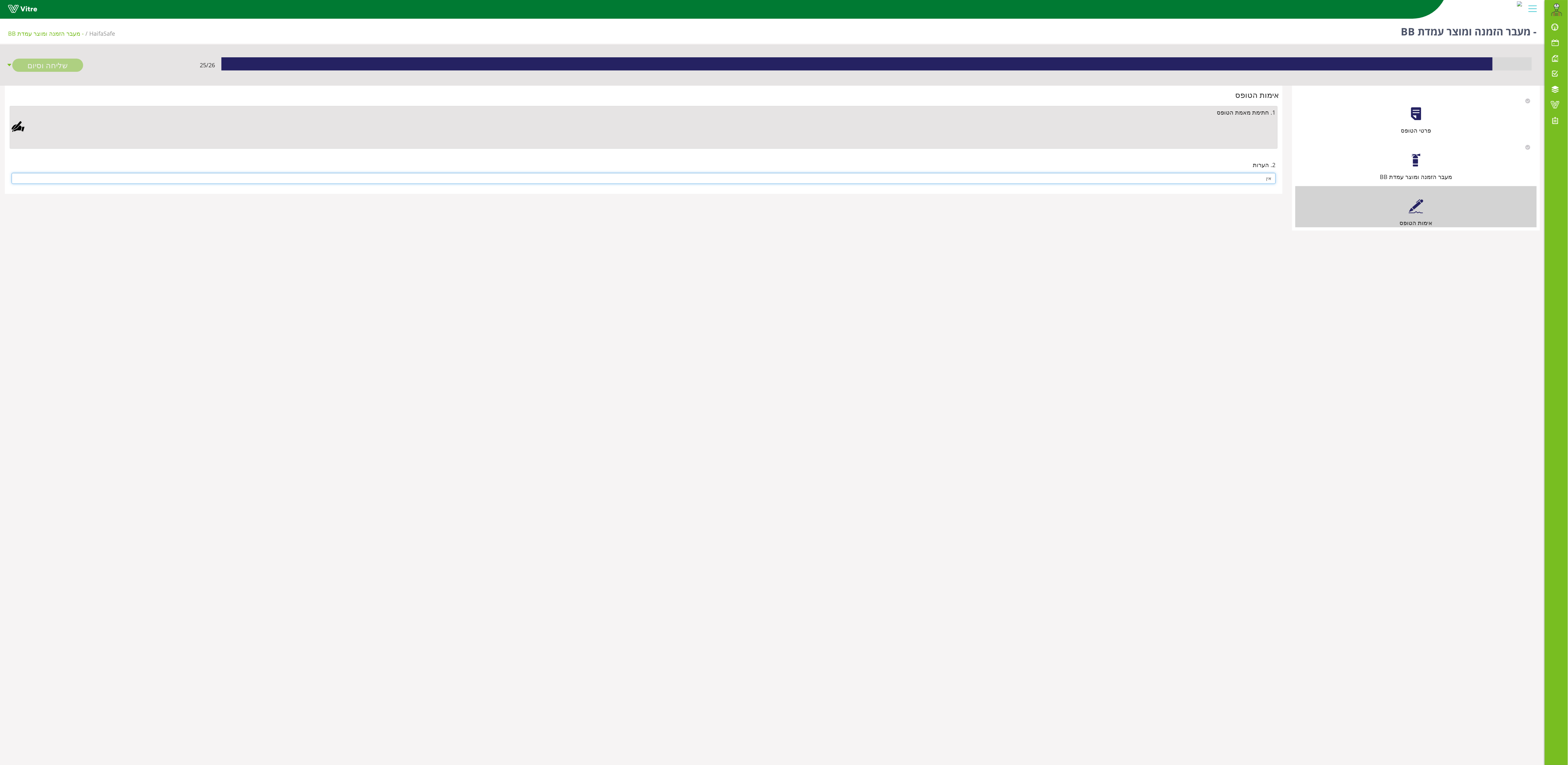
type input "אין"
click at [18, 120] on div "1. חתימת מאמת הטופס" at bounding box center [643, 127] width 1268 height 43
click at [18, 126] on div at bounding box center [18, 126] width 13 height 13
click at [445, 326] on link "Save" at bounding box center [436, 326] width 19 height 11
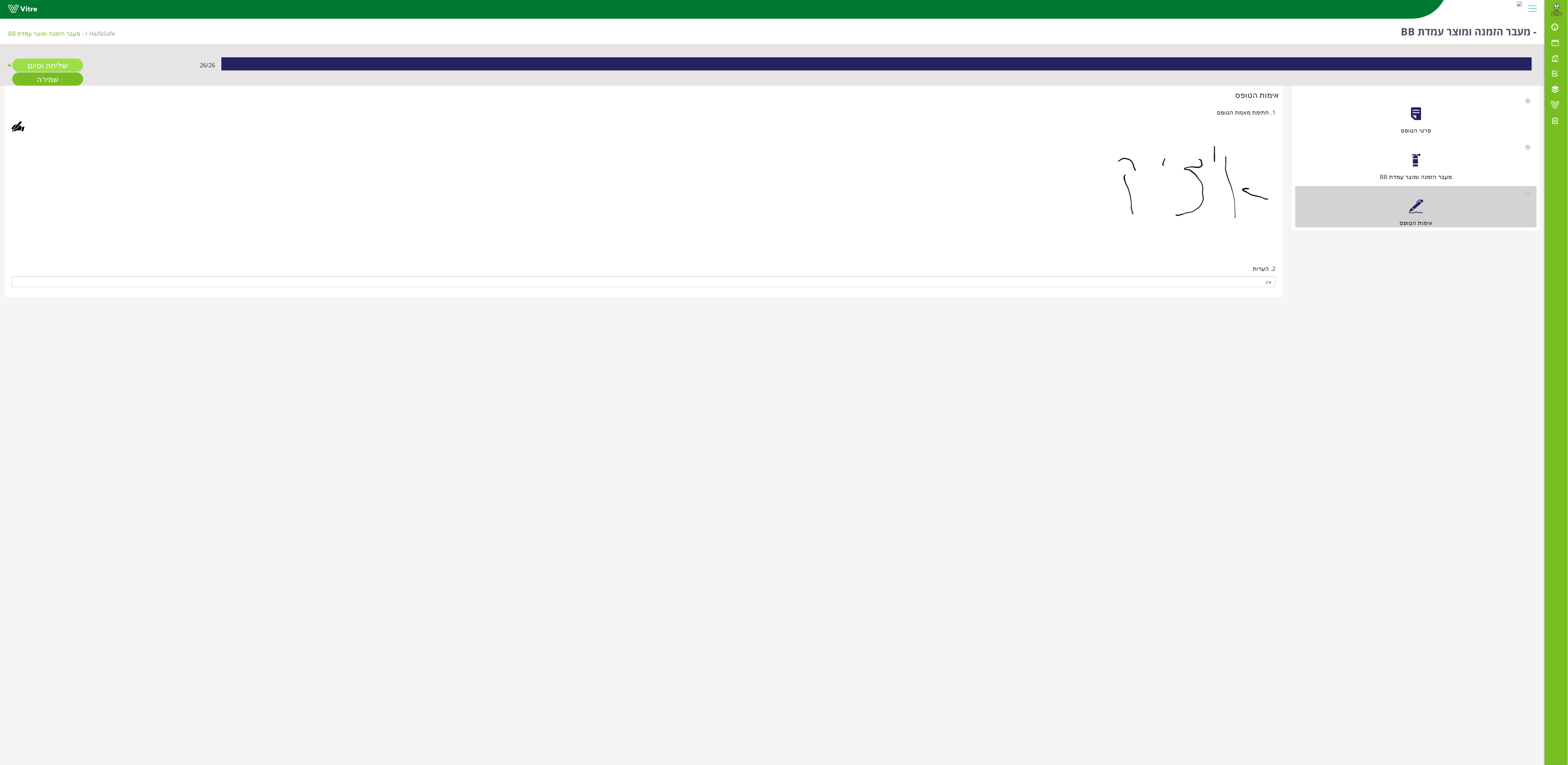
click at [66, 60] on link "שליחה וסיום" at bounding box center [47, 65] width 71 height 13
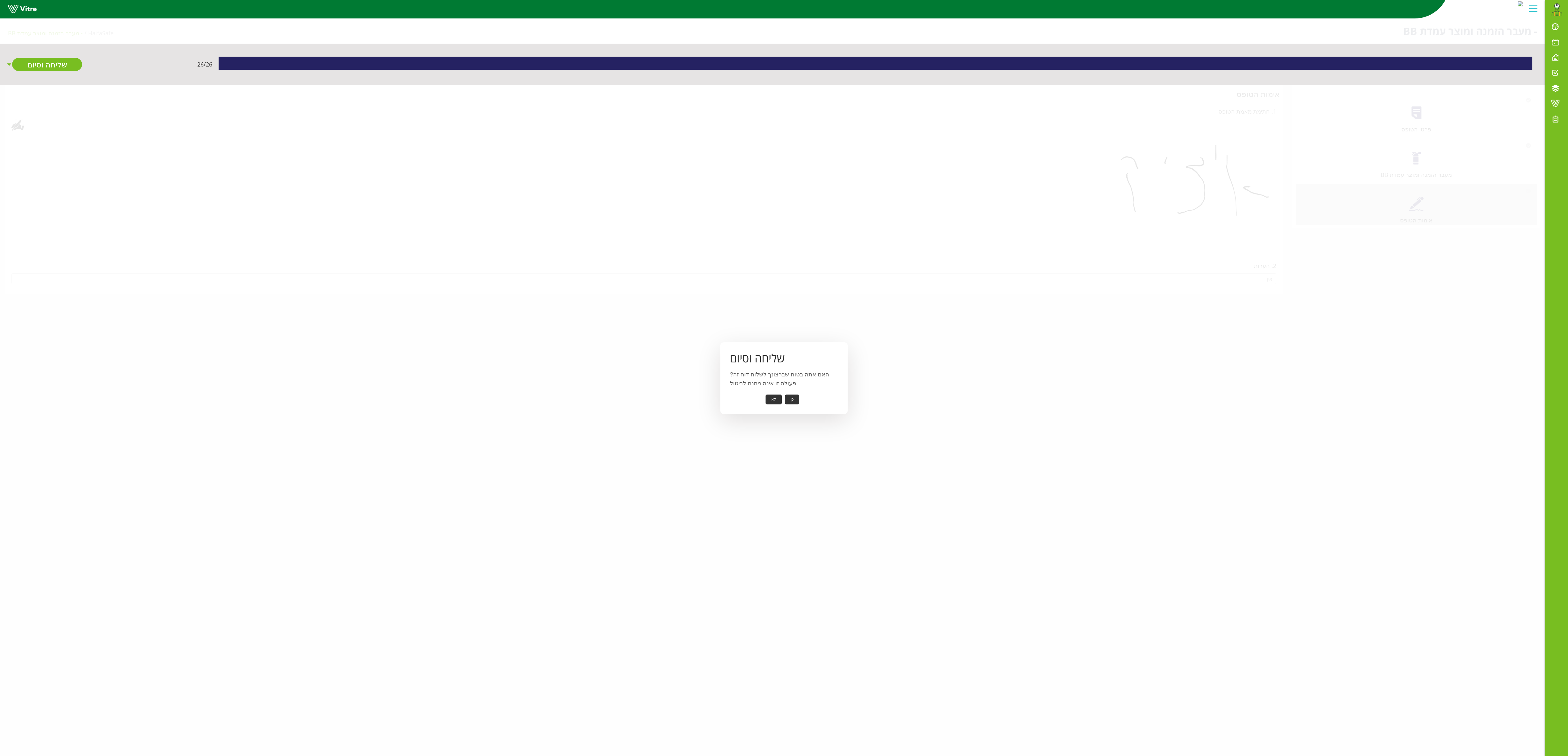
click at [773, 378] on button "כן" at bounding box center [792, 400] width 14 height 10
drag, startPoint x: 776, startPoint y: 397, endPoint x: 779, endPoint y: 398, distance: 3.2
click at [773, 378] on button "אישור" at bounding box center [782, 395] width 21 height 10
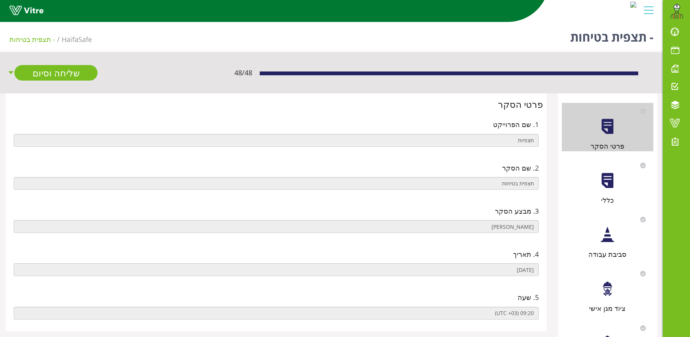
click at [613, 181] on div at bounding box center [607, 180] width 17 height 17
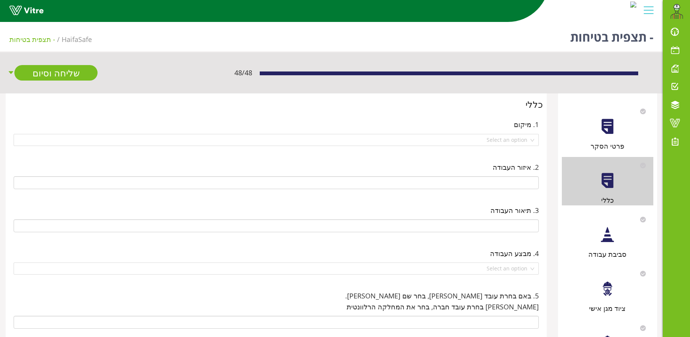
click at [614, 231] on div at bounding box center [607, 234] width 17 height 17
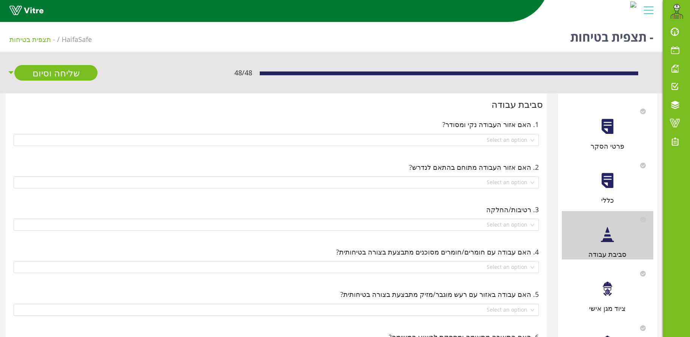
click at [614, 299] on div "ציוד מגן אישי" at bounding box center [607, 289] width 91 height 48
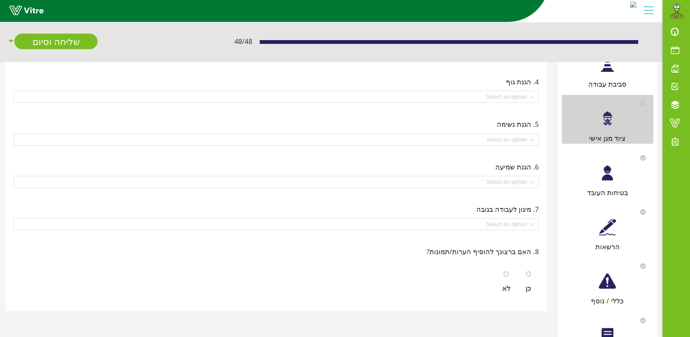
scroll to position [216, 0]
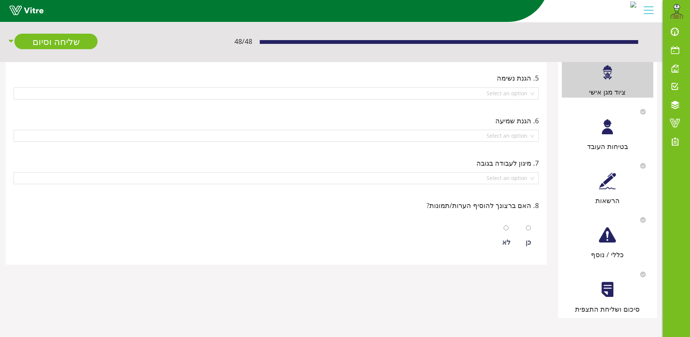
click at [604, 195] on div "הרשאות" at bounding box center [607, 200] width 91 height 11
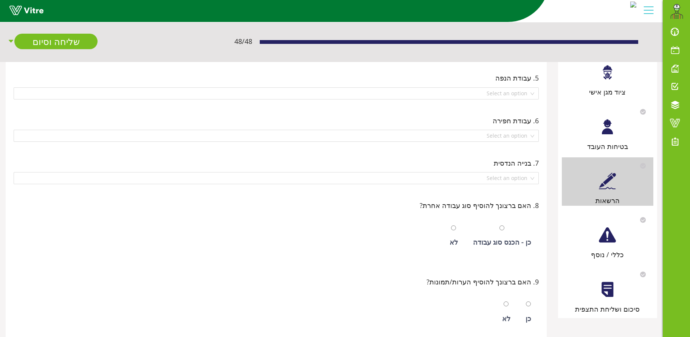
scroll to position [0, 0]
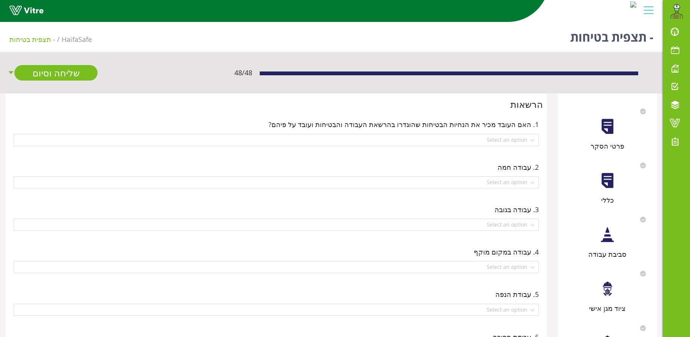
click at [605, 242] on div at bounding box center [607, 234] width 17 height 17
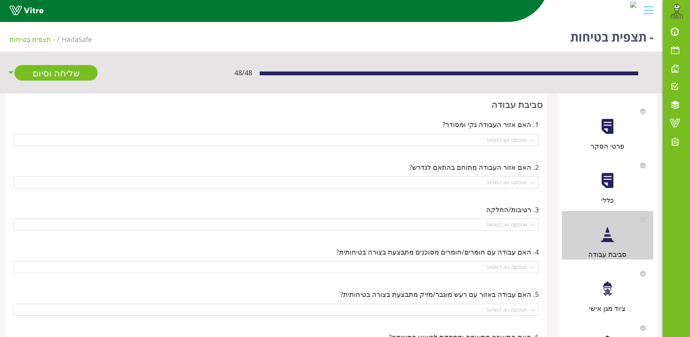
click at [608, 288] on div at bounding box center [607, 288] width 17 height 17
